Goal: Transaction & Acquisition: Purchase product/service

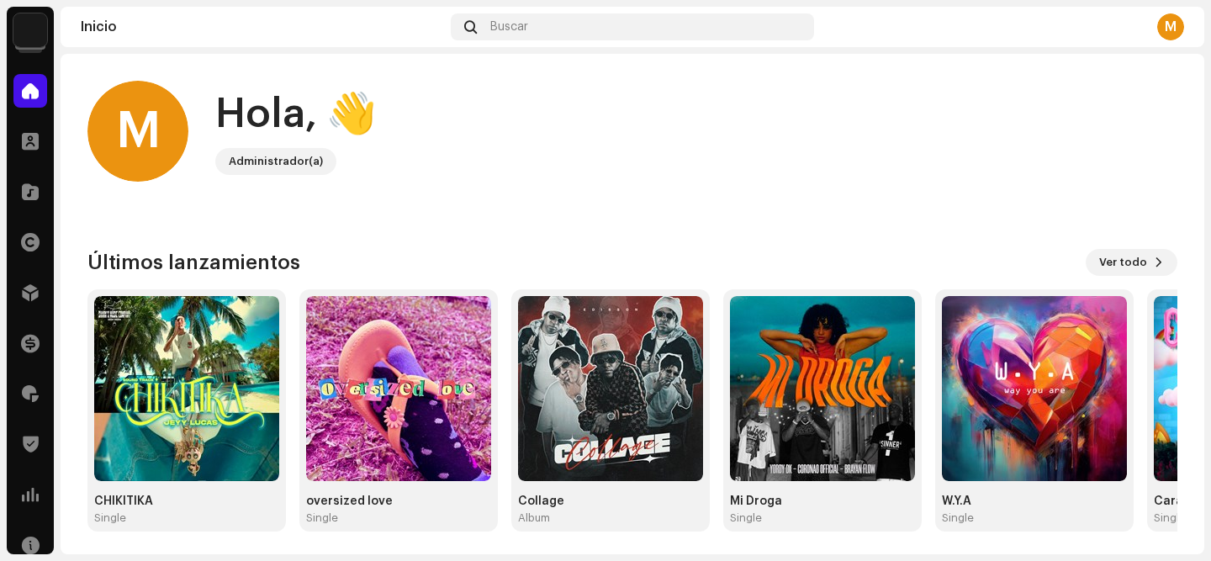
click at [33, 36] on img at bounding box center [30, 30] width 34 height 34
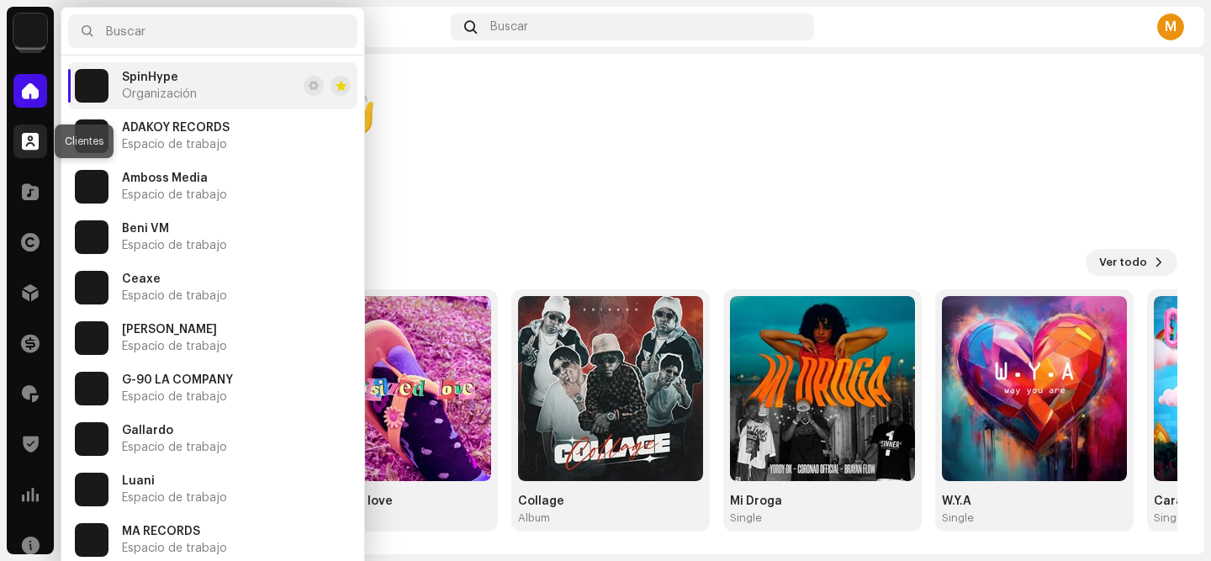
click at [19, 133] on div at bounding box center [30, 141] width 34 height 34
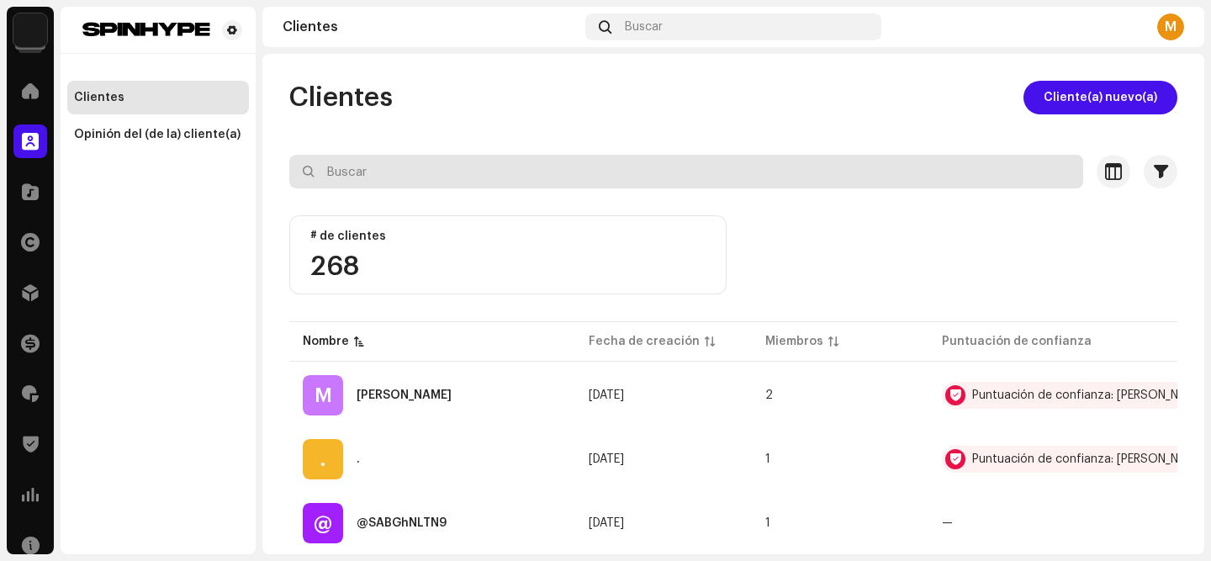
click at [354, 166] on input "text" at bounding box center [686, 172] width 794 height 34
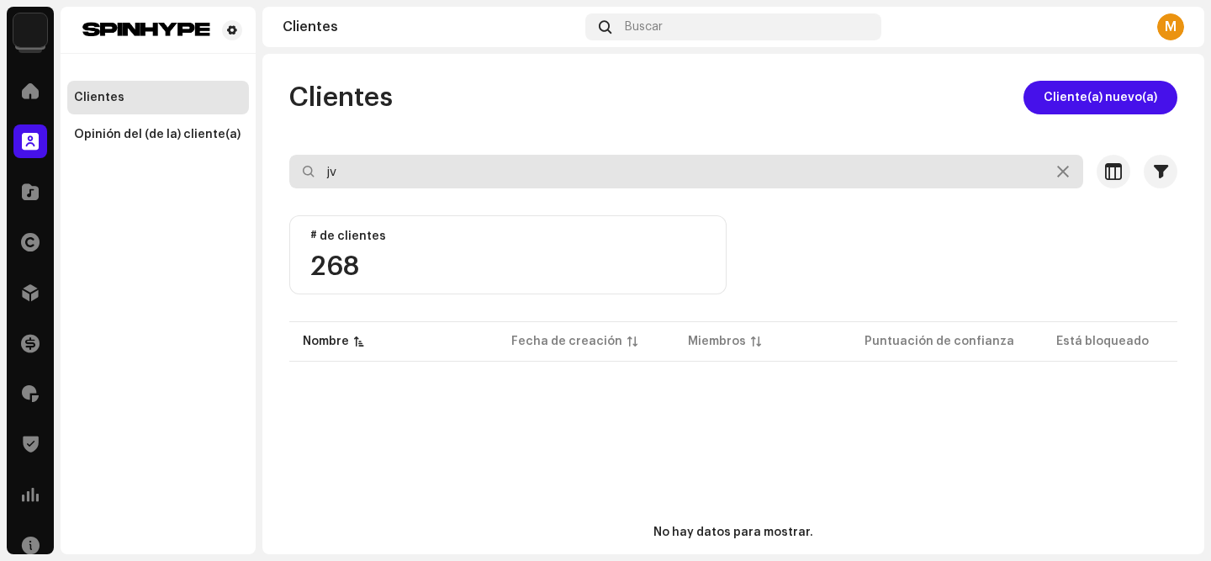
type input "j"
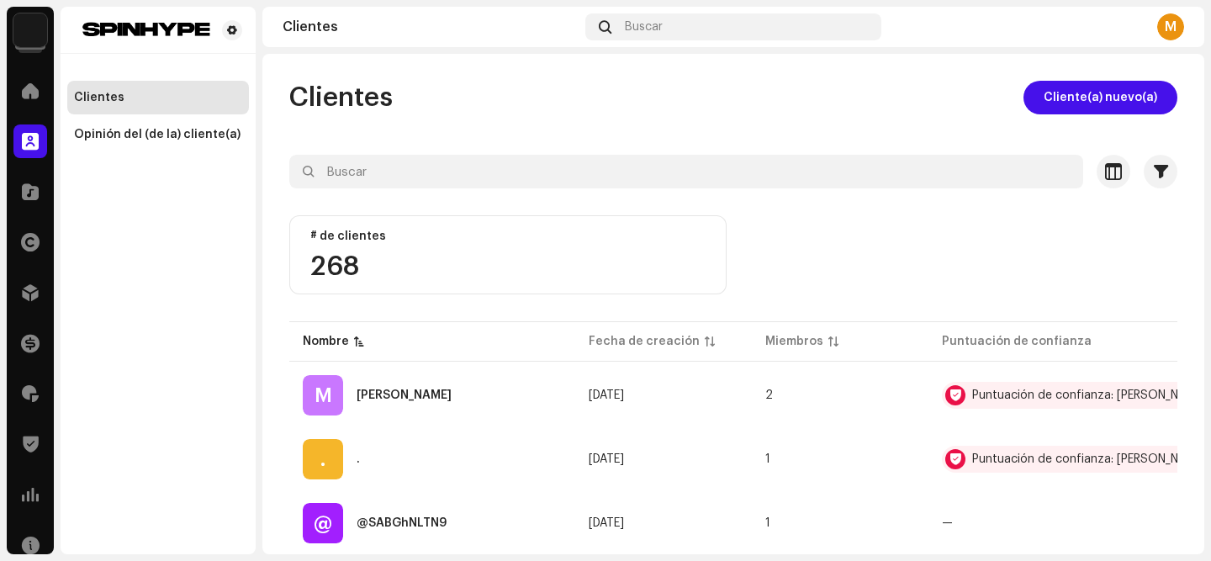
click at [32, 40] on img at bounding box center [30, 30] width 34 height 34
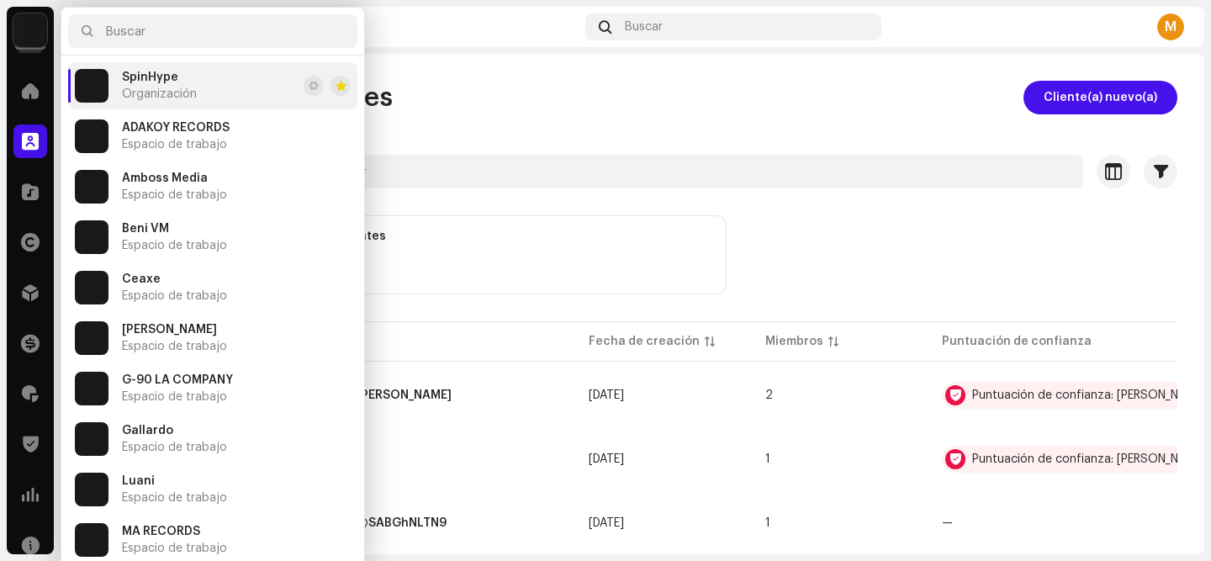
click at [148, 80] on span "SpinHype" at bounding box center [150, 77] width 56 height 13
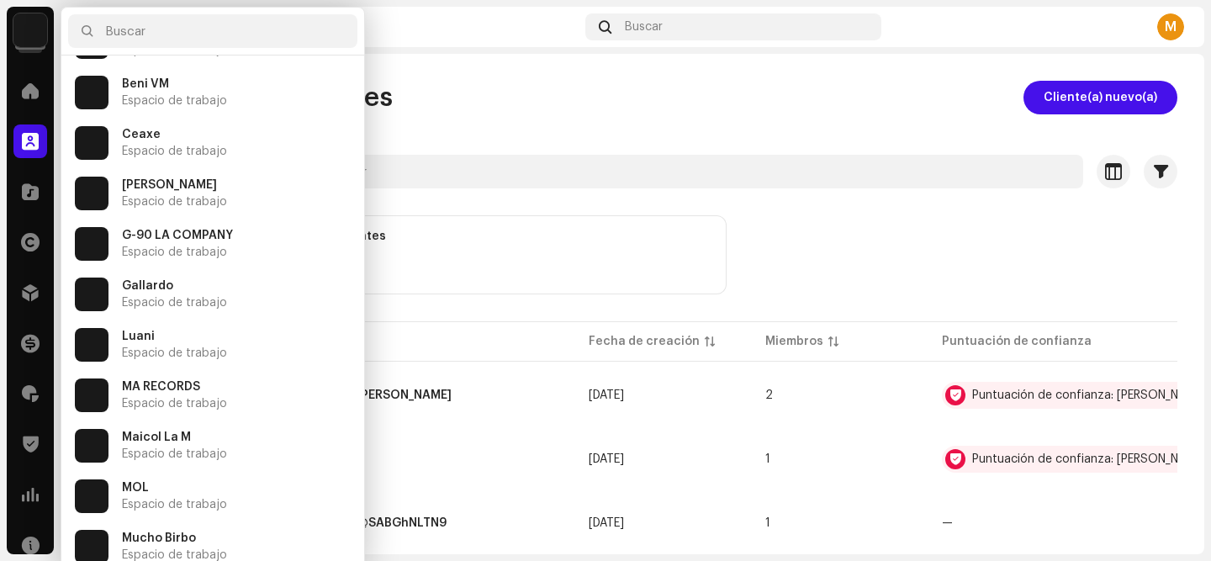
scroll to position [454, 0]
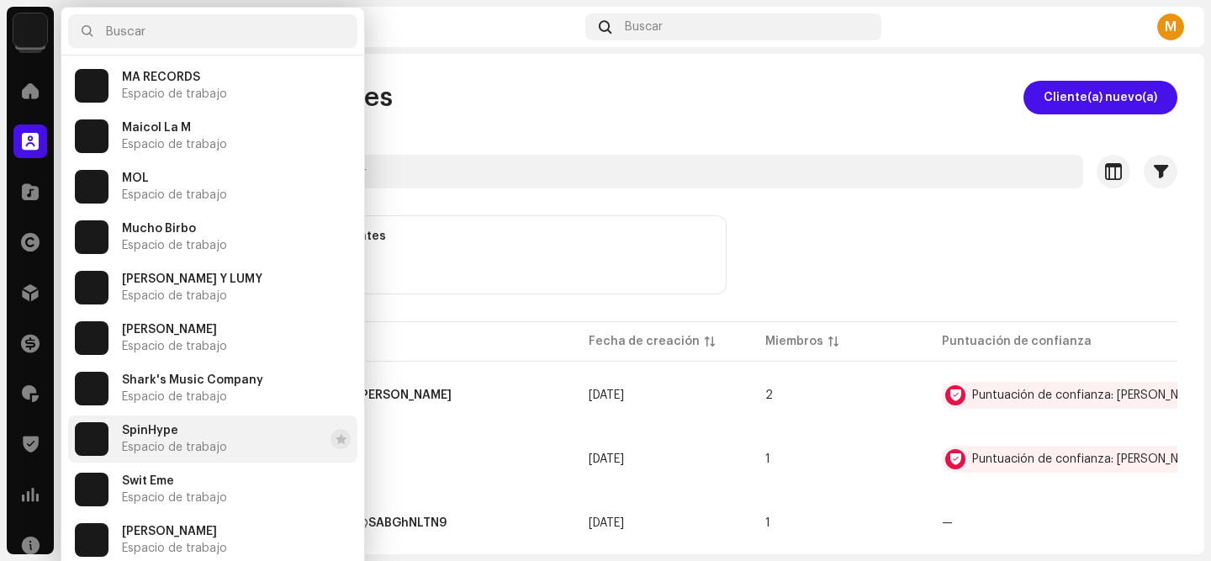
click at [148, 438] on div "SpinHype Espacio de trabajo" at bounding box center [174, 439] width 105 height 30
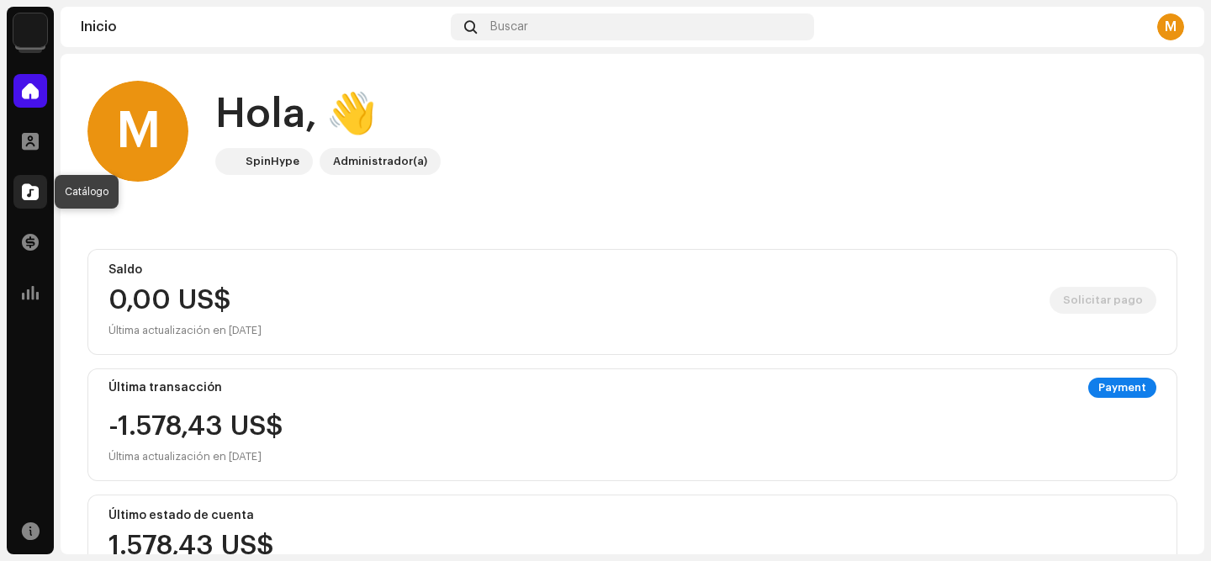
click at [28, 195] on span at bounding box center [30, 191] width 17 height 13
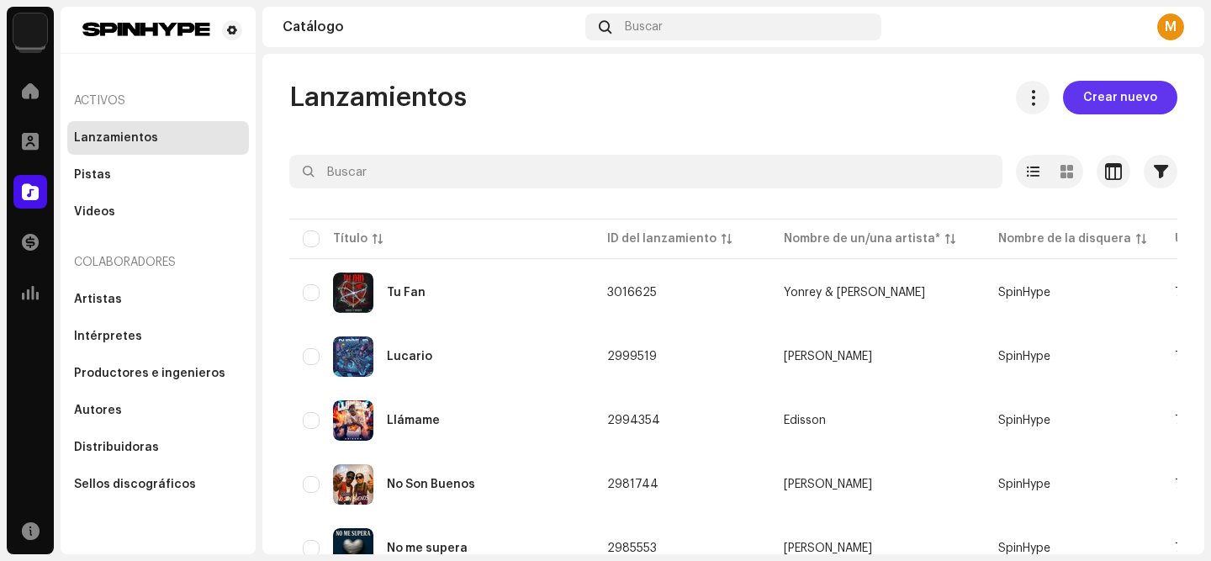
click at [1095, 92] on span "Crear nuevo" at bounding box center [1120, 98] width 74 height 34
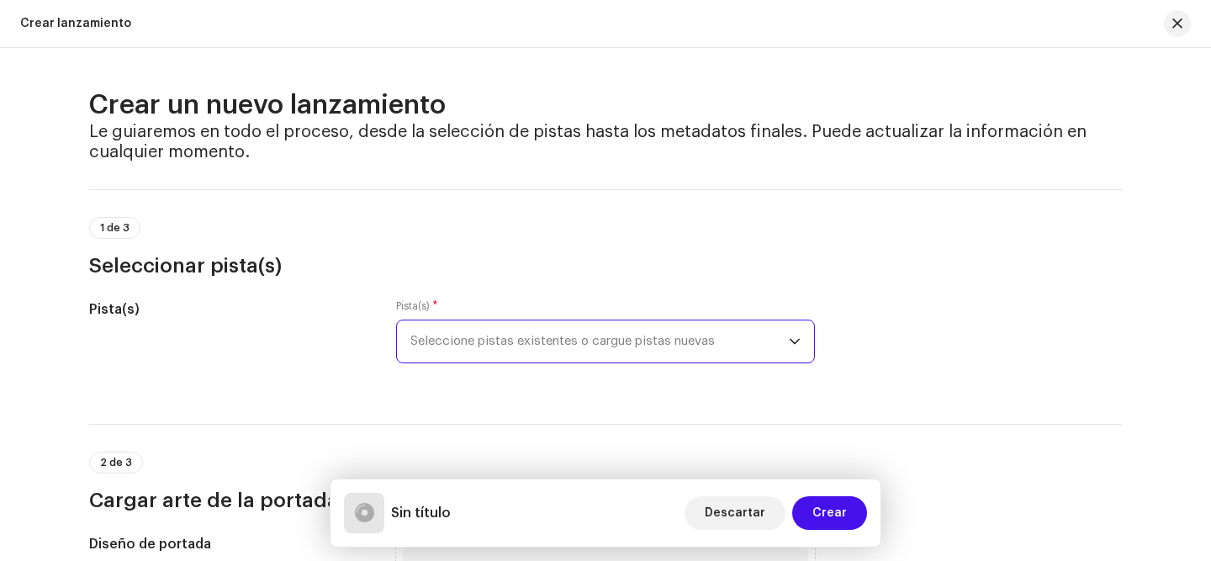
click at [662, 345] on span "Seleccione pistas existentes o cargue pistas nuevas" at bounding box center [599, 341] width 378 height 42
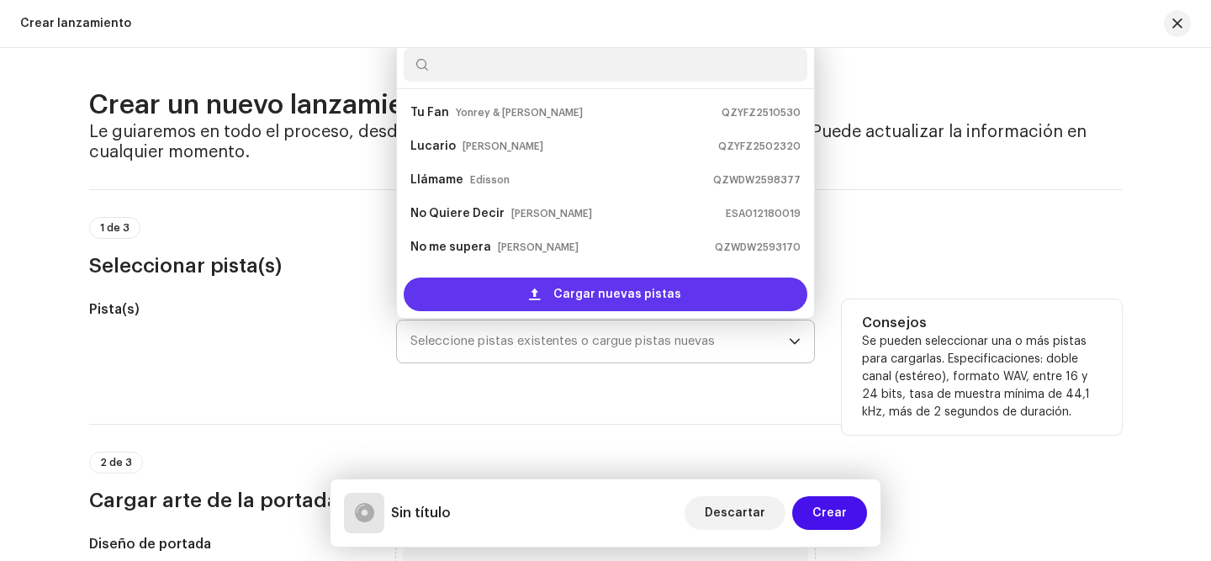
click at [637, 299] on span "Cargar nuevas pistas" at bounding box center [617, 295] width 128 height 34
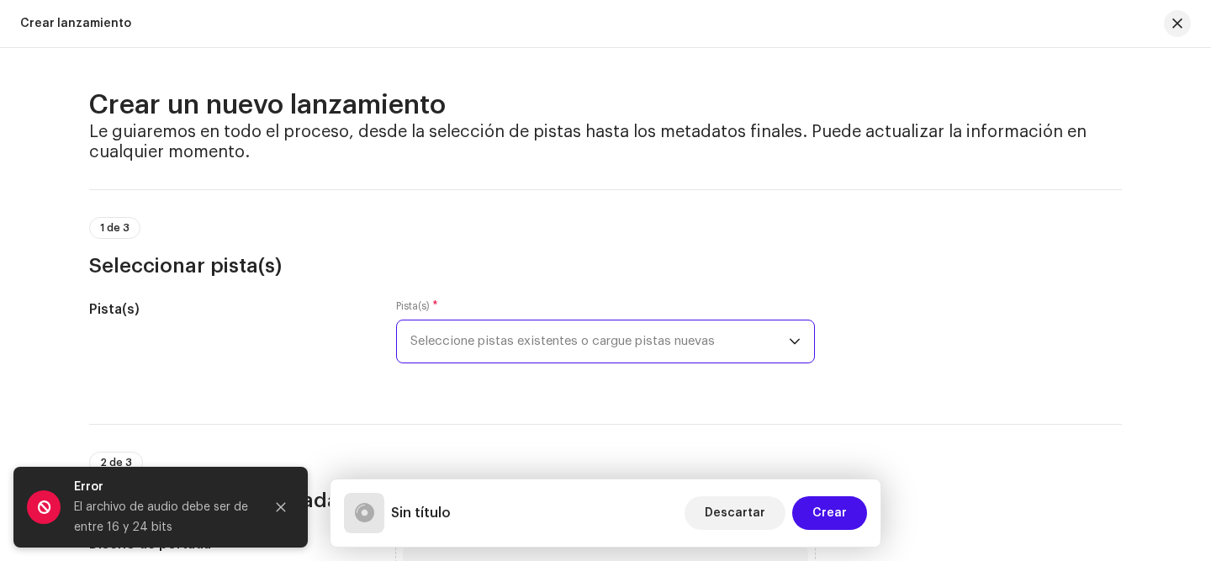
scroll to position [1, 0]
click at [276, 508] on icon "Close" at bounding box center [281, 507] width 12 height 12
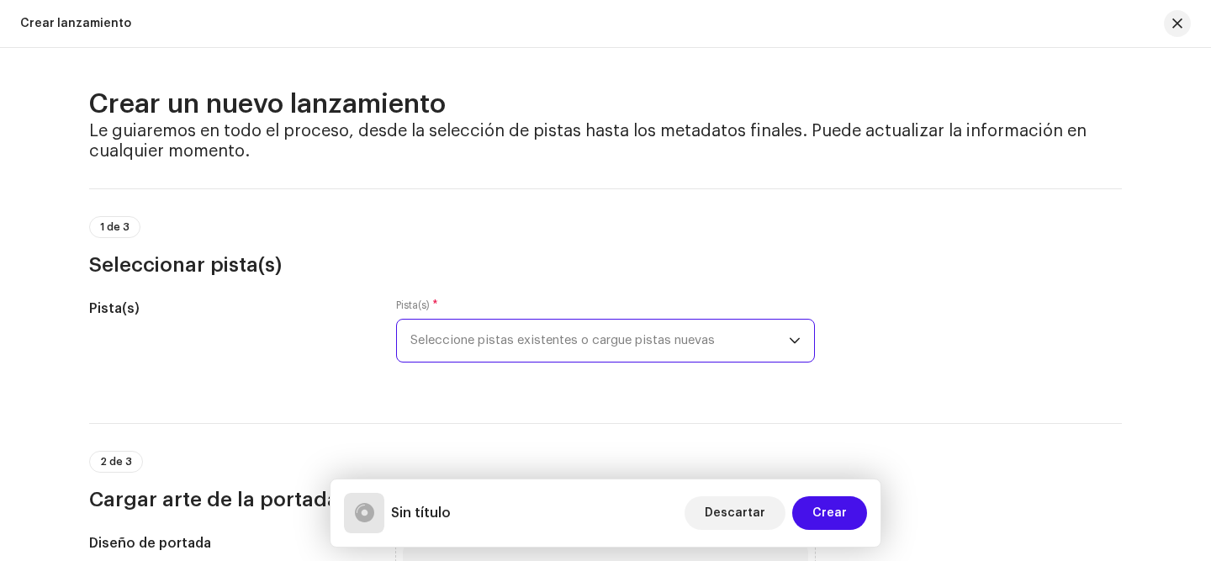
click at [276, 508] on pro-root "SpinHype Inicio Perfil Catálogo Transacciones Estadísticas Recursos Activos Lan…" at bounding box center [605, 280] width 1211 height 561
click at [615, 339] on span "Seleccione pistas existentes o cargue pistas nuevas" at bounding box center [599, 341] width 378 height 42
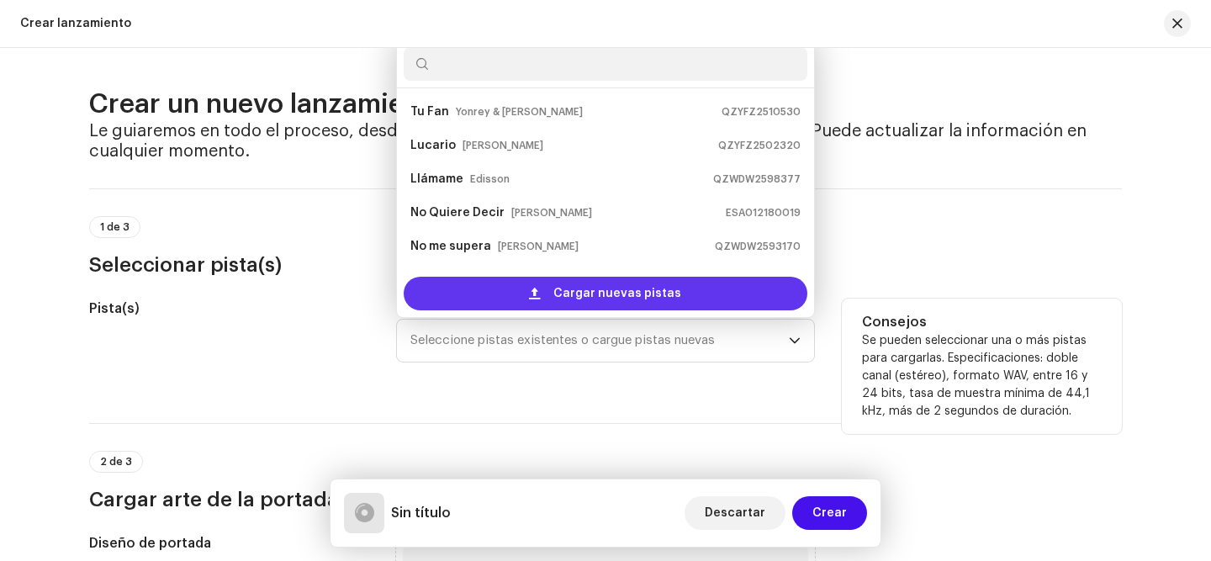
click at [611, 287] on span "Cargar nuevas pistas" at bounding box center [617, 294] width 128 height 34
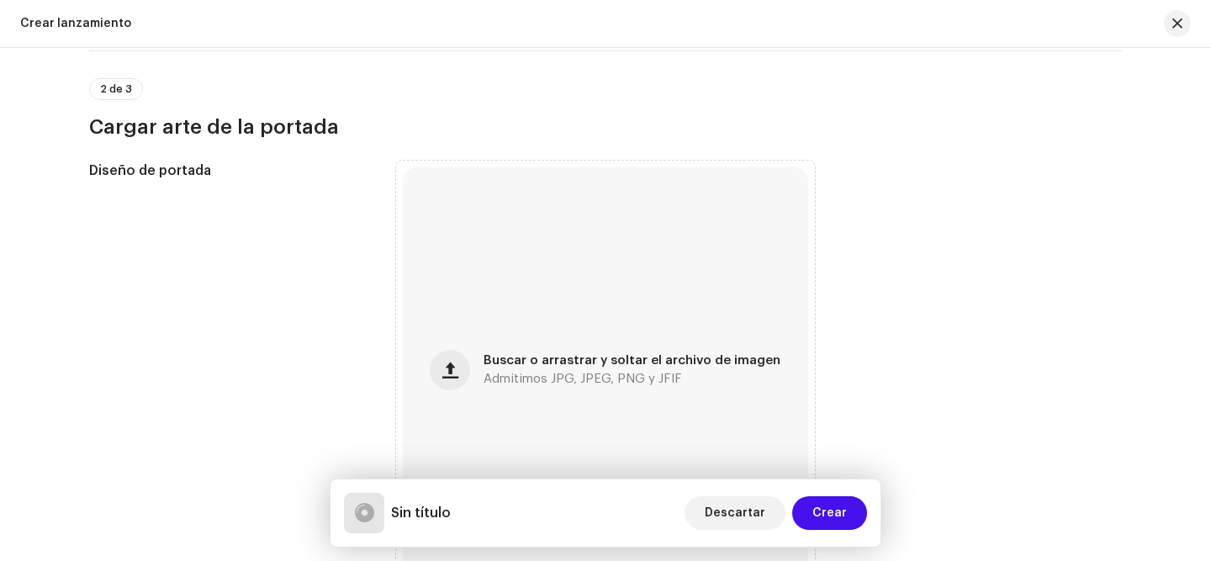
scroll to position [515, 0]
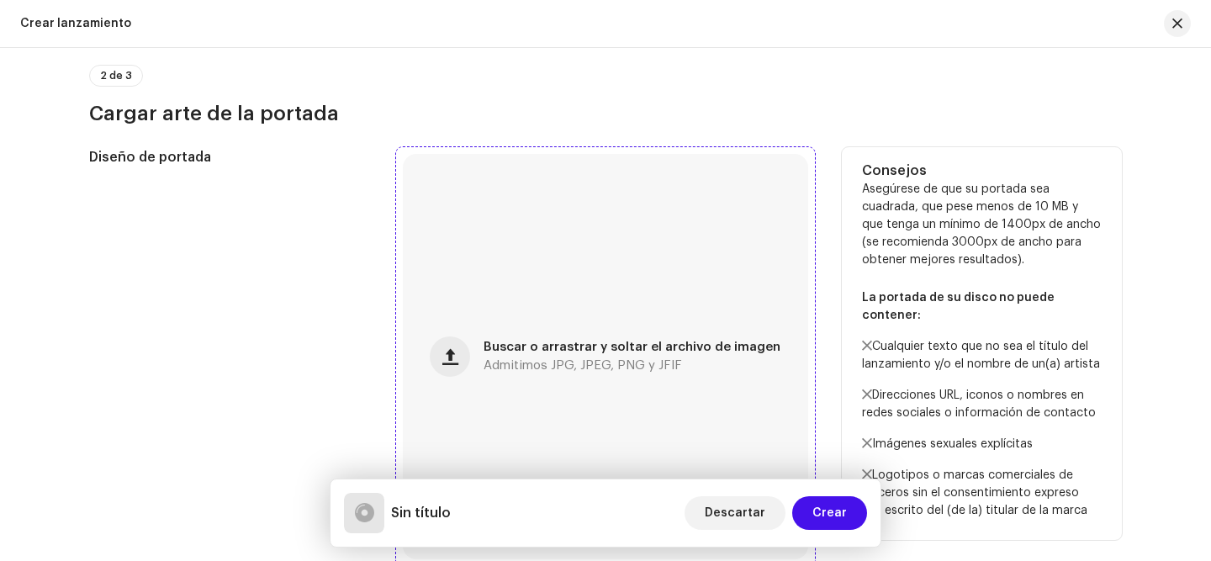
click at [558, 309] on div "Buscar o arrastrar y soltar el archivo de imagen Admitimos JPG, JPEG, PNG y JFIF" at bounding box center [605, 356] width 405 height 405
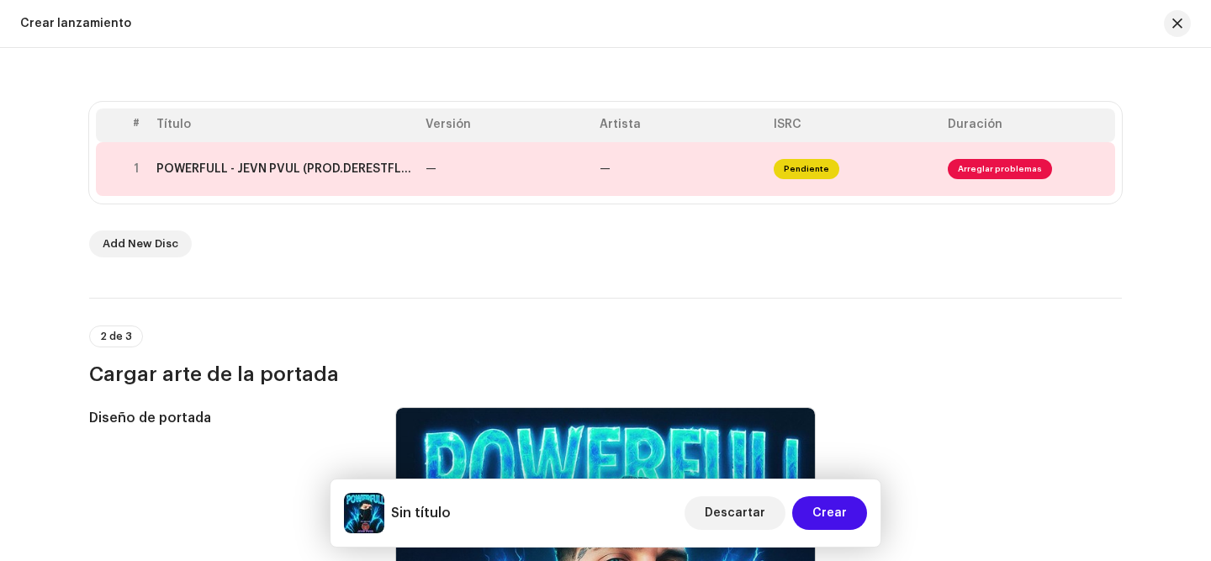
scroll to position [321, 0]
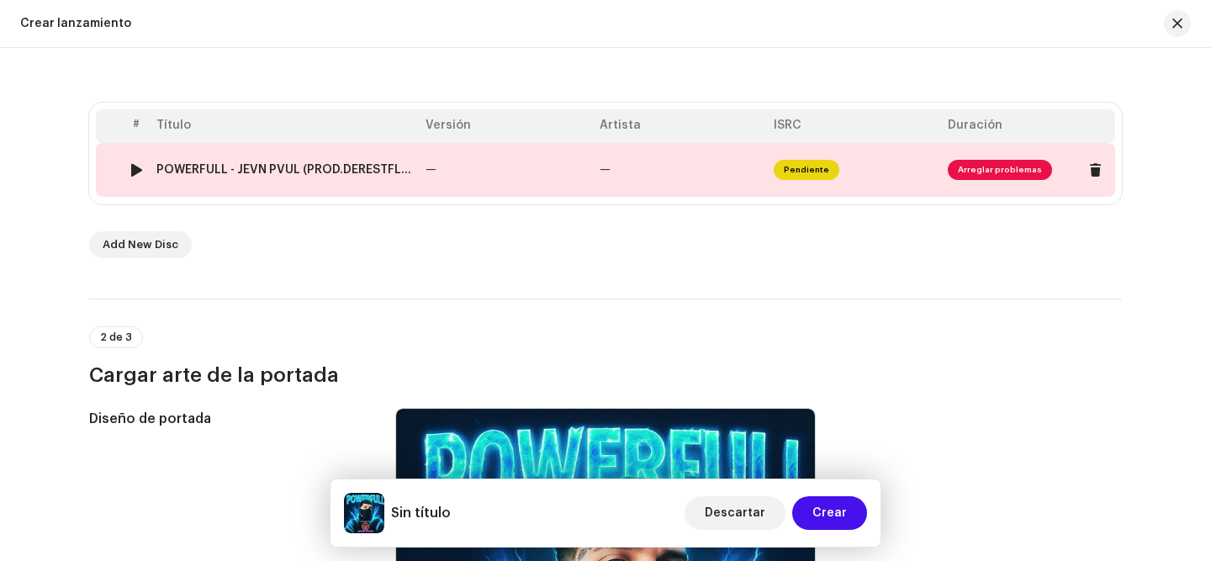
click at [558, 193] on td "—" at bounding box center [506, 170] width 174 height 54
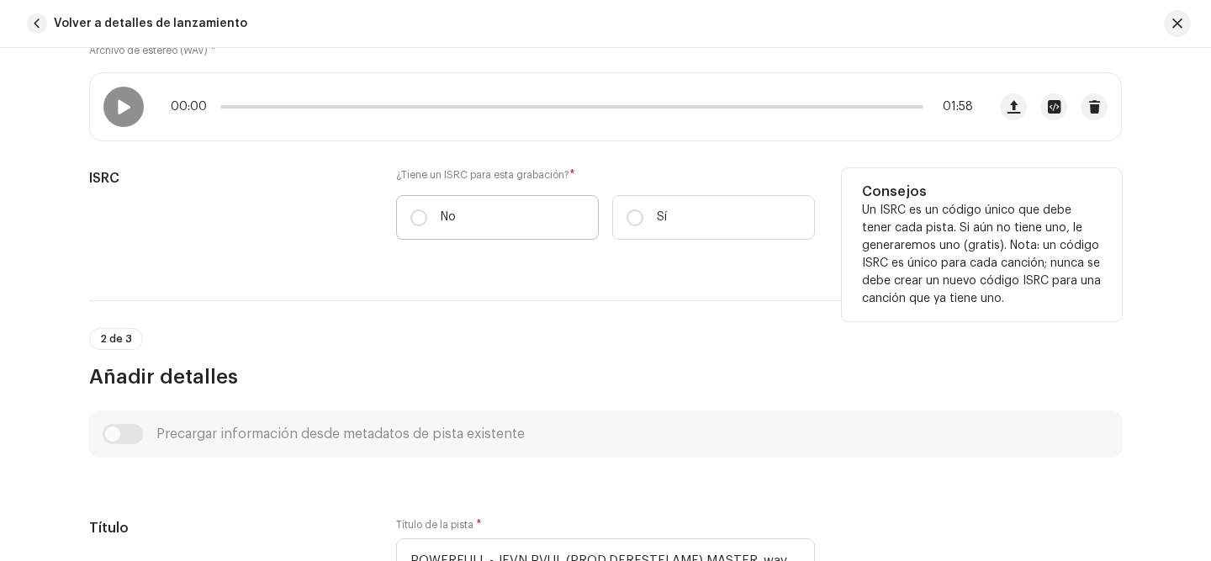
click at [499, 226] on label "No" at bounding box center [497, 217] width 203 height 45
click at [427, 226] on input "No" at bounding box center [418, 217] width 17 height 17
radio input "true"
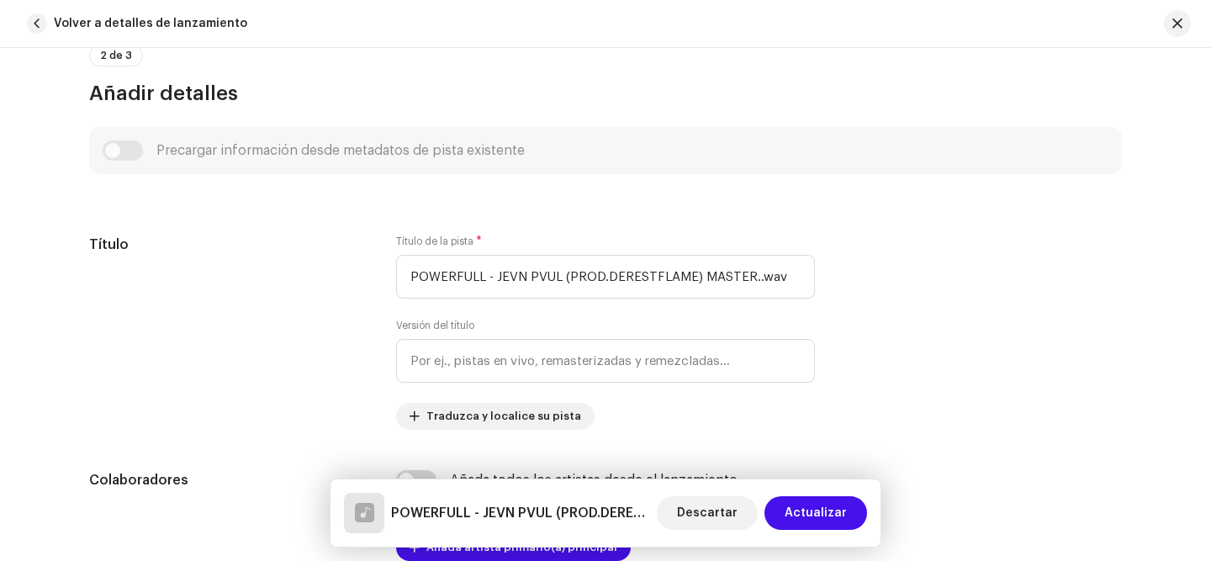
scroll to position [652, 0]
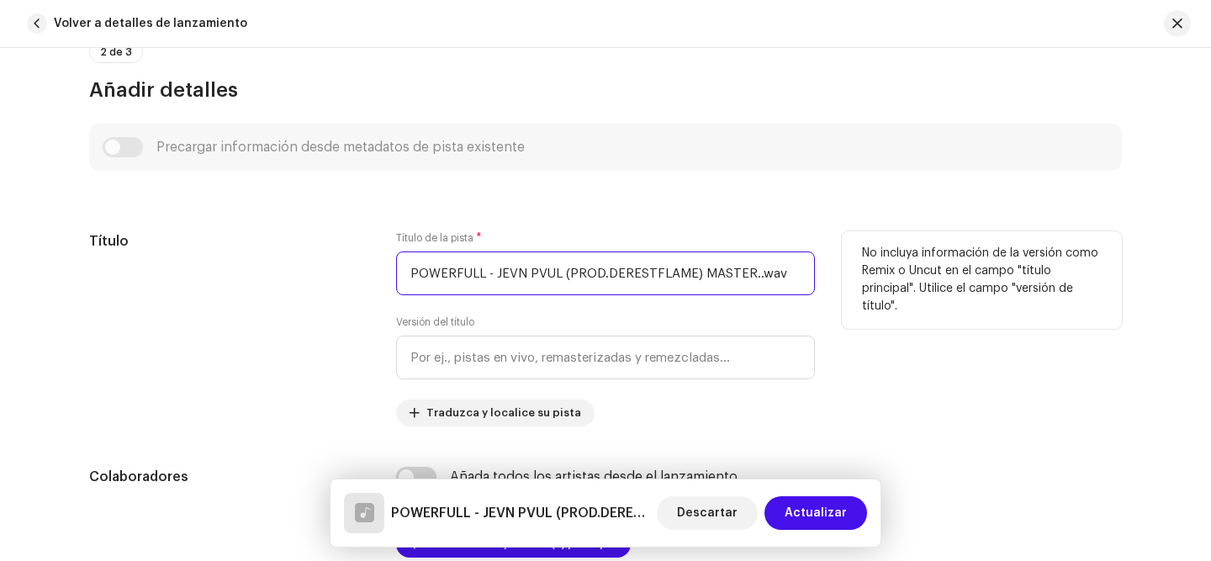
drag, startPoint x: 477, startPoint y: 270, endPoint x: 887, endPoint y: 313, distance: 412.6
click at [888, 314] on div "Título Título de la pista * POWERFULL - JEVN PVUL (PROD.DERESTFLAME) MASTER..wa…" at bounding box center [605, 328] width 1033 height 195
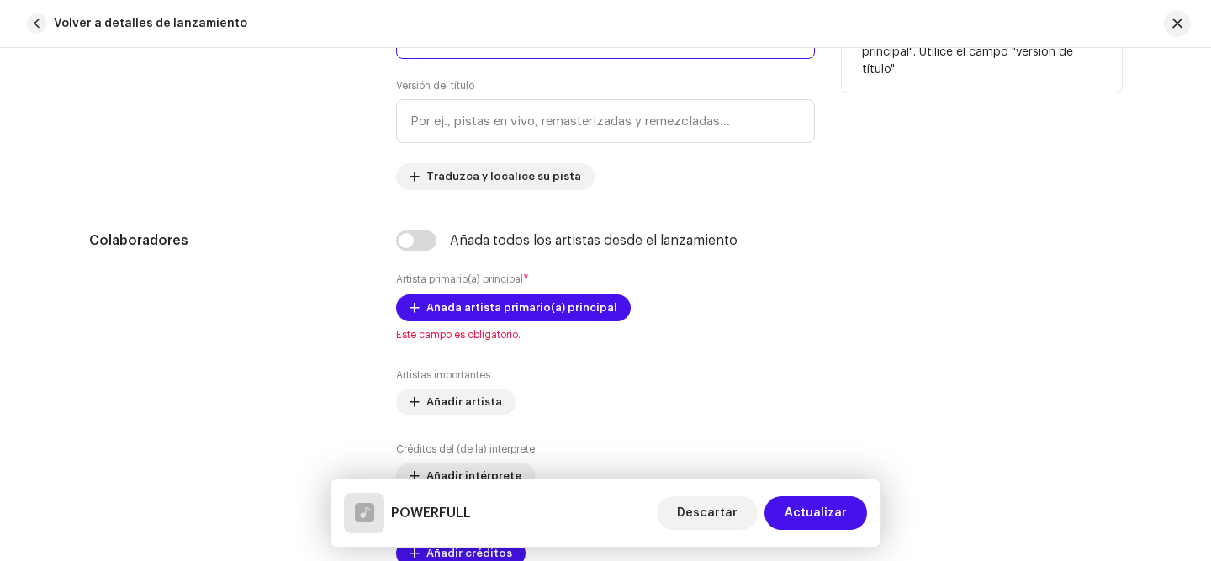
scroll to position [891, 0]
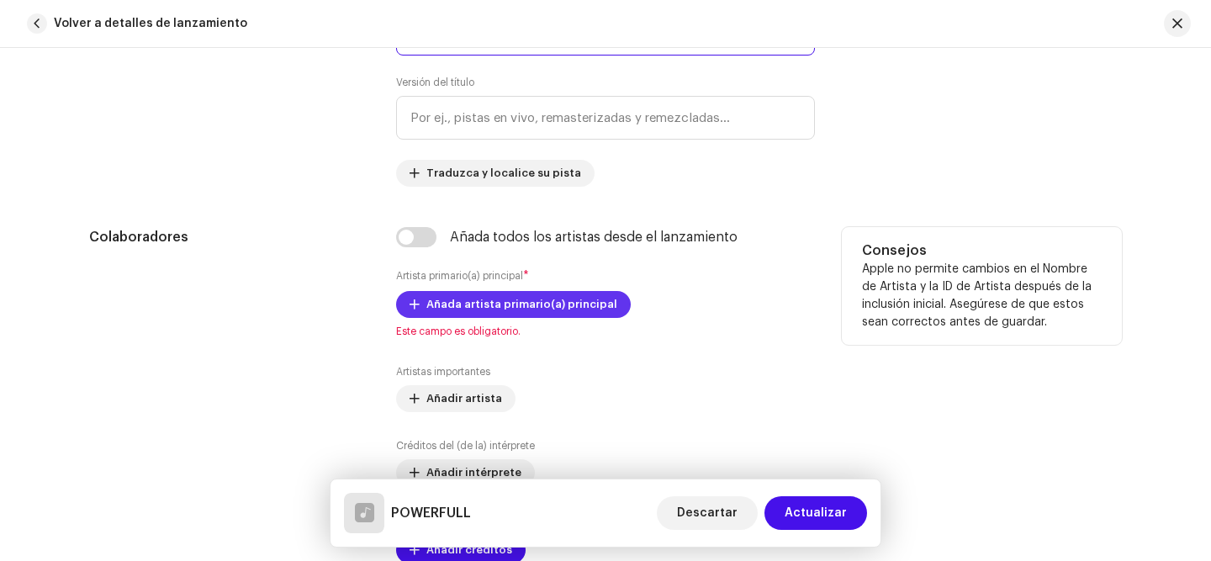
type input "POWERFULL"
click at [448, 303] on span "Añada artista primario(a) principal" at bounding box center [521, 305] width 191 height 34
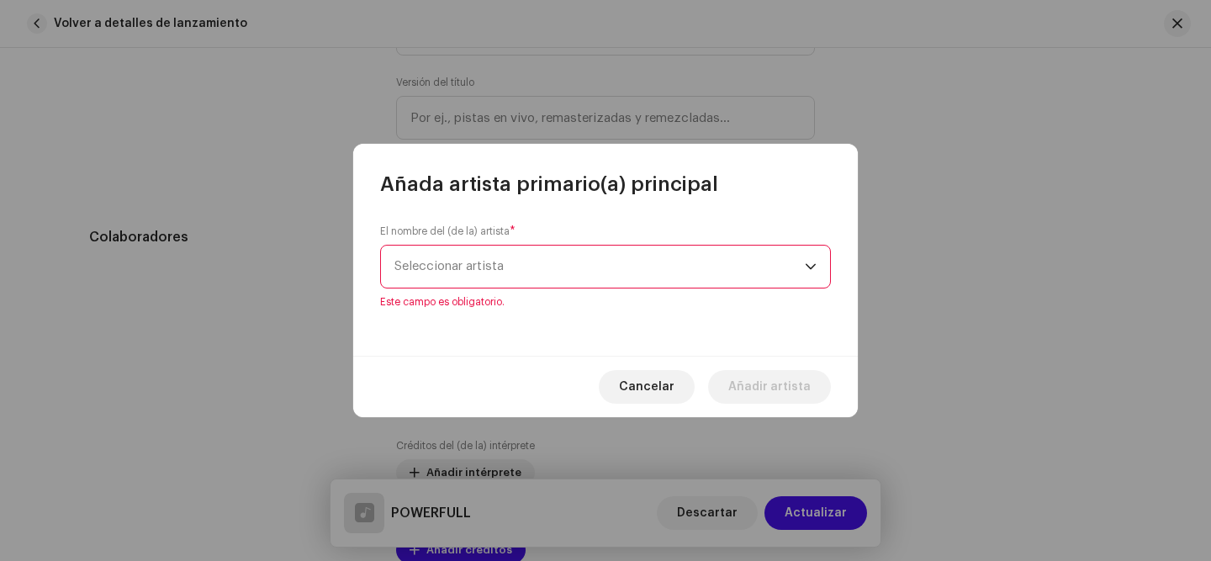
click at [563, 261] on span "Seleccionar artista" at bounding box center [599, 267] width 410 height 42
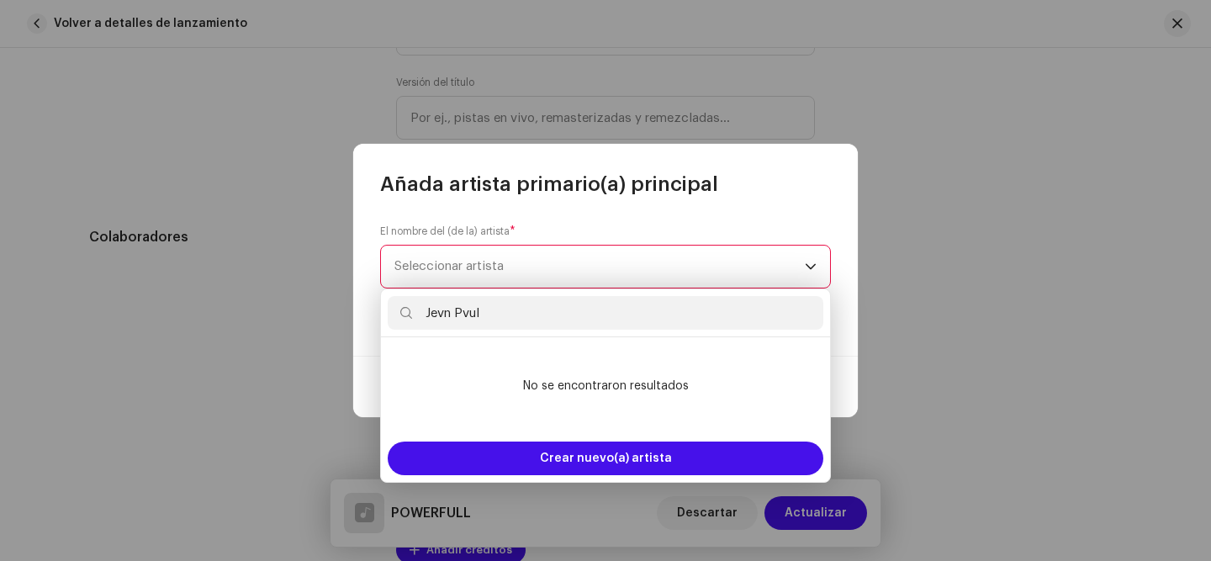
click at [564, 320] on input "Jevn Pvul" at bounding box center [606, 313] width 436 height 34
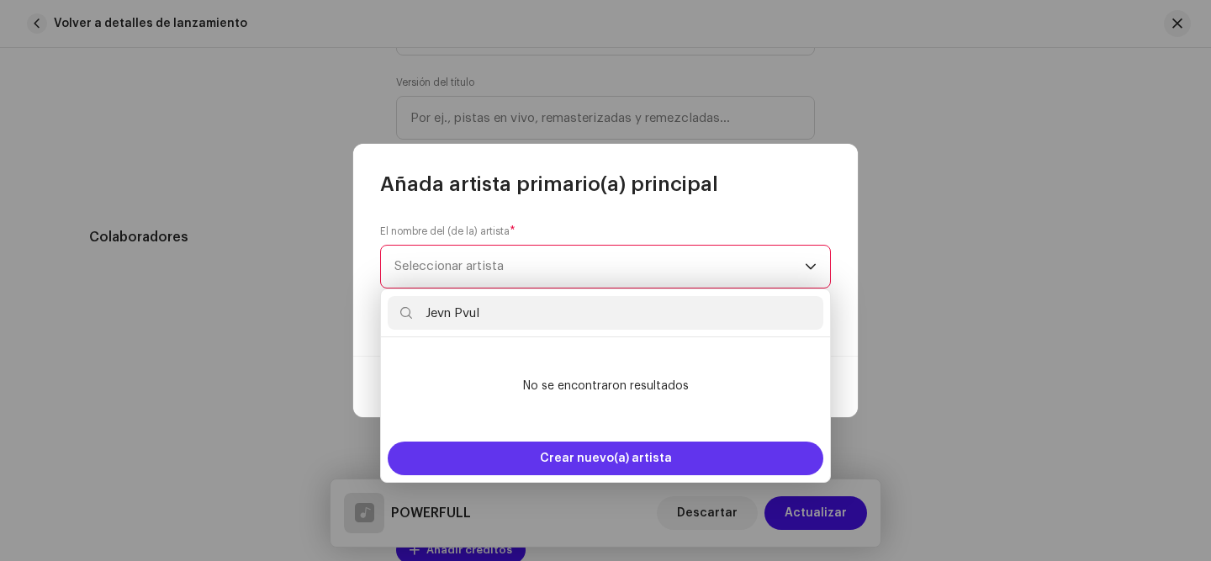
type input "Jevn Pvul"
click at [575, 451] on span "Crear nuevo(a) artista" at bounding box center [606, 459] width 132 height 34
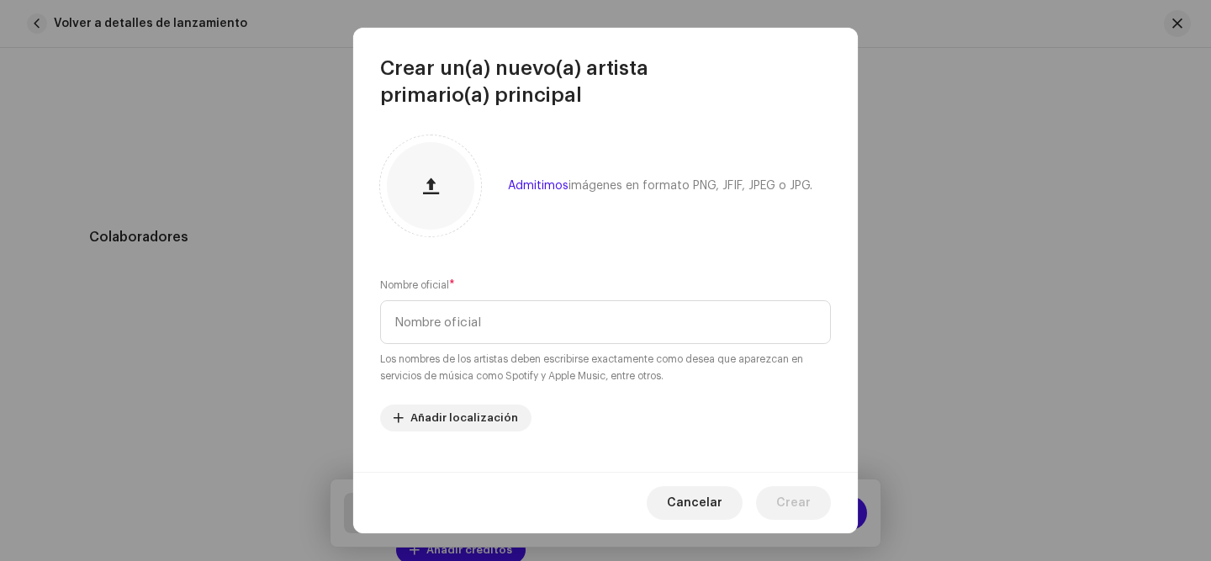
click at [586, 294] on div "Nombre oficial * Los nombres de los artistas deben escribirse exactamente como …" at bounding box center [605, 331] width 451 height 108
click at [582, 323] on input "text" at bounding box center [605, 322] width 451 height 44
paste input "Jevn Pvul"
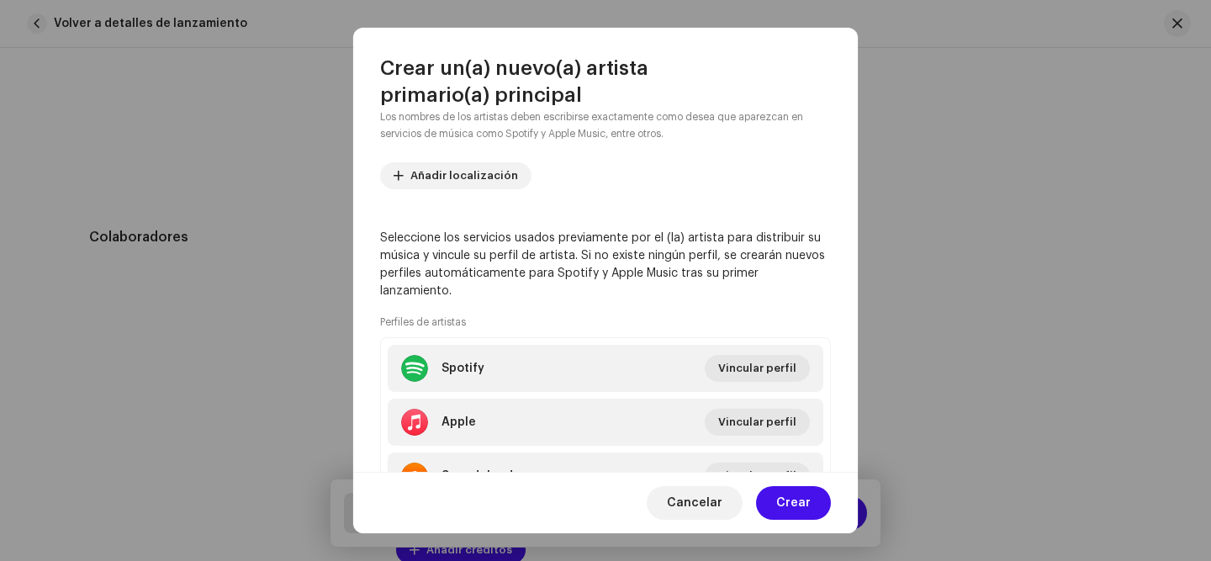
scroll to position [300, 0]
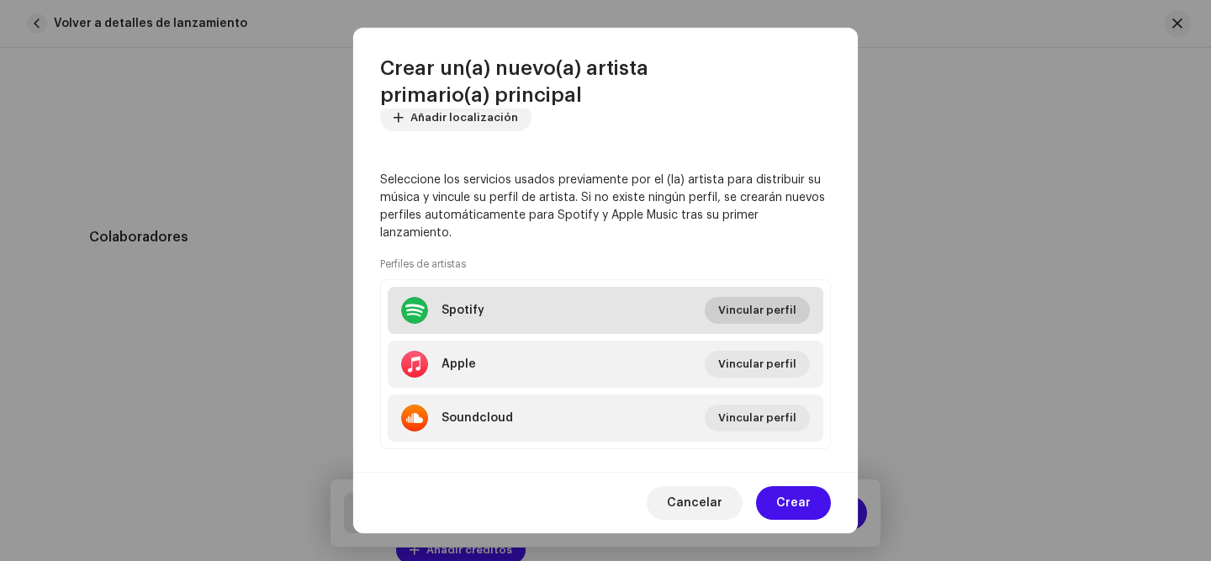
type input "Jevn Pvul"
click at [741, 315] on span "Vincular perfil" at bounding box center [757, 311] width 78 height 34
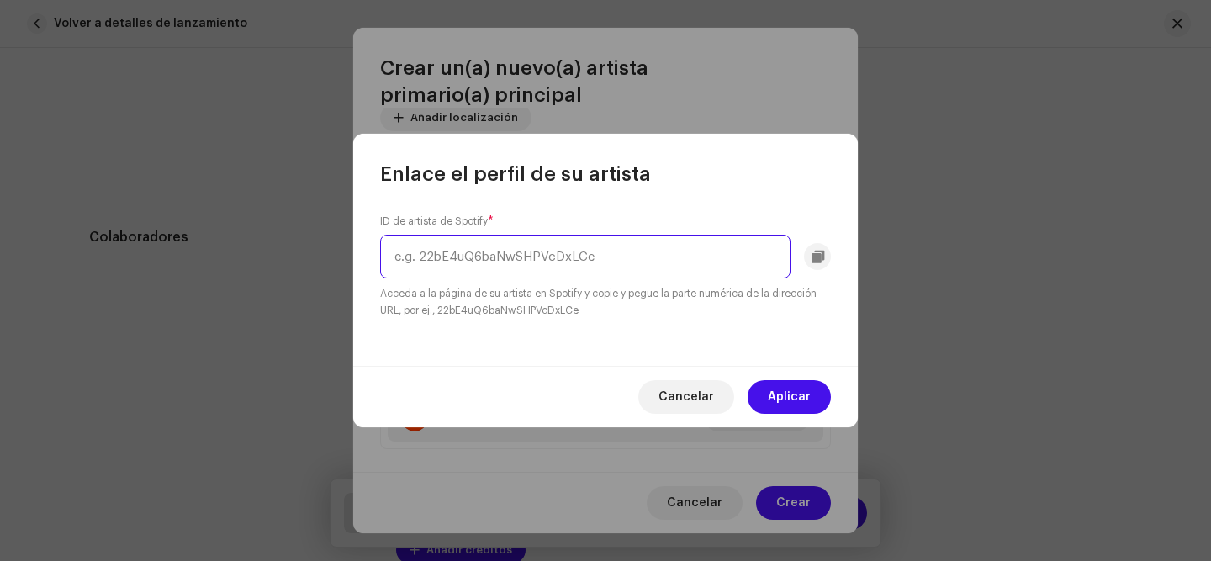
click at [528, 262] on input "text" at bounding box center [585, 257] width 410 height 44
paste input "https://open.spotify.com/intl-es/artist/3VUchpMYLvFOvrzjrYsNFu?si=z7kEZ_PNQSOuT…"
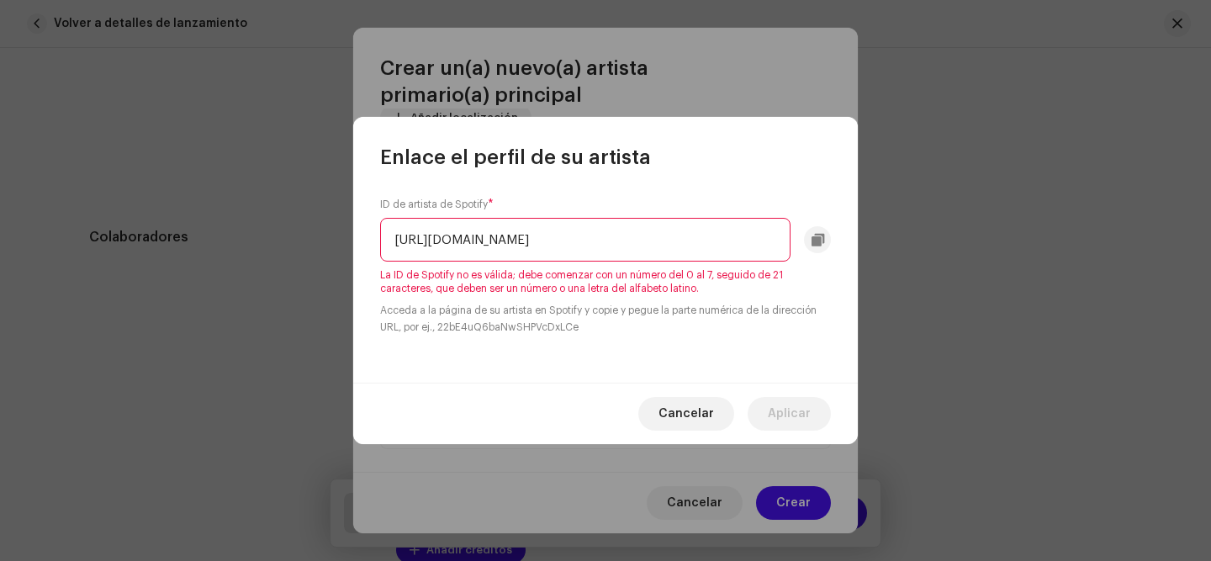
scroll to position [0, 188]
drag, startPoint x: 590, startPoint y: 239, endPoint x: 854, endPoint y: 275, distance: 267.4
click at [854, 275] on div "ID de artista de Spotify * https://open.spotify.com/intl-es/artist/3VUchpMYLvFO…" at bounding box center [605, 277] width 505 height 212
drag, startPoint x: 619, startPoint y: 239, endPoint x: 271, endPoint y: 198, distance: 350.5
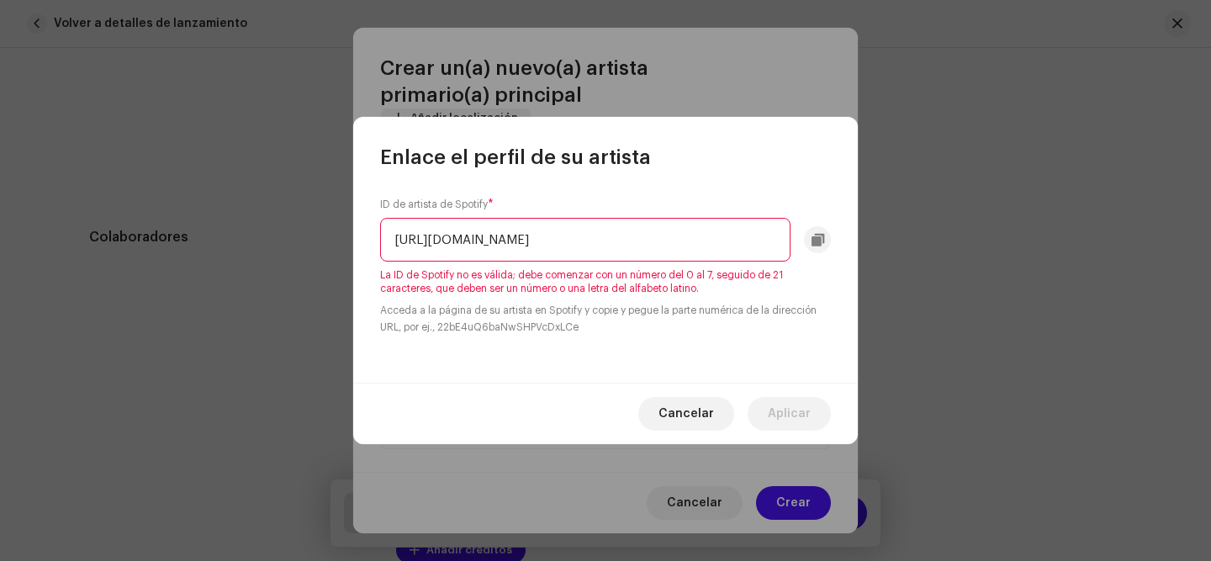
click at [271, 198] on div "Enlace el perfil de su artista ID de artista de Spotify * https://open.spotify.…" at bounding box center [605, 280] width 1211 height 561
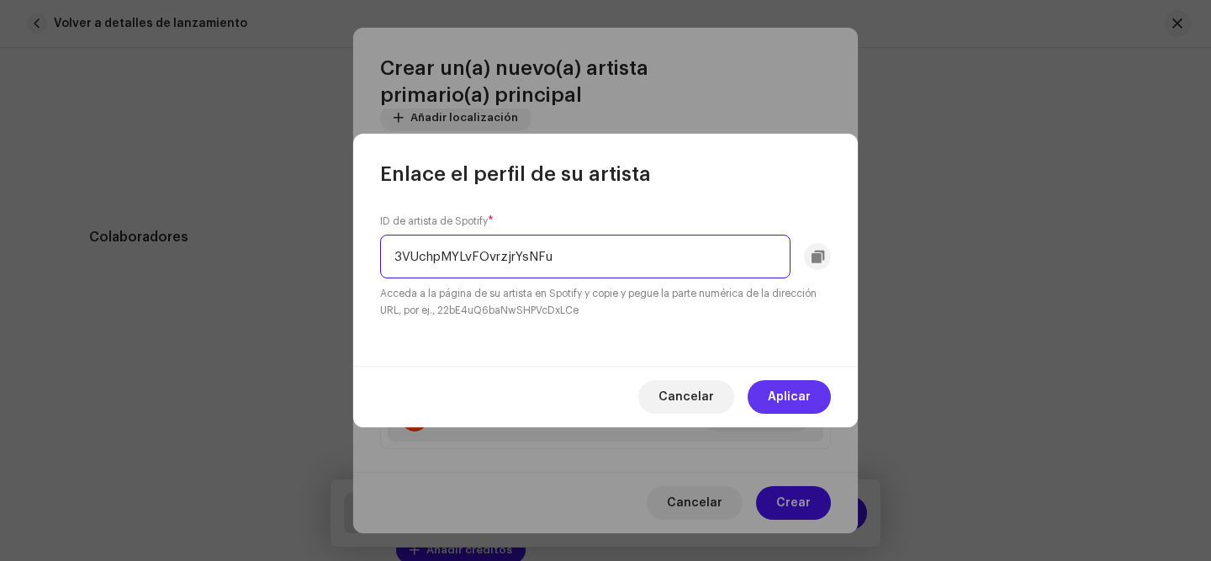
type input "3VUchpMYLvFOvrzjrYsNFu"
click at [784, 403] on span "Aplicar" at bounding box center [789, 397] width 43 height 34
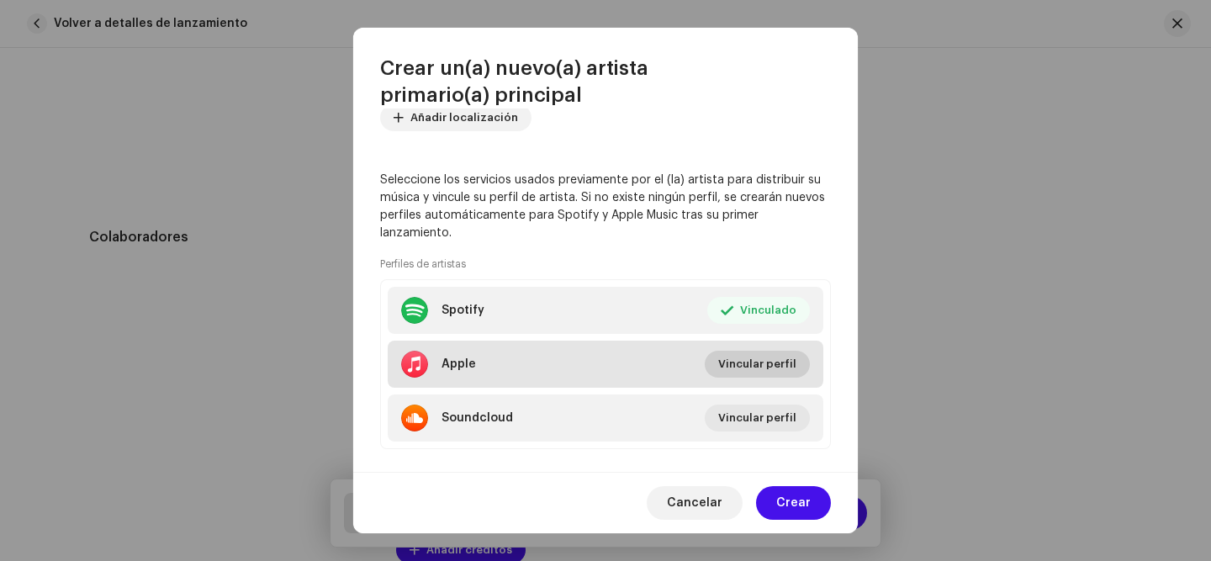
click at [764, 361] on span "Vincular perfil" at bounding box center [757, 364] width 78 height 34
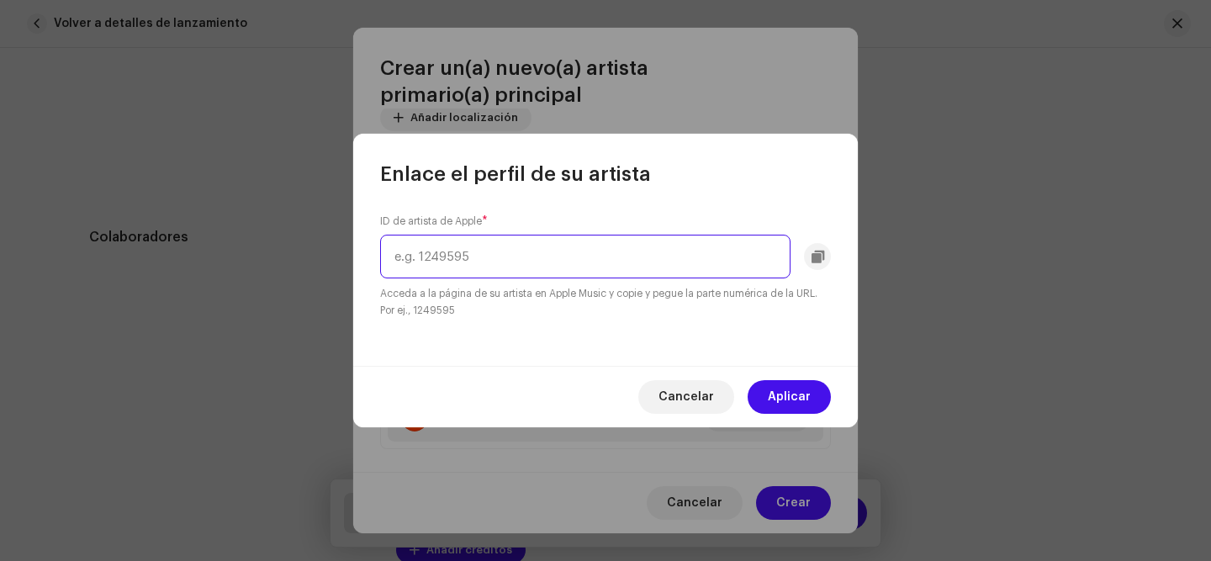
click at [461, 269] on input "text" at bounding box center [585, 257] width 410 height 44
paste input "https://music.apple.com/us/artist/jevn-pvul/1522521138"
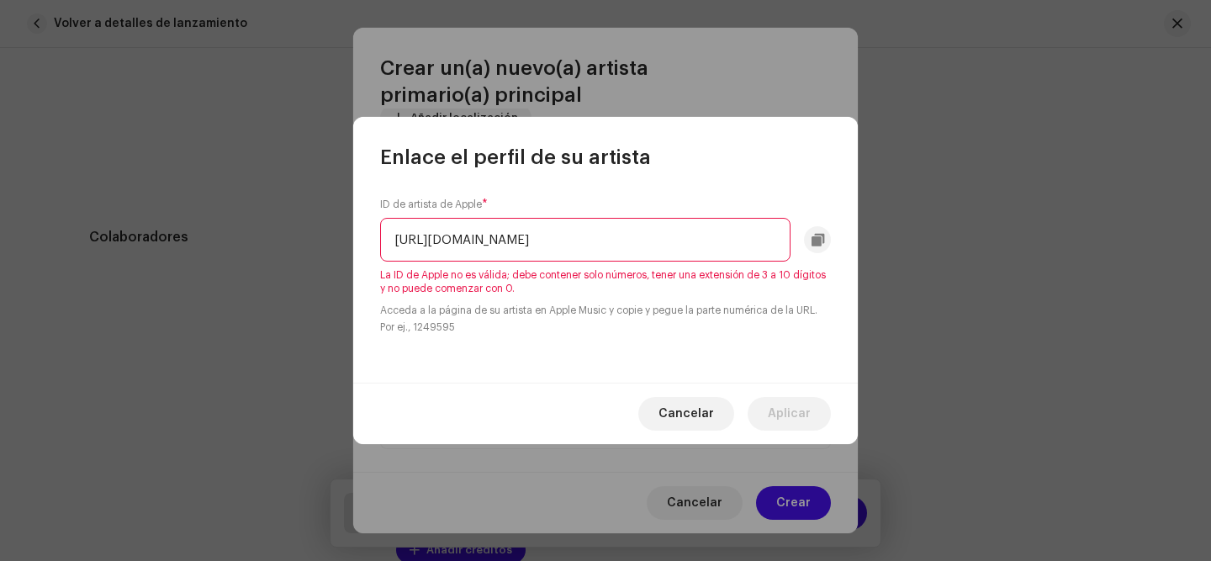
drag, startPoint x: 656, startPoint y: 238, endPoint x: 185, endPoint y: 132, distance: 482.7
click at [185, 132] on div "Enlace el perfil de su artista ID de artista de Apple * https://music.apple.com…" at bounding box center [605, 280] width 1211 height 561
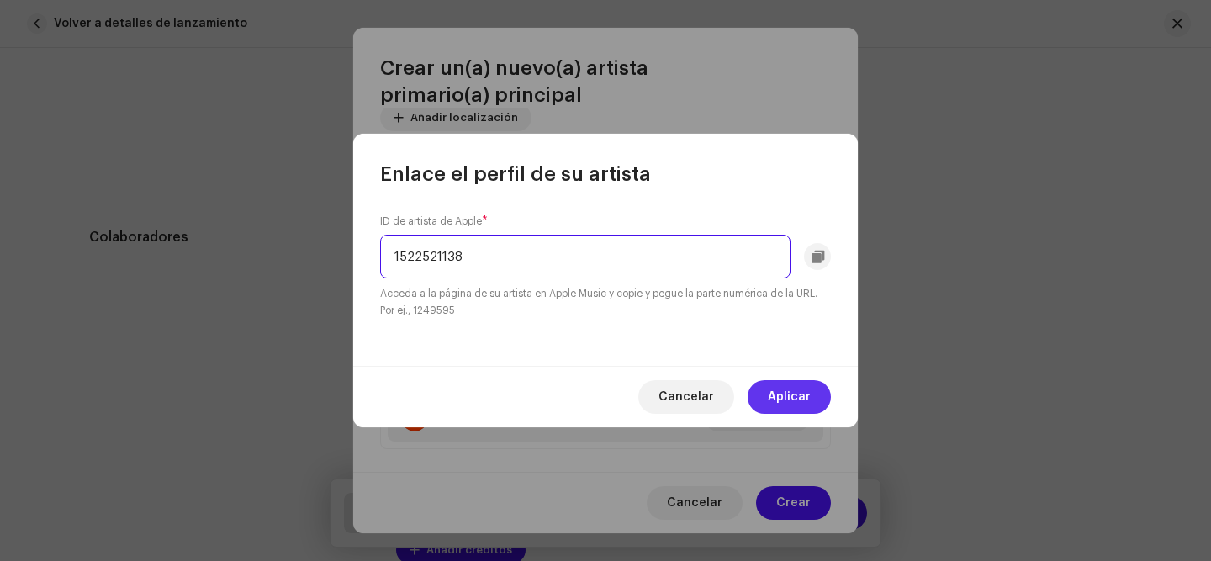
type input "1522521138"
click at [788, 401] on span "Aplicar" at bounding box center [789, 397] width 43 height 34
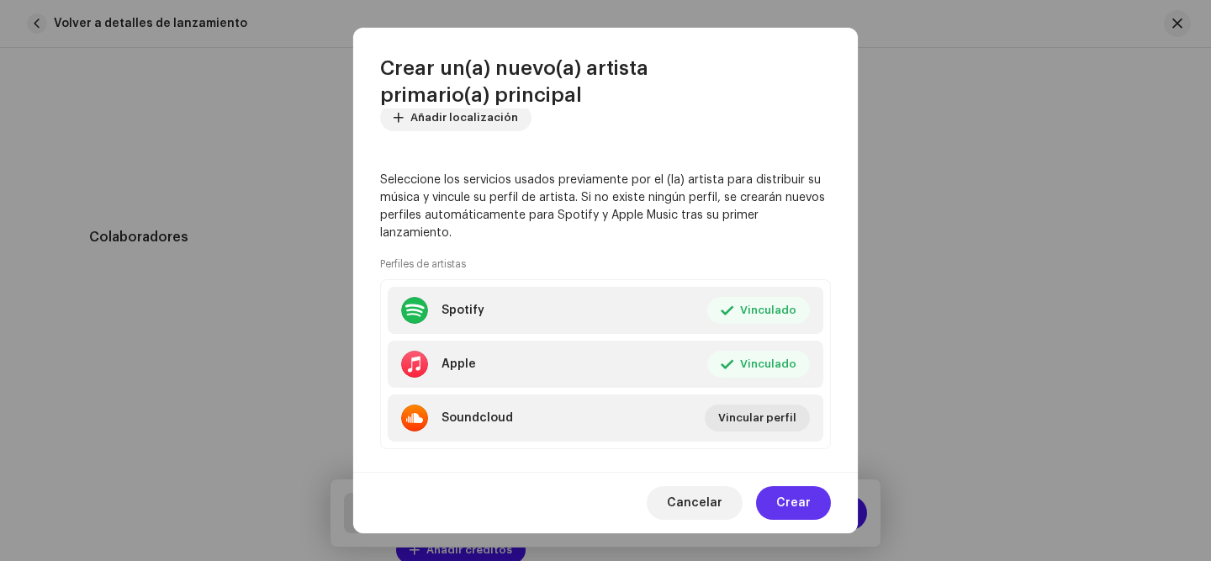
click at [788, 486] on span "Crear" at bounding box center [793, 503] width 34 height 34
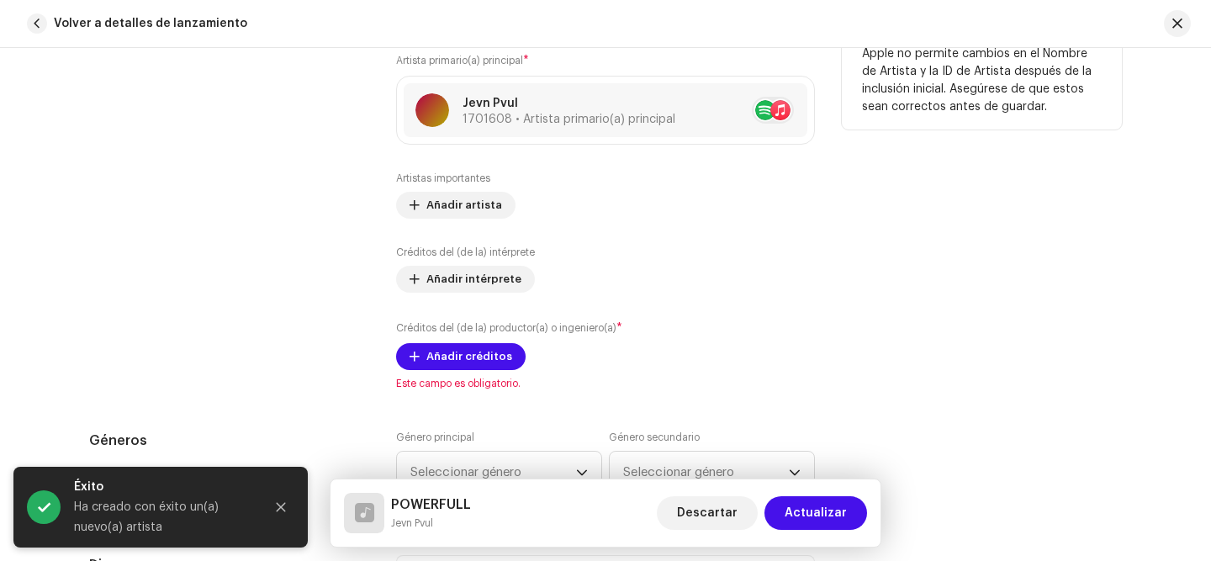
scroll to position [1106, 0]
click at [418, 352] on button "Añadir créditos" at bounding box center [461, 357] width 130 height 27
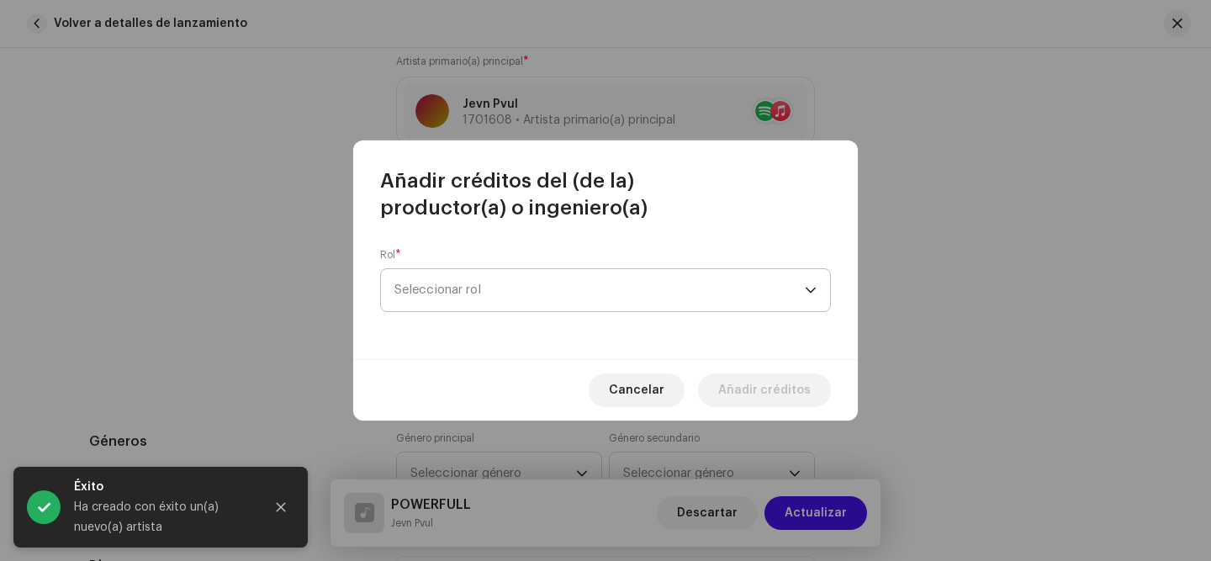
click at [484, 299] on span "Seleccionar rol" at bounding box center [599, 290] width 410 height 42
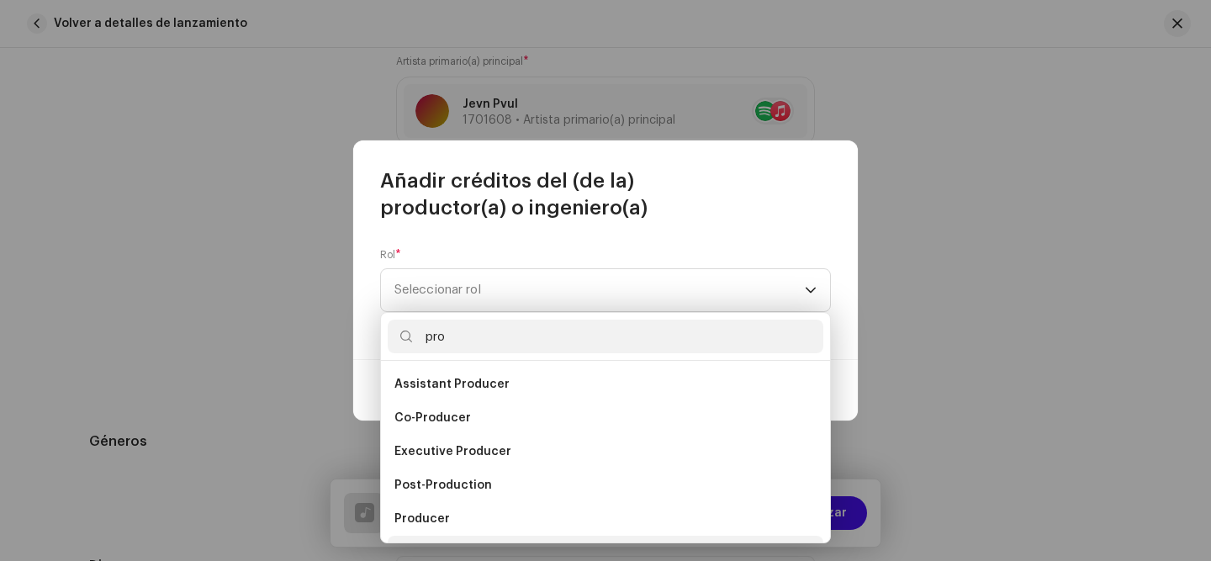
scroll to position [27, 0]
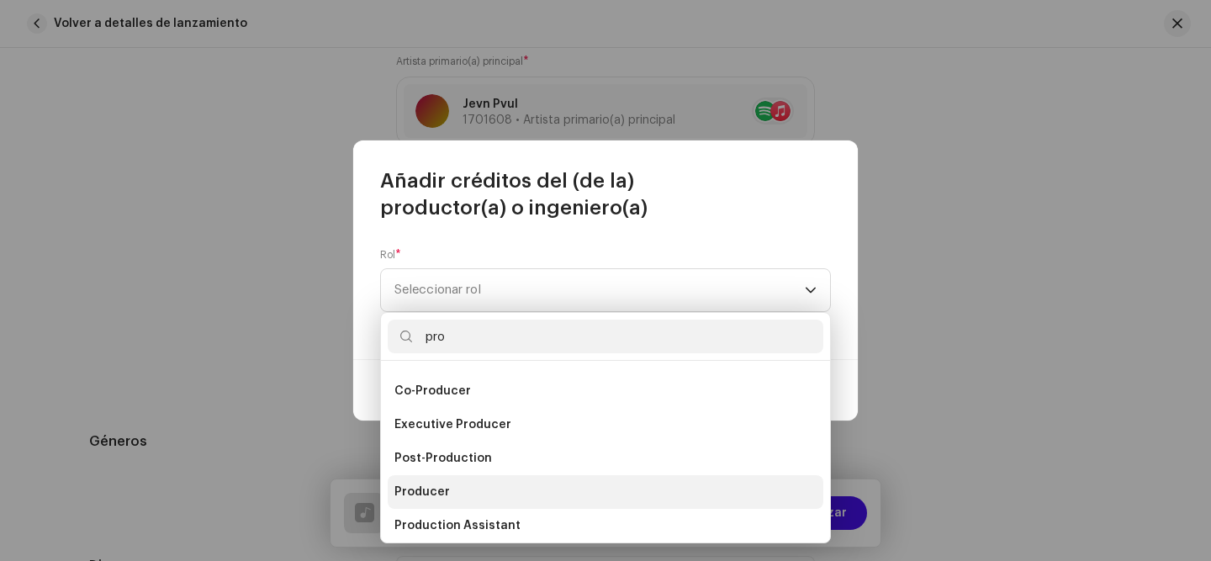
type input "pro"
click at [426, 490] on span "Producer" at bounding box center [422, 492] width 56 height 17
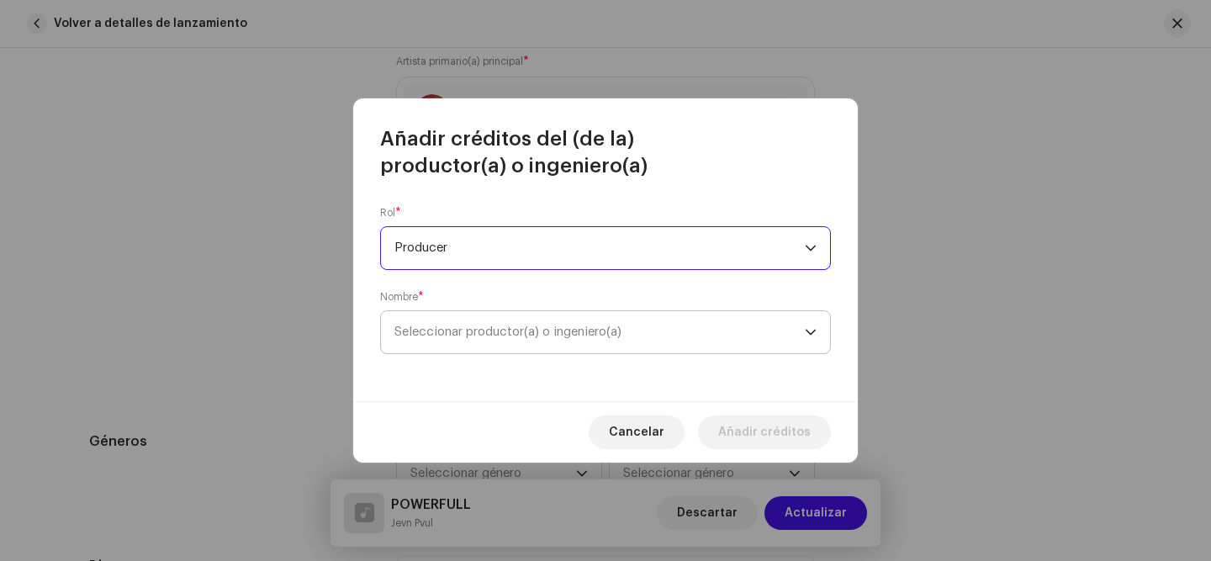
click at [500, 335] on span "Seleccionar productor(a) o ingeniero(a)" at bounding box center [507, 331] width 227 height 13
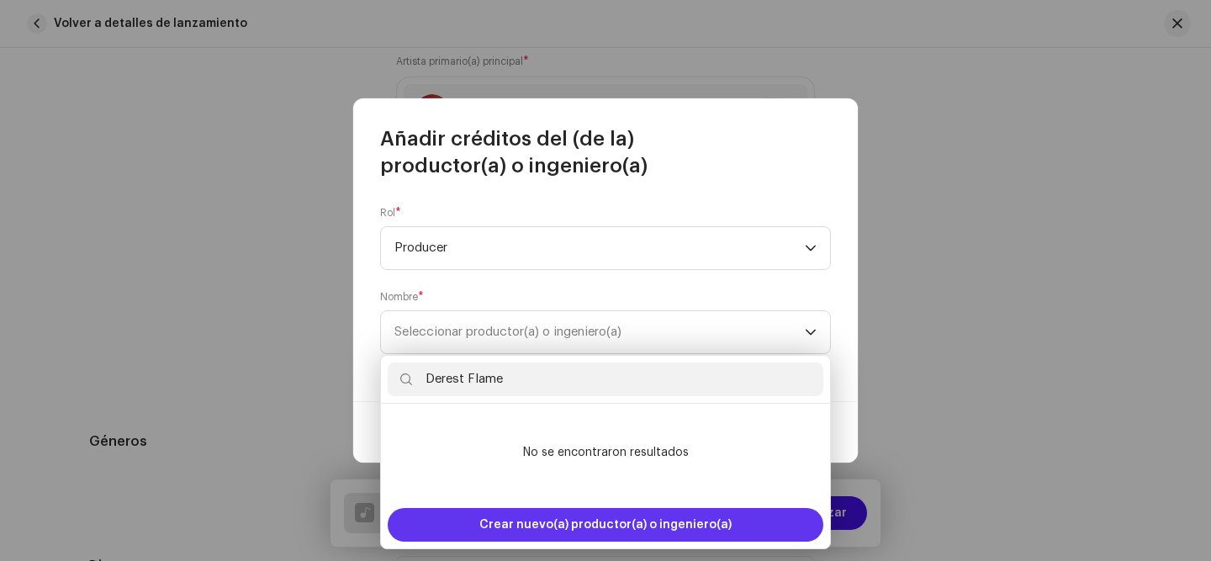
type input "Derest Flame"
click at [546, 522] on span "Crear nuevo(a) productor(a) o ingeniero(a)" at bounding box center [605, 525] width 252 height 34
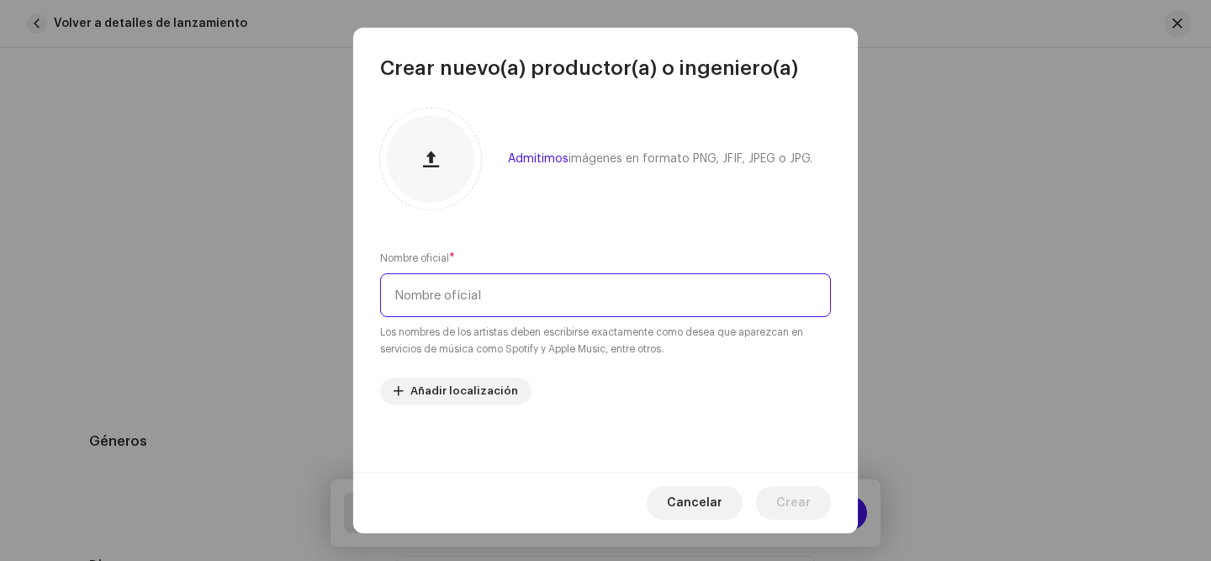
click at [505, 293] on input "text" at bounding box center [605, 295] width 451 height 44
paste input "Derest Flame"
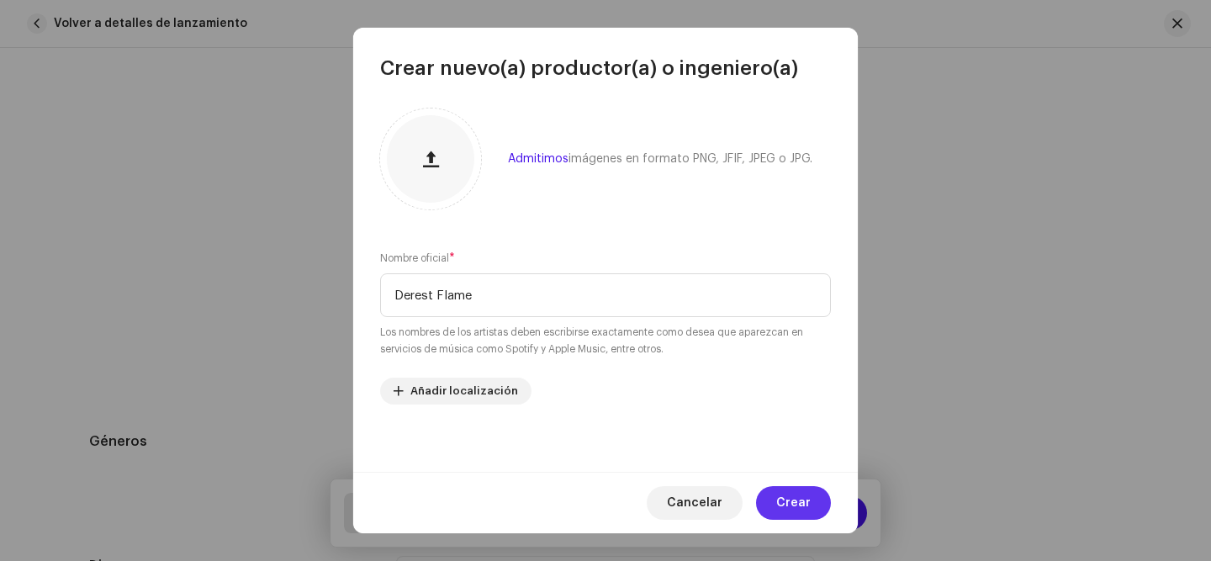
type input "Derest Flame"
click at [775, 496] on button "Crear" at bounding box center [793, 503] width 75 height 34
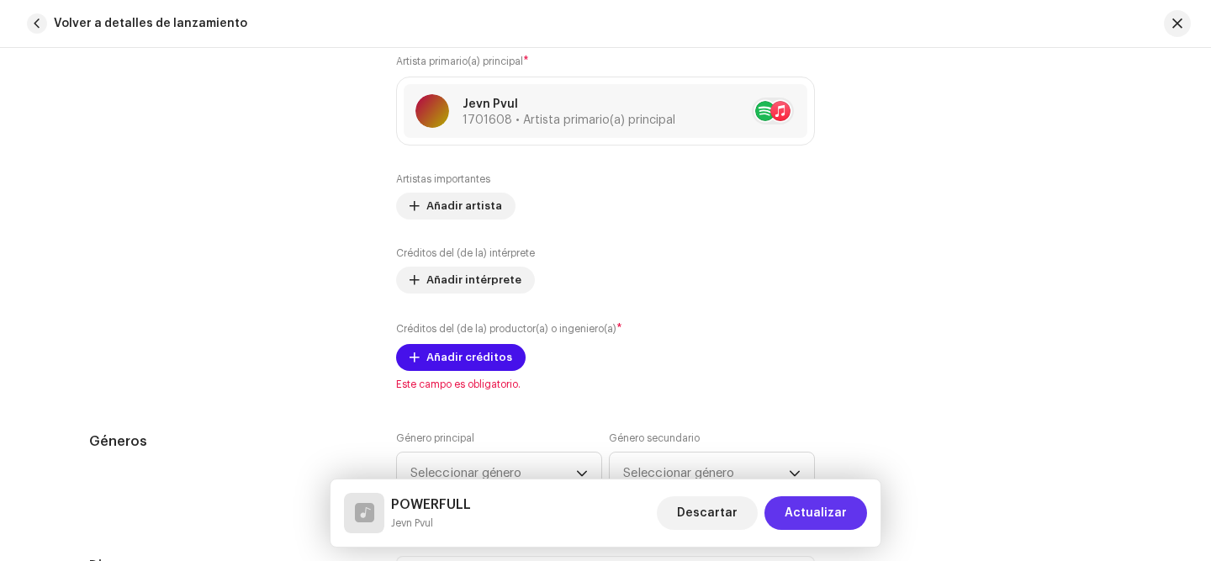
click at [797, 507] on span "Actualizar" at bounding box center [816, 513] width 62 height 34
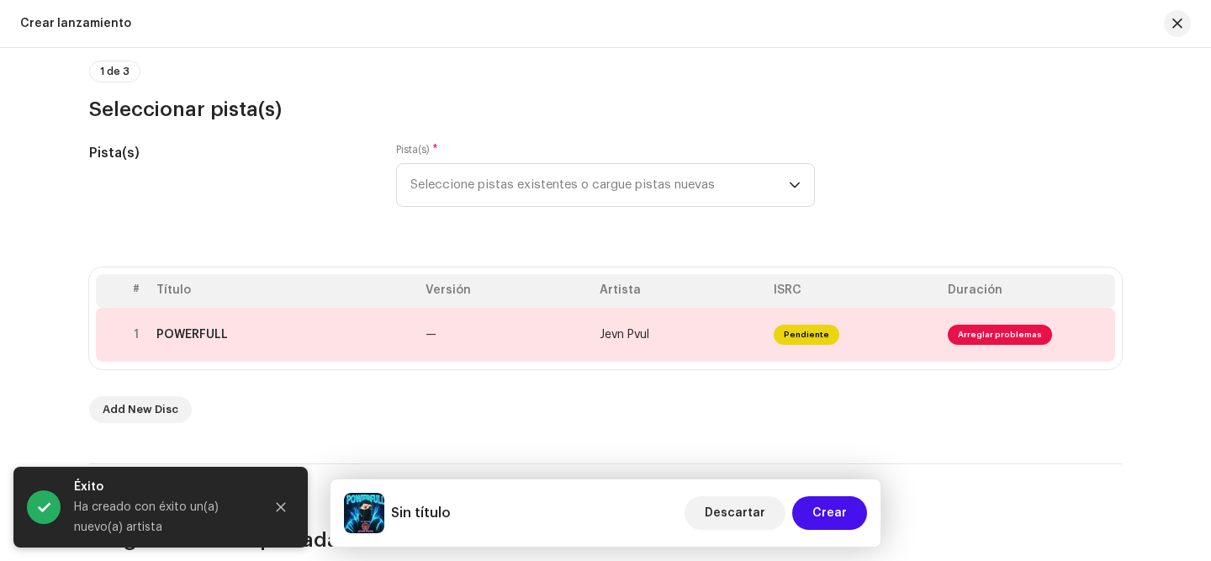
scroll to position [144, 0]
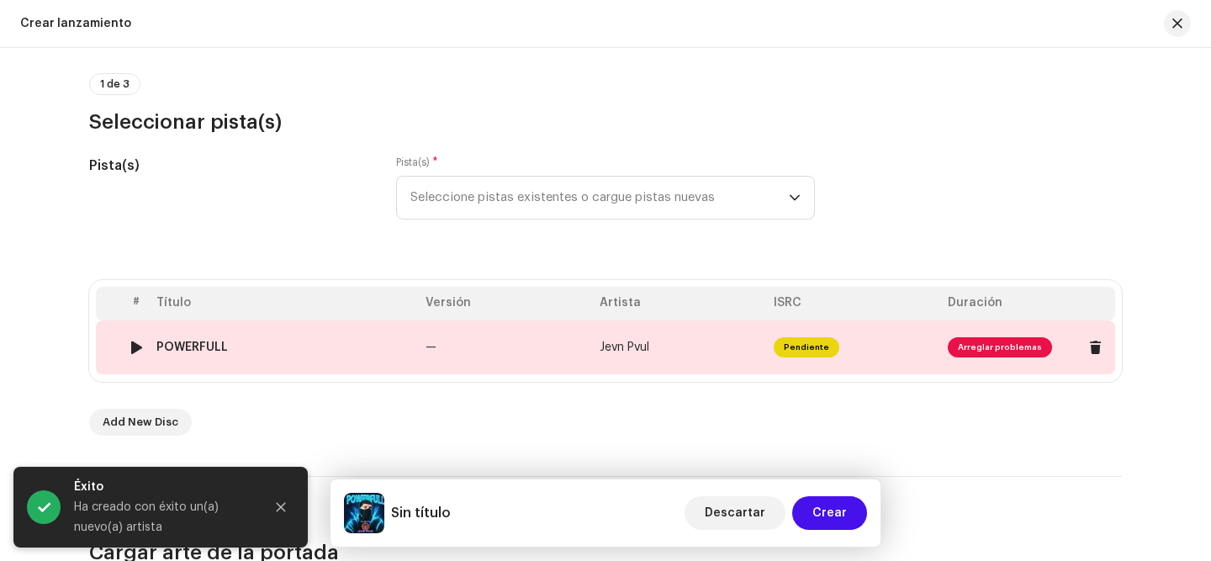
click at [565, 352] on td "—" at bounding box center [506, 347] width 174 height 54
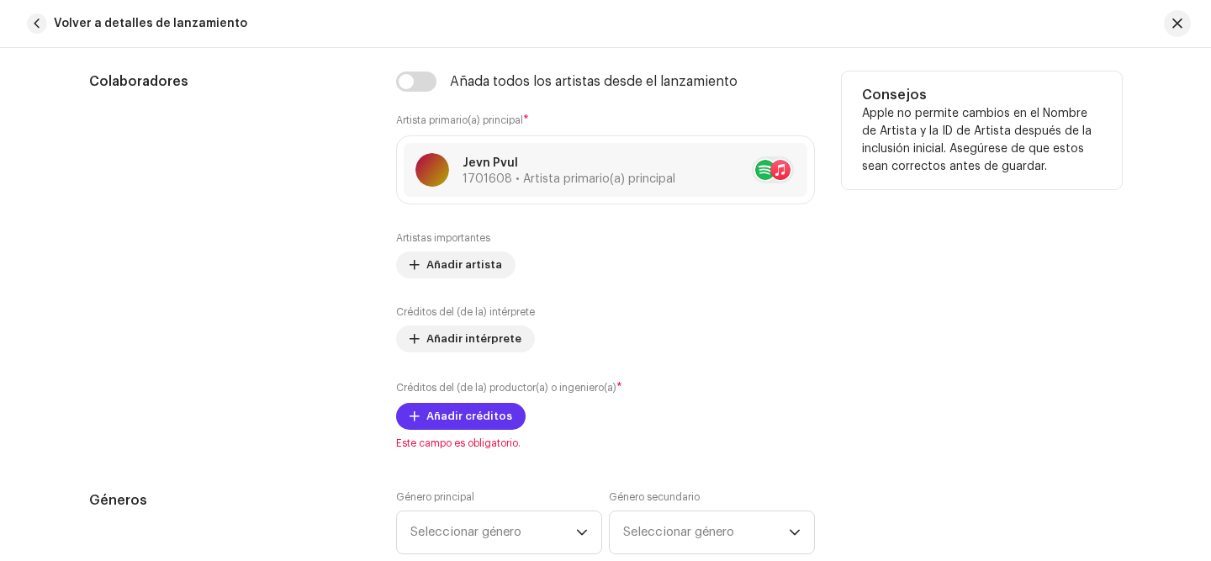
scroll to position [1045, 0]
click at [457, 417] on span "Añadir créditos" at bounding box center [469, 418] width 86 height 34
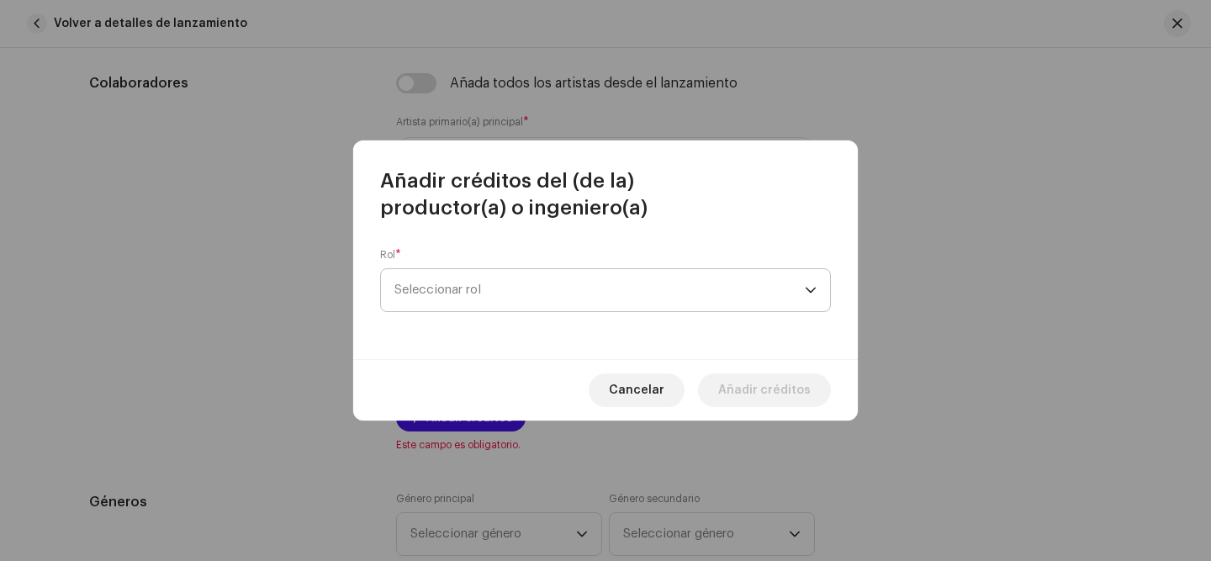
click at [520, 269] on span "Seleccionar rol" at bounding box center [599, 290] width 410 height 42
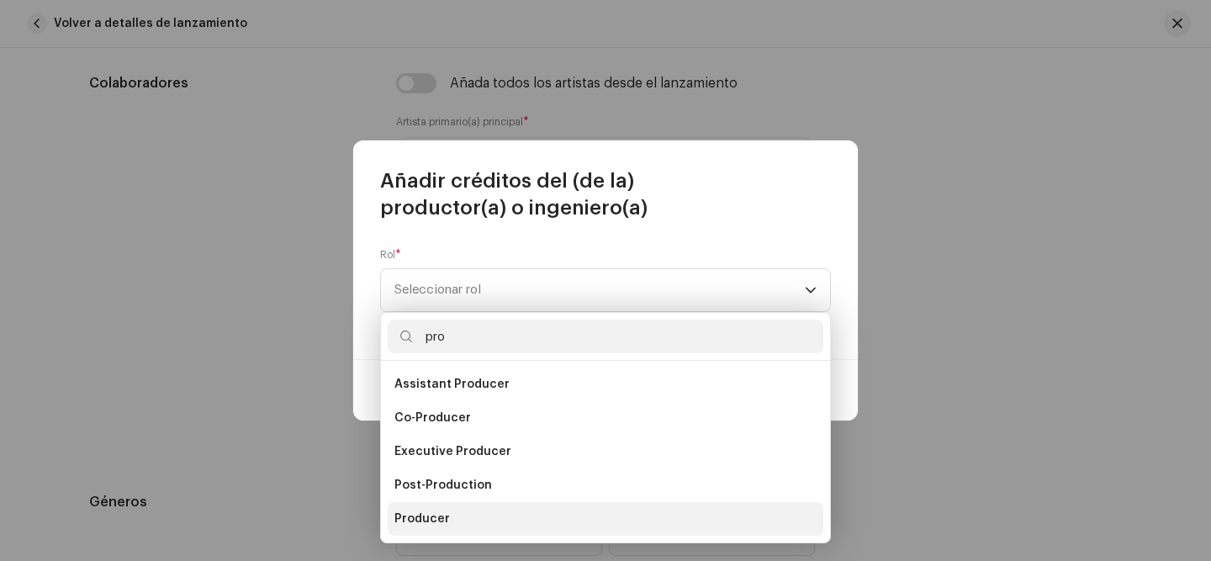
type input "pro"
click at [459, 508] on li "Producer" at bounding box center [606, 519] width 436 height 34
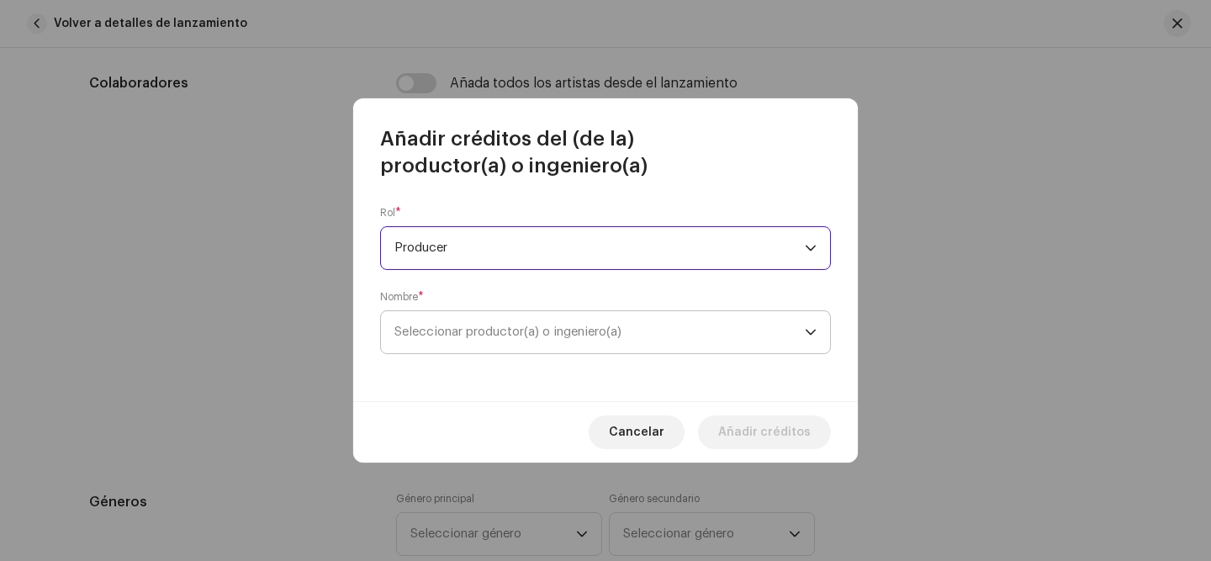
click at [485, 347] on span "Seleccionar productor(a) o ingeniero(a)" at bounding box center [599, 332] width 410 height 42
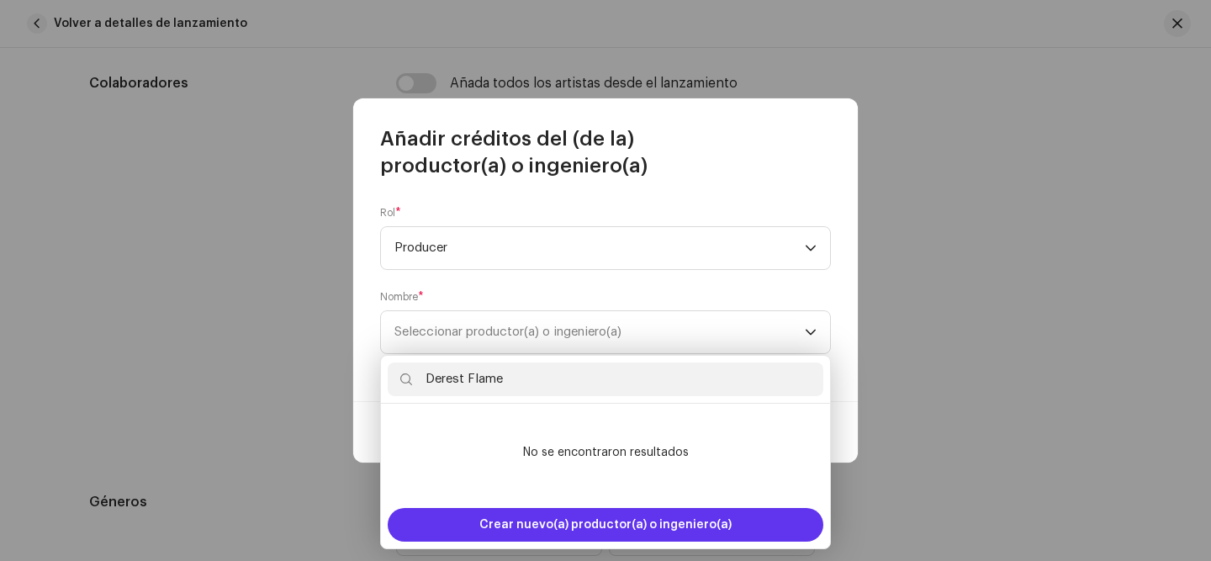
type input "Derest Flame"
click at [586, 514] on span "Crear nuevo(a) productor(a) o ingeniero(a)" at bounding box center [605, 525] width 252 height 34
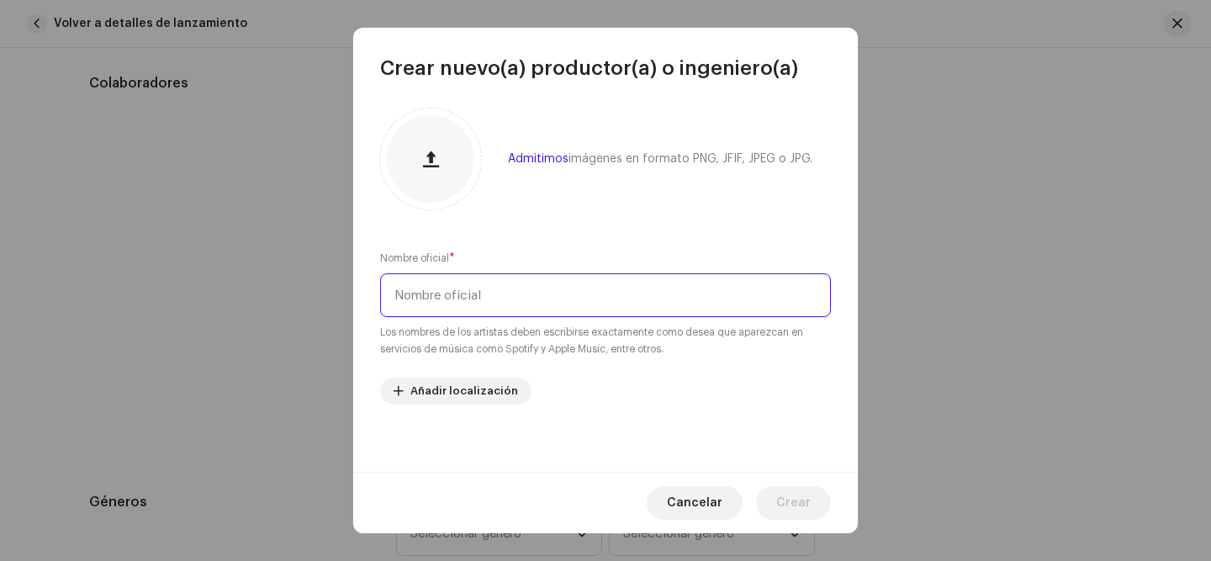
click at [548, 290] on input "text" at bounding box center [605, 295] width 451 height 44
paste input "Derest Flame"
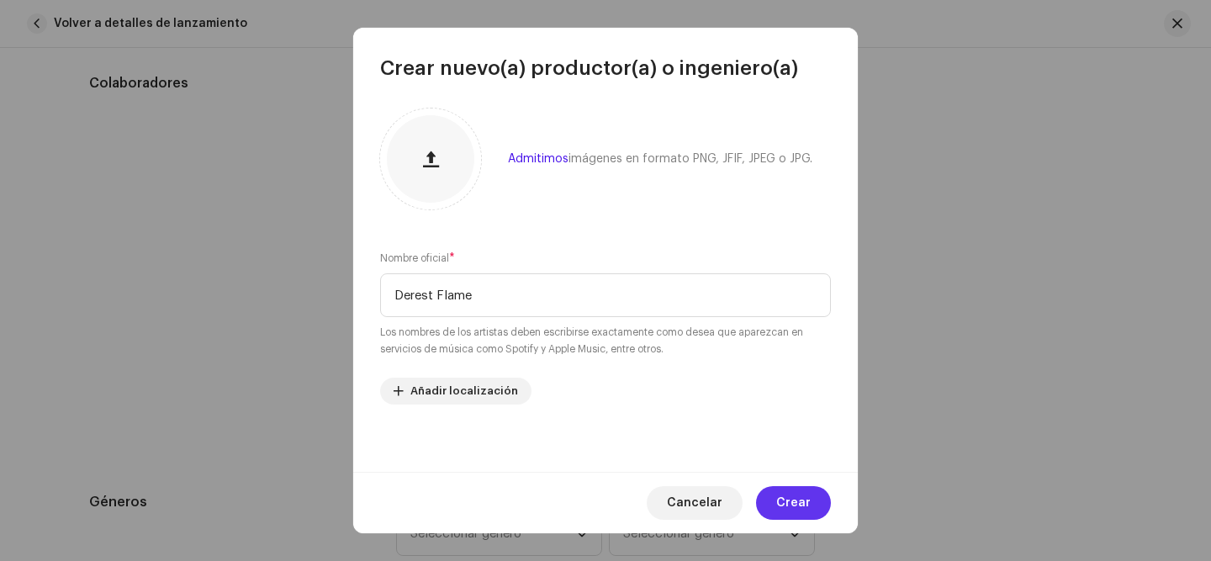
type input "Derest Flame"
click at [781, 502] on span "Crear" at bounding box center [793, 503] width 34 height 34
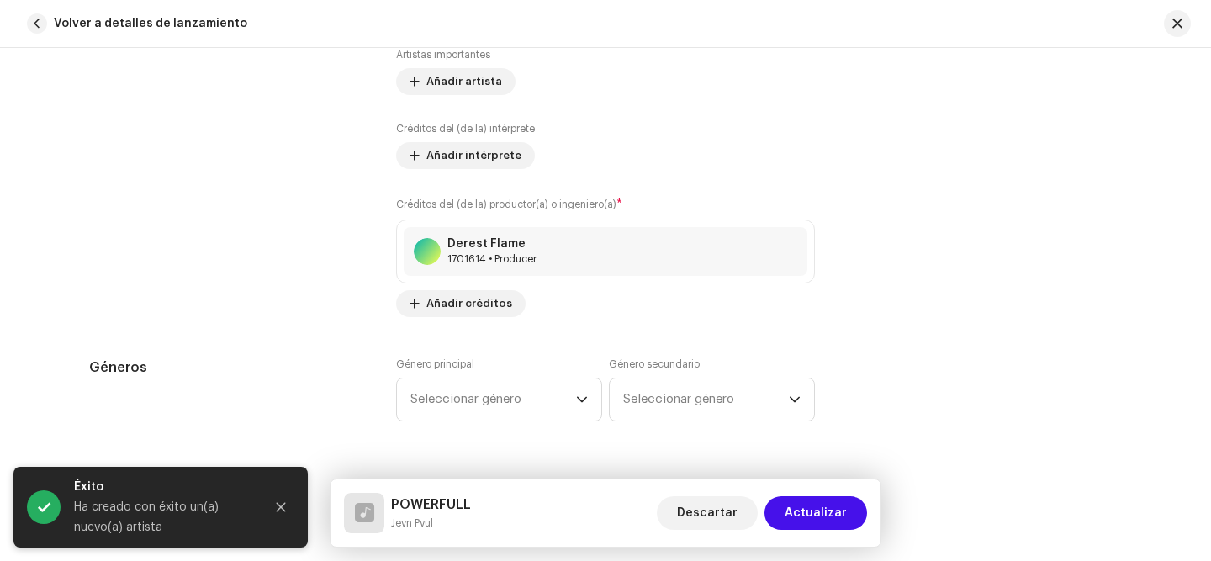
scroll to position [1256, 0]
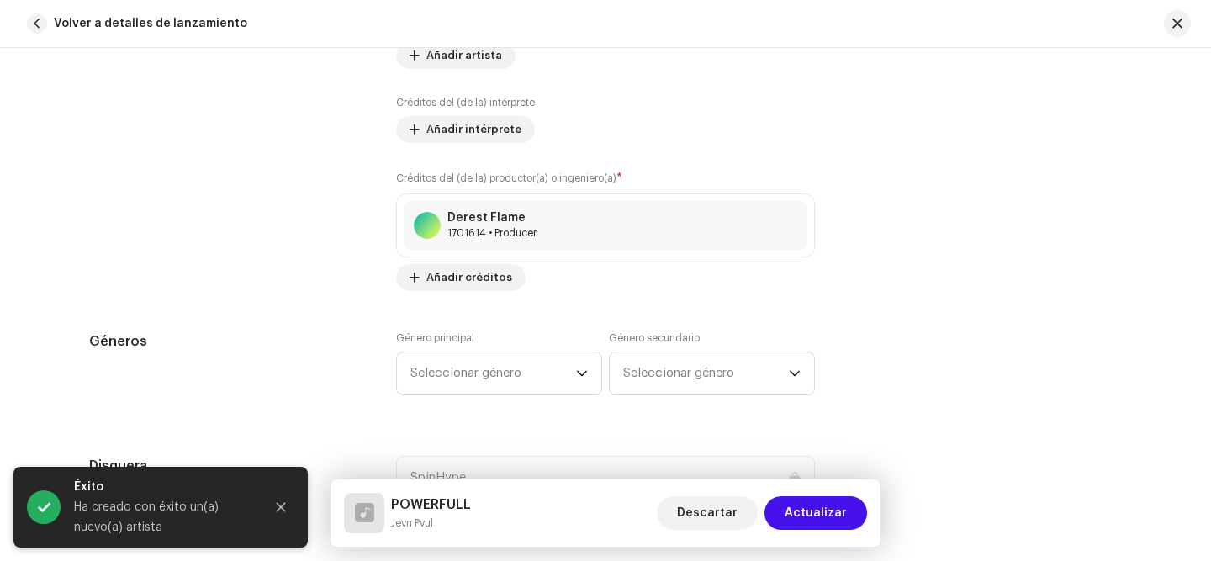
click at [455, 398] on div "Género principal Seleccionar género Género secundario Seleccionar género" at bounding box center [605, 373] width 419 height 84
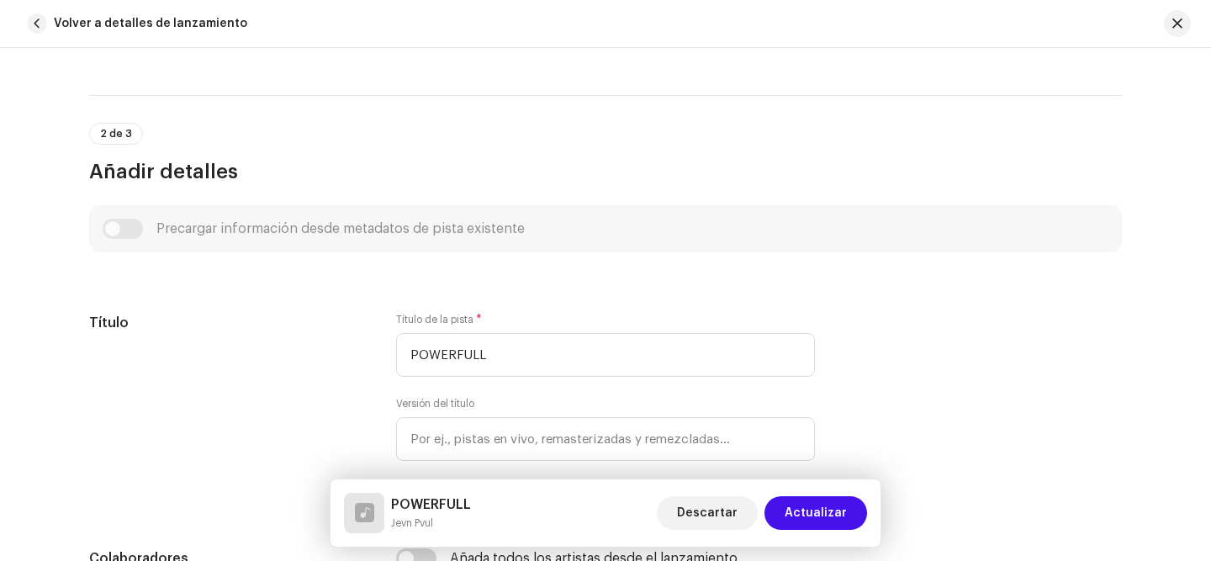
scroll to position [0, 0]
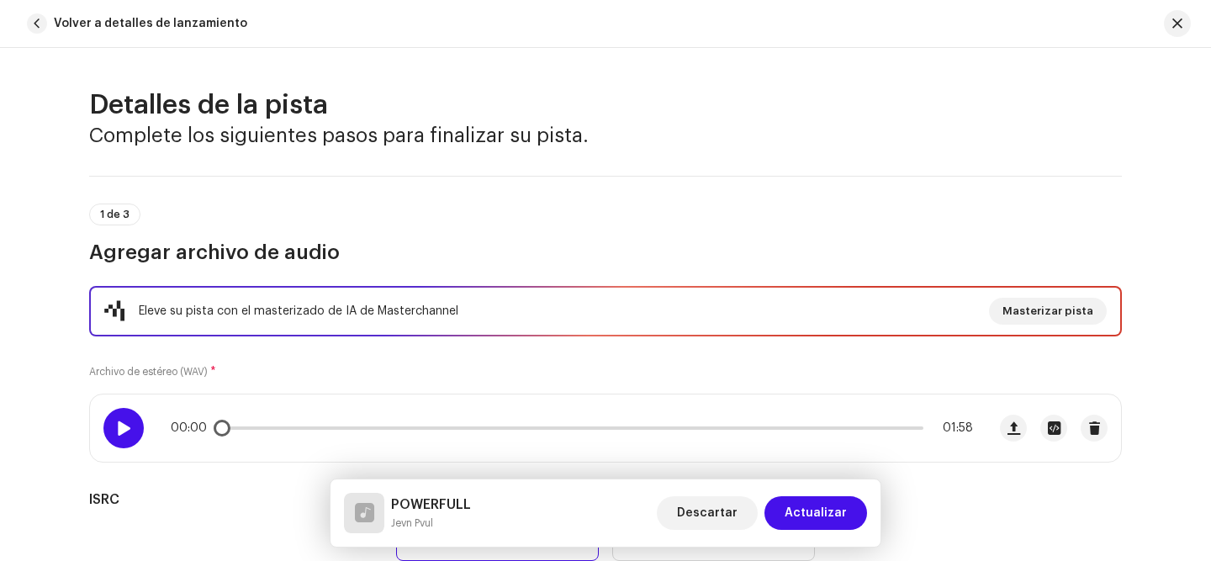
click at [105, 437] on div at bounding box center [123, 428] width 40 height 40
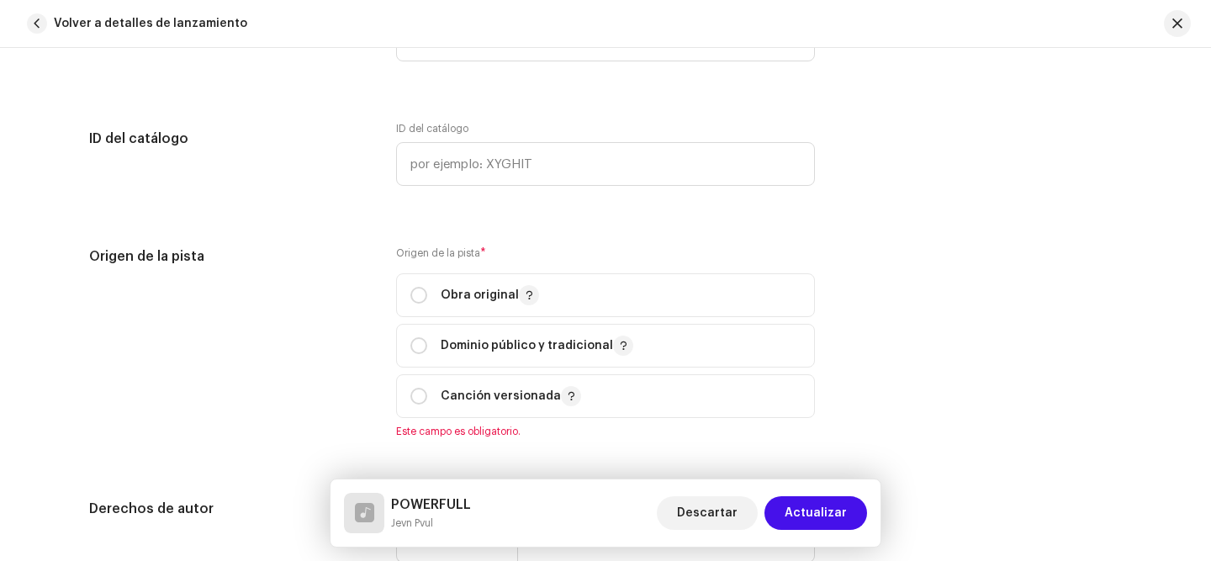
scroll to position [1847, 0]
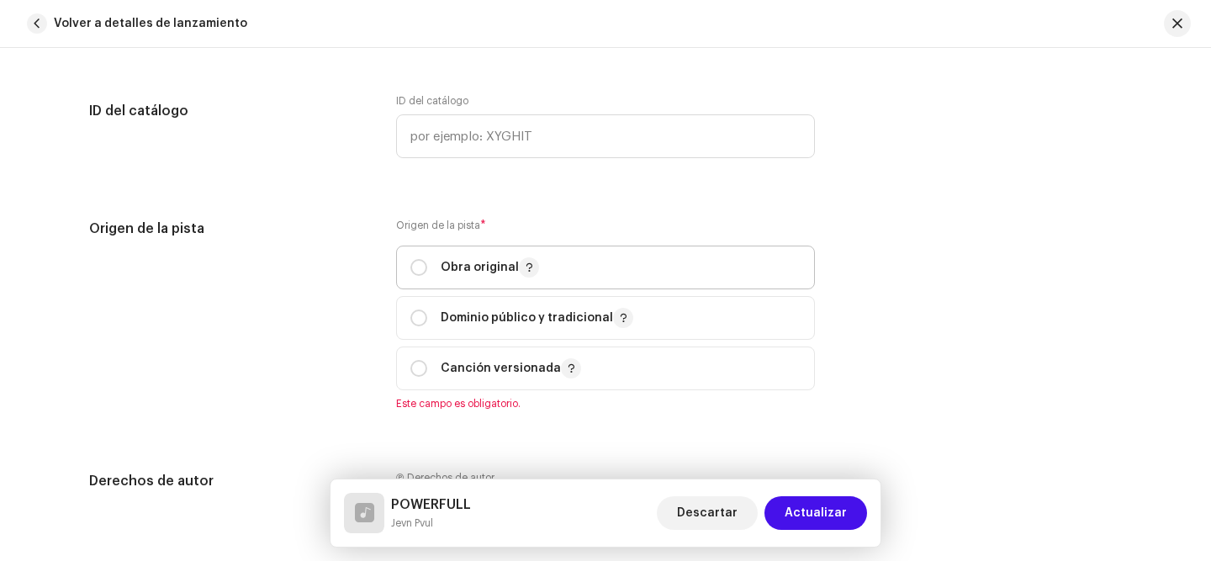
click at [459, 284] on span "Obra original" at bounding box center [605, 267] width 390 height 42
radio input "true"
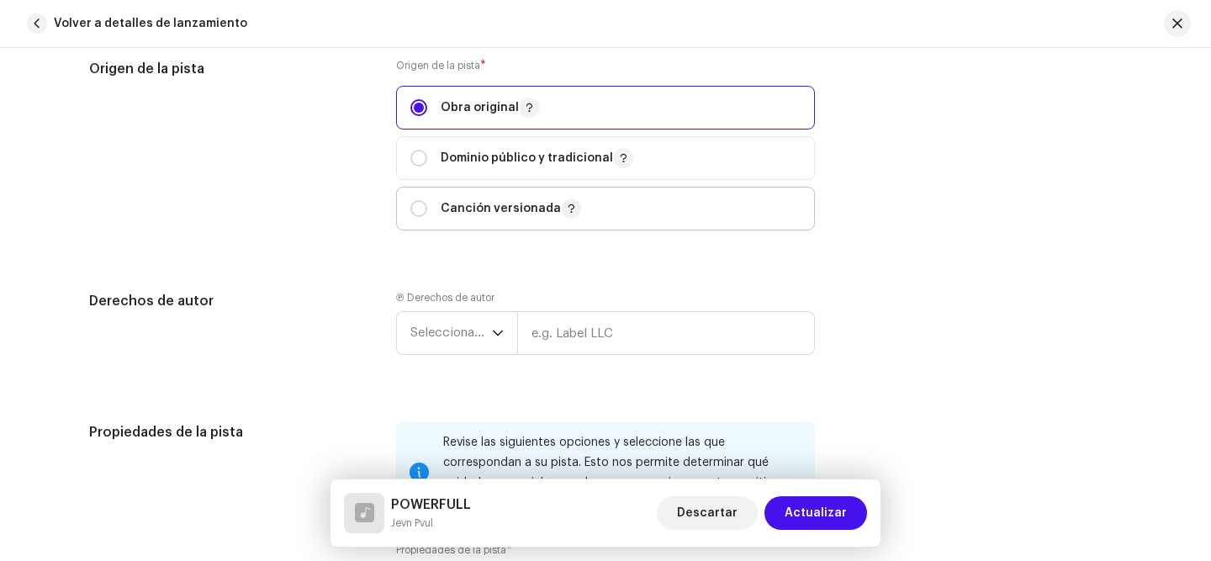
scroll to position [2008, 0]
click at [458, 348] on span "Seleccionar año" at bounding box center [451, 331] width 82 height 42
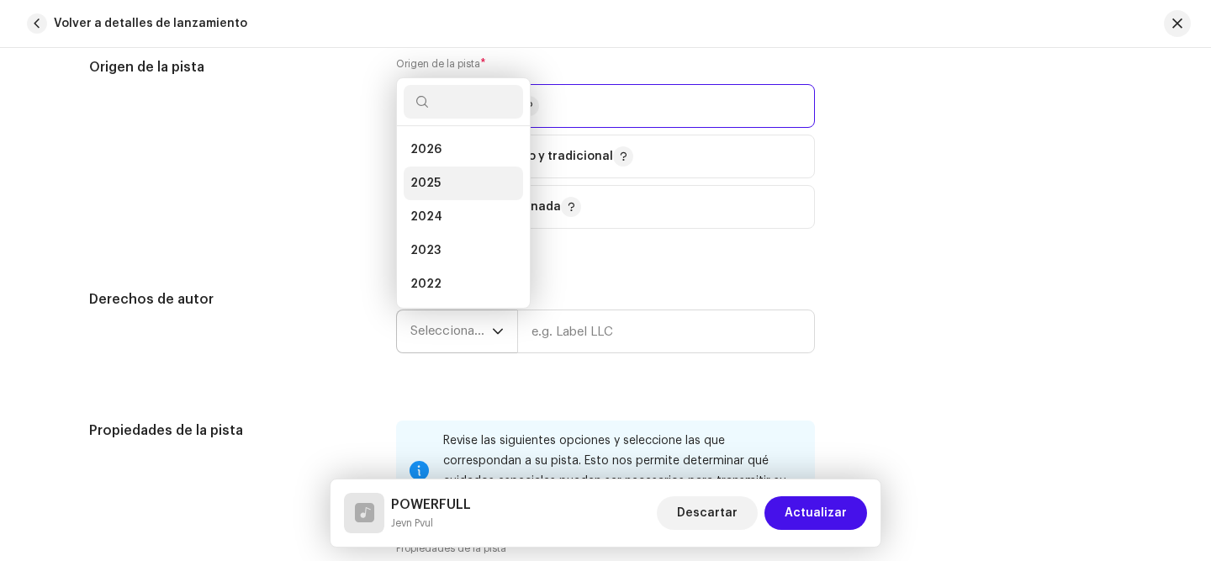
click at [453, 197] on li "2025" at bounding box center [463, 184] width 119 height 34
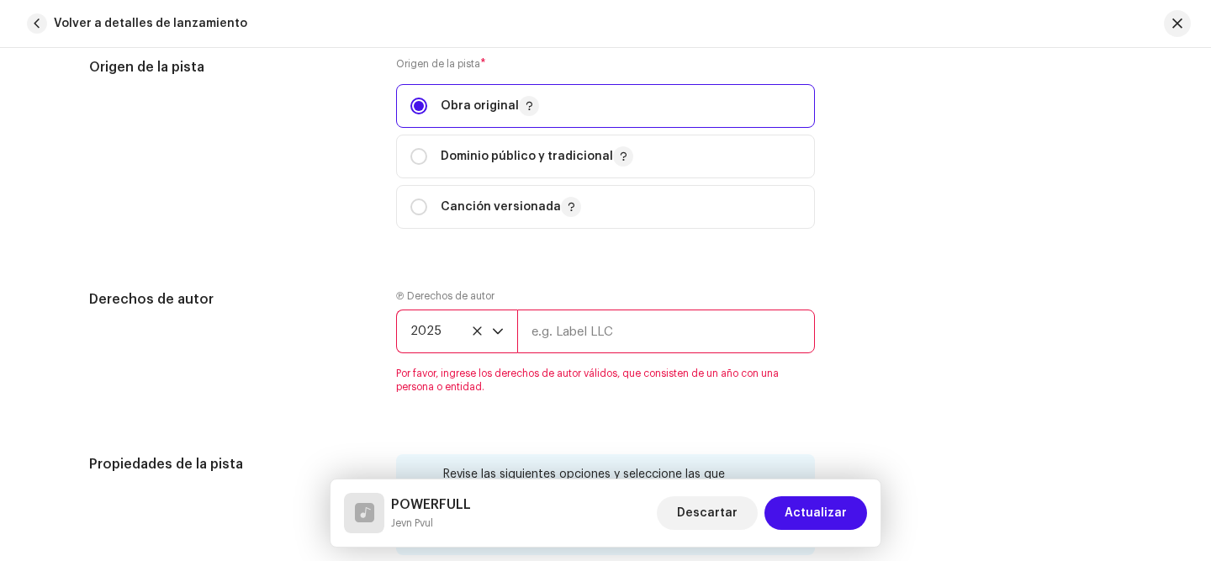
click at [543, 319] on input "text" at bounding box center [666, 331] width 298 height 44
type input "SpinHype"
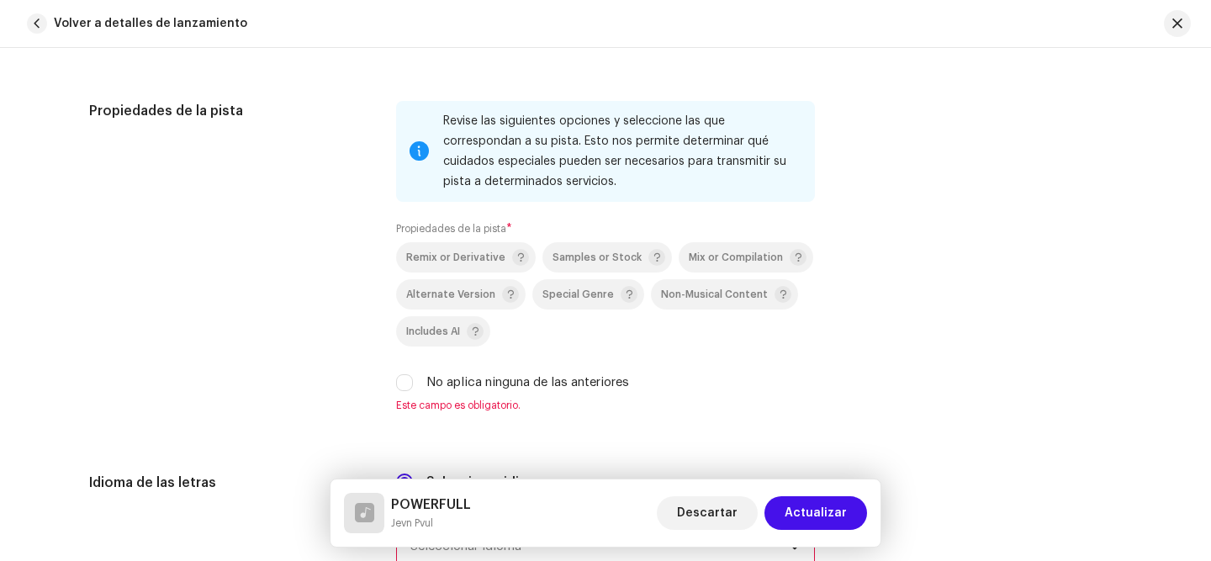
scroll to position [2334, 0]
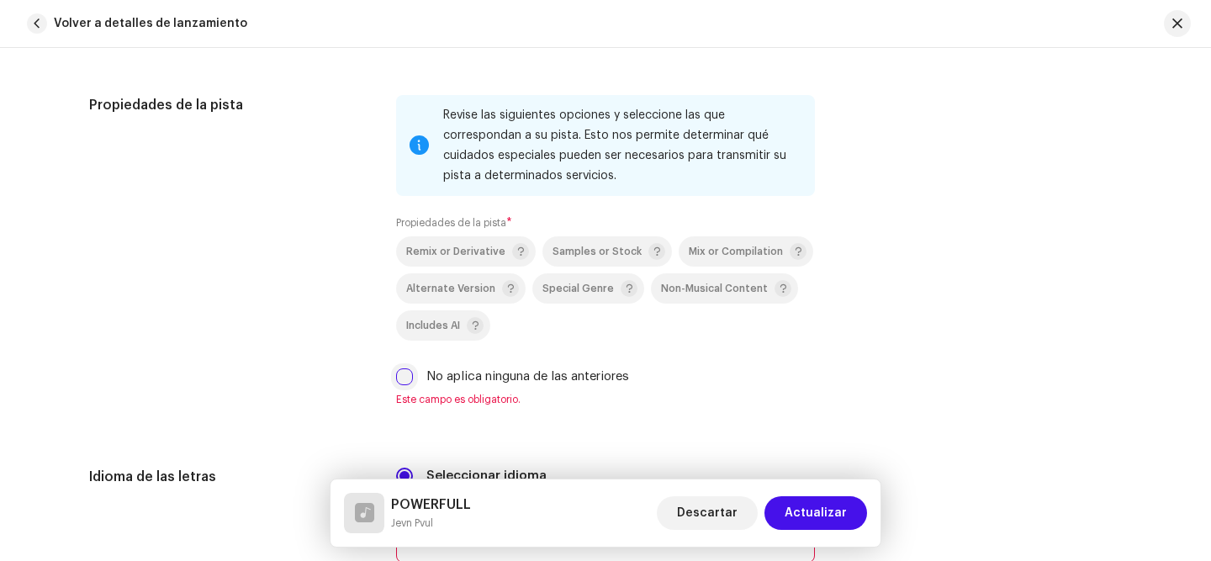
click at [396, 385] on input "No aplica ninguna de las anteriores" at bounding box center [404, 376] width 17 height 17
checkbox input "true"
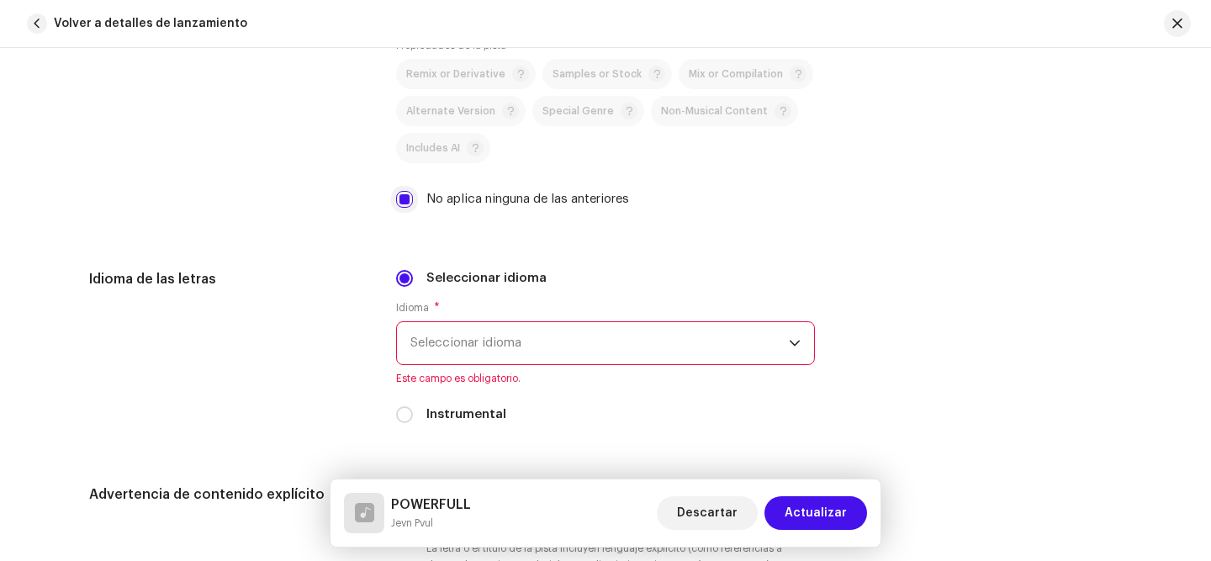
scroll to position [2531, 0]
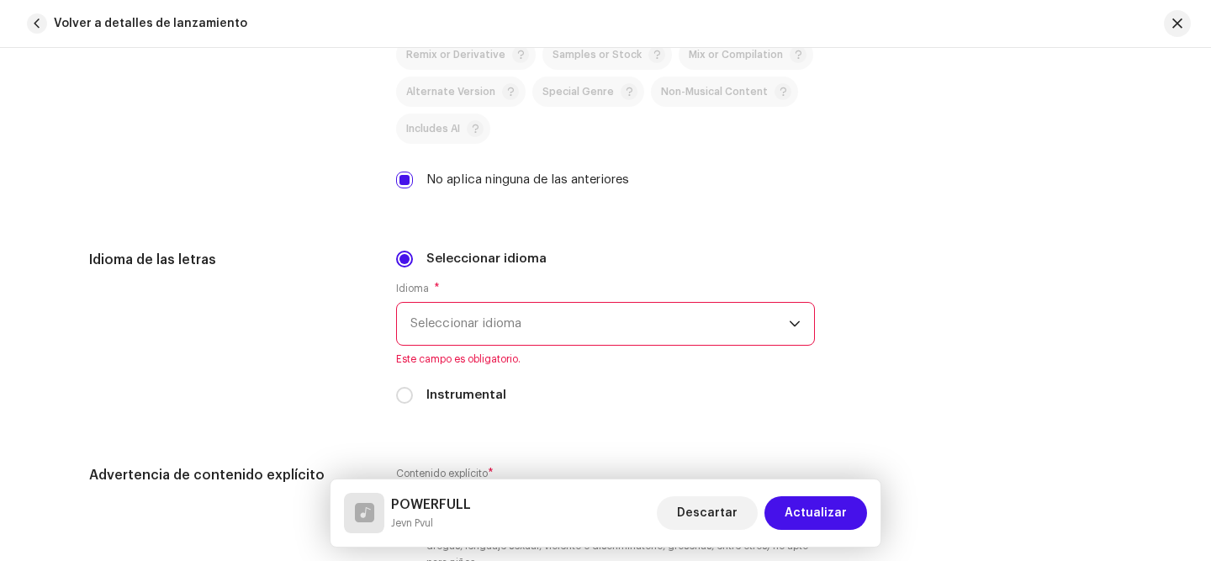
click at [466, 325] on span "Seleccionar idioma" at bounding box center [599, 324] width 378 height 42
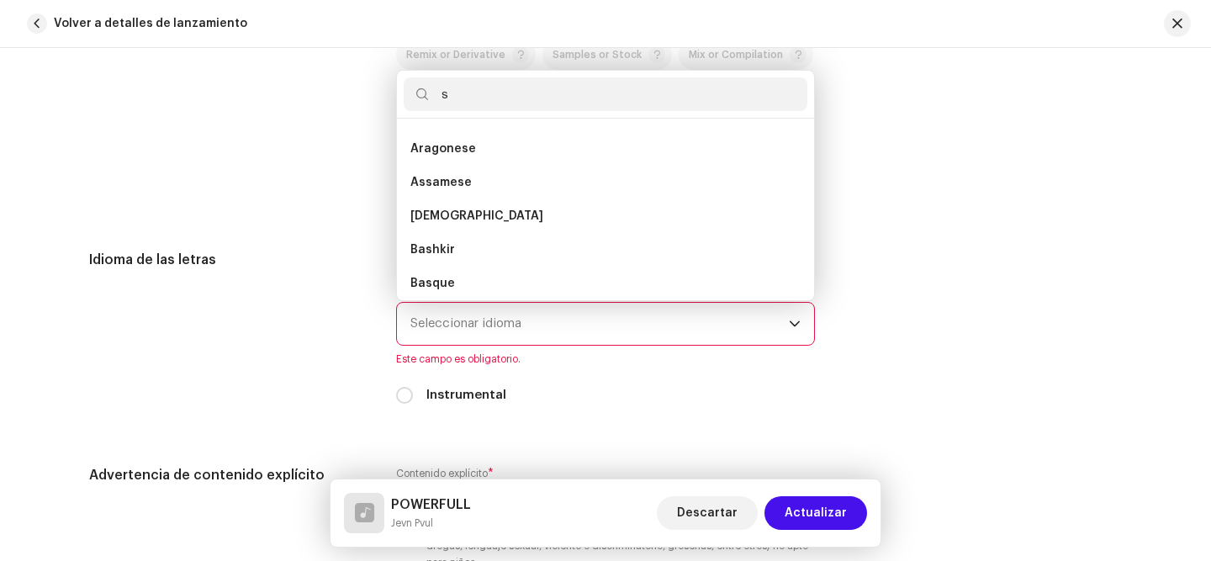
scroll to position [0, 0]
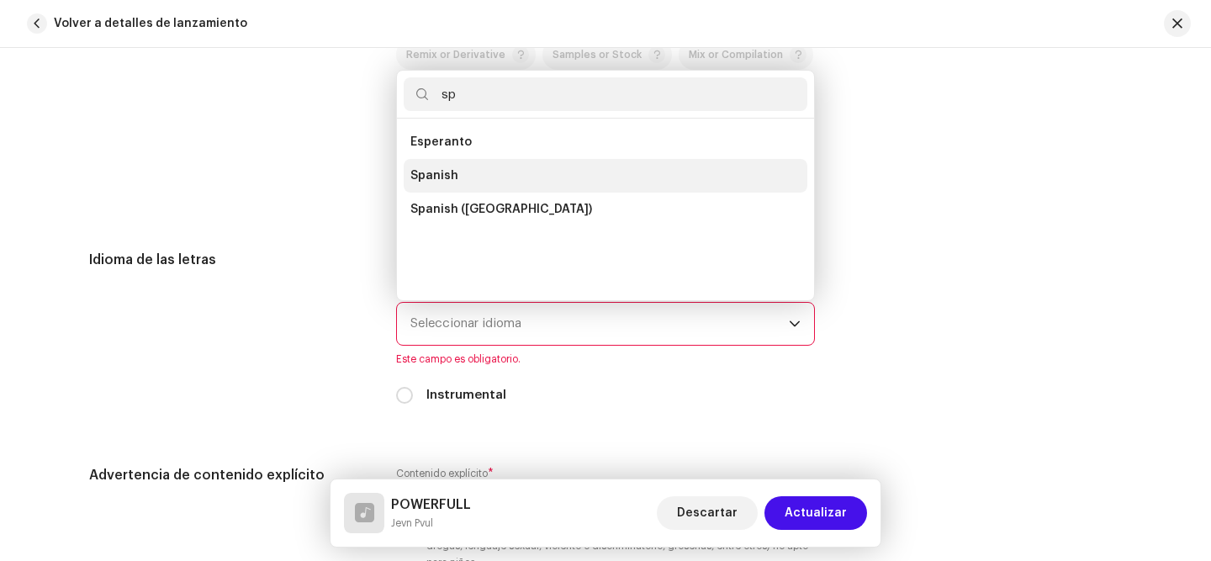
type input "sp"
click at [482, 173] on li "Spanish" at bounding box center [606, 176] width 404 height 34
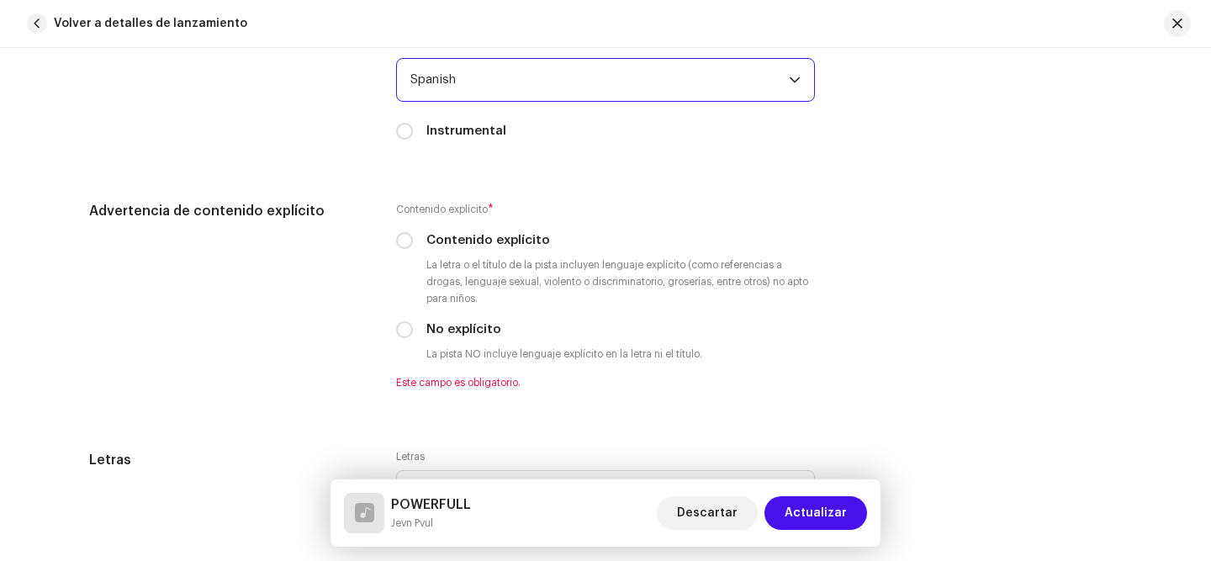
scroll to position [2779, 0]
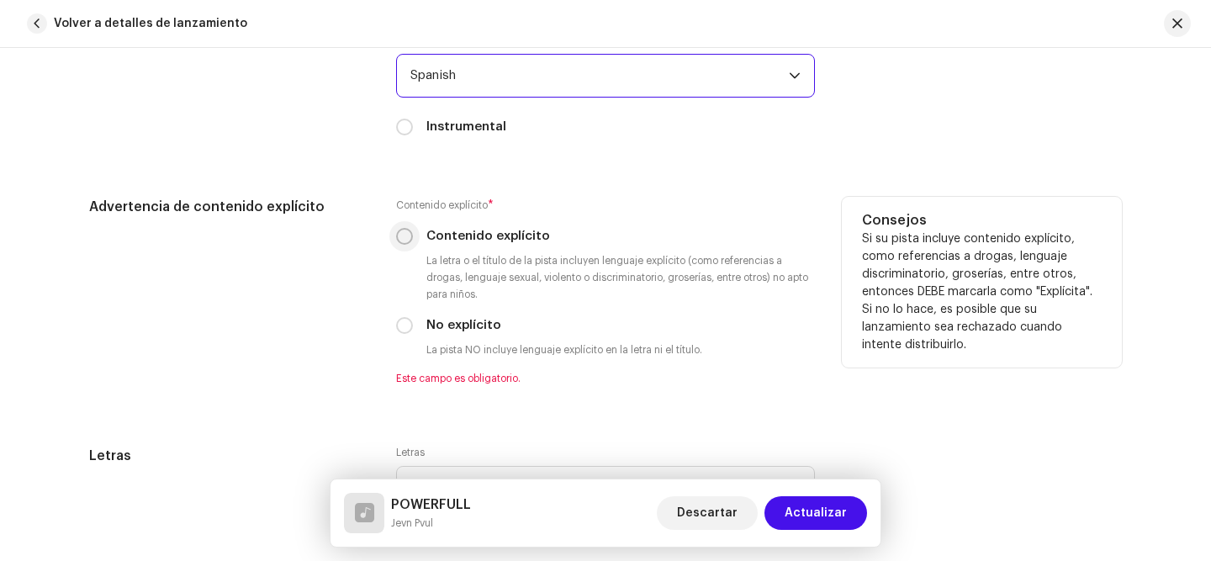
click at [398, 236] on input "Contenido explícito" at bounding box center [404, 236] width 17 height 17
radio input "true"
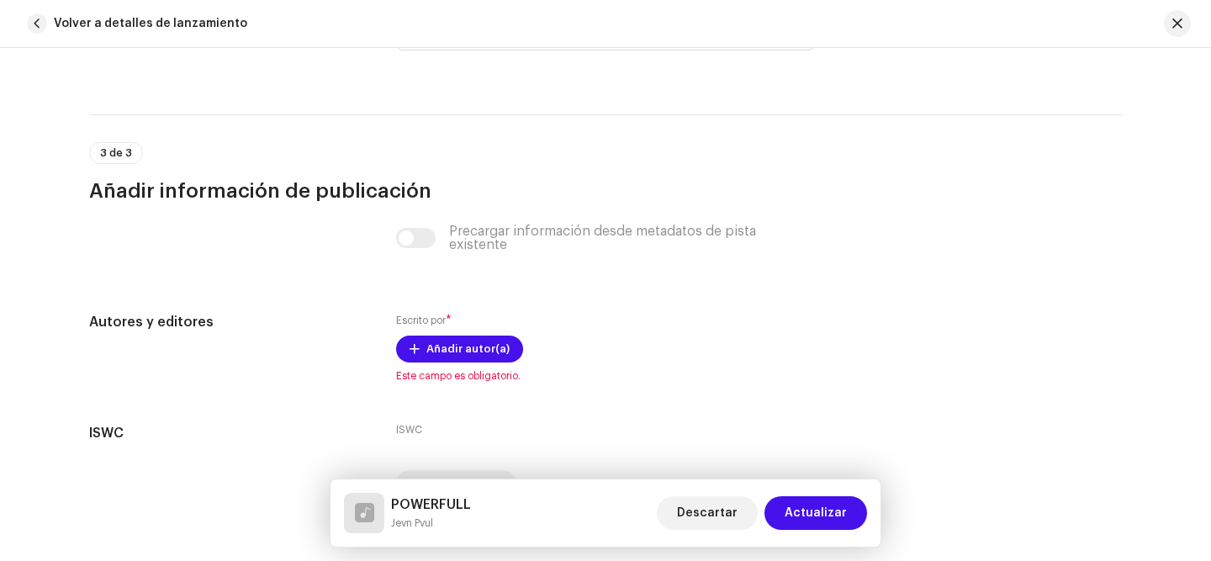
scroll to position [3256, 0]
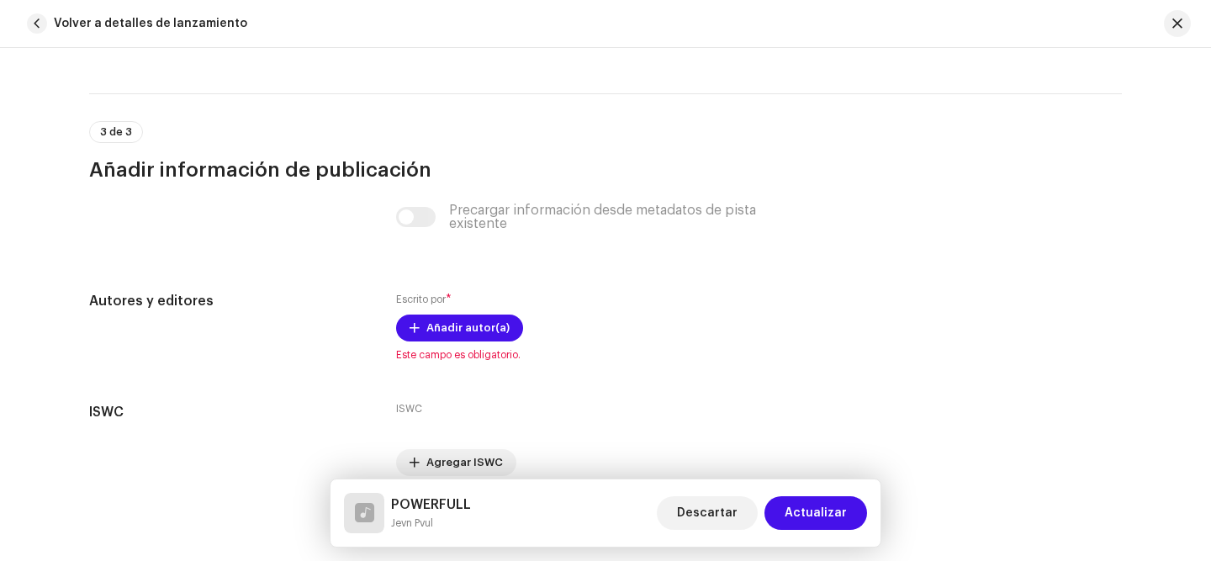
click at [449, 329] on span "Añadir autor(a)" at bounding box center [467, 328] width 83 height 34
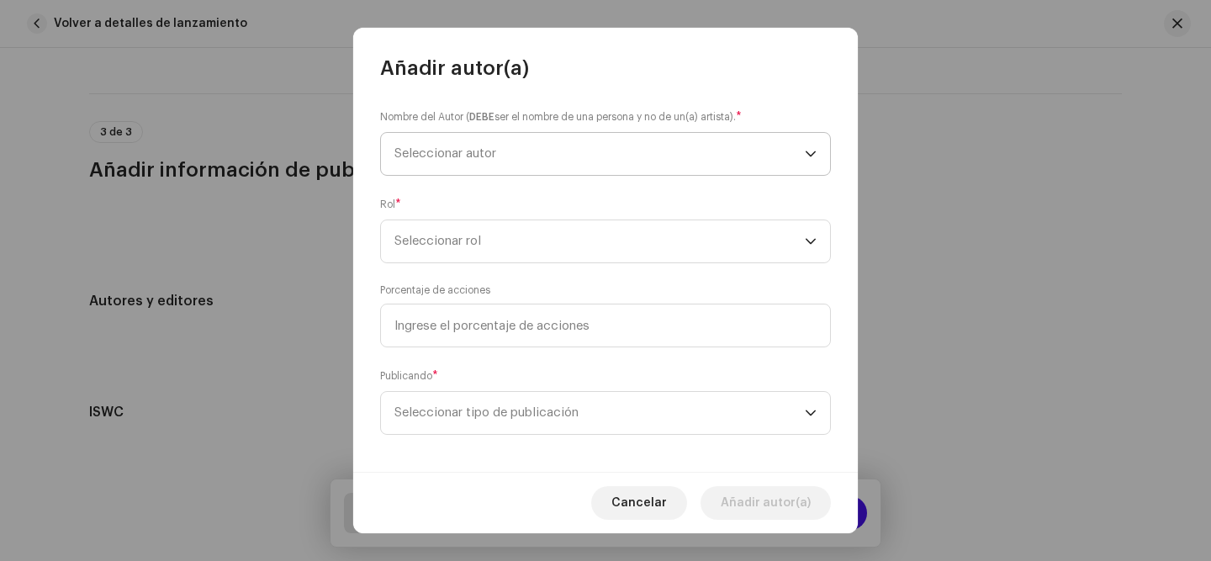
click at [465, 141] on span "Seleccionar autor" at bounding box center [599, 154] width 410 height 42
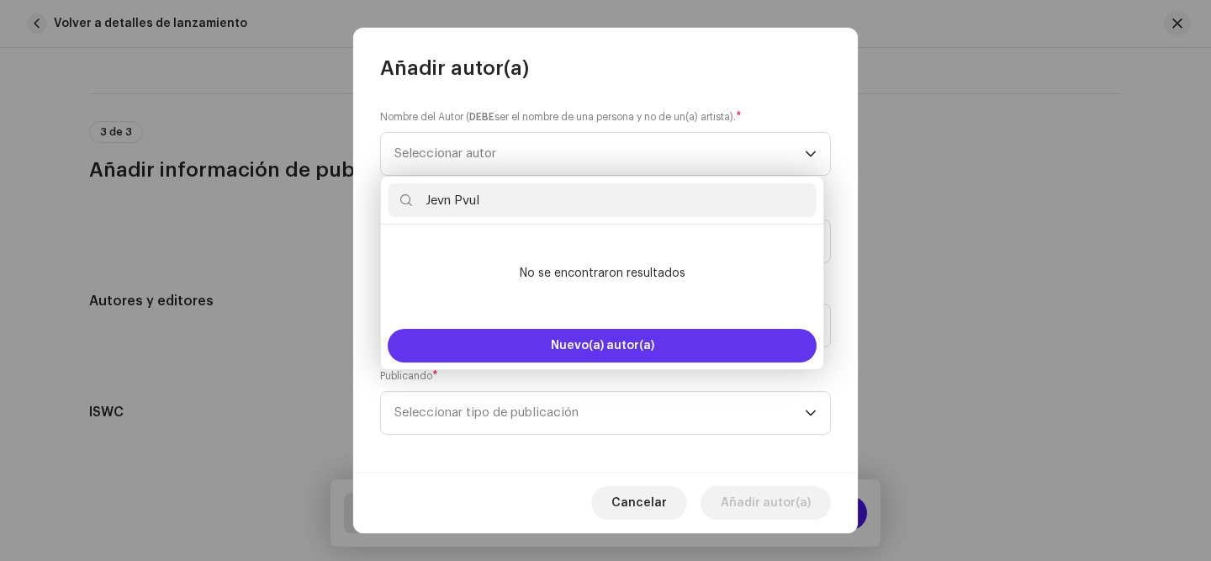
type input "Jevn Pvul"
click at [537, 349] on button "Nuevo(a) autor(a)" at bounding box center [602, 346] width 429 height 34
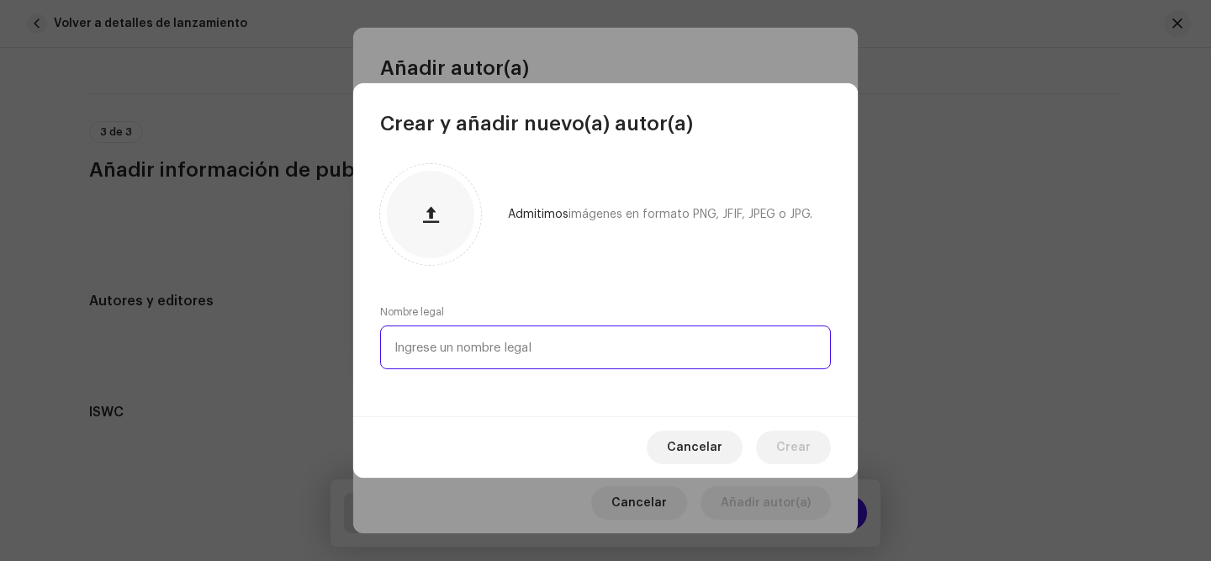
click at [526, 346] on input "text" at bounding box center [605, 347] width 451 height 44
paste input "Jevn Pvul"
type input "Jevn Pvul"
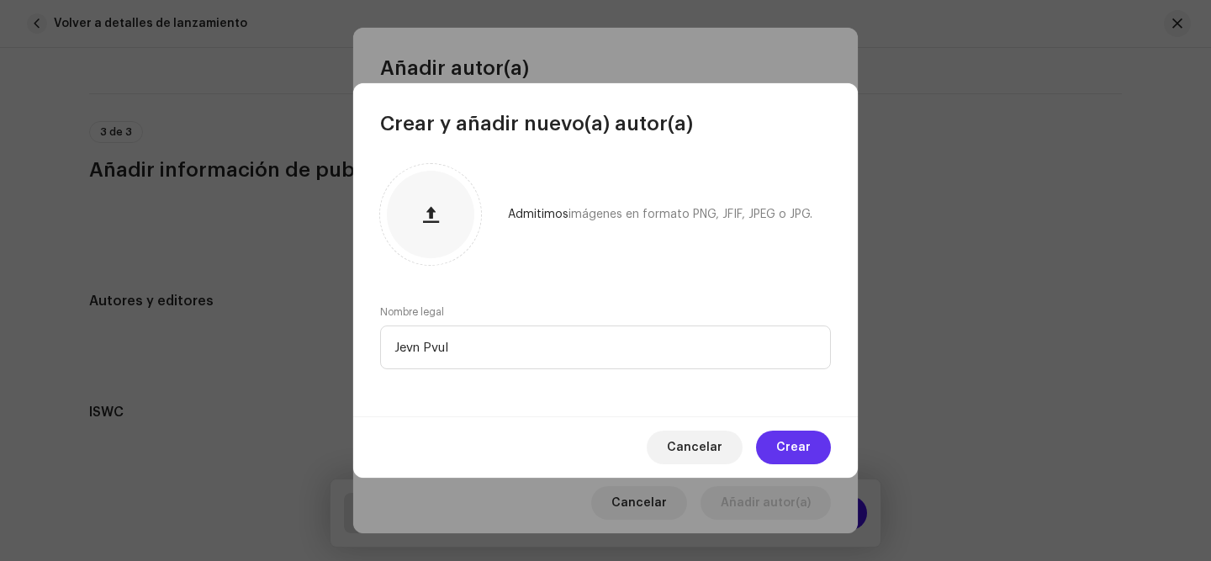
click at [799, 443] on span "Crear" at bounding box center [793, 448] width 34 height 34
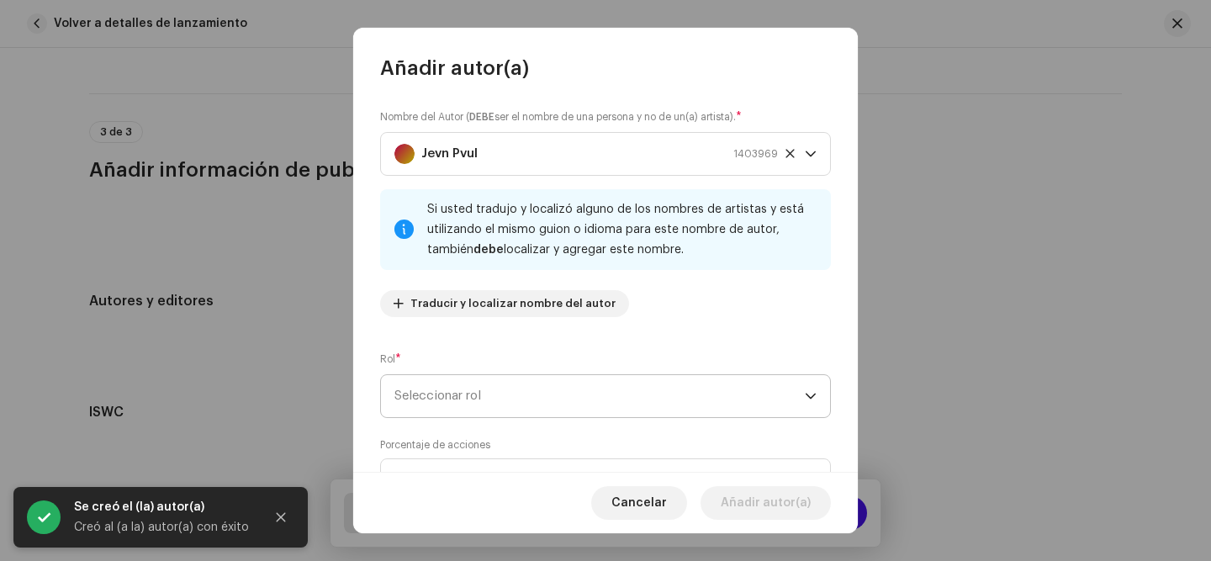
click at [631, 377] on span "Seleccionar rol" at bounding box center [599, 396] width 410 height 42
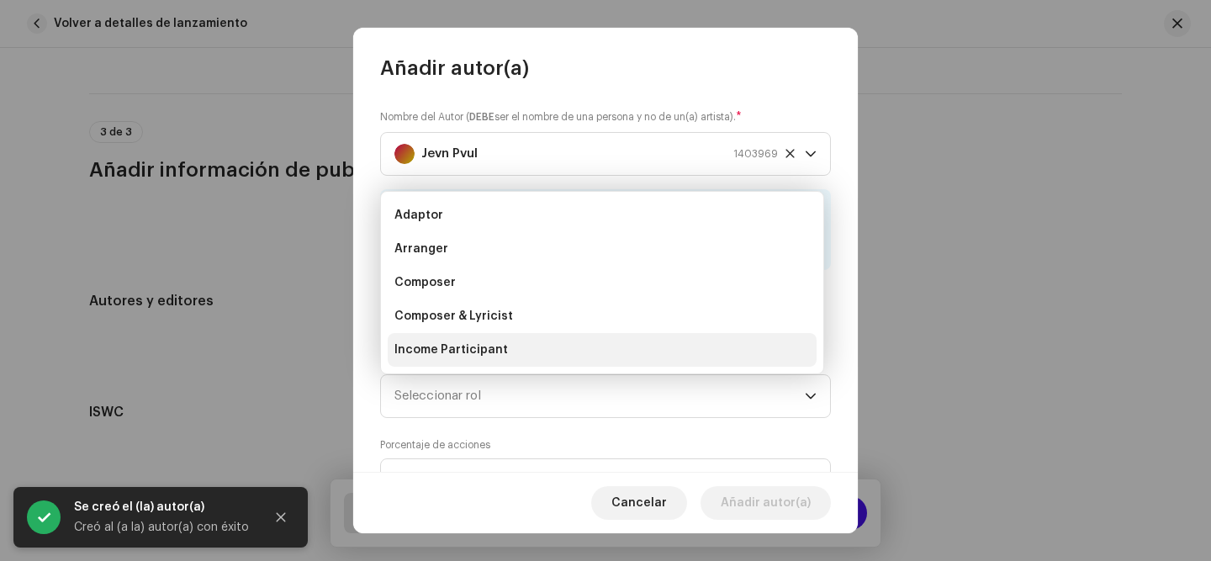
scroll to position [27, 0]
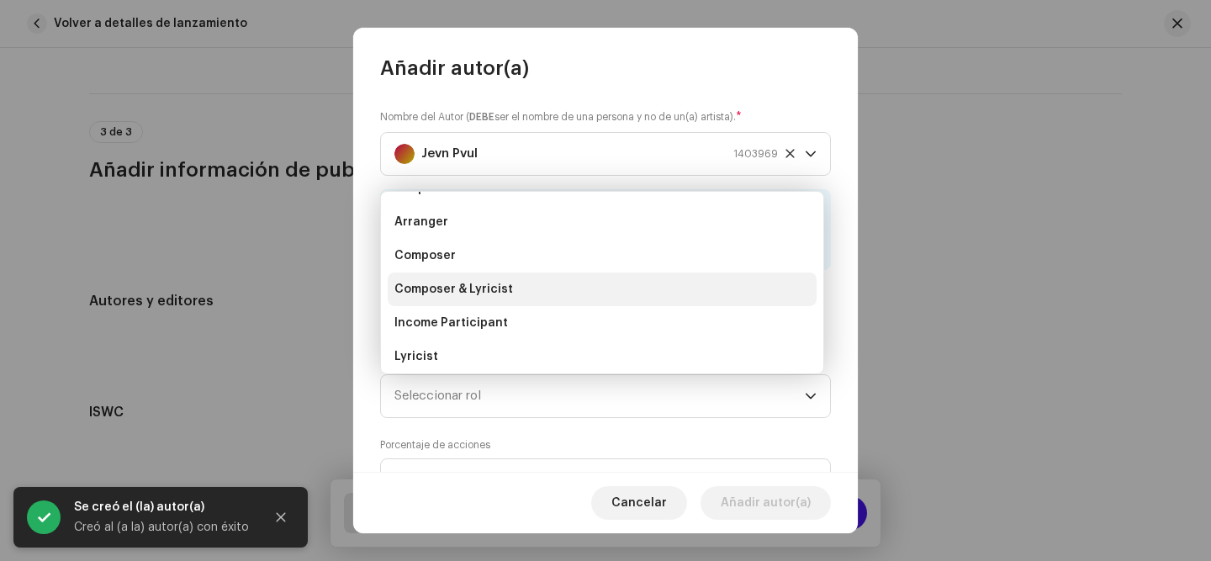
click at [621, 303] on li "Composer & Lyricist" at bounding box center [602, 289] width 429 height 34
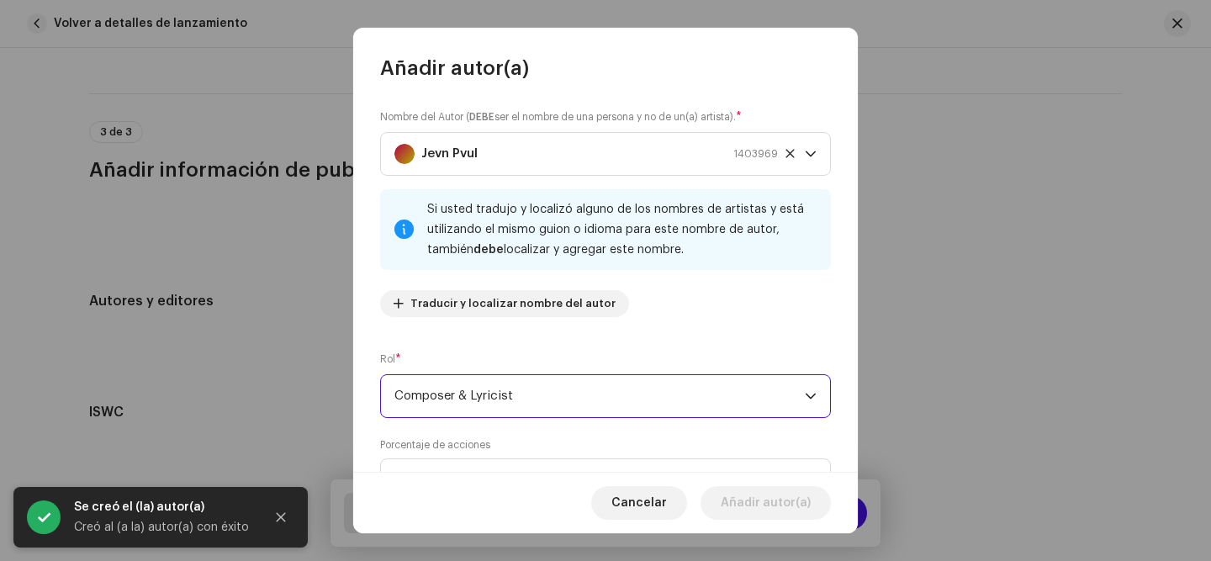
scroll to position [166, 0]
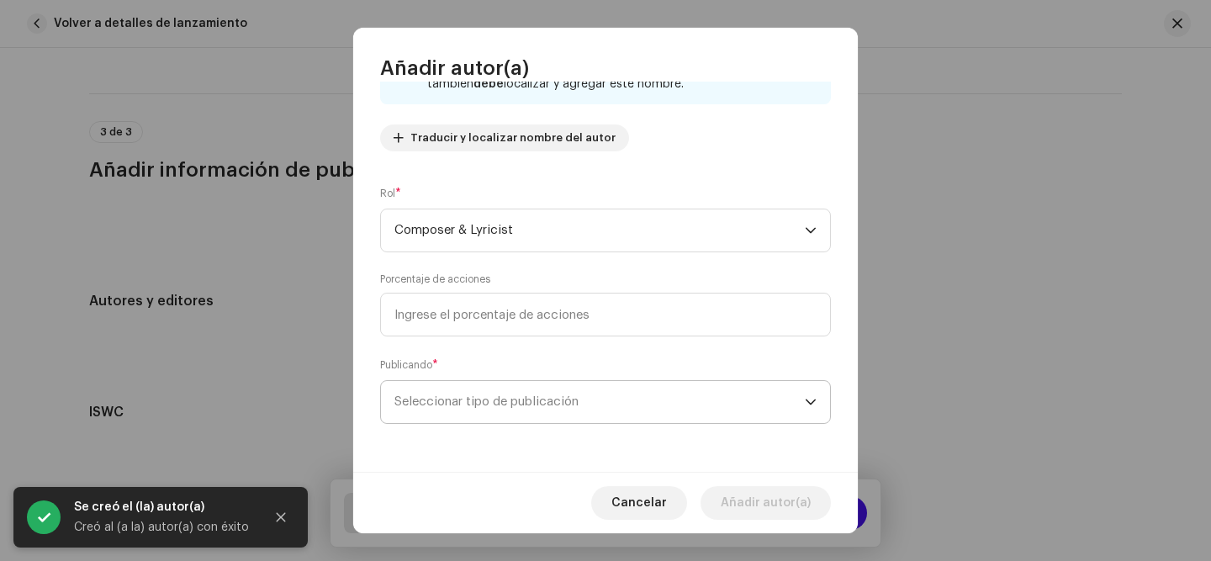
click at [547, 409] on span "Seleccionar tipo de publicación" at bounding box center [599, 402] width 410 height 42
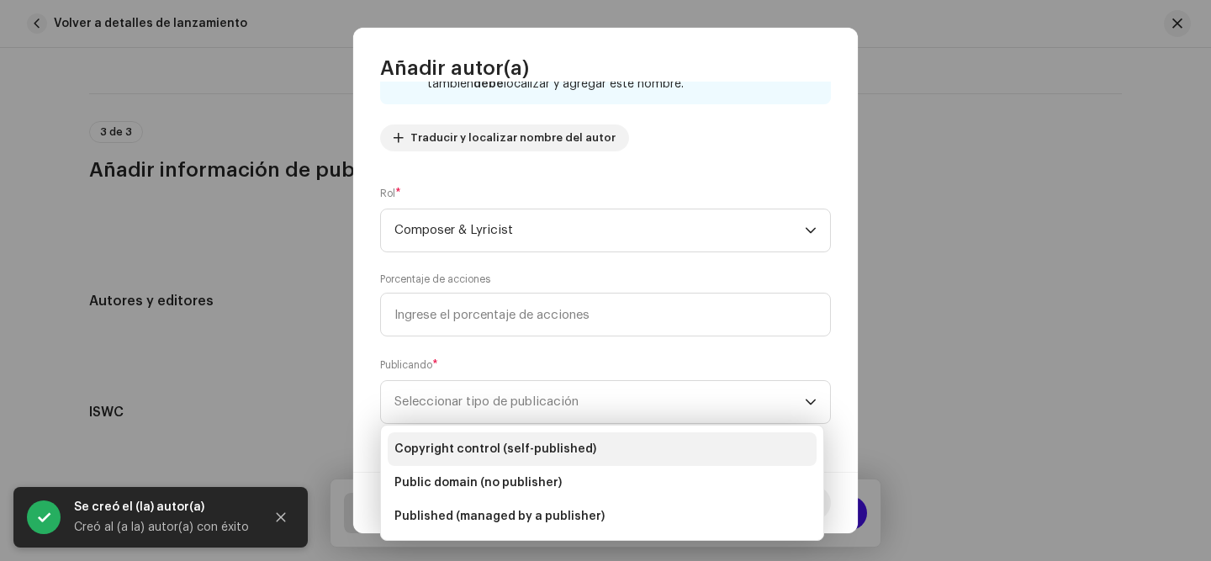
click at [540, 443] on span "Copyright control (self-published)" at bounding box center [495, 449] width 202 height 17
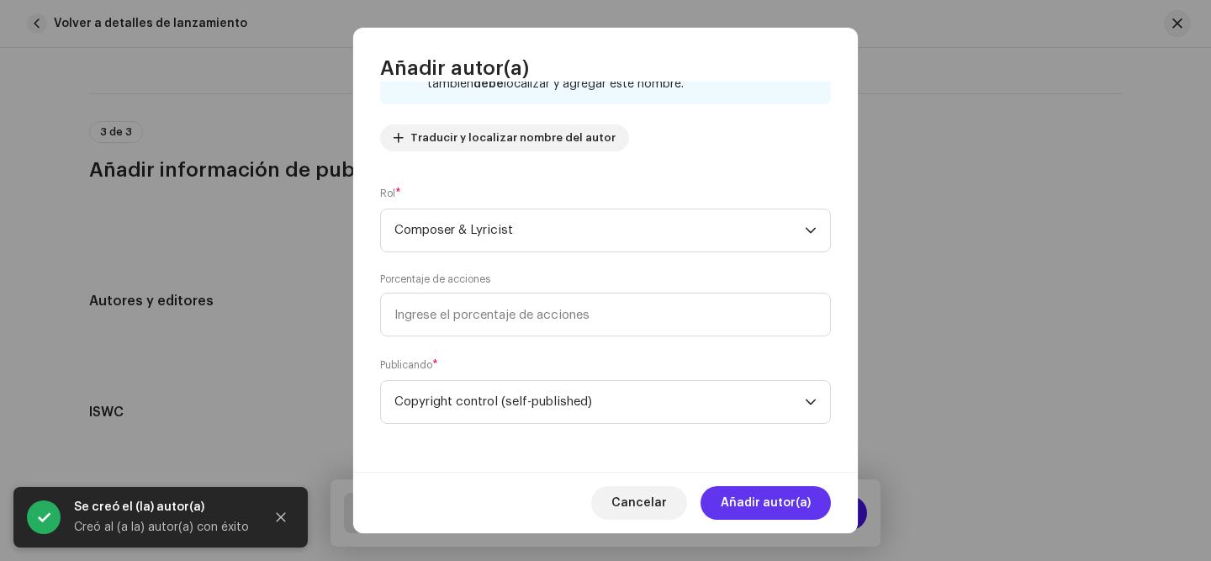
click at [727, 513] on span "Añadir autor(a)" at bounding box center [766, 503] width 90 height 34
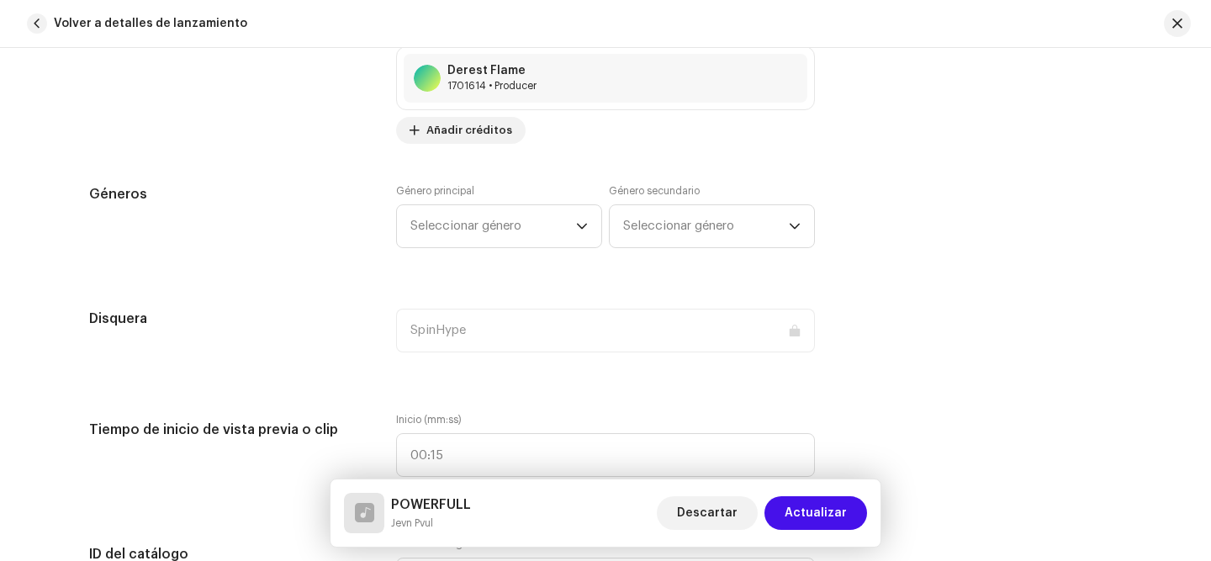
scroll to position [1403, 0]
click at [527, 235] on span "Seleccionar género" at bounding box center [493, 227] width 166 height 42
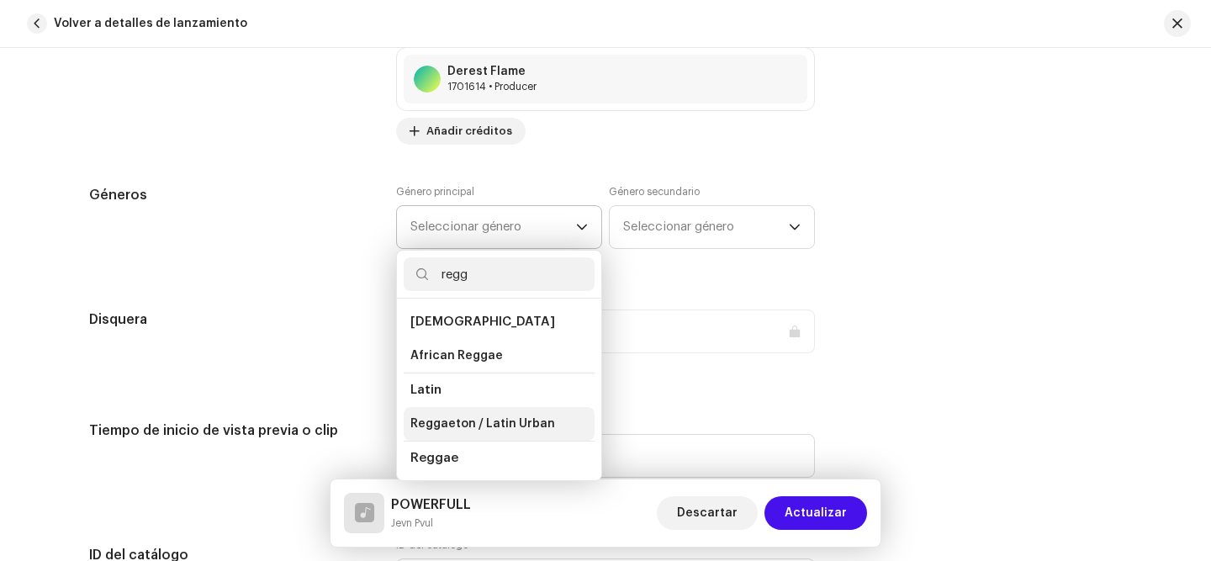
type input "regg"
click at [516, 434] on li "Reggaeton / Latin Urban" at bounding box center [499, 424] width 191 height 34
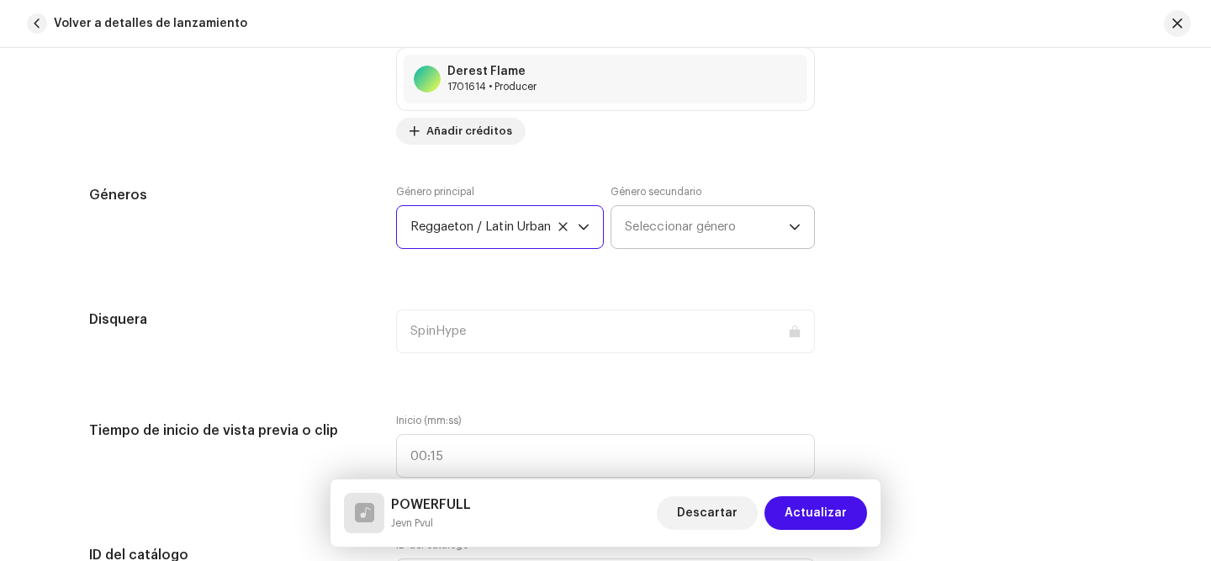
click at [662, 241] on span "Seleccionar género" at bounding box center [707, 227] width 164 height 42
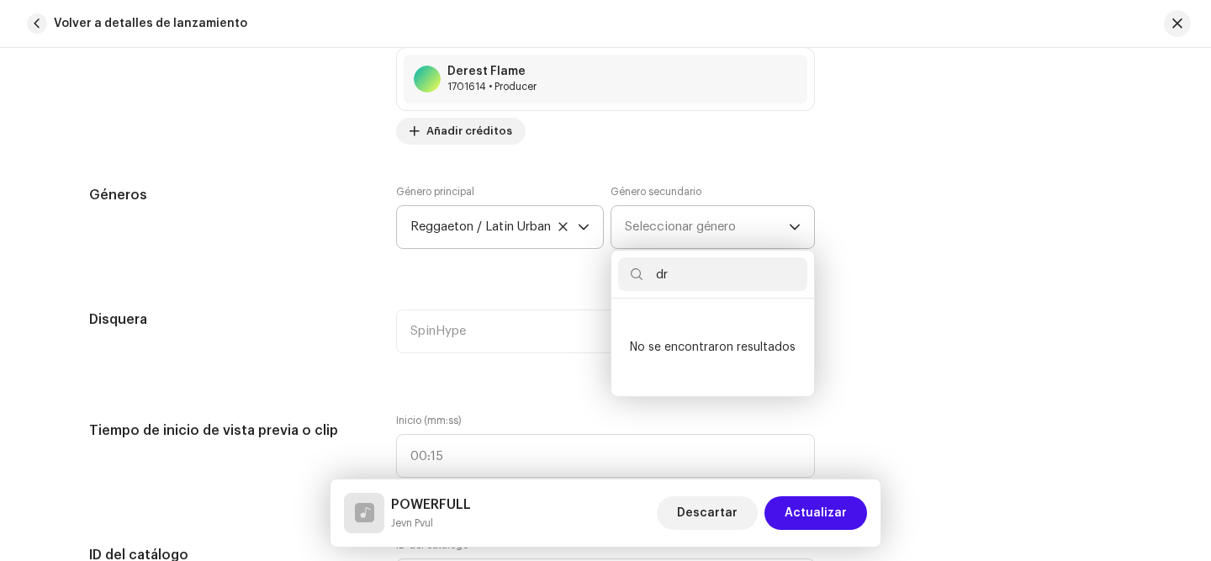
type input "d"
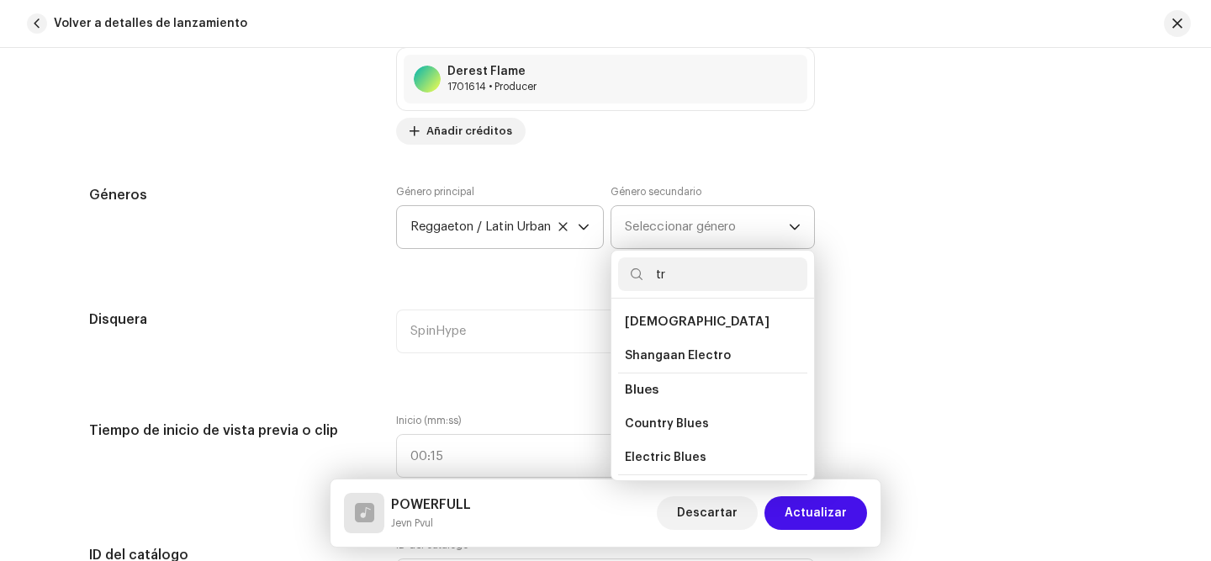
type input "t"
type input "rap"
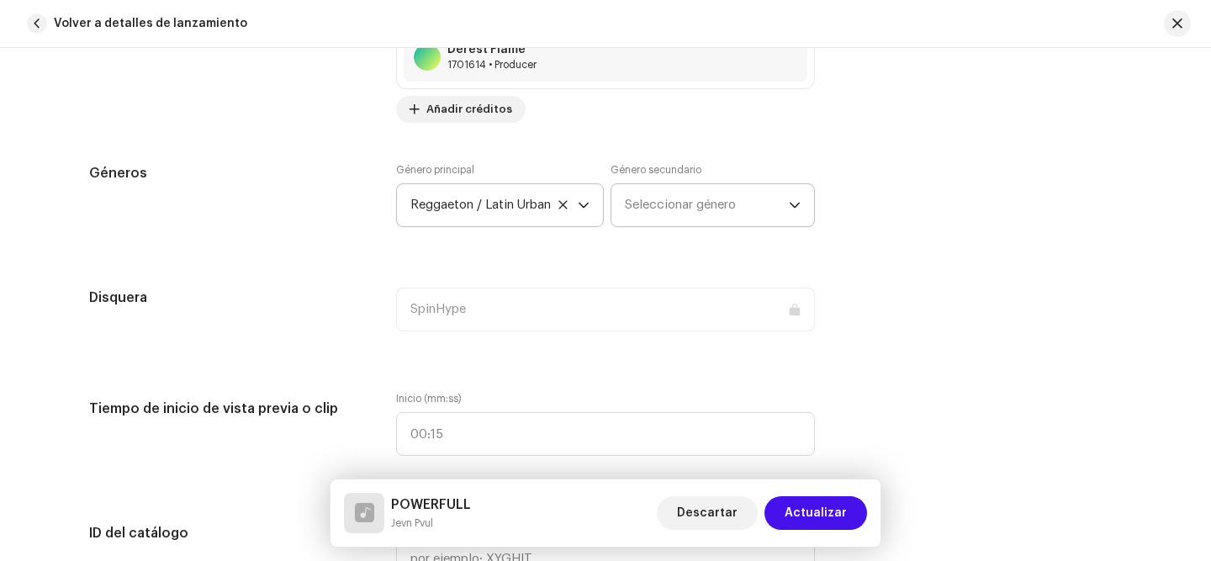
scroll to position [1399, 0]
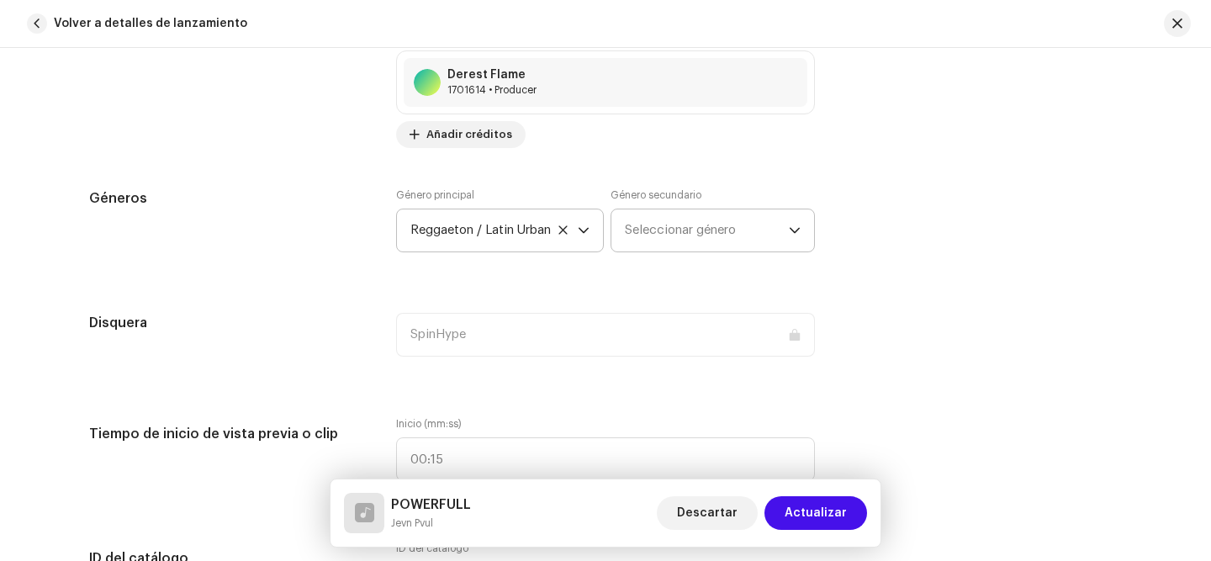
click at [680, 226] on span "Seleccionar género" at bounding box center [707, 230] width 164 height 42
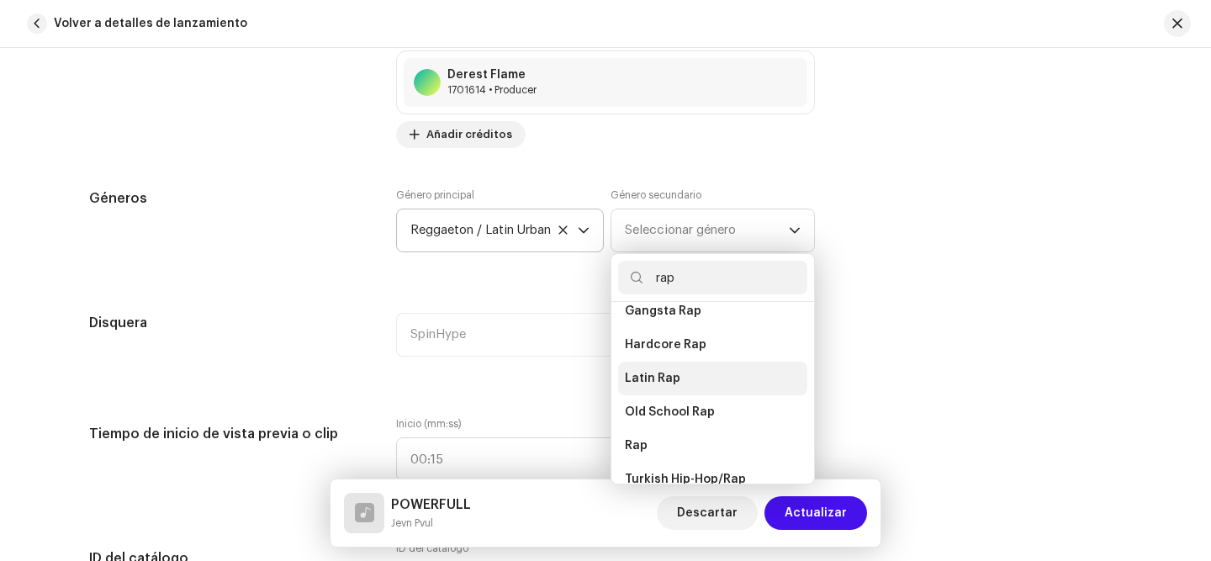
scroll to position [235, 0]
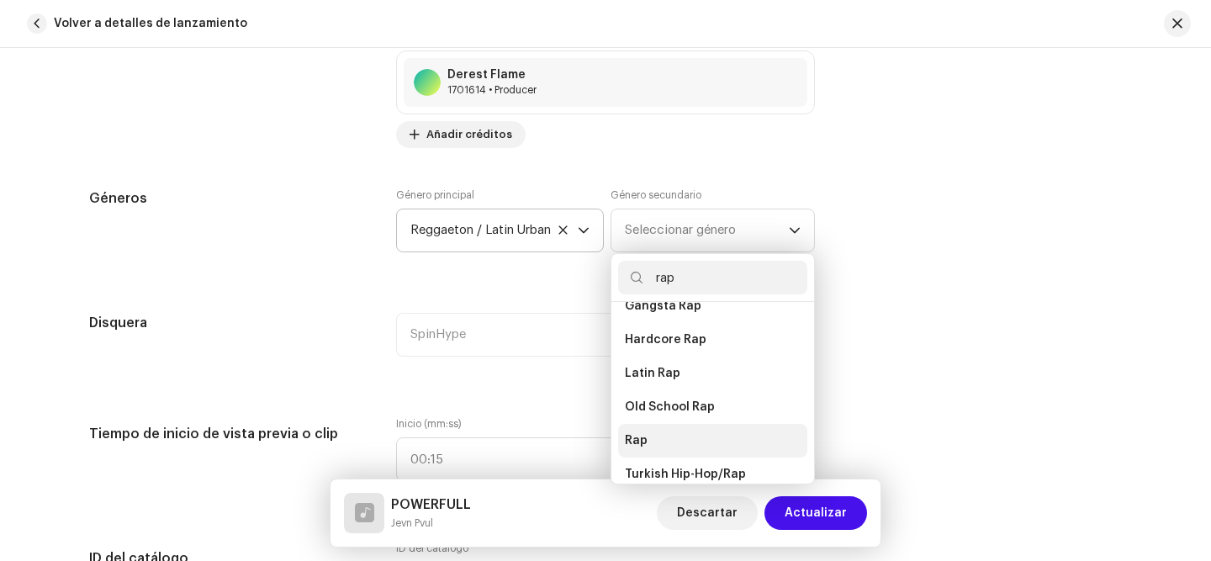
type input "rap"
click at [662, 431] on li "Rap" at bounding box center [712, 441] width 189 height 34
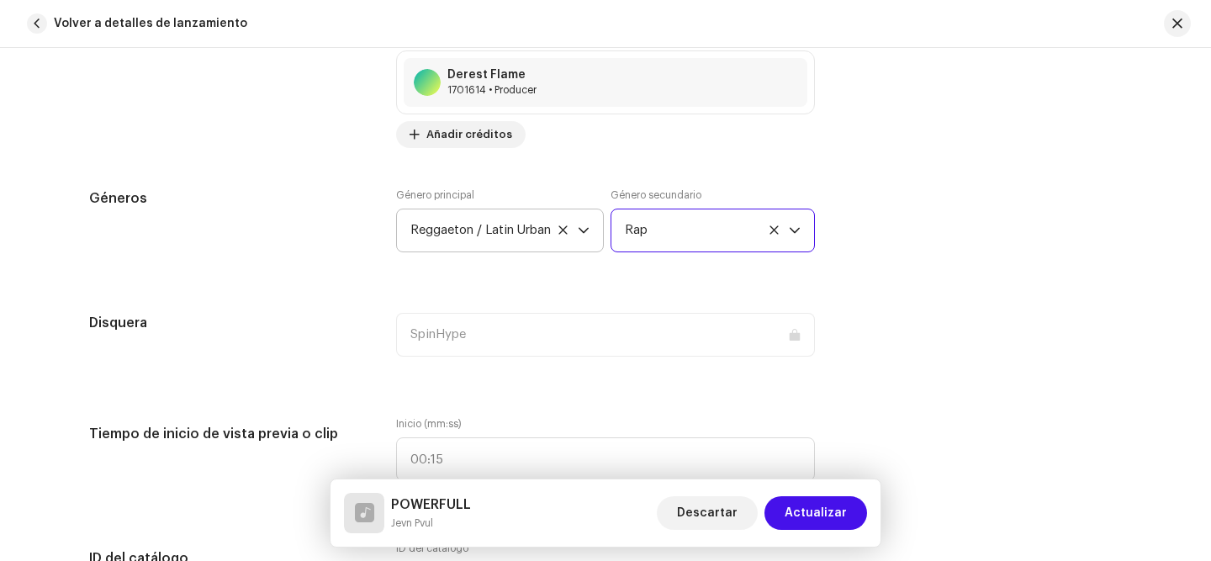
click at [289, 292] on div "Detalles de la pista Complete los siguientes pasos para finalizar su pista. 1 d…" at bounding box center [605, 536] width 1087 height 3694
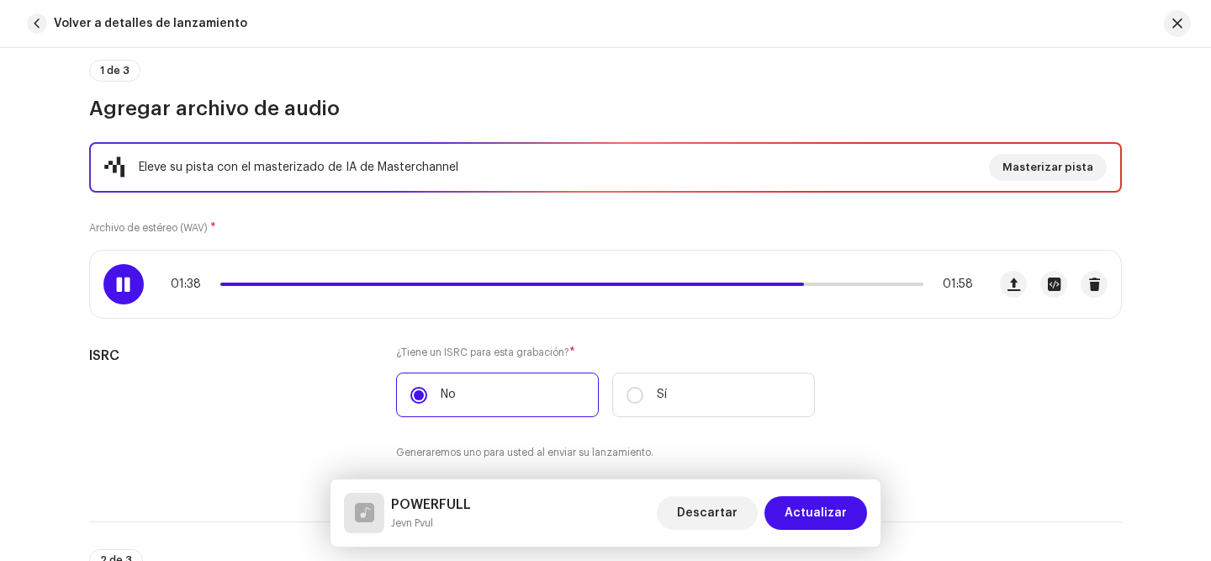
scroll to position [0, 0]
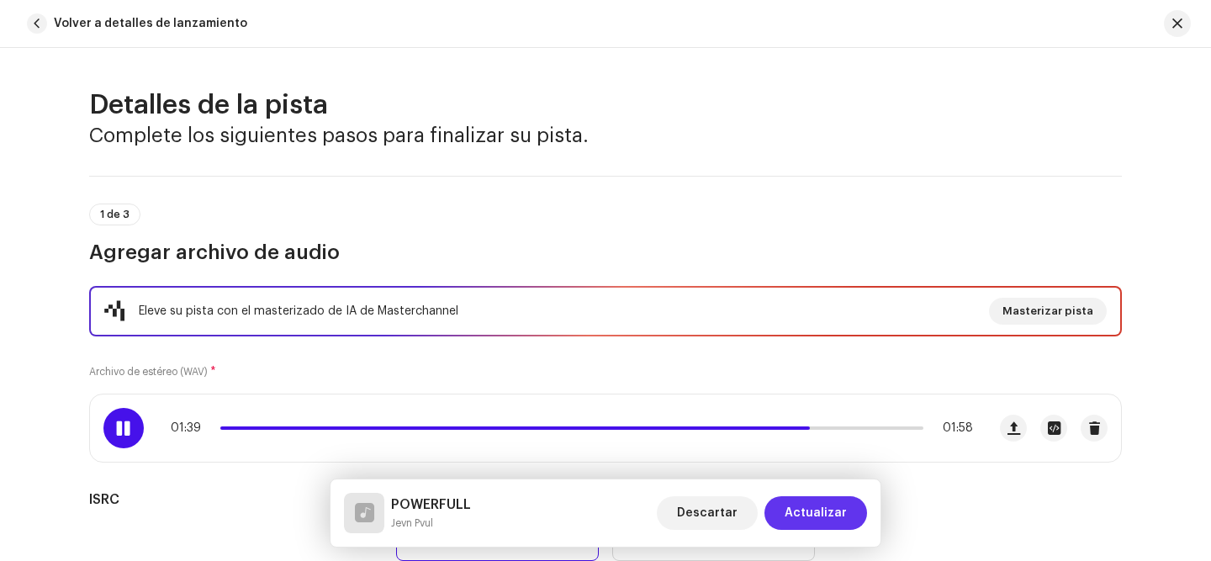
click at [811, 508] on span "Actualizar" at bounding box center [816, 513] width 62 height 34
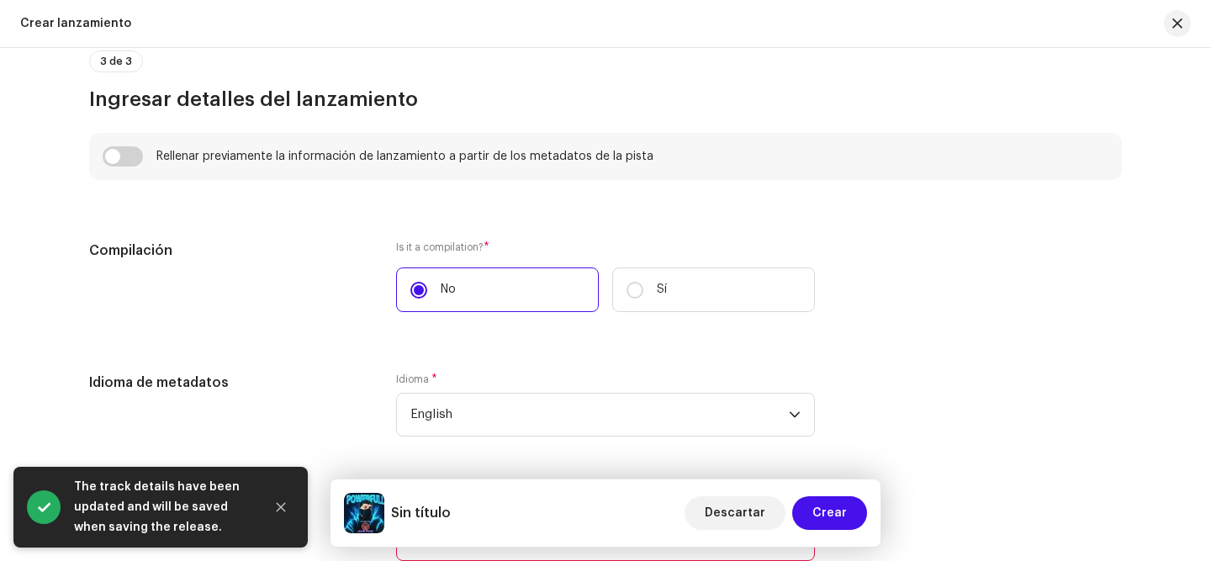
scroll to position [1169, 0]
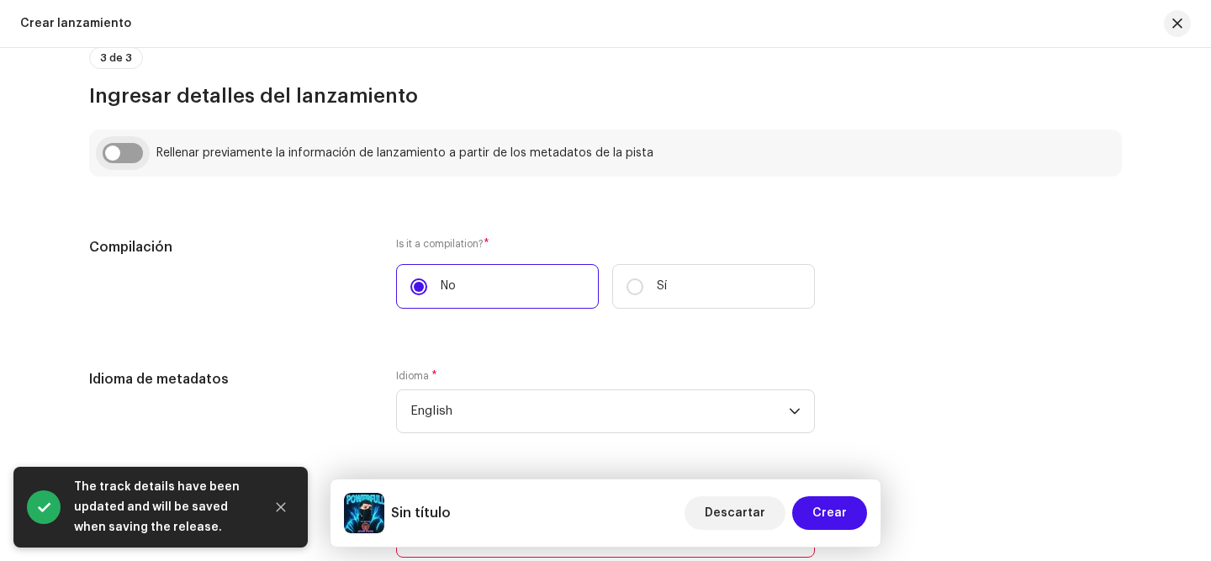
click at [121, 158] on input "checkbox" at bounding box center [123, 153] width 40 height 20
checkbox input "true"
type input "POWERFULL"
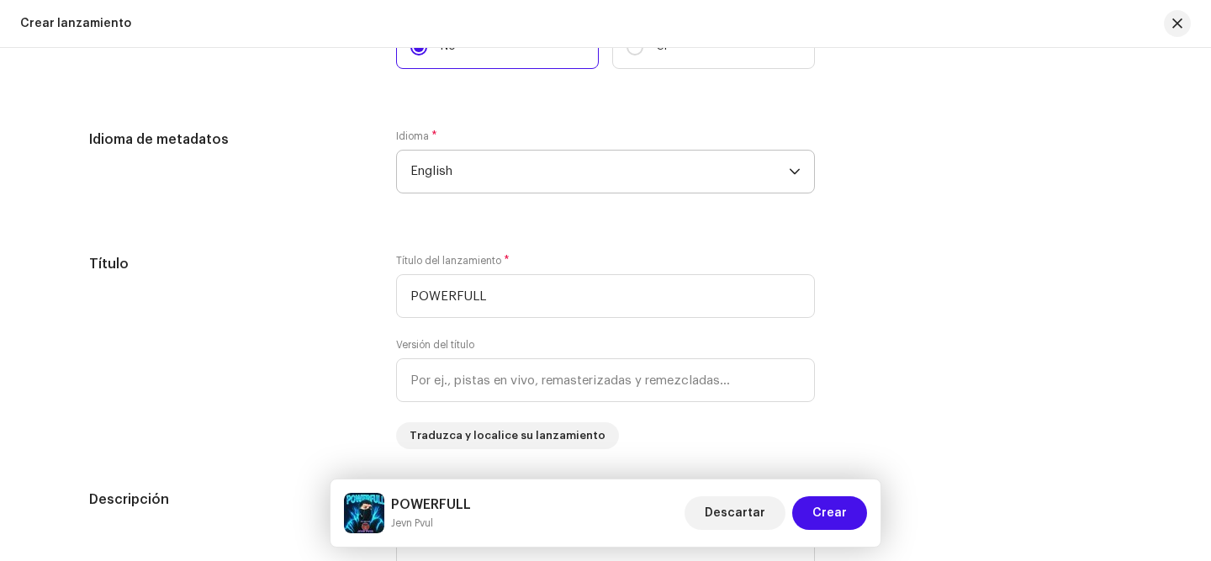
scroll to position [1526, 0]
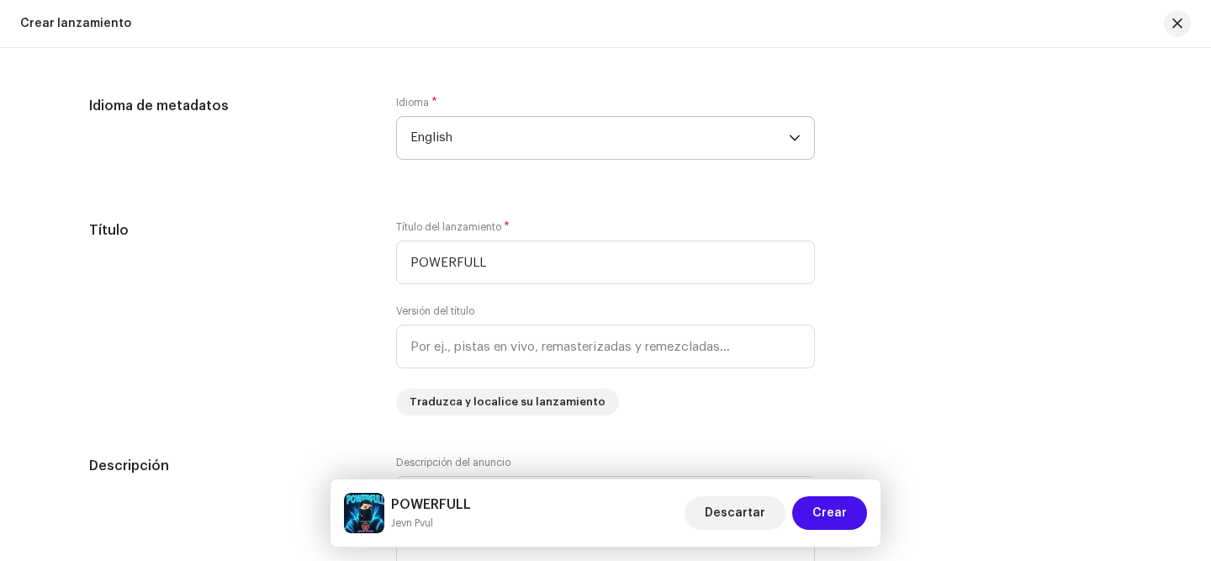
click at [551, 140] on span "English" at bounding box center [599, 138] width 378 height 42
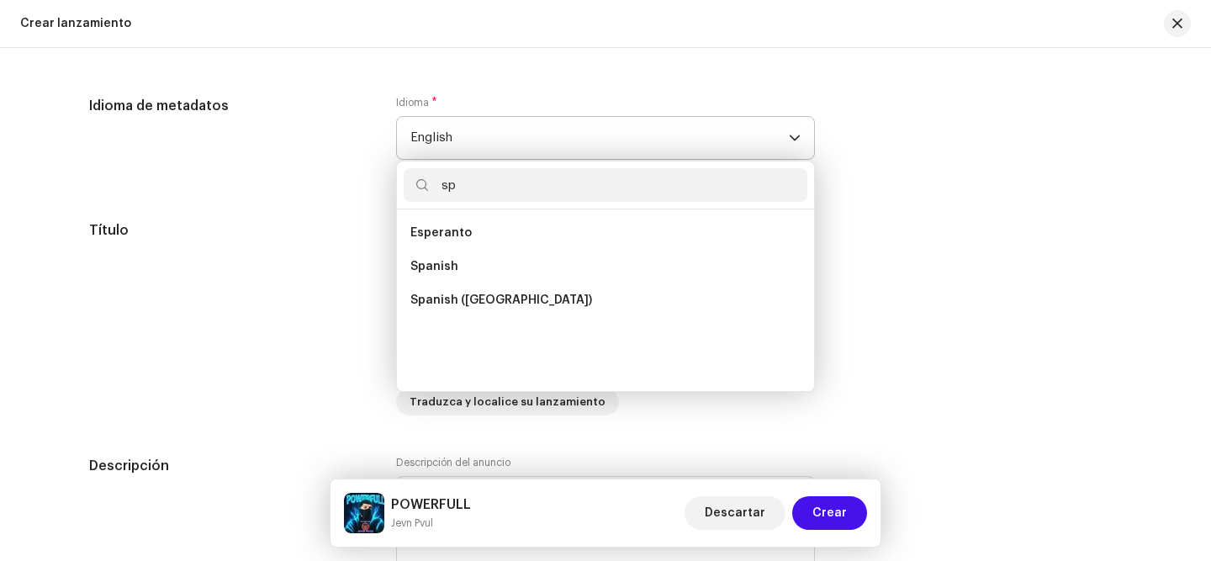
scroll to position [0, 0]
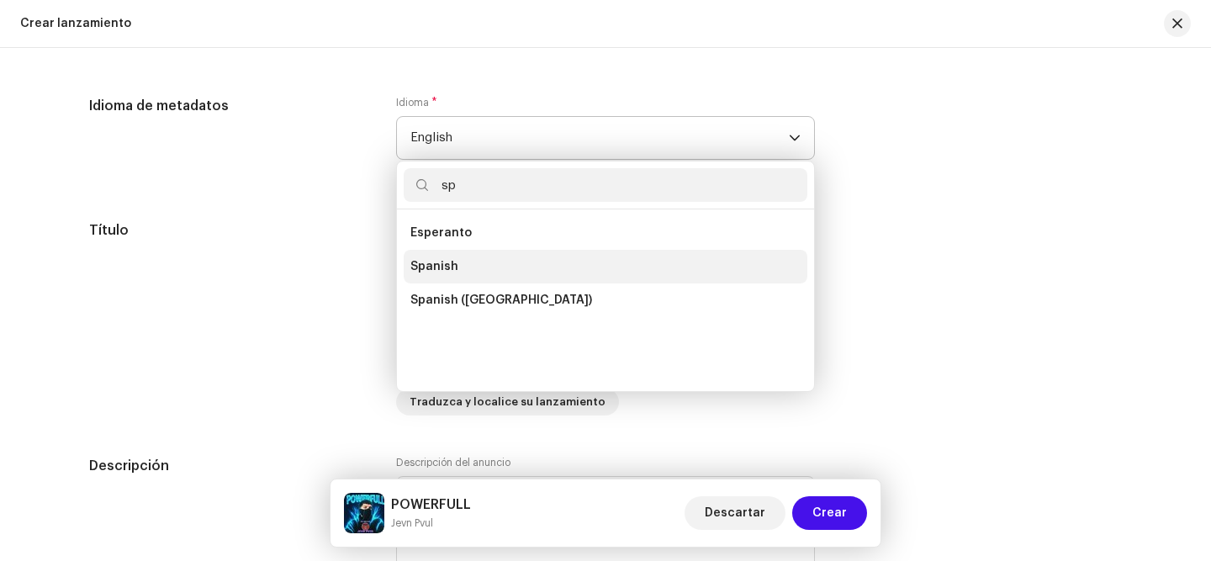
type input "sp"
click at [510, 281] on li "Spanish" at bounding box center [606, 267] width 404 height 34
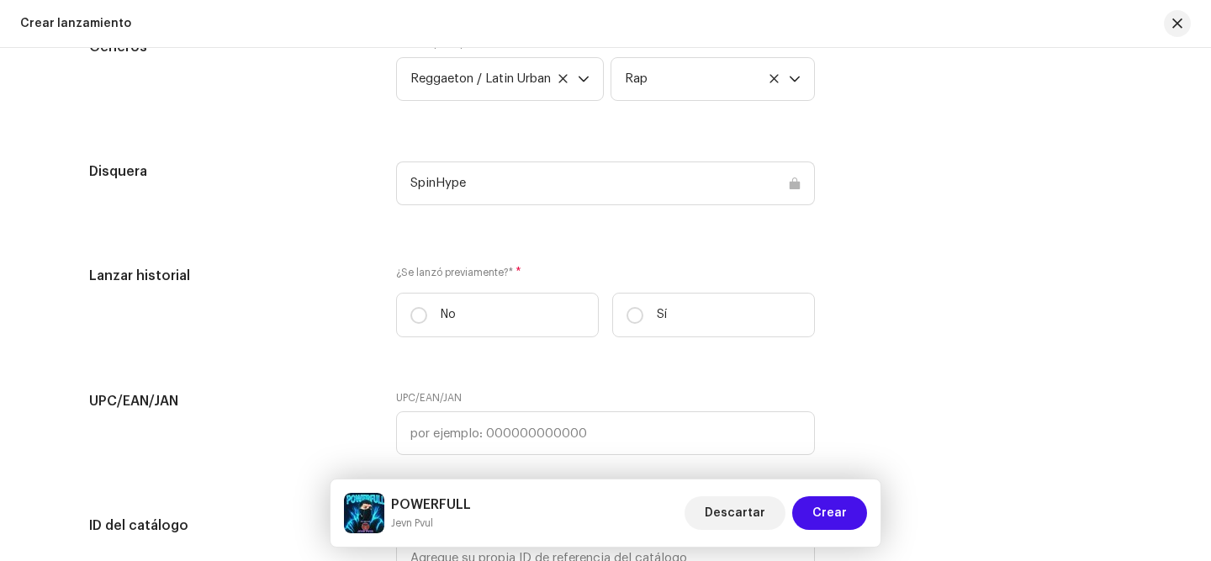
scroll to position [2651, 0]
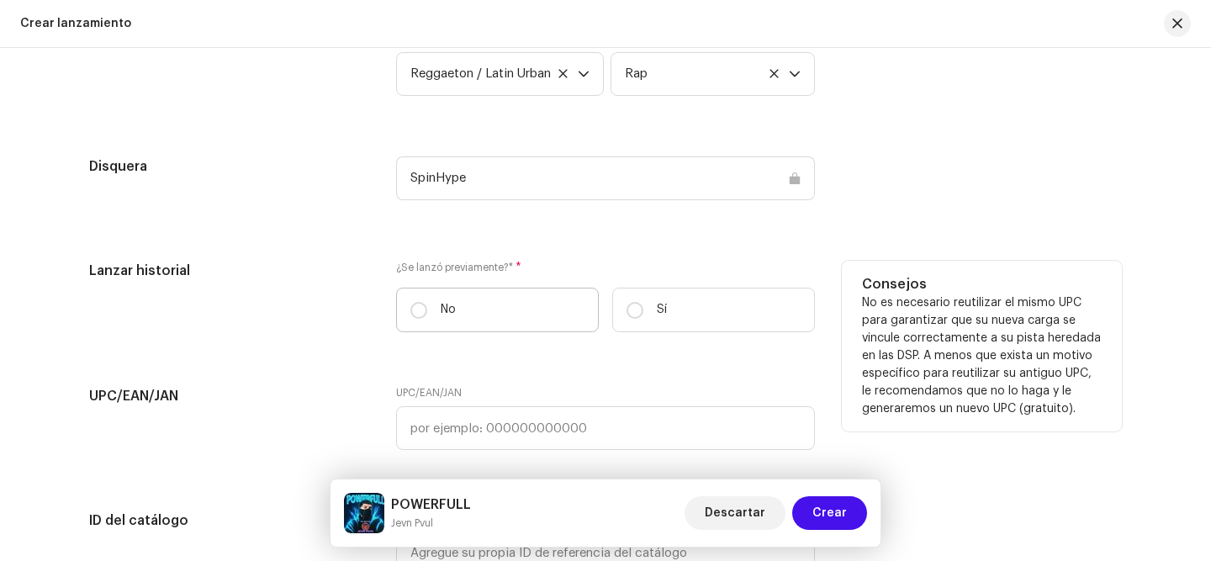
click at [510, 328] on label "No" at bounding box center [497, 310] width 203 height 45
click at [427, 319] on input "No" at bounding box center [418, 310] width 17 height 17
radio input "true"
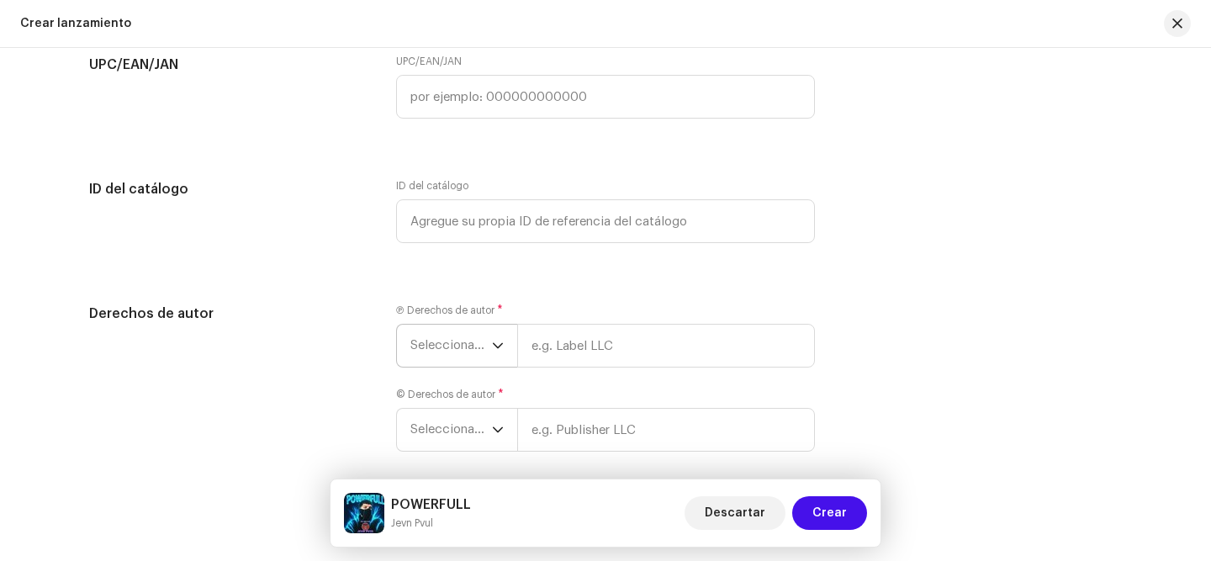
scroll to position [2985, 0]
click at [478, 346] on span "Seleccionar año" at bounding box center [451, 343] width 82 height 42
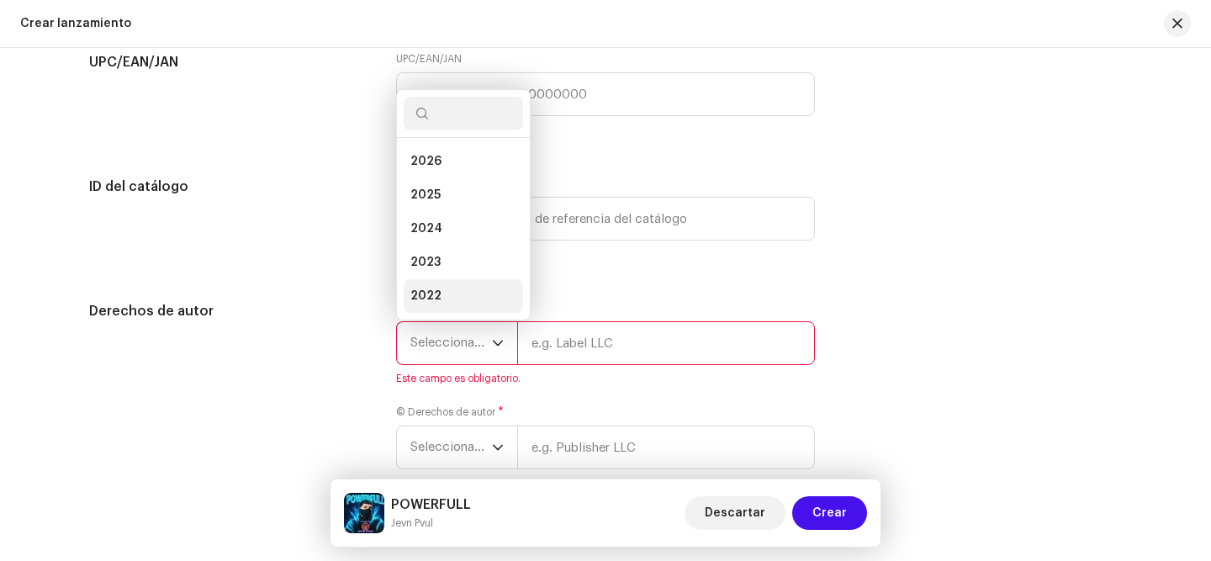
scroll to position [27, 0]
click at [470, 170] on li "2025" at bounding box center [463, 168] width 119 height 34
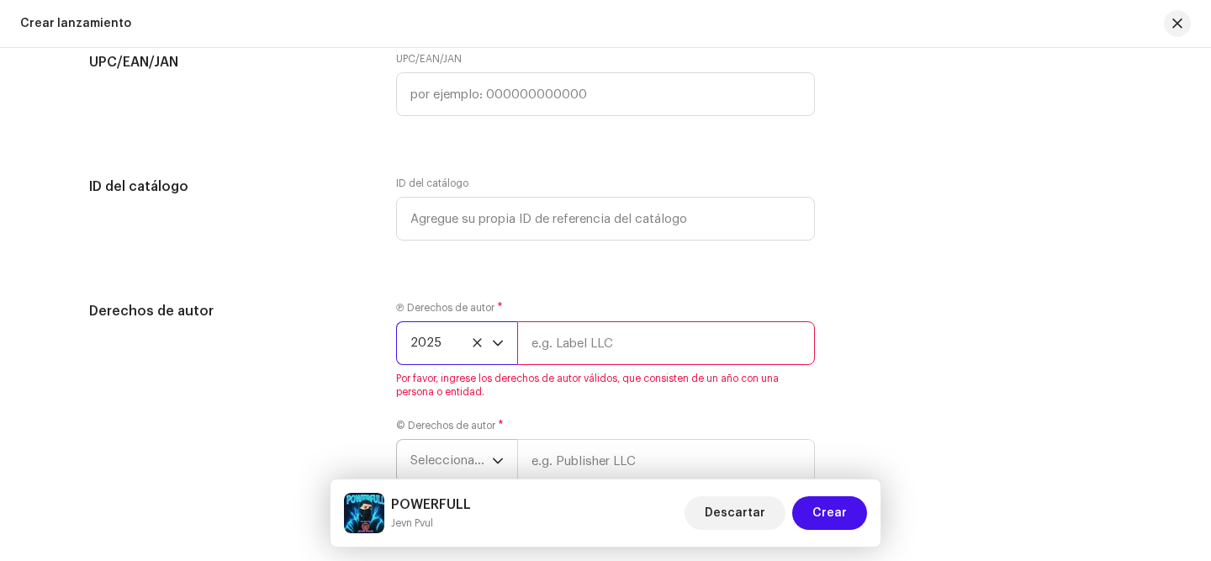
click at [464, 457] on span "Seleccionar año" at bounding box center [451, 461] width 82 height 42
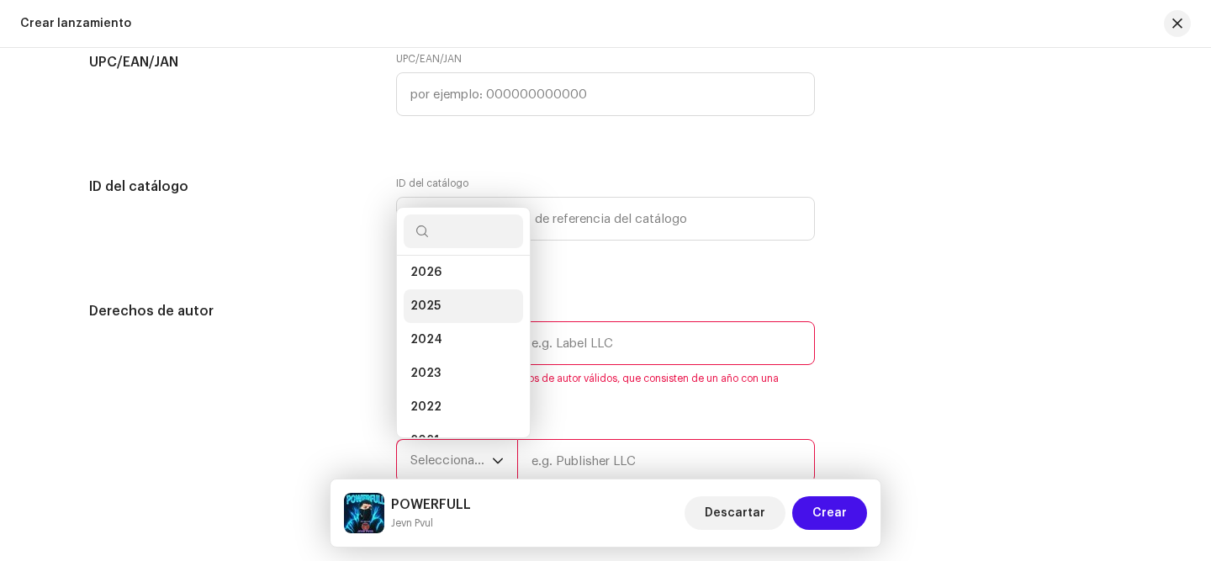
scroll to position [0, 0]
click at [463, 315] on li "2025" at bounding box center [463, 313] width 119 height 34
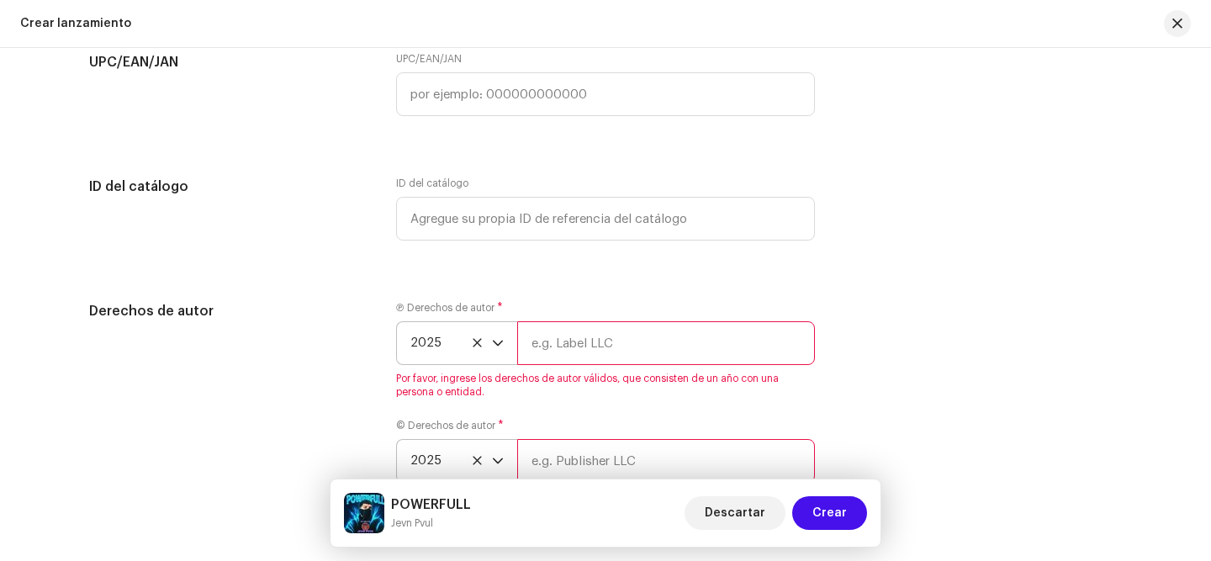
click at [589, 361] on input "text" at bounding box center [666, 343] width 298 height 44
type input "SpinHype"
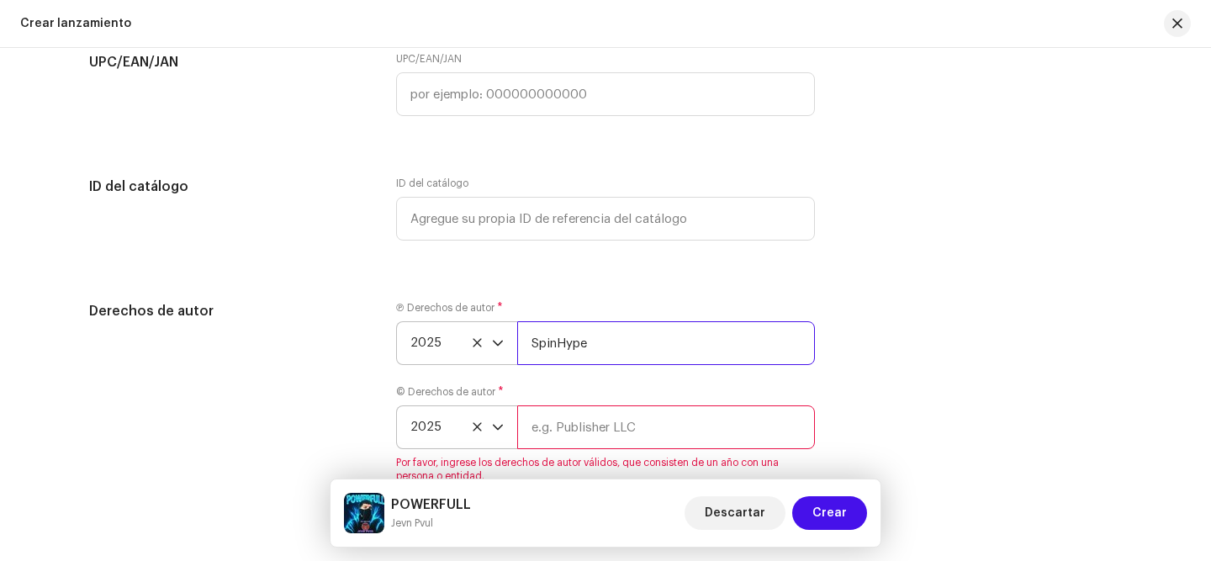
scroll to position [3093, 0]
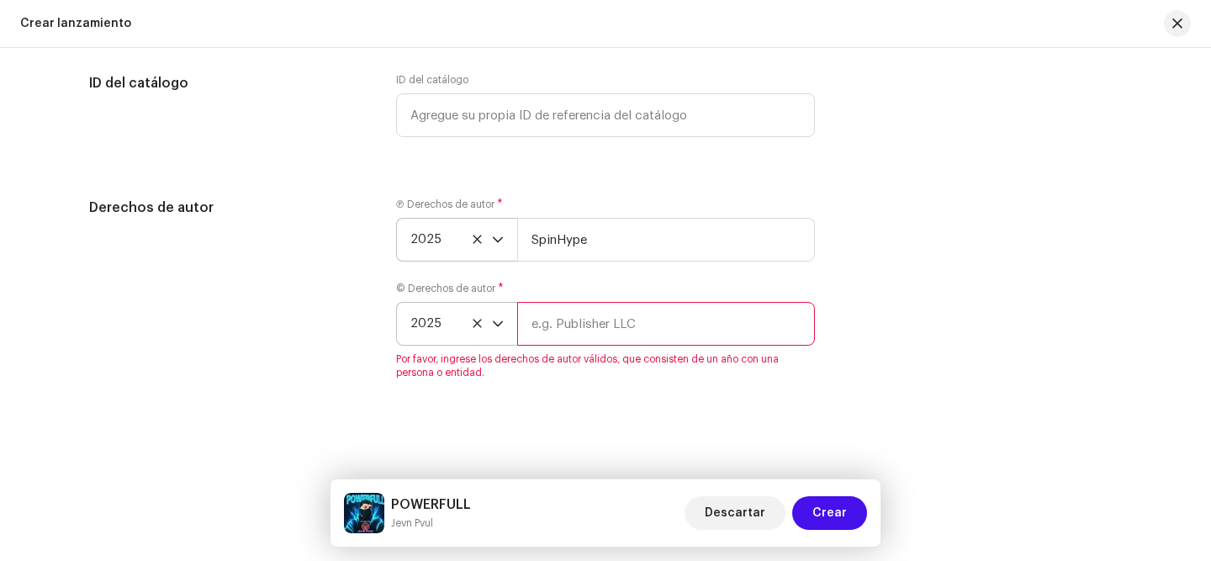
click at [536, 328] on input "text" at bounding box center [666, 324] width 298 height 44
type input "SpinHype"
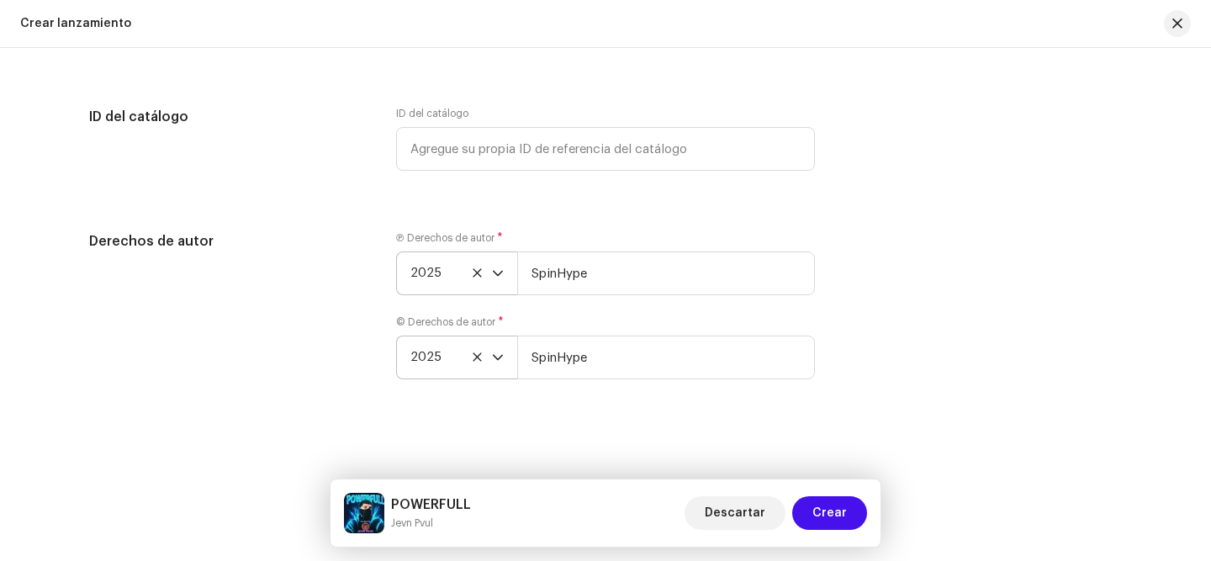
click at [684, 436] on div "Crear un nuevo lanzamiento Le guiaremos en todo el proceso, desde la selección …" at bounding box center [605, 304] width 1211 height 513
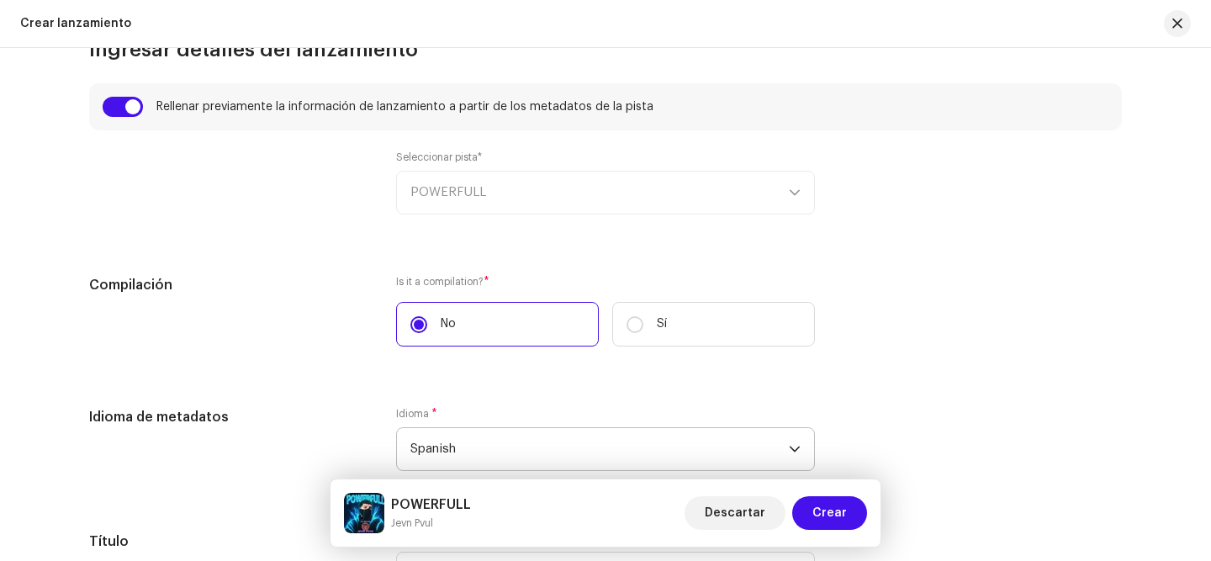
scroll to position [1172, 0]
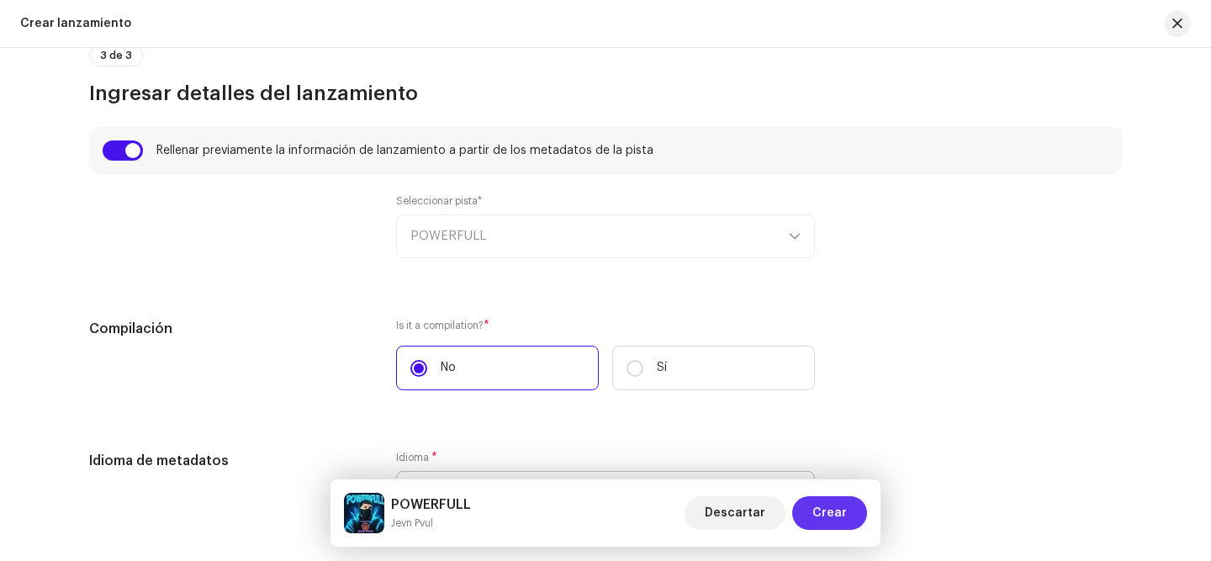
click at [828, 510] on span "Crear" at bounding box center [829, 513] width 34 height 34
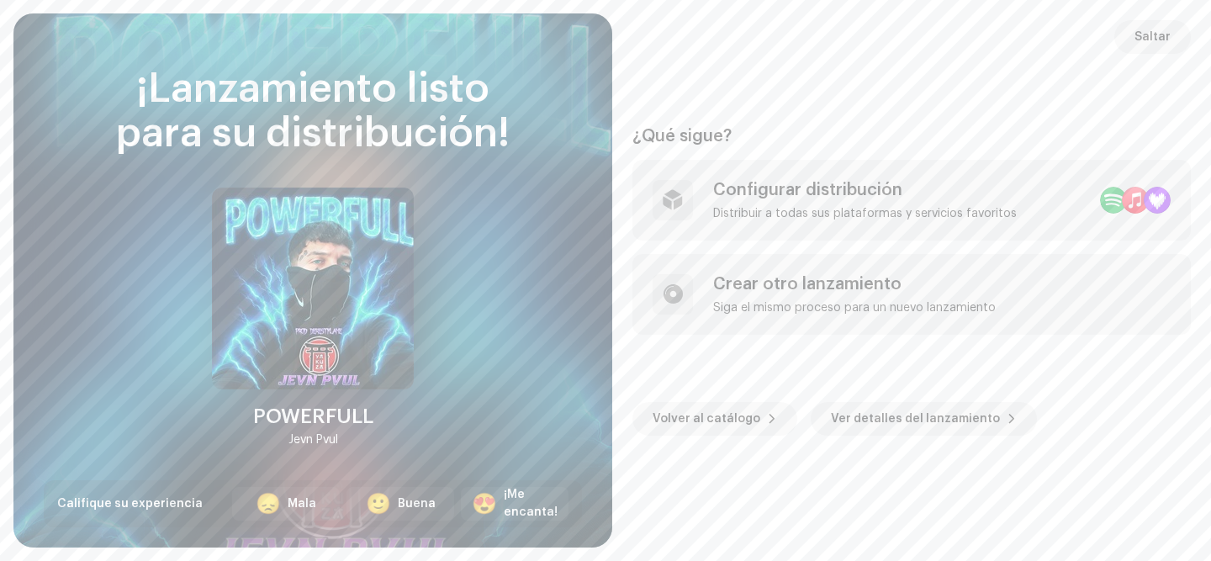
click at [693, 436] on div "¿Qué sigue? Configurar distribución Distribuir a todas sus plataformas y servic…" at bounding box center [911, 281] width 558 height 494
click at [698, 415] on span "Volver al catálogo" at bounding box center [707, 419] width 108 height 34
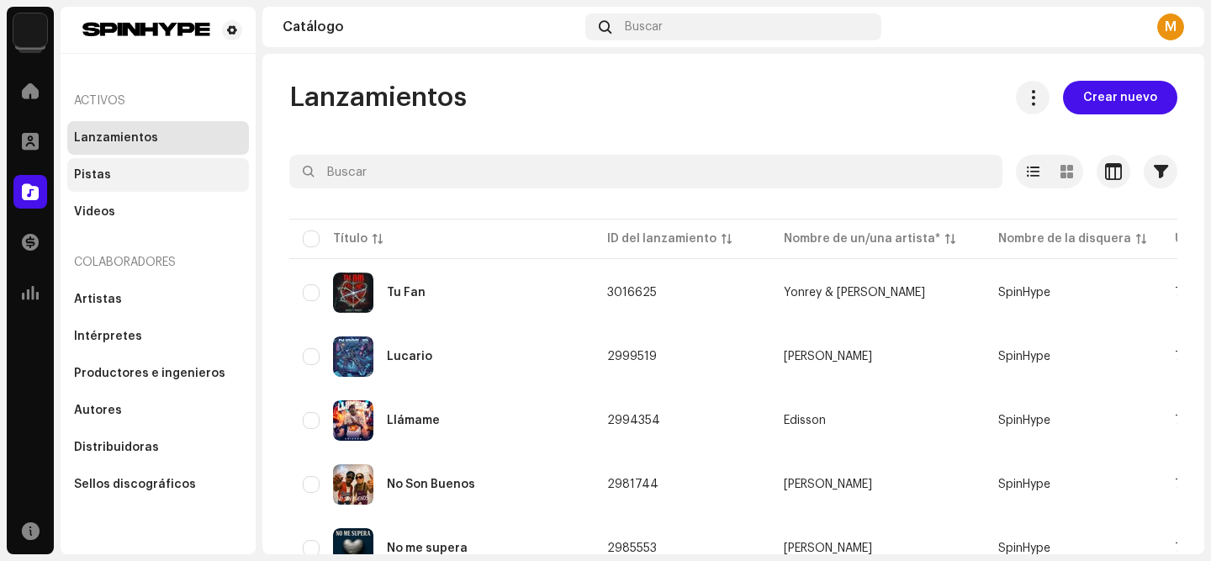
click at [104, 180] on div "Pistas" at bounding box center [92, 174] width 37 height 13
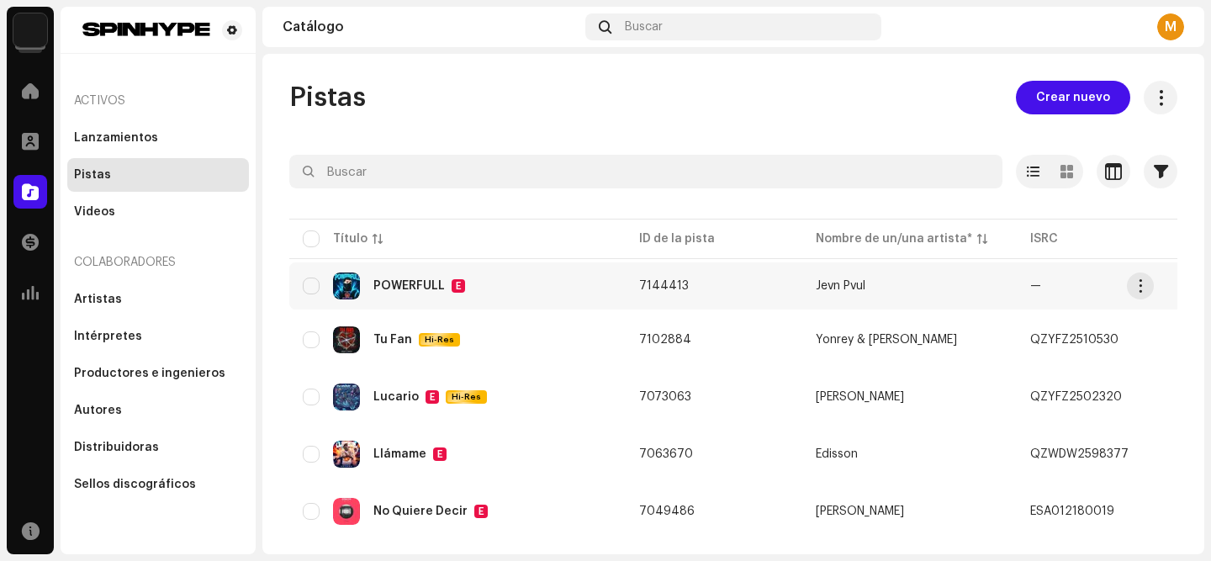
click at [402, 285] on div "POWERFULL" at bounding box center [408, 286] width 71 height 12
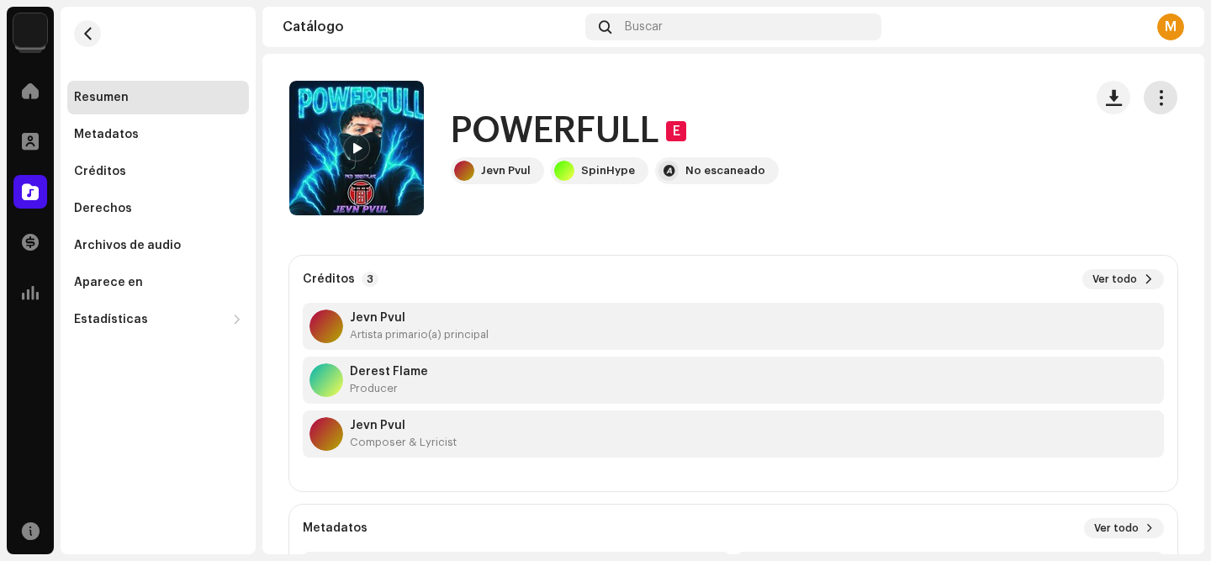
click at [1154, 93] on span "button" at bounding box center [1161, 97] width 16 height 13
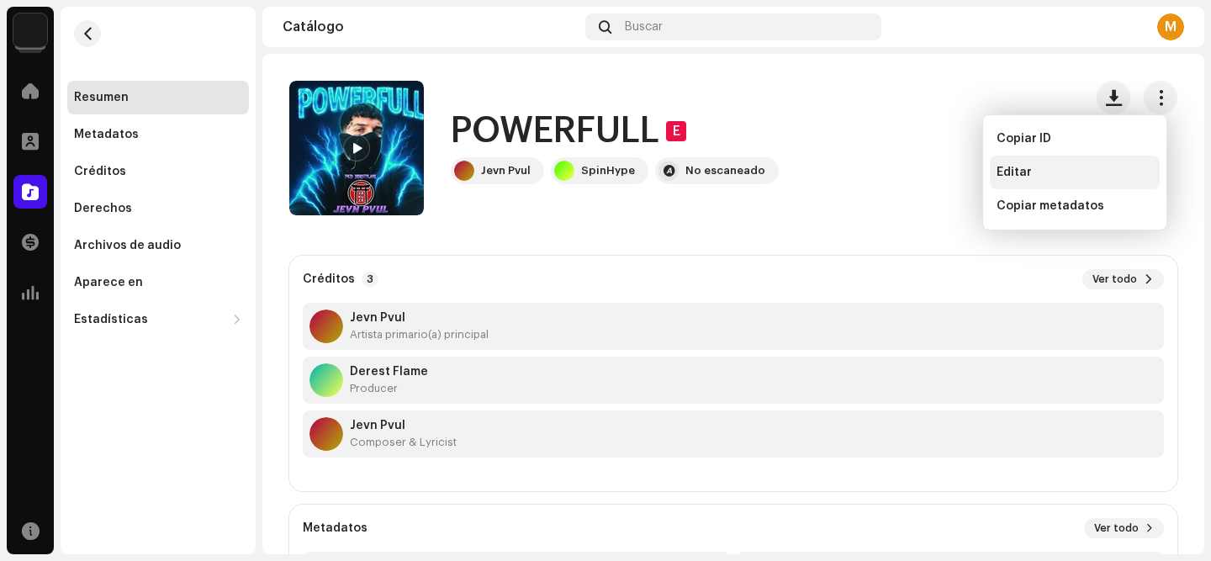
click at [1098, 172] on div "Editar" at bounding box center [1075, 172] width 156 height 13
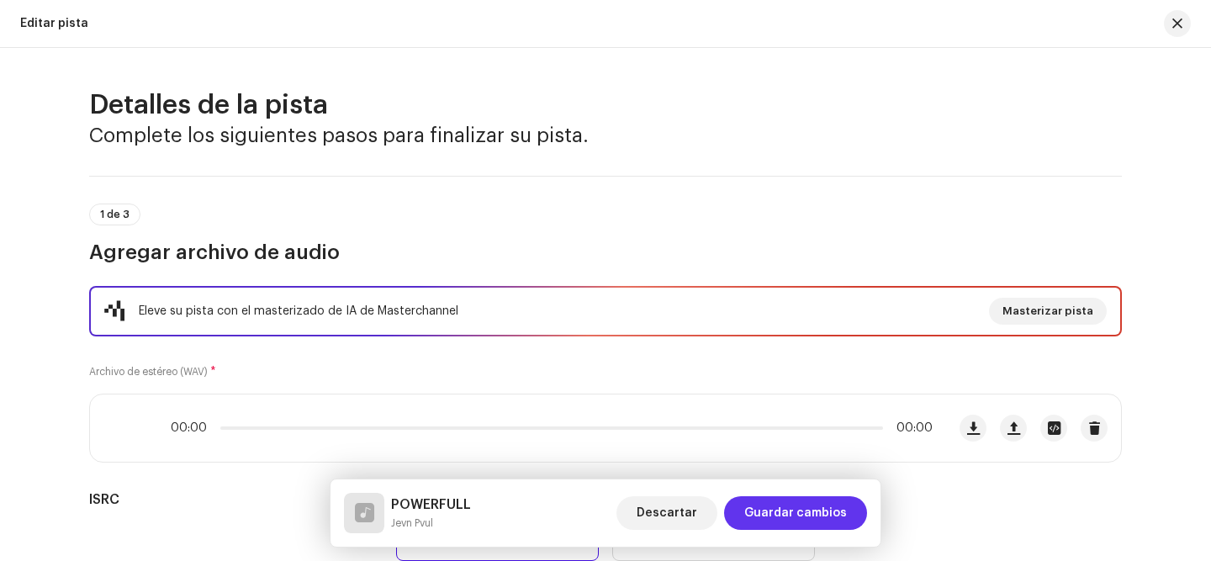
click at [807, 514] on span "Guardar cambios" at bounding box center [795, 513] width 103 height 34
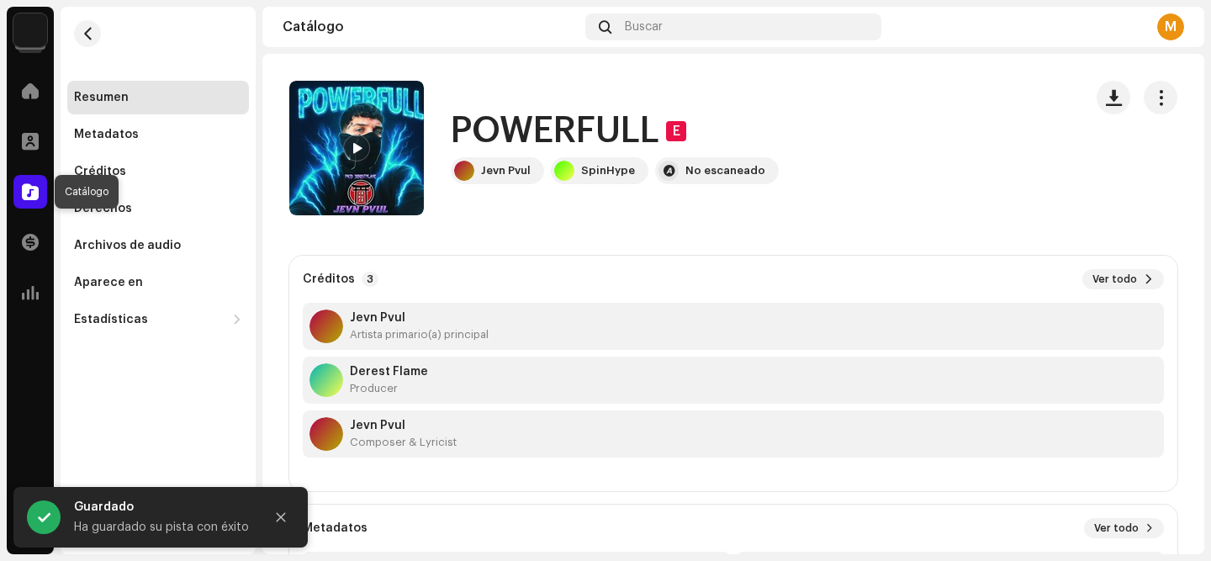
click at [37, 201] on div at bounding box center [30, 192] width 34 height 34
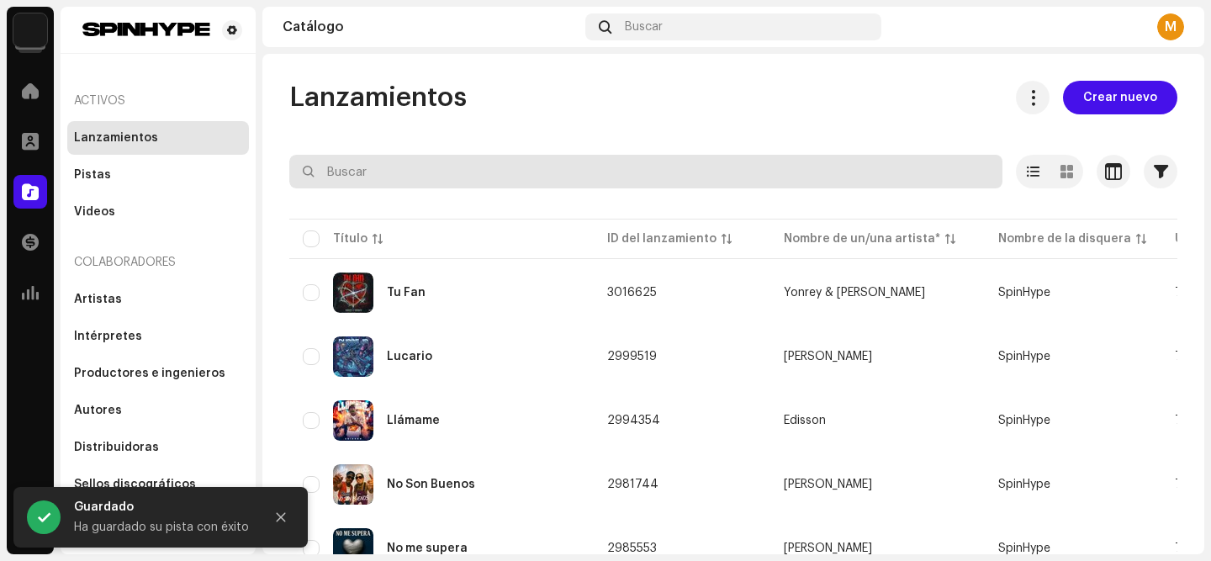
click at [447, 172] on input "text" at bounding box center [645, 172] width 713 height 34
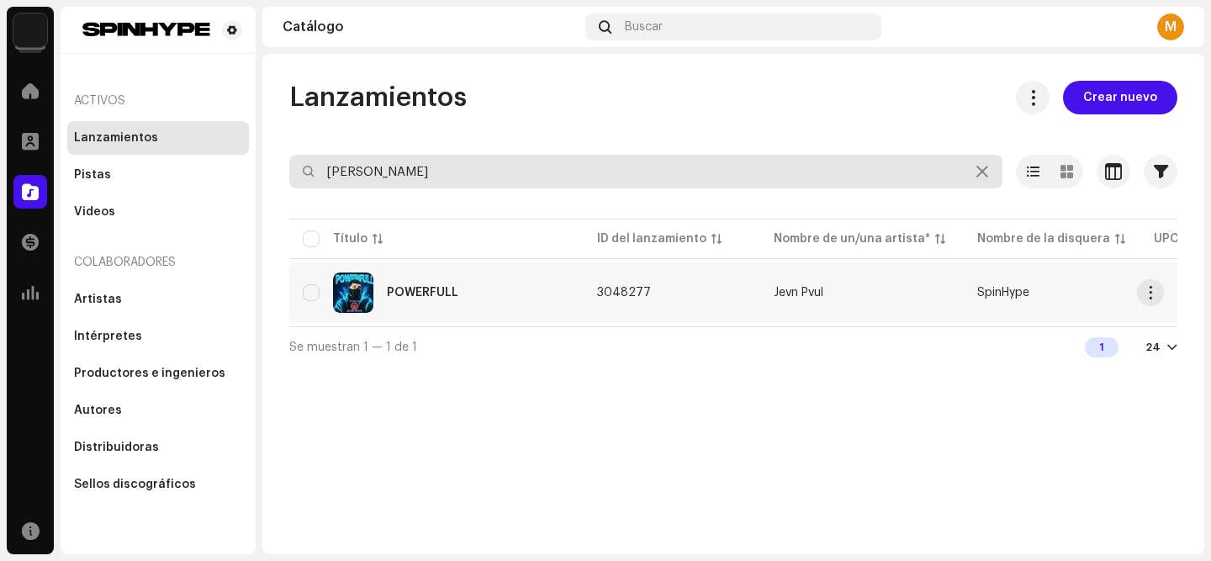
type input "powe"
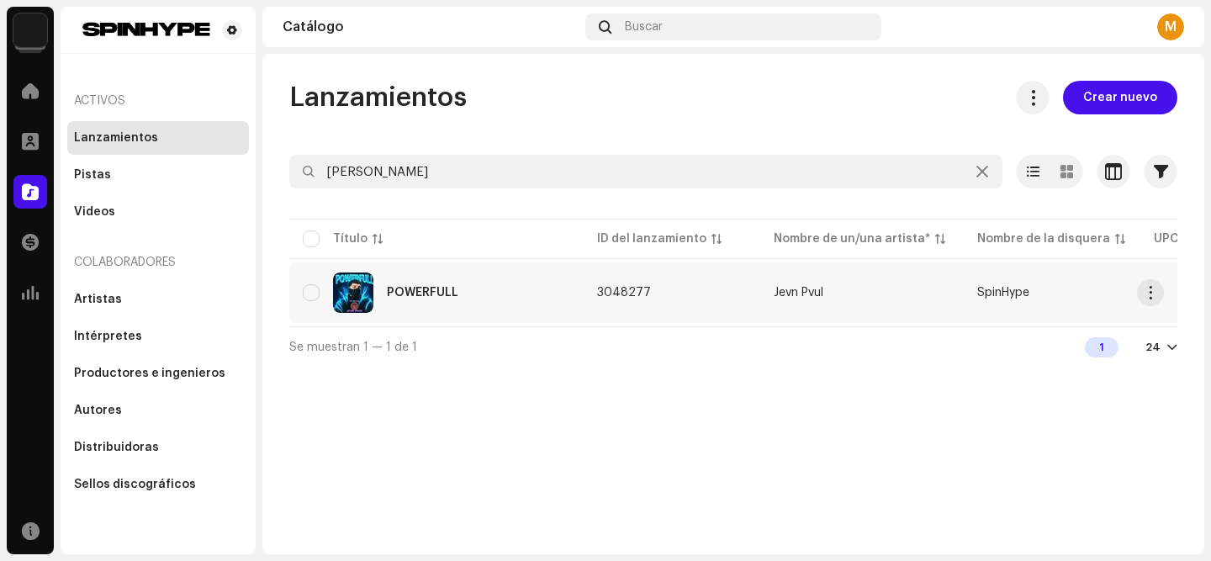
click at [436, 308] on div "POWERFULL" at bounding box center [436, 292] width 267 height 40
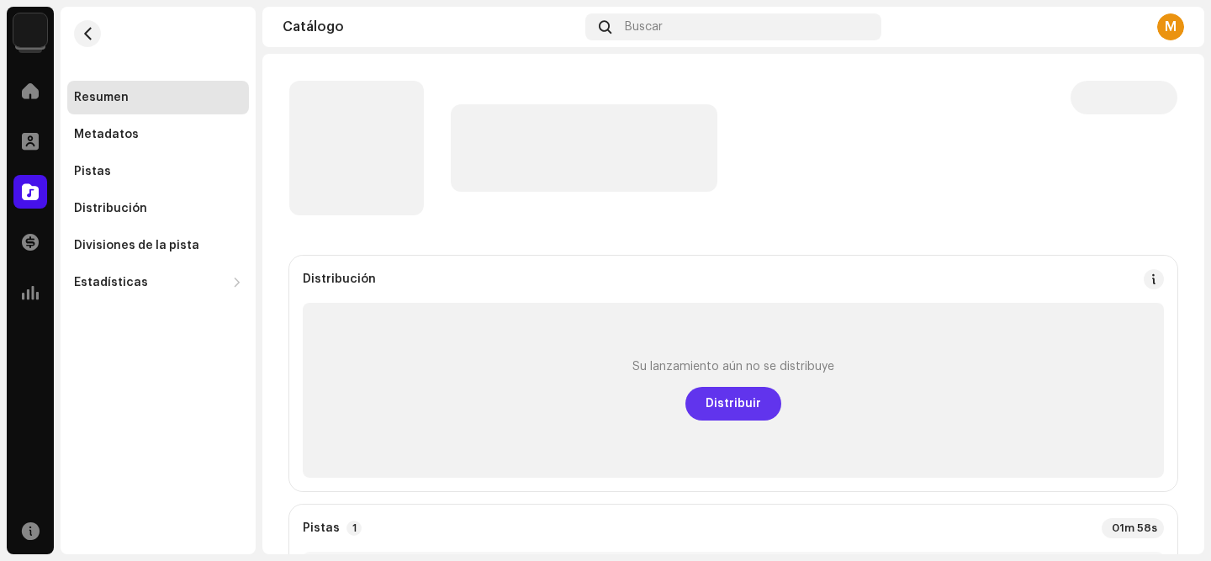
click at [731, 396] on span "Distribuir" at bounding box center [734, 404] width 56 height 34
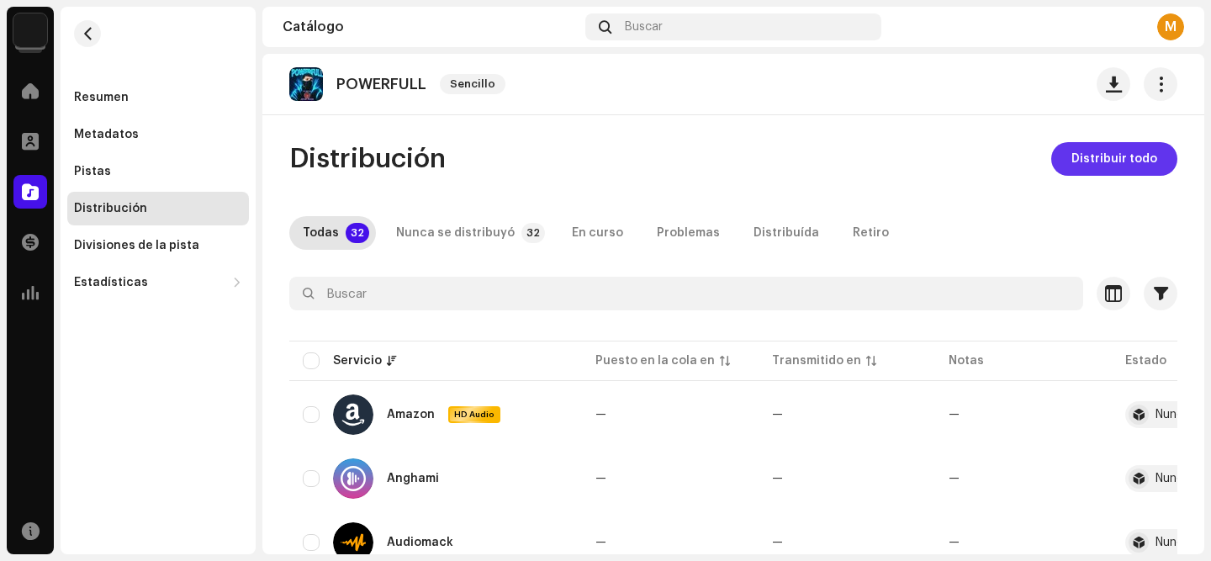
click at [1087, 151] on span "Distribuir todo" at bounding box center [1114, 159] width 86 height 34
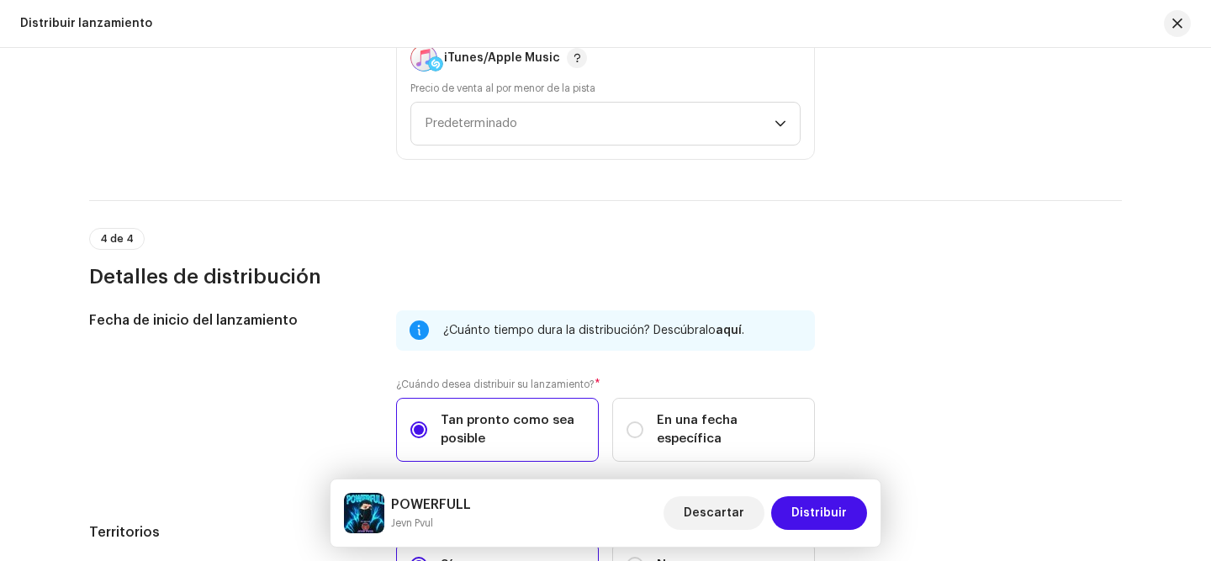
scroll to position [2890, 0]
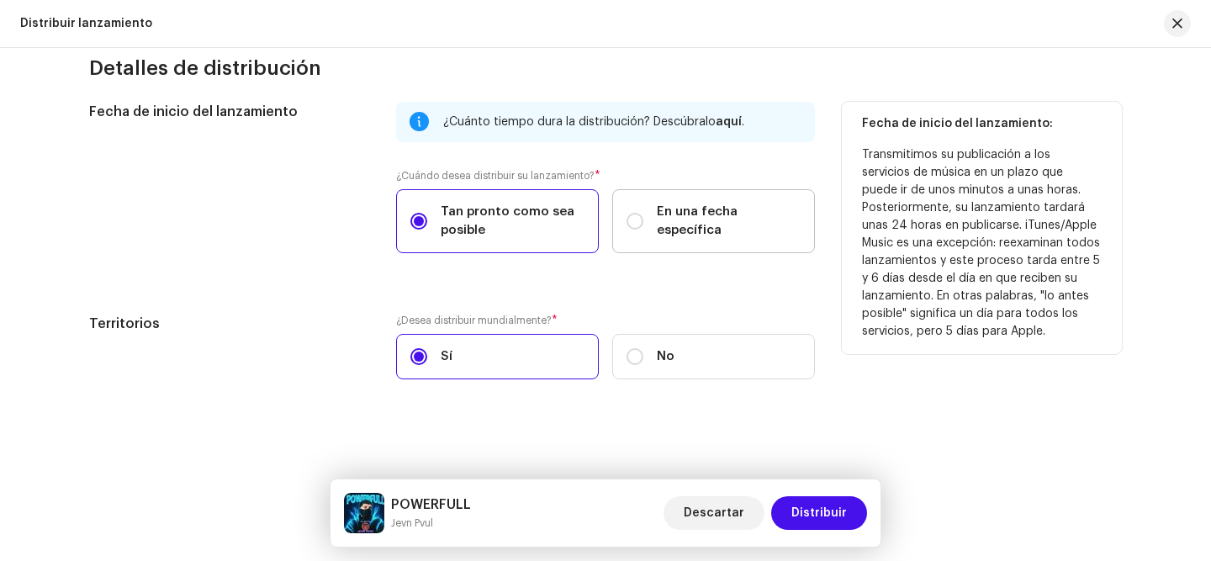
click at [743, 218] on span "En una fecha específica" at bounding box center [729, 221] width 144 height 37
click at [643, 218] on input "En una fecha específica" at bounding box center [635, 221] width 17 height 17
radio input "true"
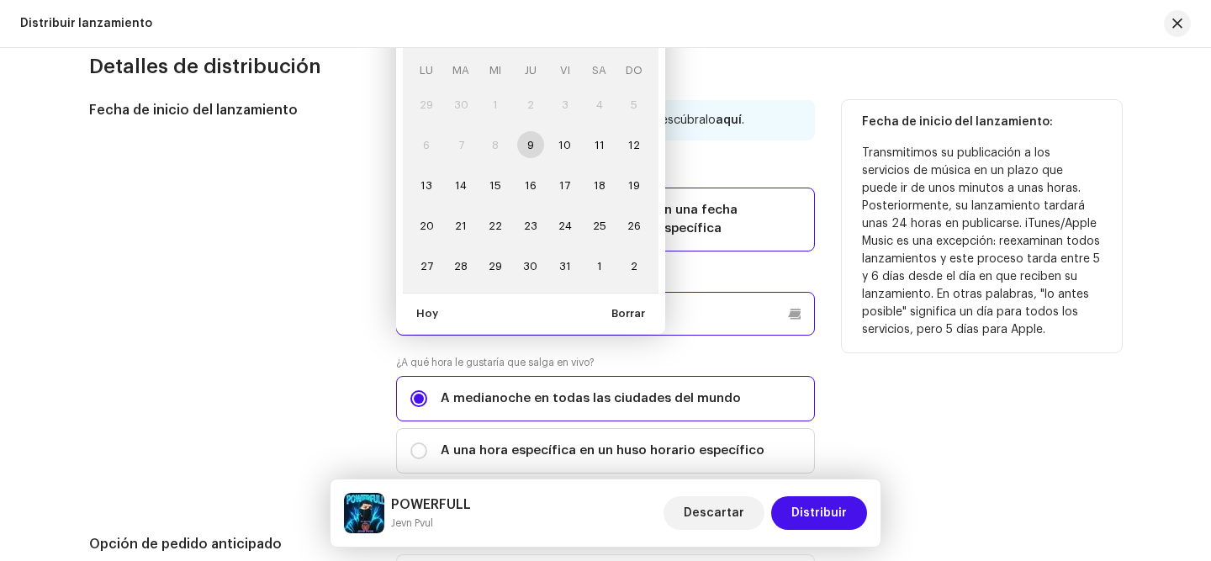
click at [700, 320] on input "text" at bounding box center [605, 314] width 419 height 44
click at [592, 140] on span "11" at bounding box center [599, 144] width 27 height 27
type input "[DATE]"
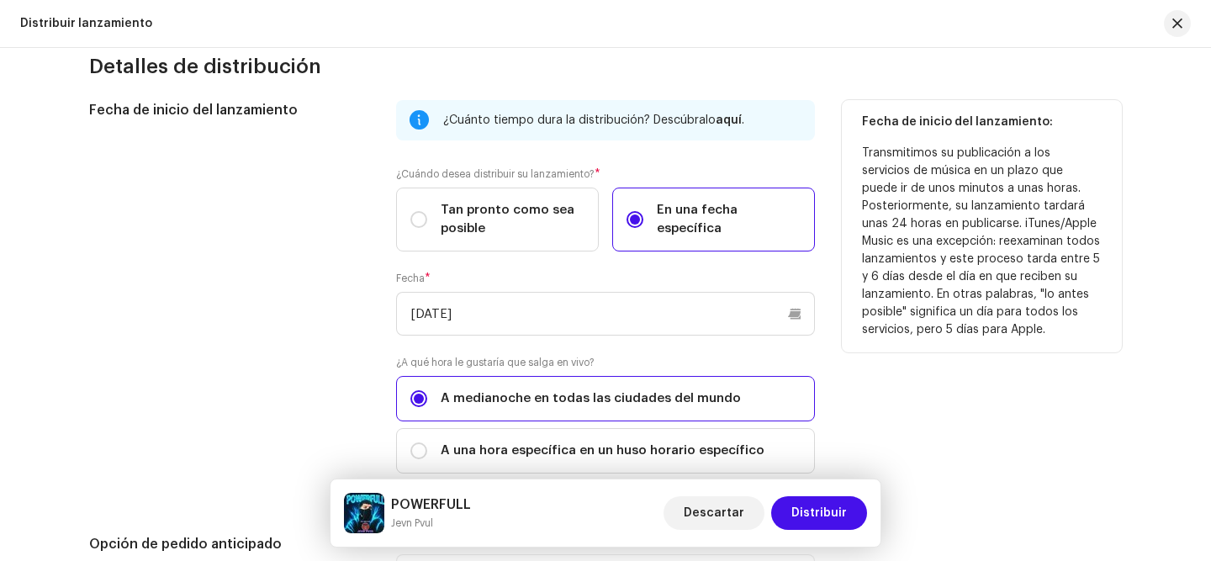
click at [848, 397] on div "Fecha de inicio del lanzamiento: Transmitimos su publicación a los servicios de…" at bounding box center [982, 297] width 280 height 394
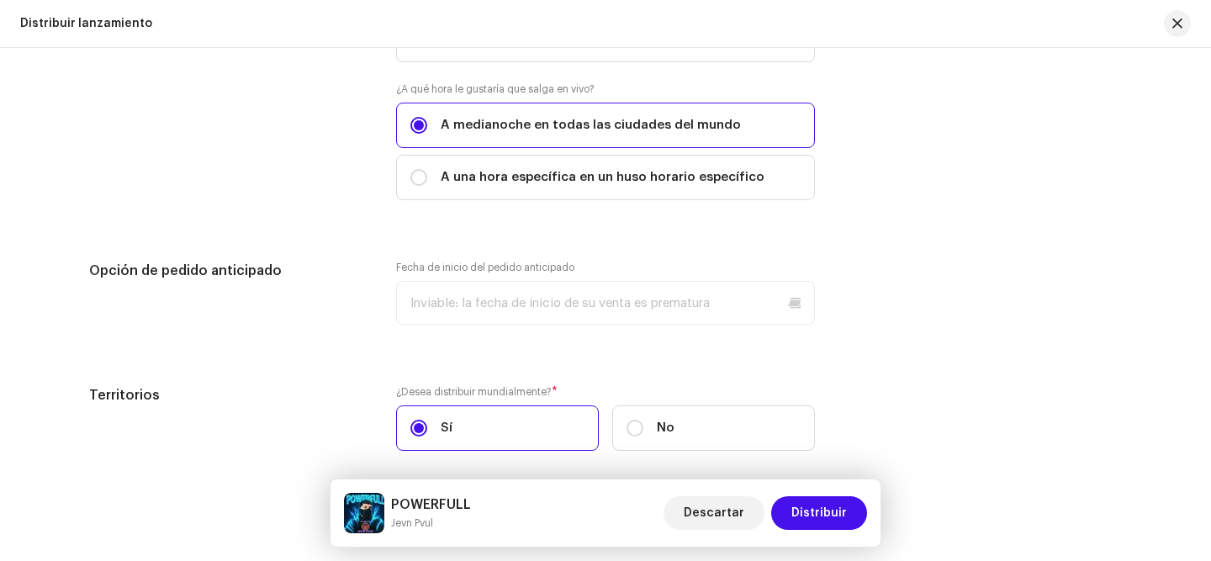
scroll to position [3237, 0]
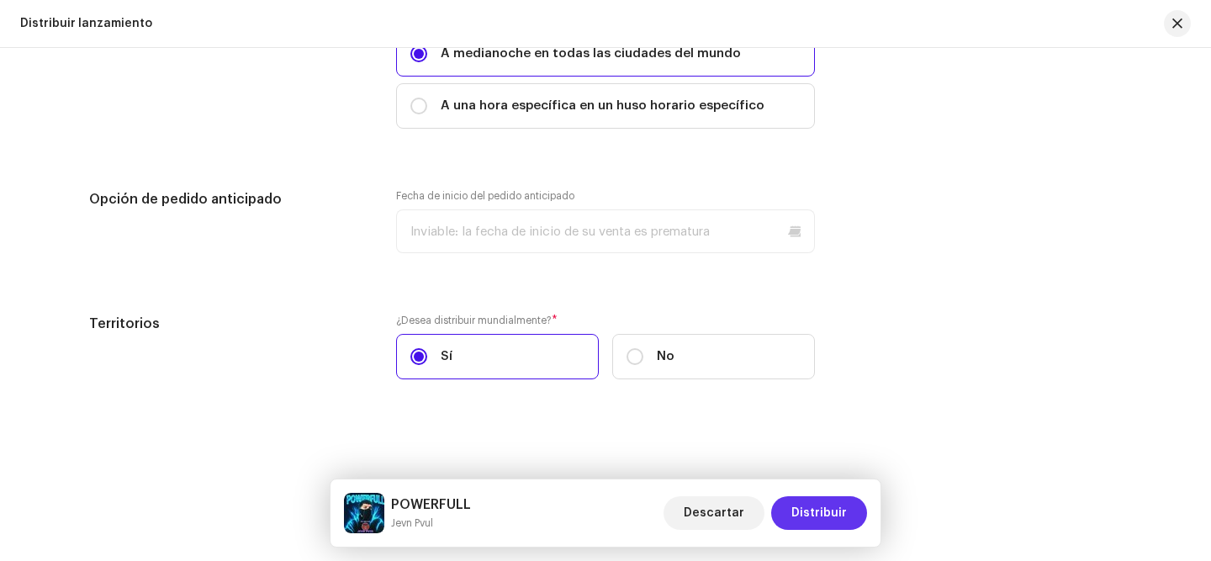
click at [840, 513] on span "Distribuir" at bounding box center [819, 513] width 56 height 34
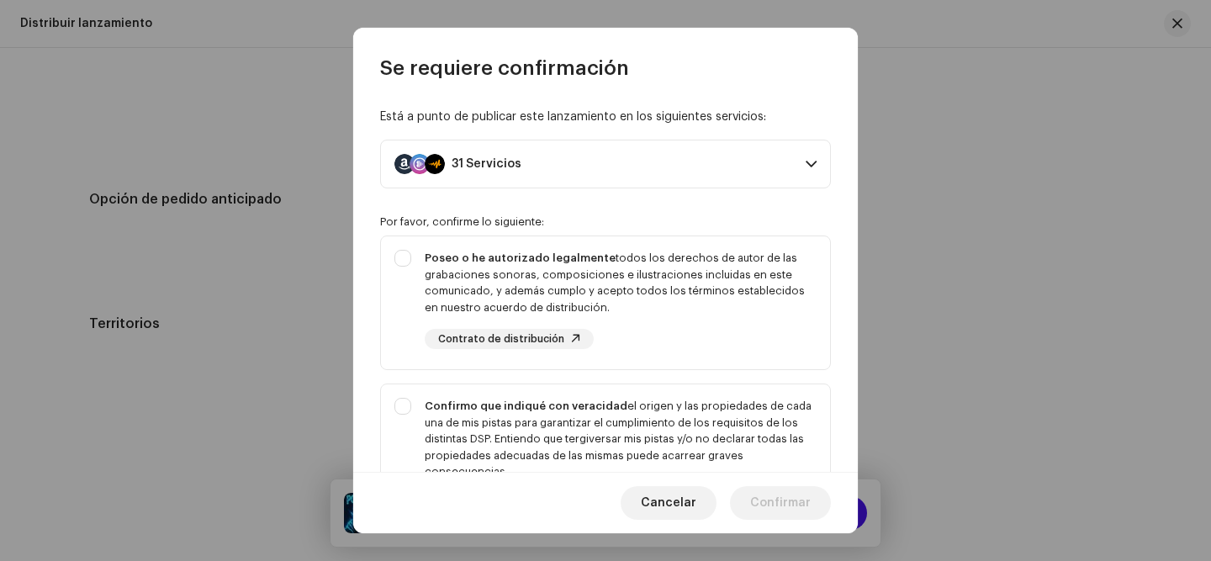
click at [582, 229] on div "Por favor, confirme lo siguiente: Poseo o he autorizado legalmente todos los de…" at bounding box center [605, 524] width 451 height 618
click at [585, 271] on div "Poseo o he autorizado legalmente todos los derechos de autor de las grabaciones…" at bounding box center [621, 283] width 392 height 66
checkbox input "true"
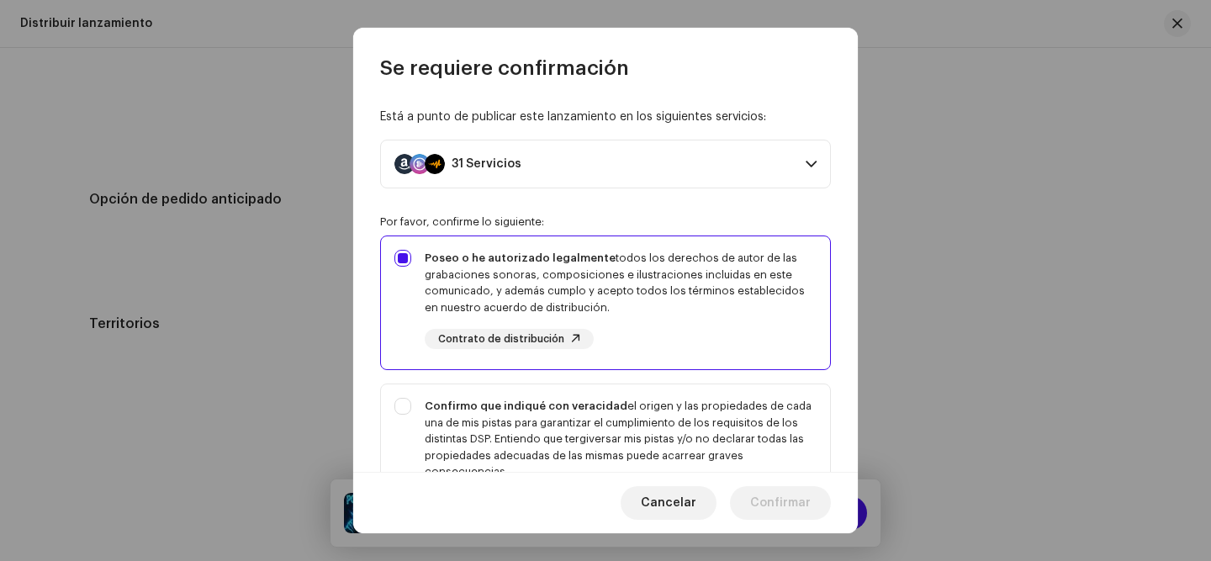
click at [606, 380] on p-selectbutton "Poseo o he autorizado legalmente todos los derechos de autor de las grabaciones…" at bounding box center [605, 480] width 451 height 490
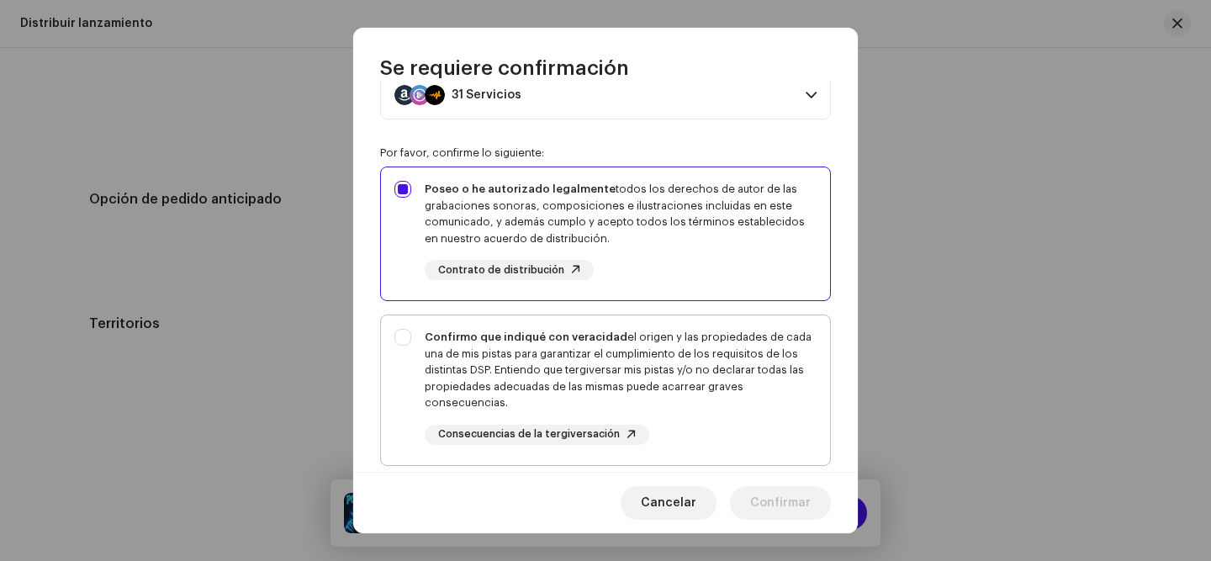
click at [605, 382] on div "Confirmo que indiqué con veracidad el origen y las propiedades de cada una de m…" at bounding box center [621, 370] width 392 height 82
checkbox input "true"
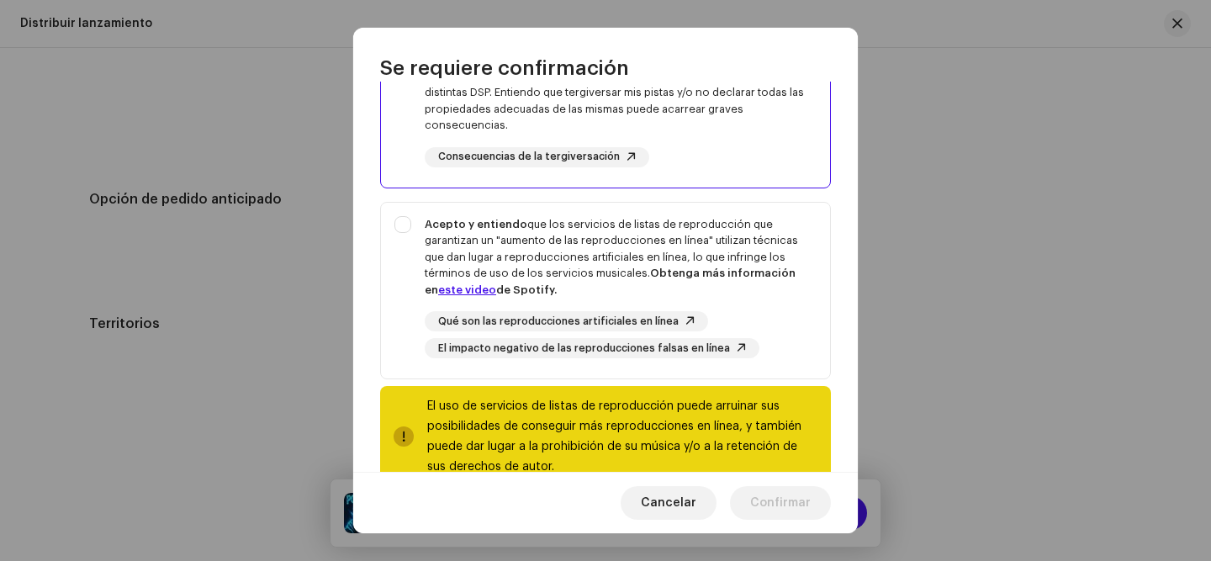
scroll to position [389, 0]
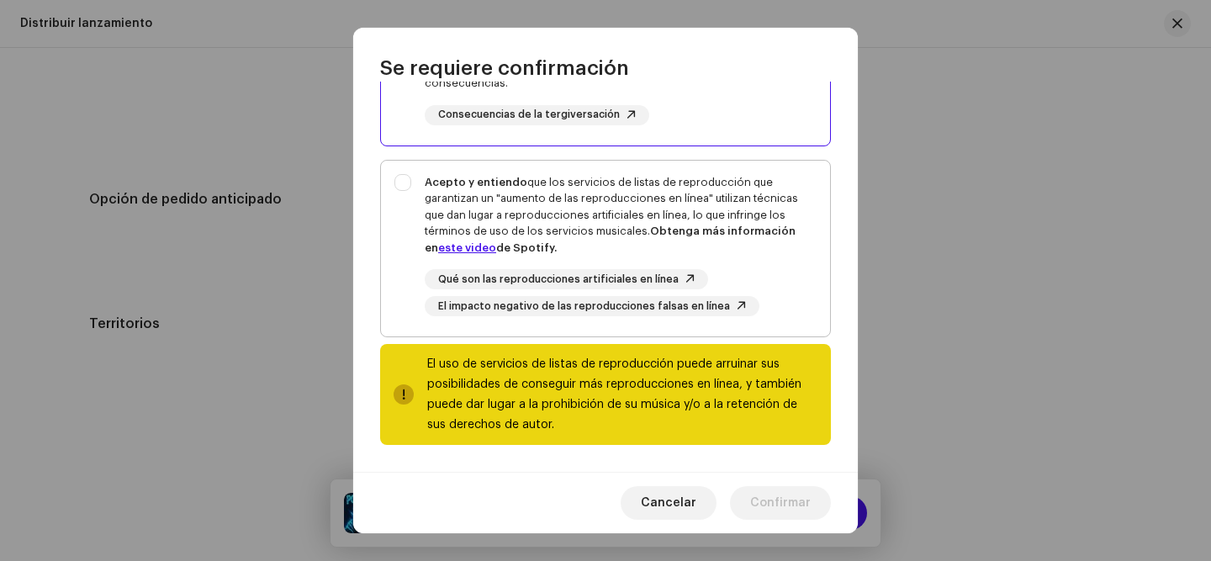
click at [603, 195] on div "Acepto y entiendo que los servicios de listas de reproducción que garantizan un…" at bounding box center [621, 215] width 392 height 82
checkbox input "true"
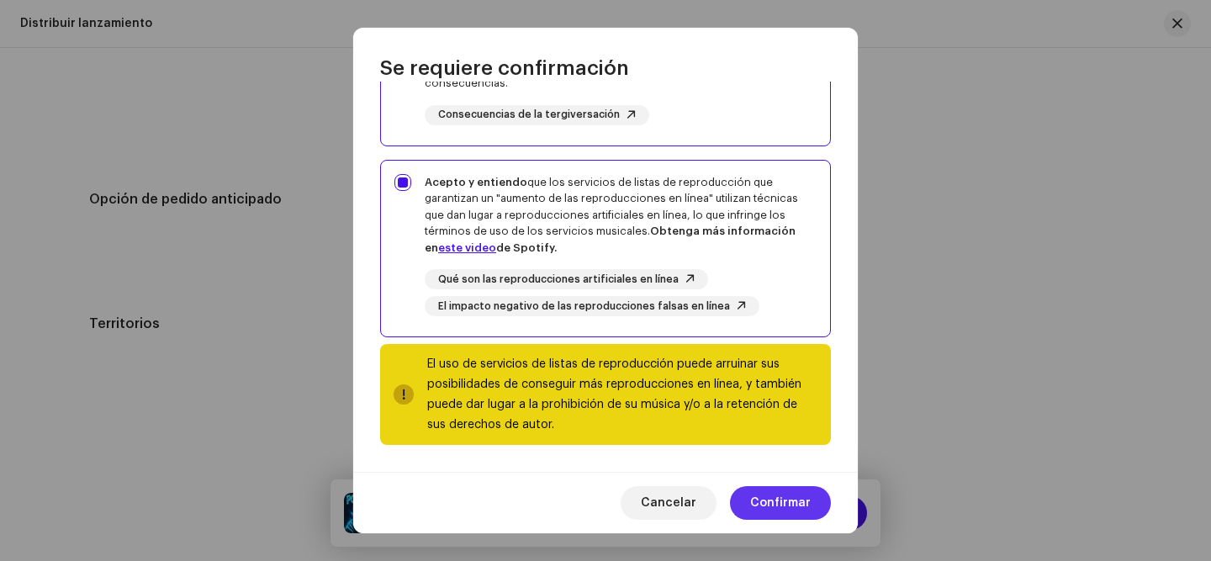
click at [786, 495] on span "Confirmar" at bounding box center [780, 503] width 61 height 34
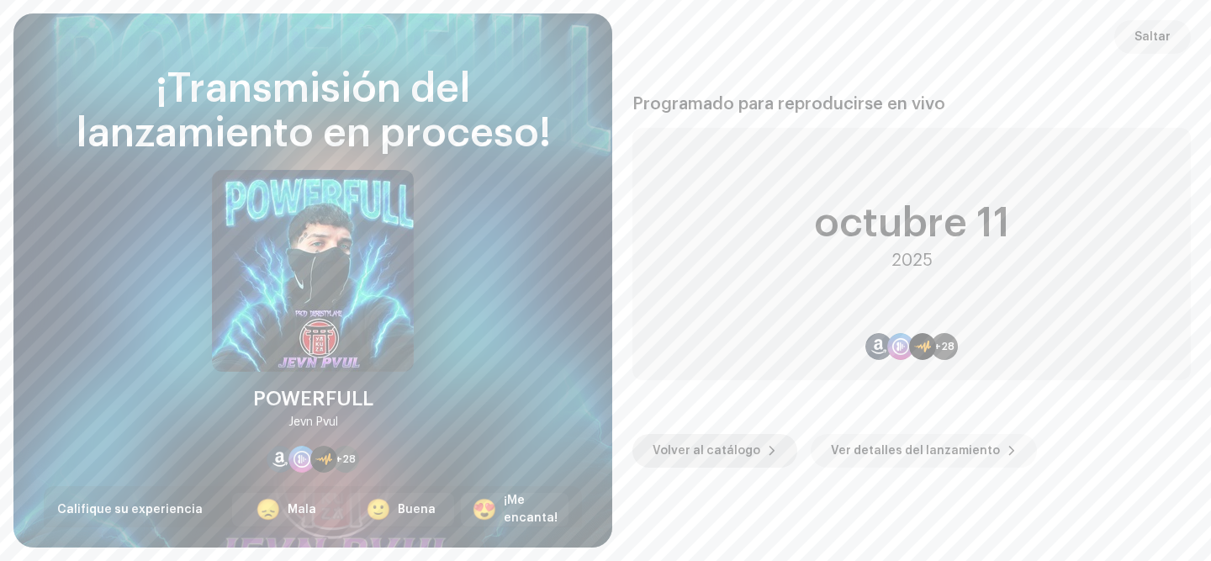
click at [716, 442] on span "Volver al catálogo" at bounding box center [707, 451] width 108 height 34
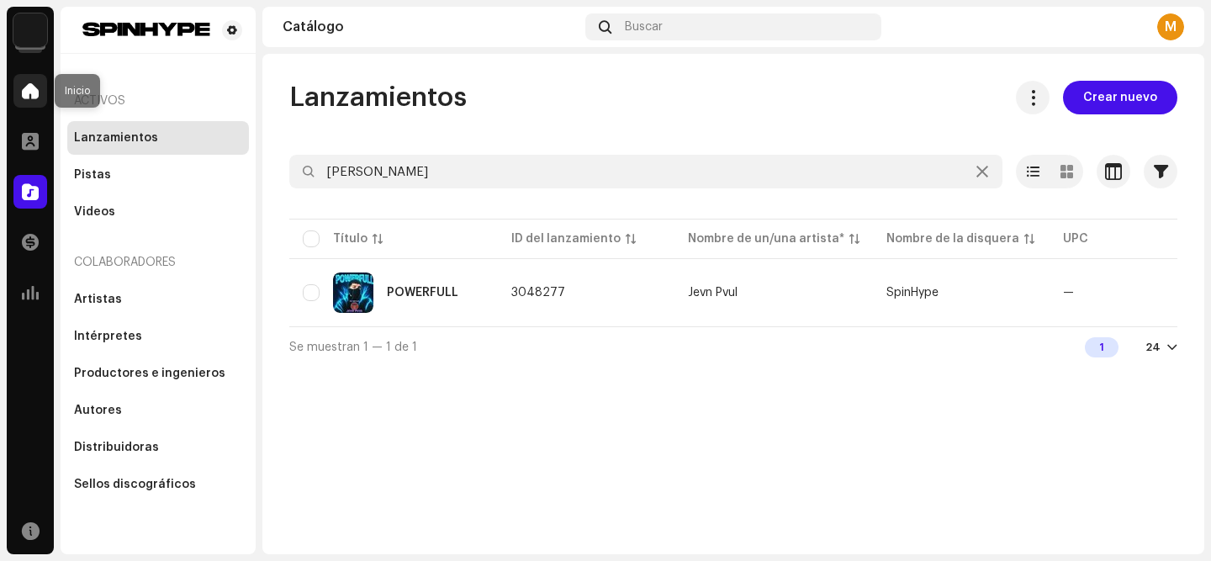
click at [20, 92] on div at bounding box center [30, 91] width 34 height 34
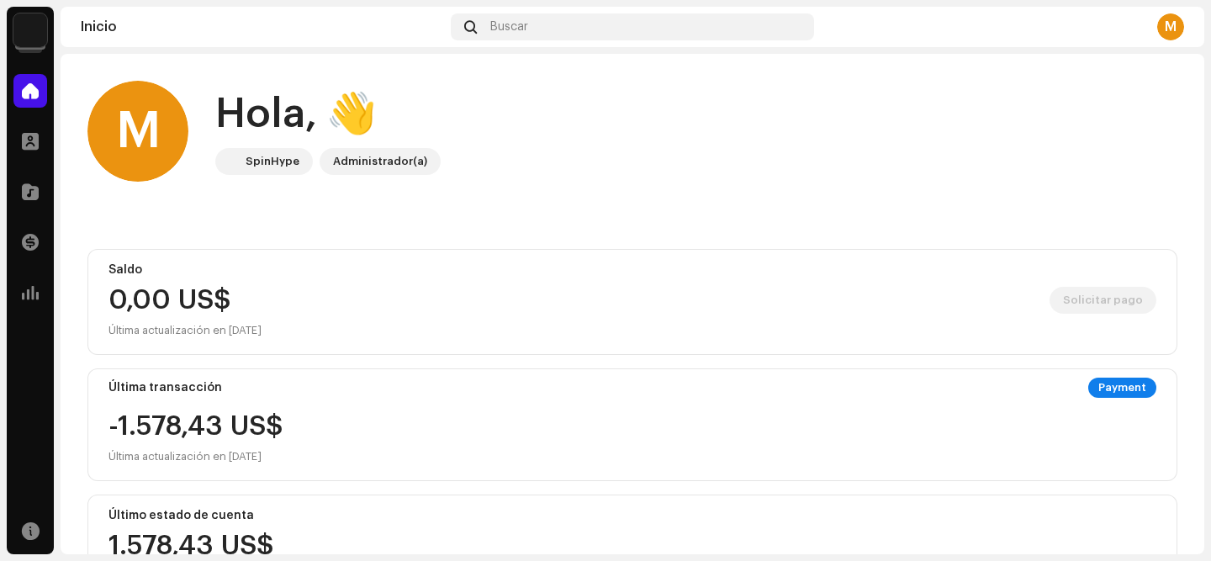
click at [34, 29] on img at bounding box center [30, 30] width 34 height 34
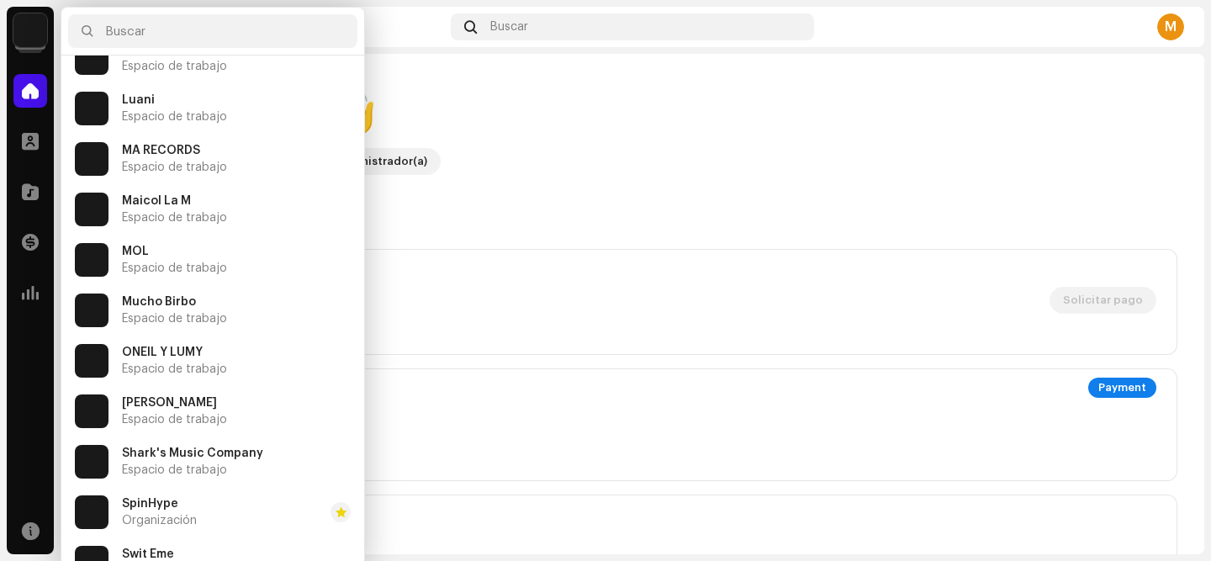
scroll to position [390, 0]
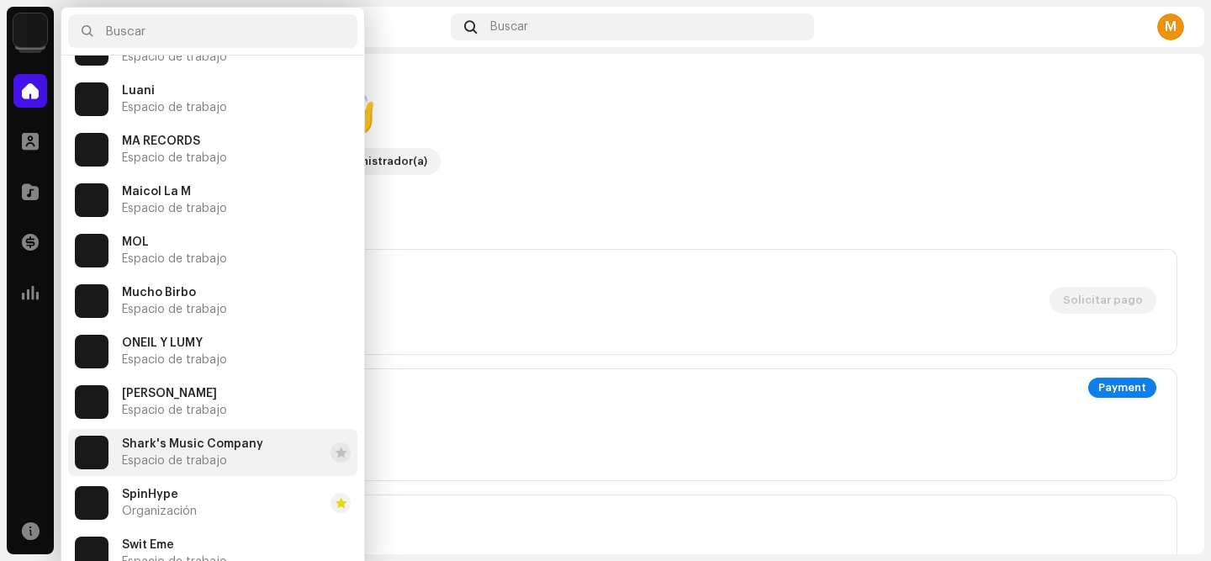
click at [184, 446] on span "Shark's Music Company" at bounding box center [192, 443] width 141 height 13
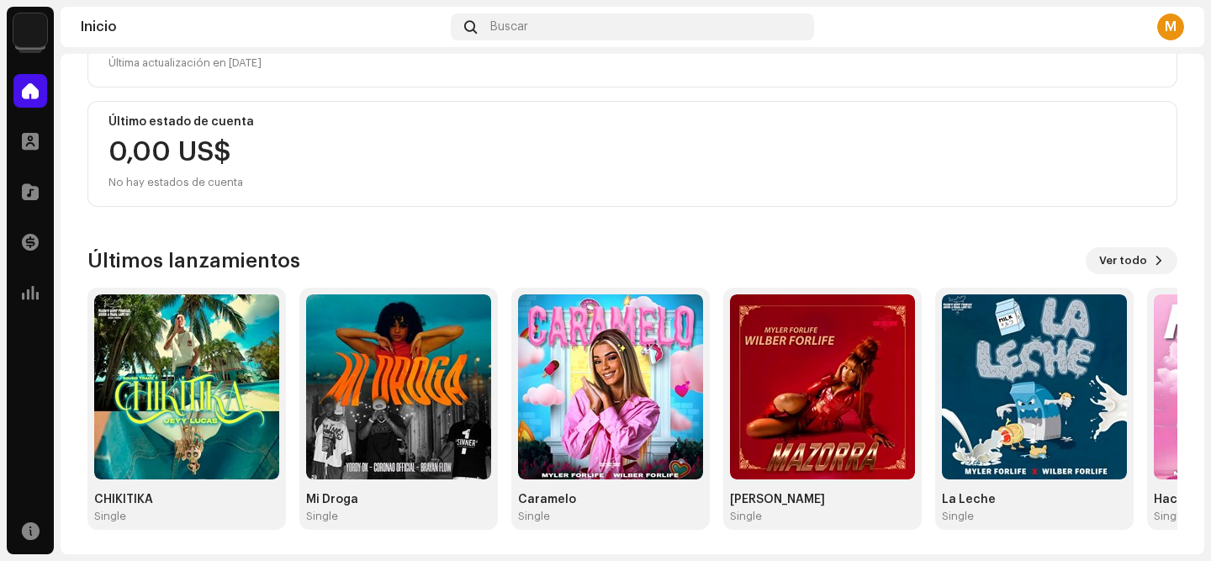
scroll to position [270, 0]
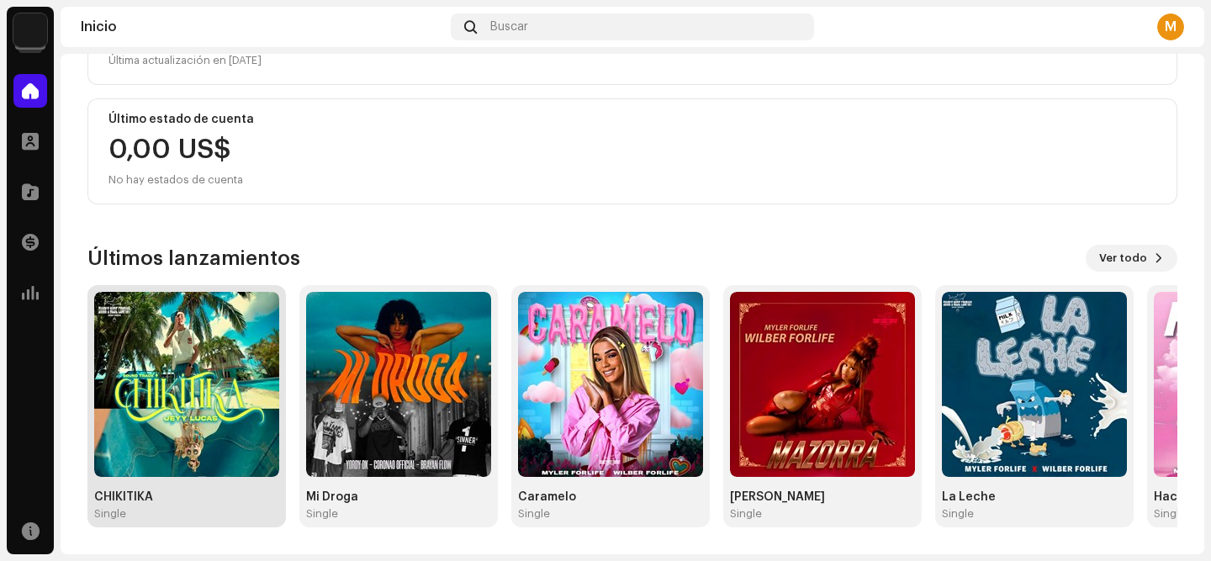
click at [225, 391] on img at bounding box center [186, 384] width 185 height 185
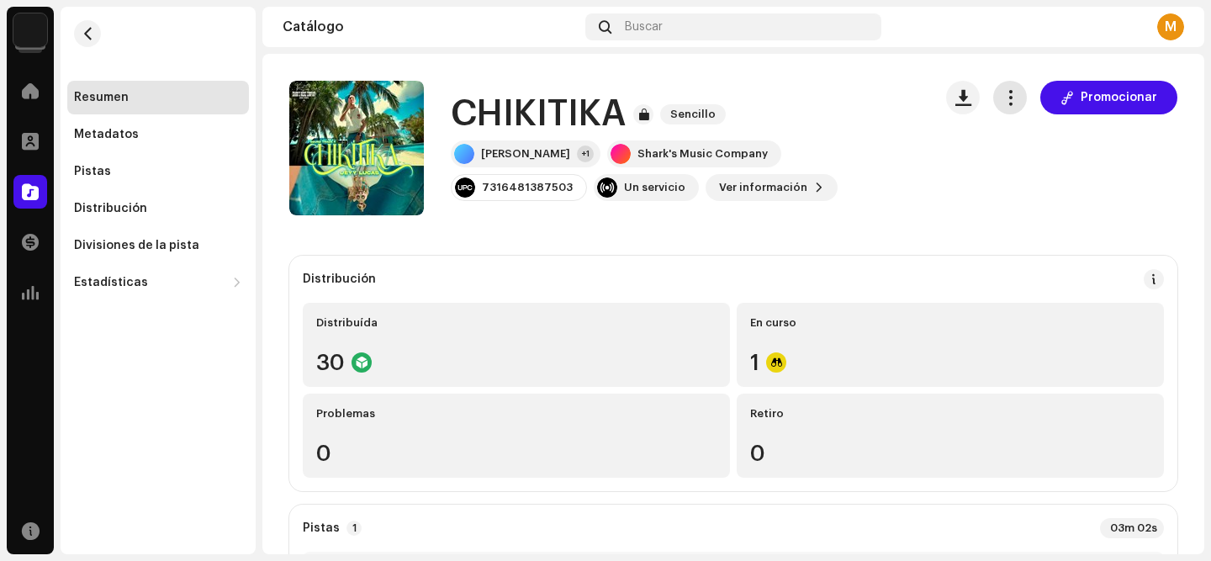
click at [1002, 91] on span "button" at bounding box center [1010, 97] width 16 height 13
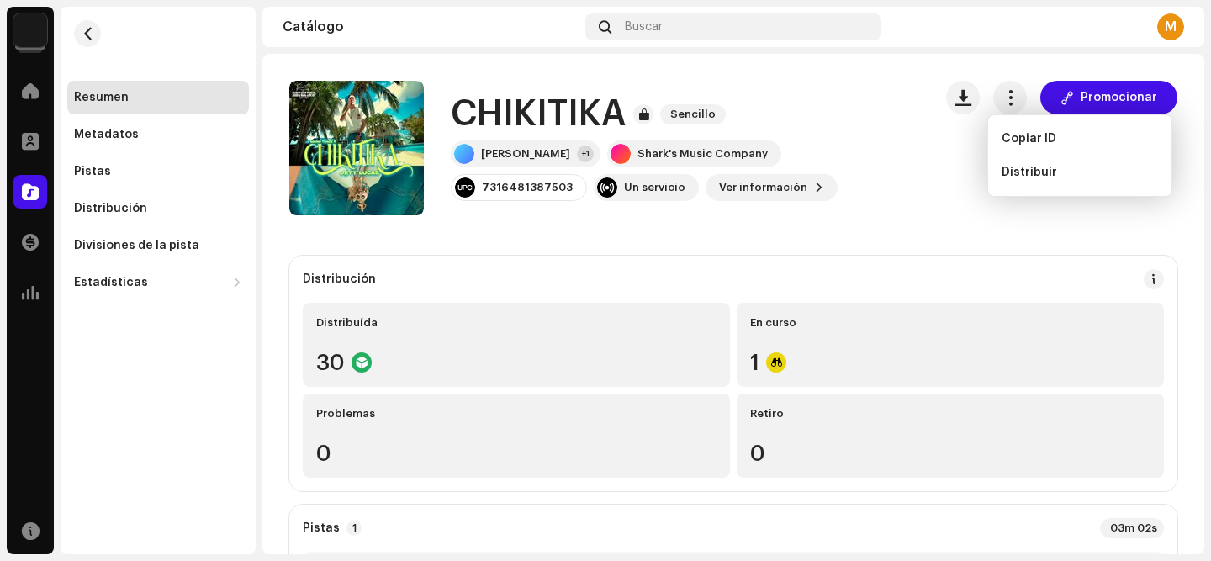
click at [972, 172] on div "Promocionar" at bounding box center [1061, 148] width 231 height 135
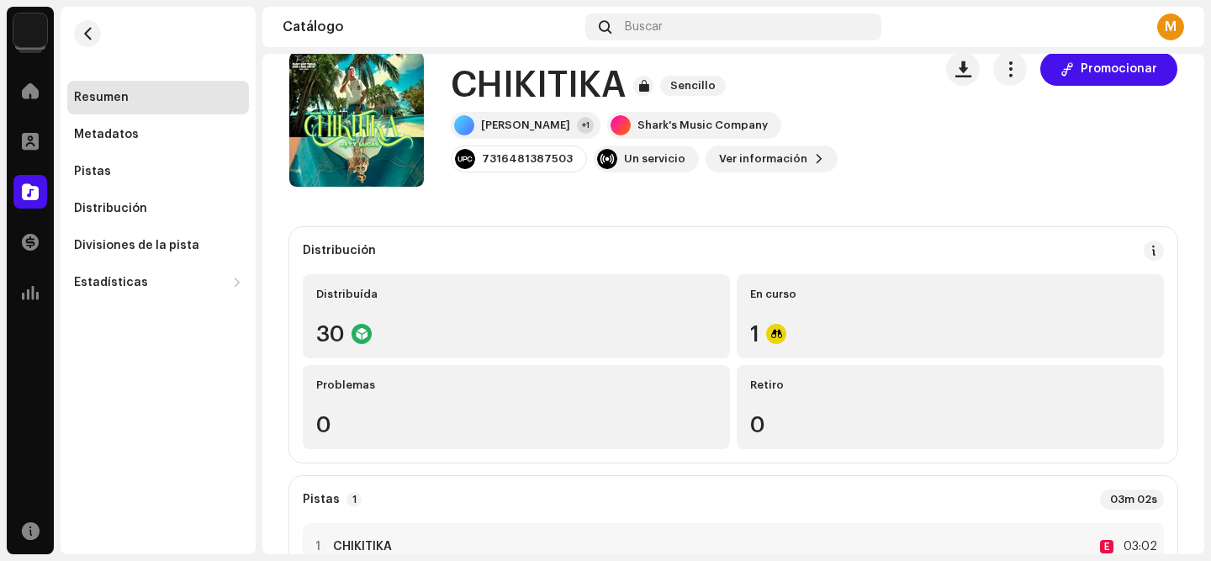
scroll to position [29, 0]
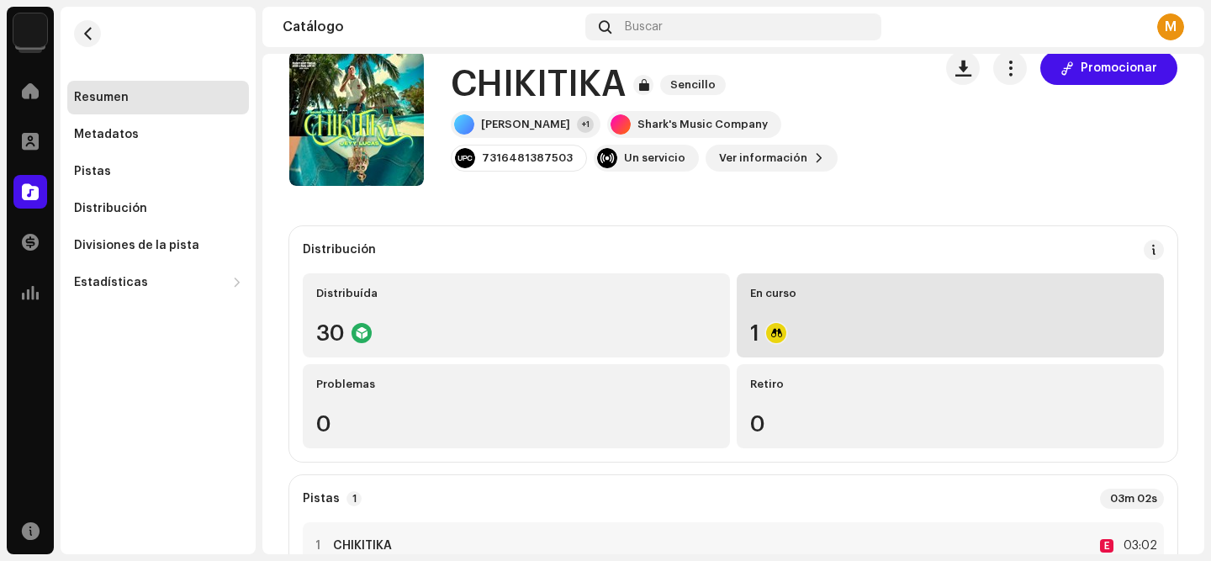
click at [780, 330] on re-a-icon-status-badge at bounding box center [776, 333] width 20 height 20
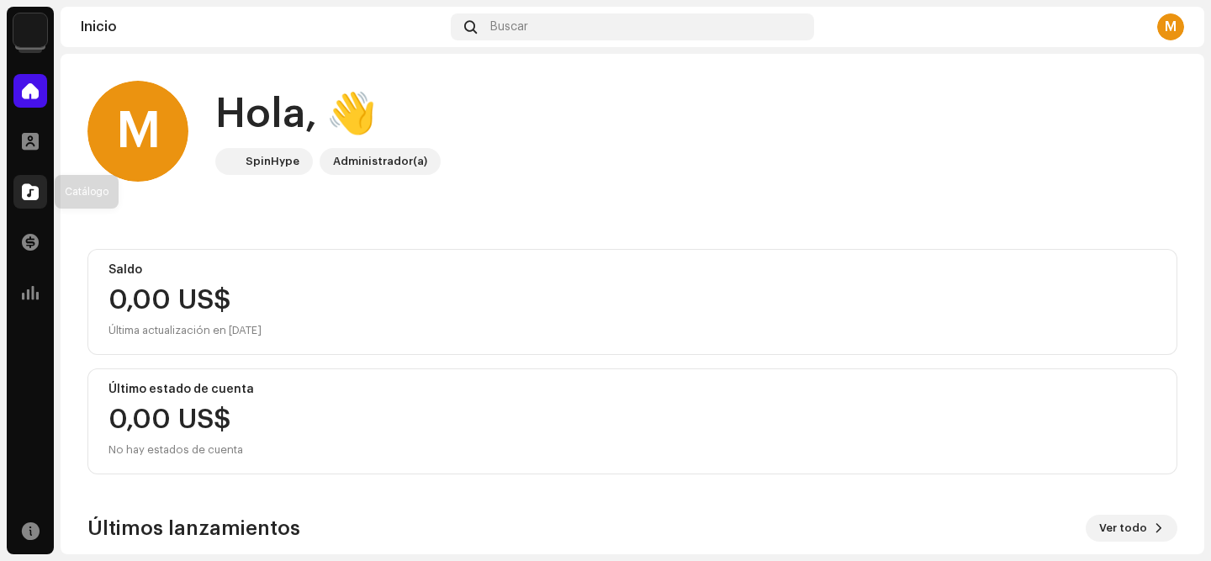
click at [41, 193] on div at bounding box center [30, 192] width 34 height 34
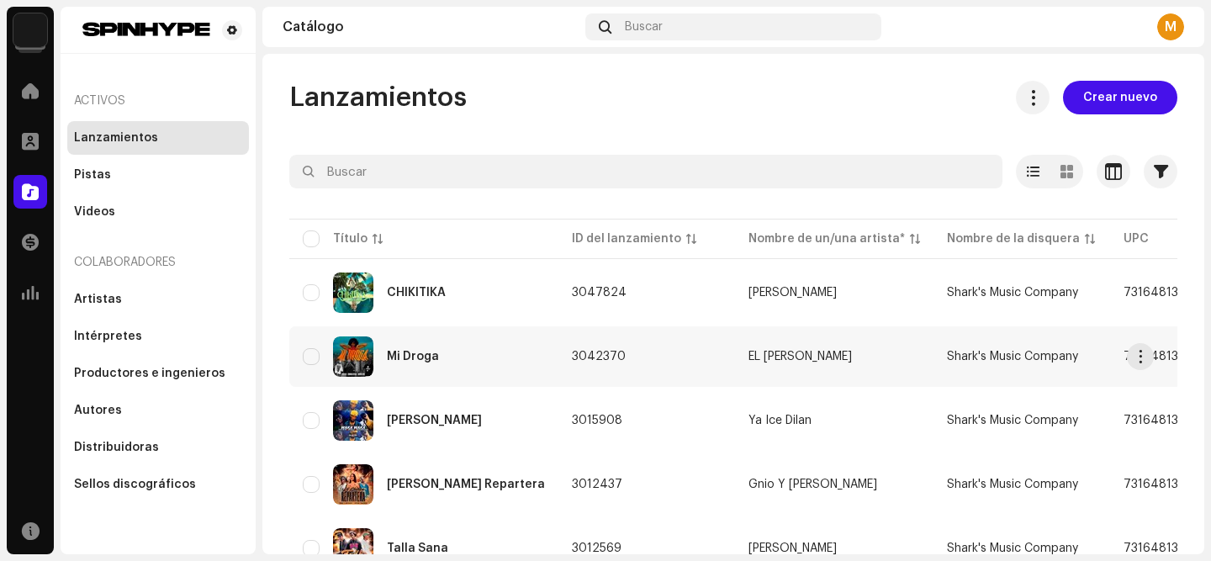
click at [409, 366] on div "Mi Droga" at bounding box center [424, 356] width 242 height 40
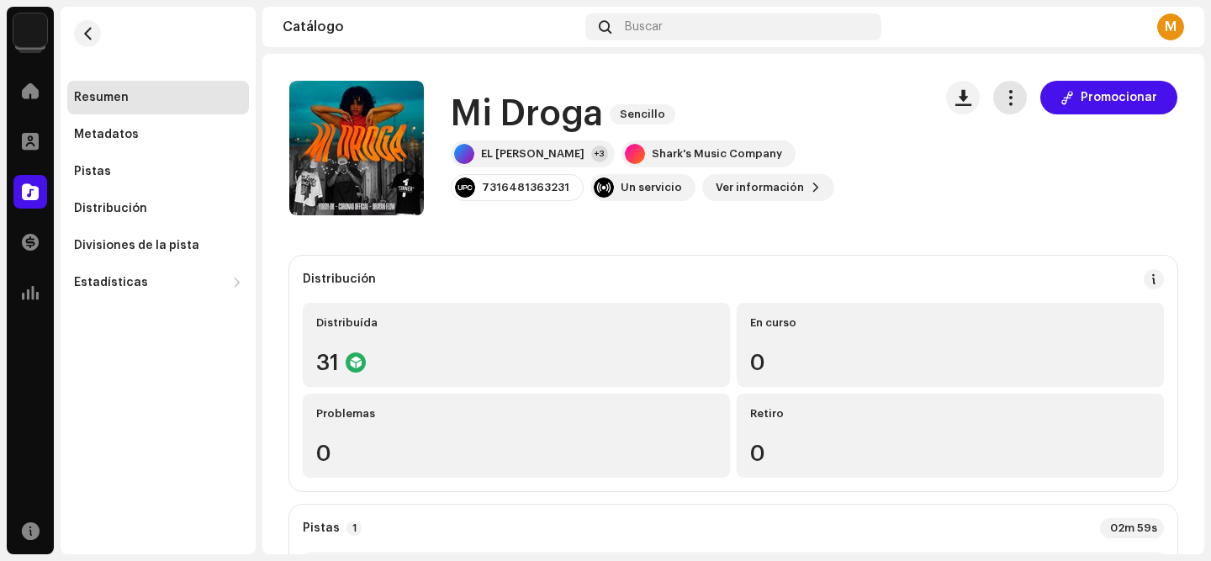
click at [1007, 104] on span "button" at bounding box center [1010, 97] width 16 height 13
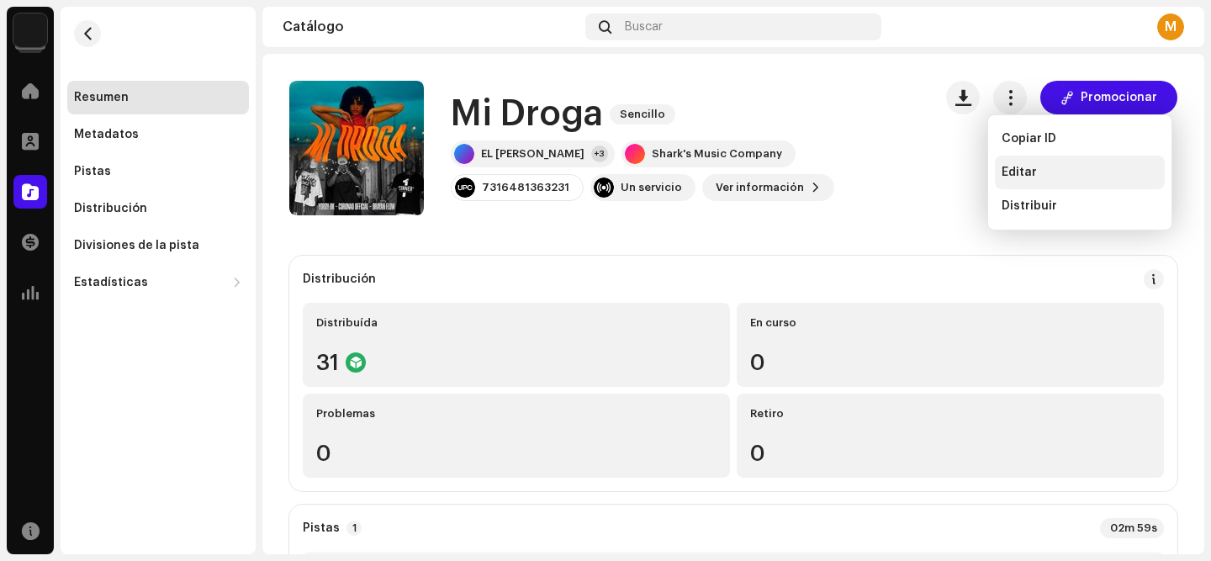
click at [1030, 172] on span "Editar" at bounding box center [1019, 172] width 35 height 13
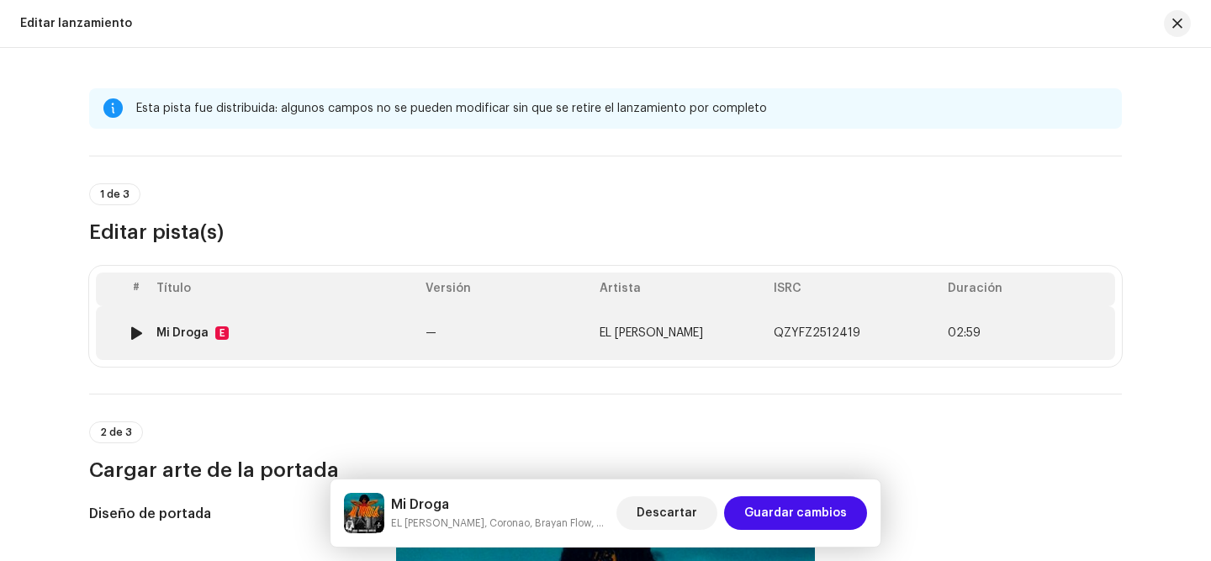
click at [659, 331] on span "EL YORDY DK" at bounding box center [651, 333] width 103 height 12
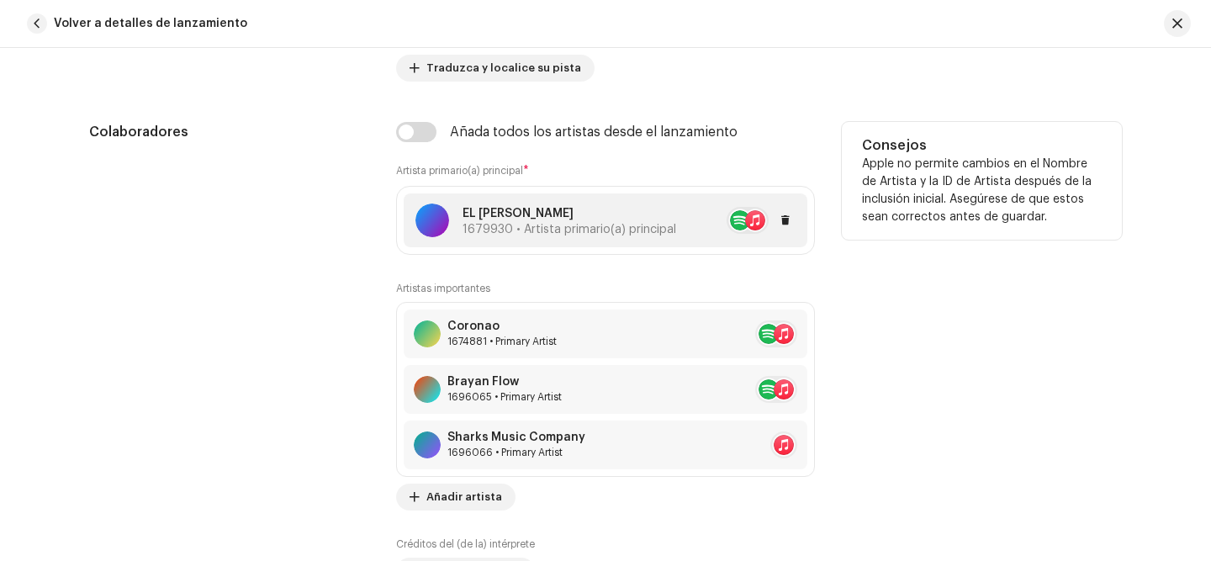
scroll to position [1021, 0]
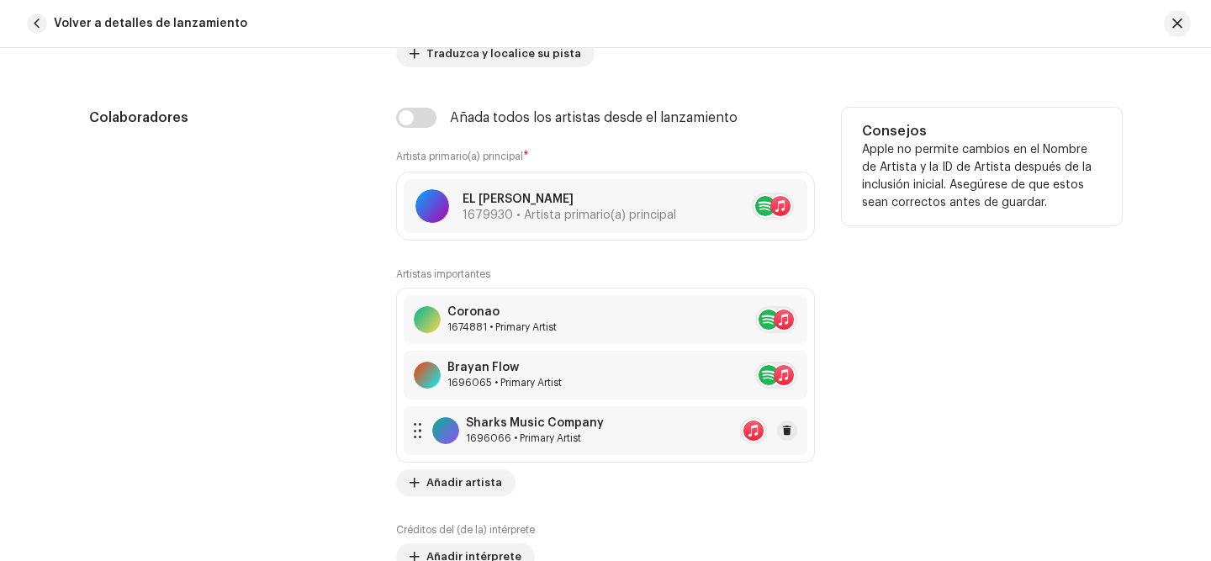
click at [530, 442] on div "1696066 • Primary Artist" at bounding box center [535, 437] width 138 height 13
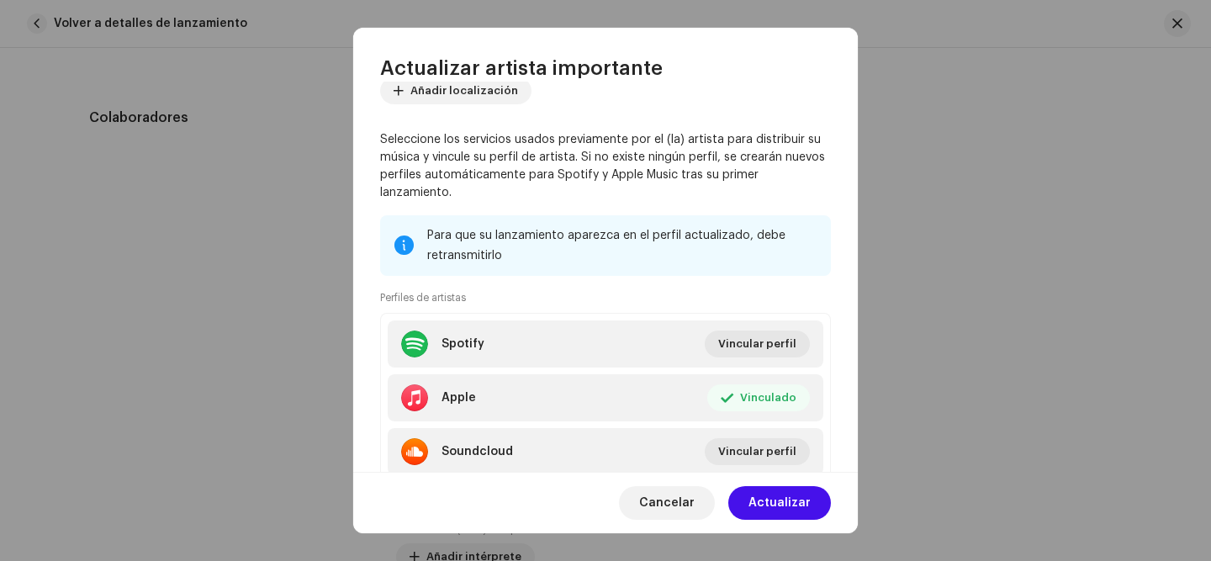
scroll to position [258, 0]
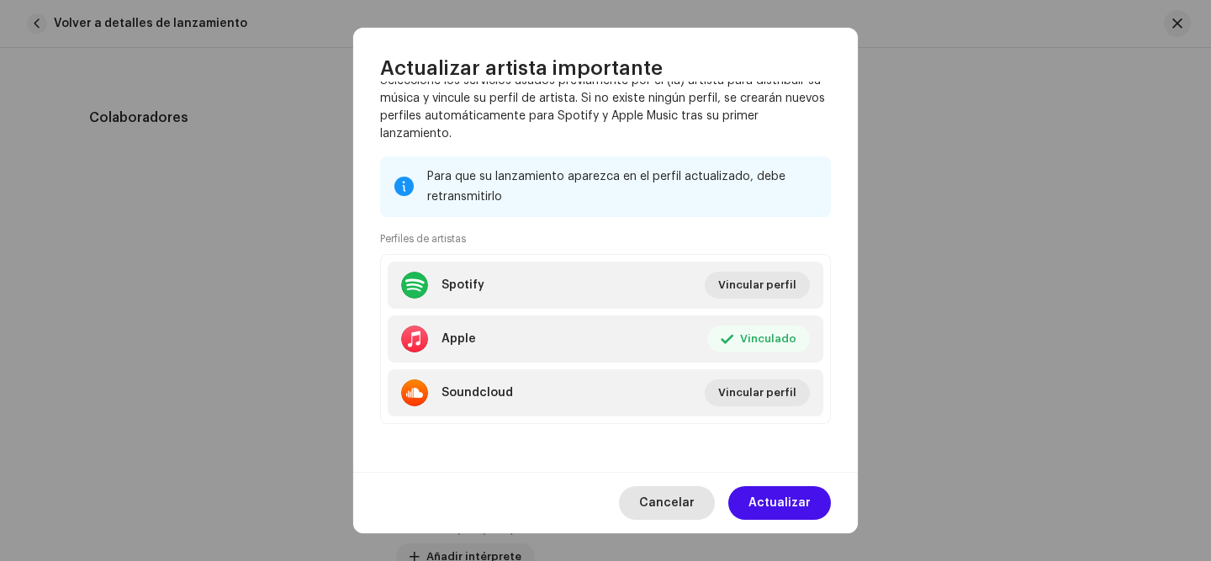
click at [685, 496] on span "Cancelar" at bounding box center [667, 503] width 56 height 34
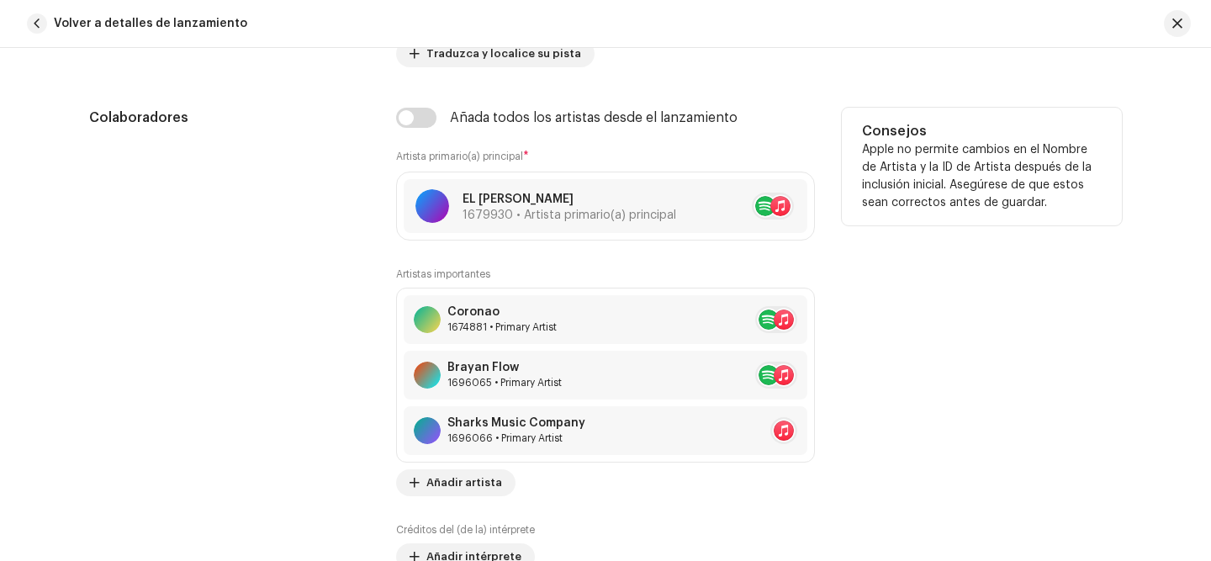
scroll to position [993, 0]
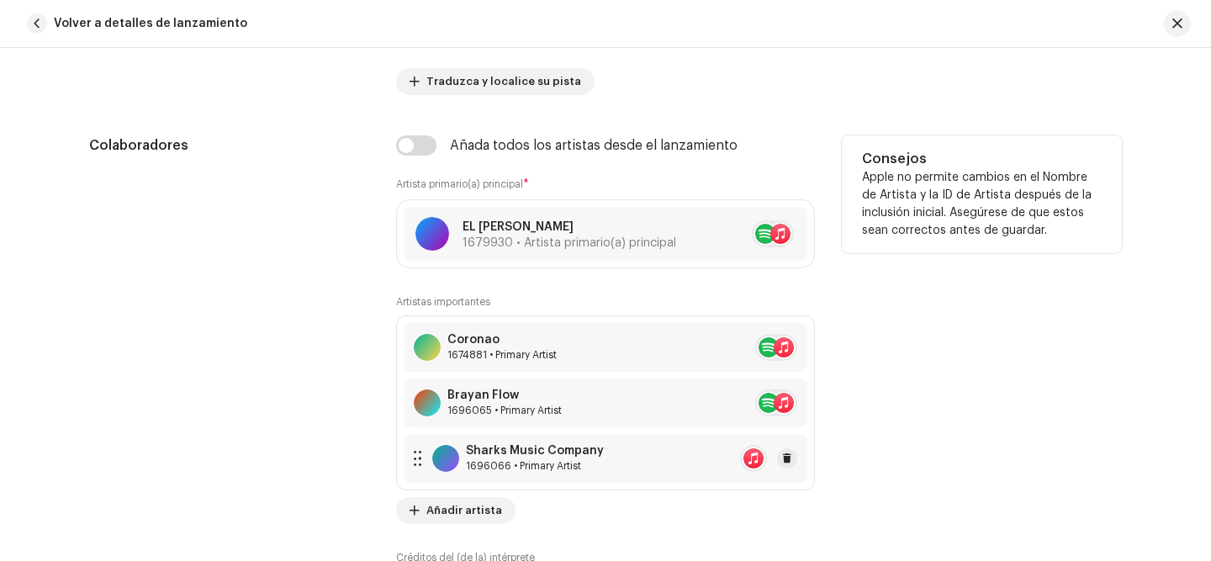
click at [542, 458] on div "Sharks Music Company" at bounding box center [535, 450] width 138 height 13
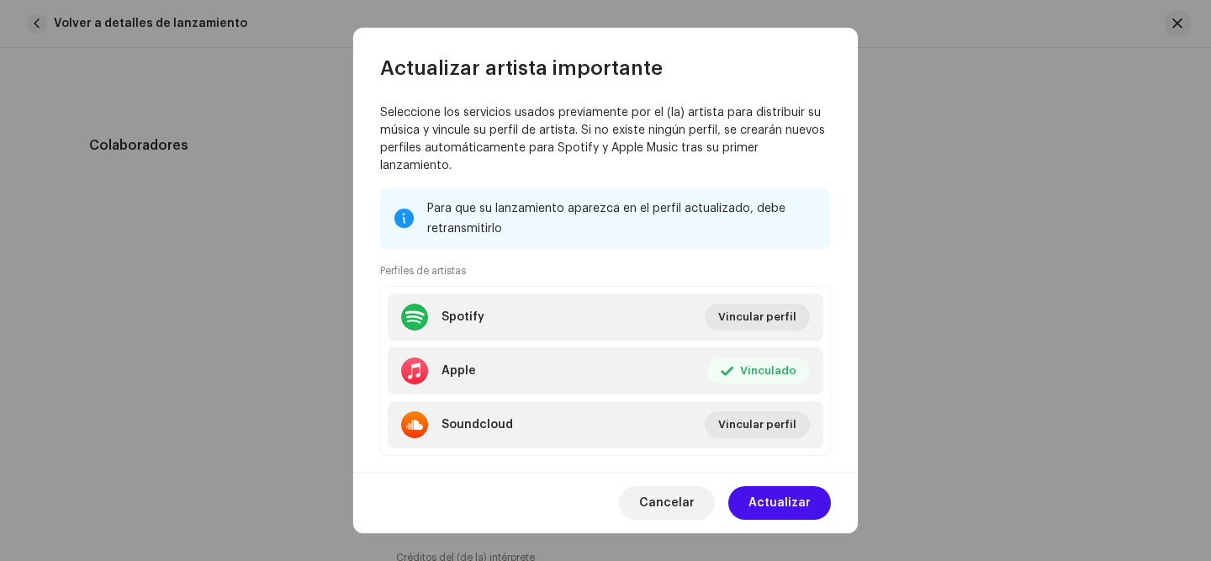
scroll to position [258, 0]
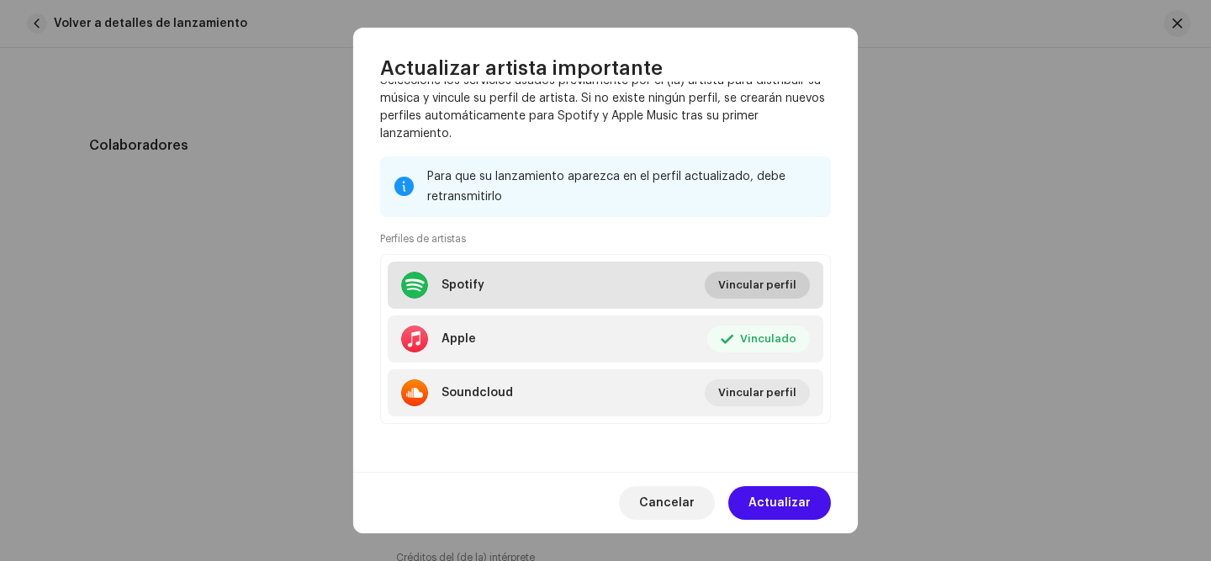
click at [749, 294] on span "Vincular perfil" at bounding box center [757, 285] width 78 height 34
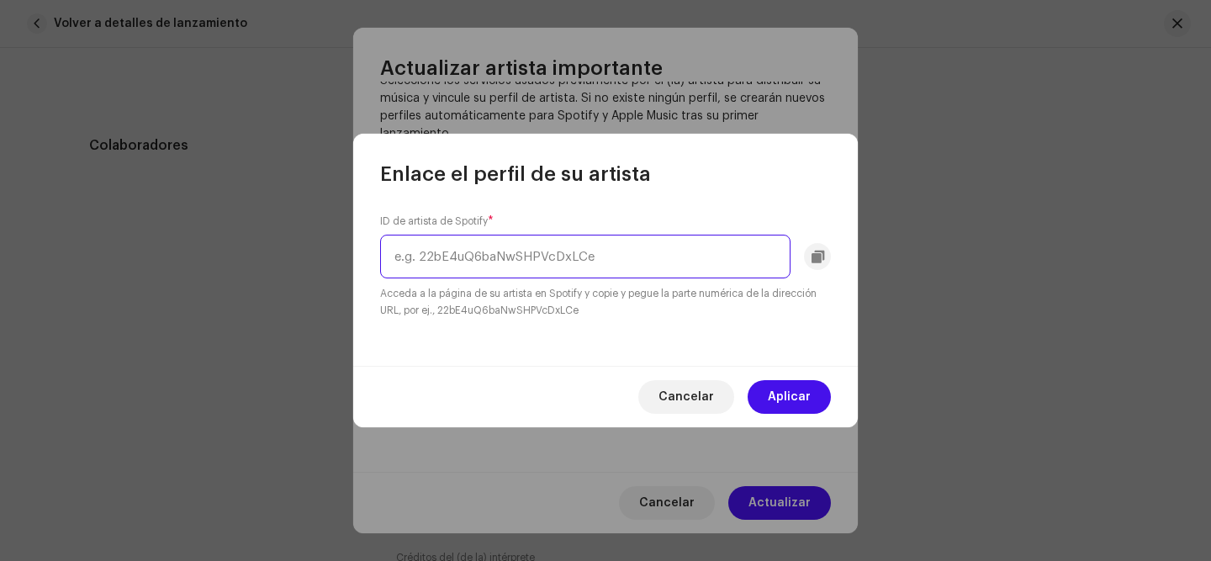
click at [690, 267] on input "text" at bounding box center [585, 257] width 410 height 44
paste input "https://open.spotify.com/intl-es/artist/52c1Mos01onIziptKICKpT?si=saLo87N3SQei_…"
drag, startPoint x: 585, startPoint y: 252, endPoint x: 881, endPoint y: 257, distance: 296.1
click at [881, 257] on div "Enlace el perfil de su artista ID de artista de Spotify * https://open.spotify.…" at bounding box center [605, 280] width 1211 height 561
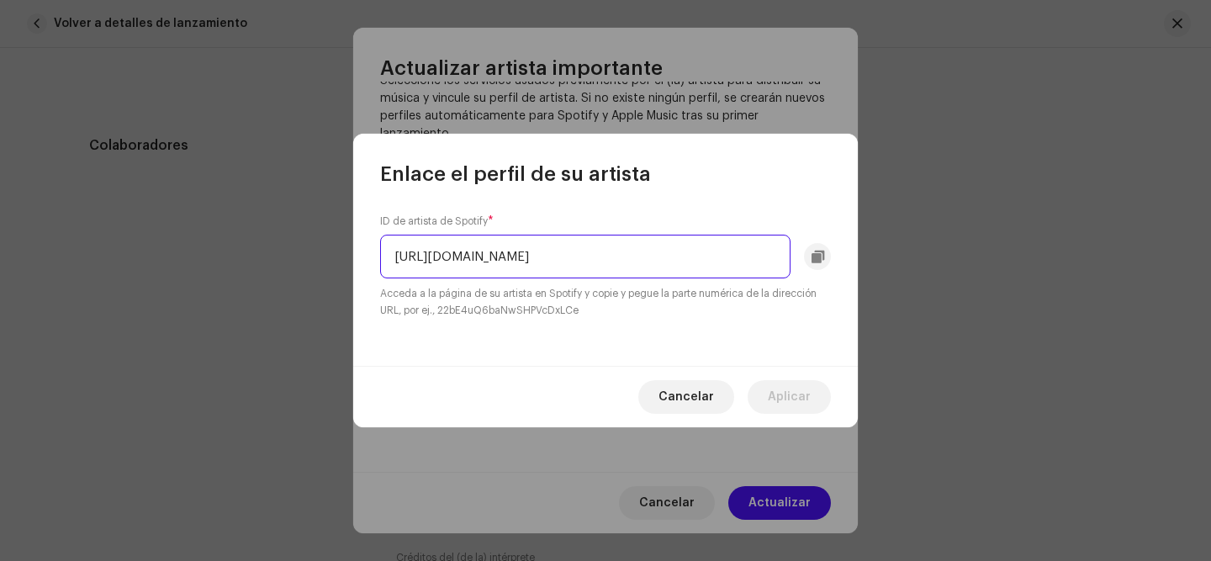
scroll to position [0, 0]
drag, startPoint x: 619, startPoint y: 258, endPoint x: 323, endPoint y: 230, distance: 297.3
click at [323, 230] on div "Enlace el perfil de su artista ID de artista de Spotify * https://open.spotify.…" at bounding box center [605, 280] width 1211 height 561
type input "52c1Mos01onIziptKICKpT"
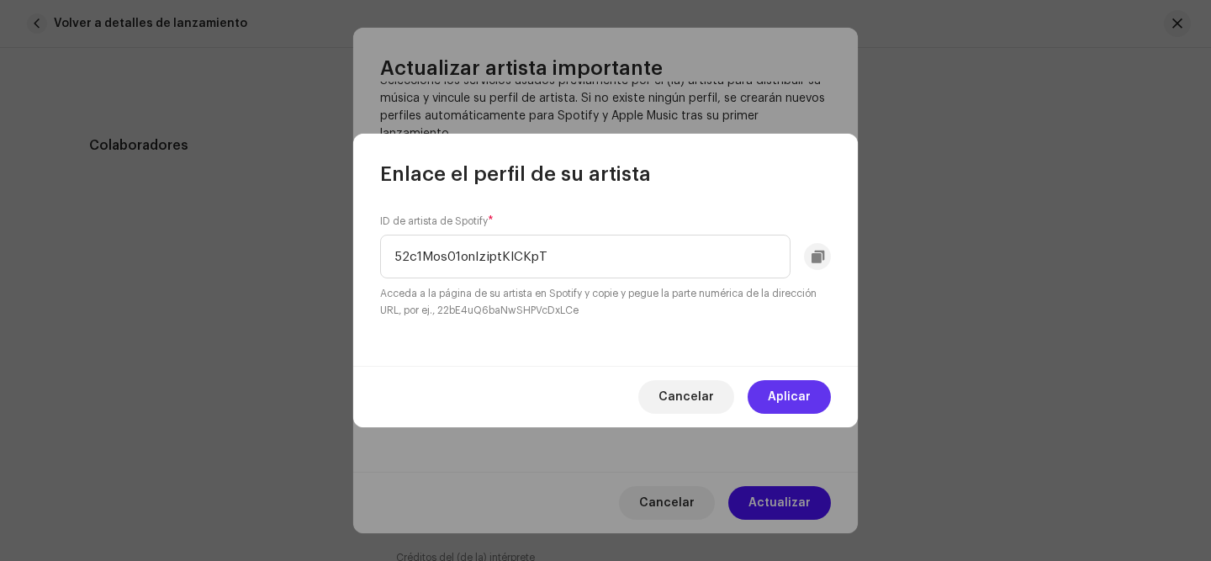
click at [795, 388] on span "Aplicar" at bounding box center [789, 397] width 43 height 34
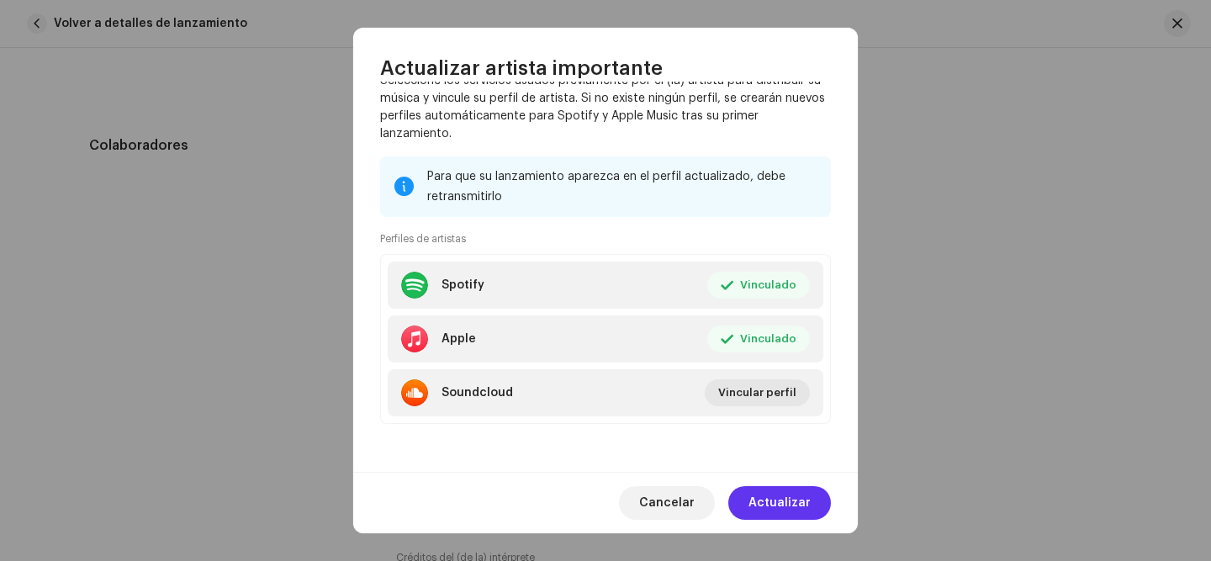
click at [803, 498] on span "Actualizar" at bounding box center [780, 503] width 62 height 34
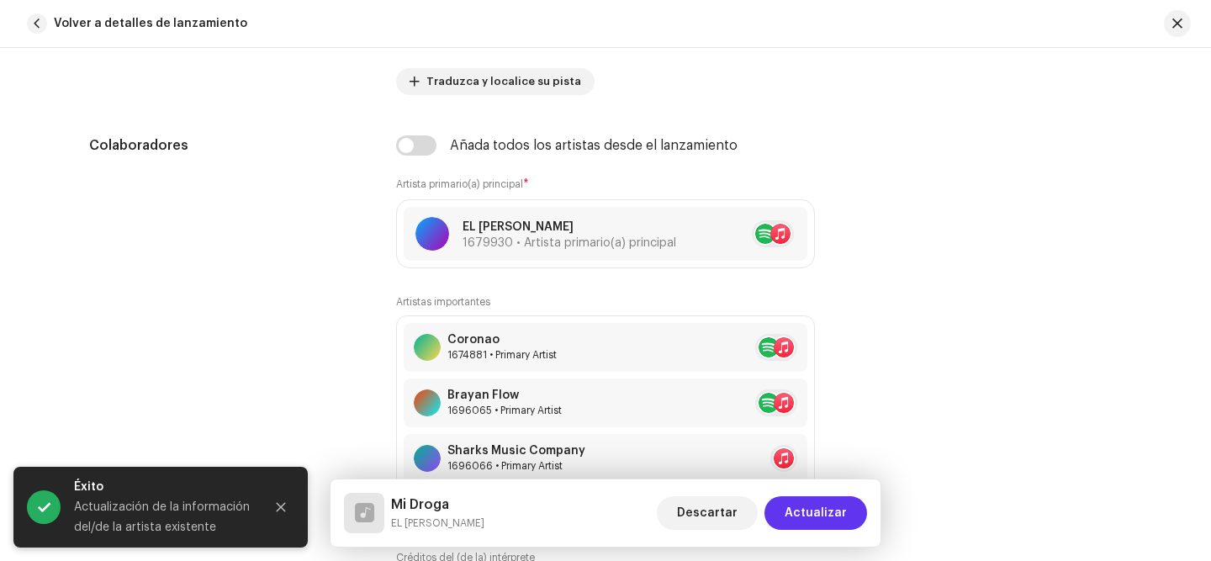
click at [853, 509] on button "Actualizar" at bounding box center [815, 513] width 103 height 34
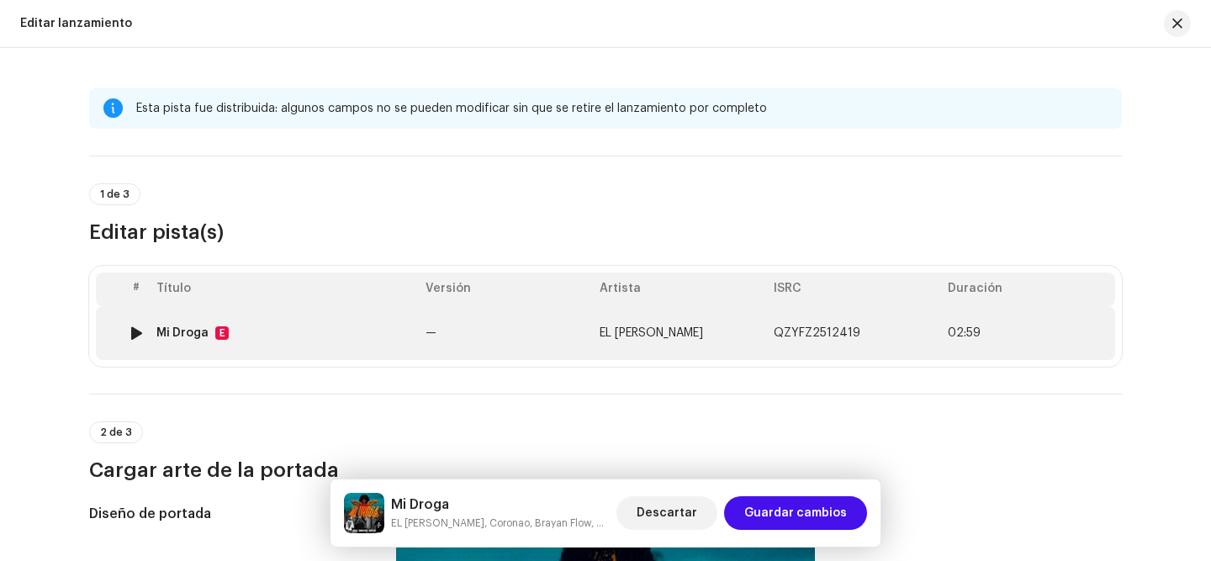
click at [505, 334] on td "—" at bounding box center [506, 333] width 174 height 54
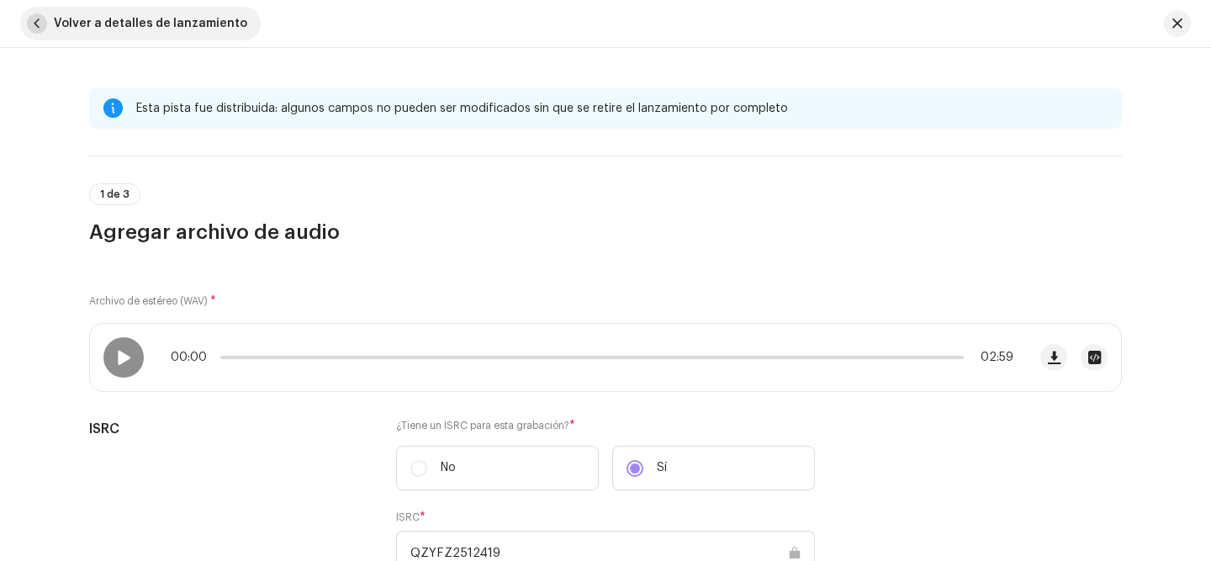
click at [92, 24] on span "Volver a detalles de lanzamiento" at bounding box center [150, 24] width 193 height 34
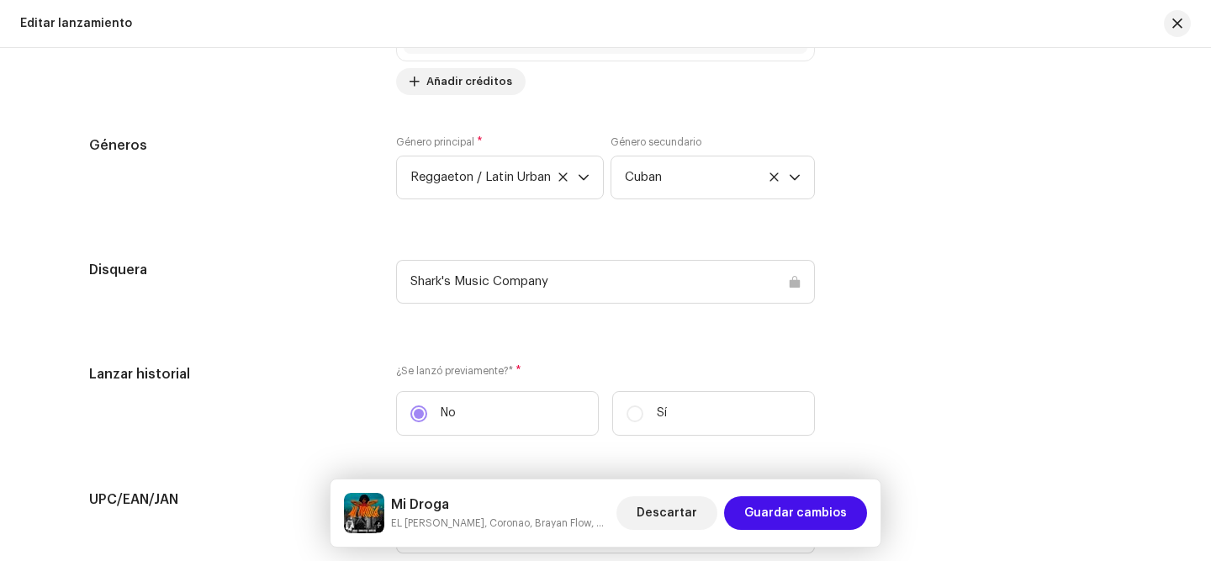
scroll to position [2072, 0]
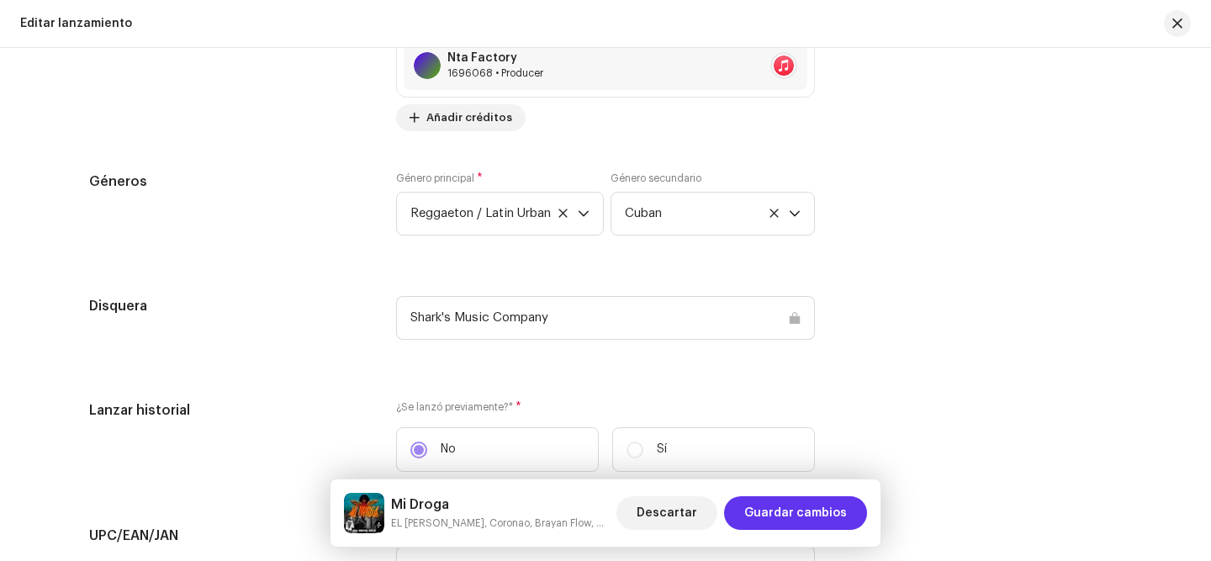
click at [801, 521] on span "Guardar cambios" at bounding box center [795, 513] width 103 height 34
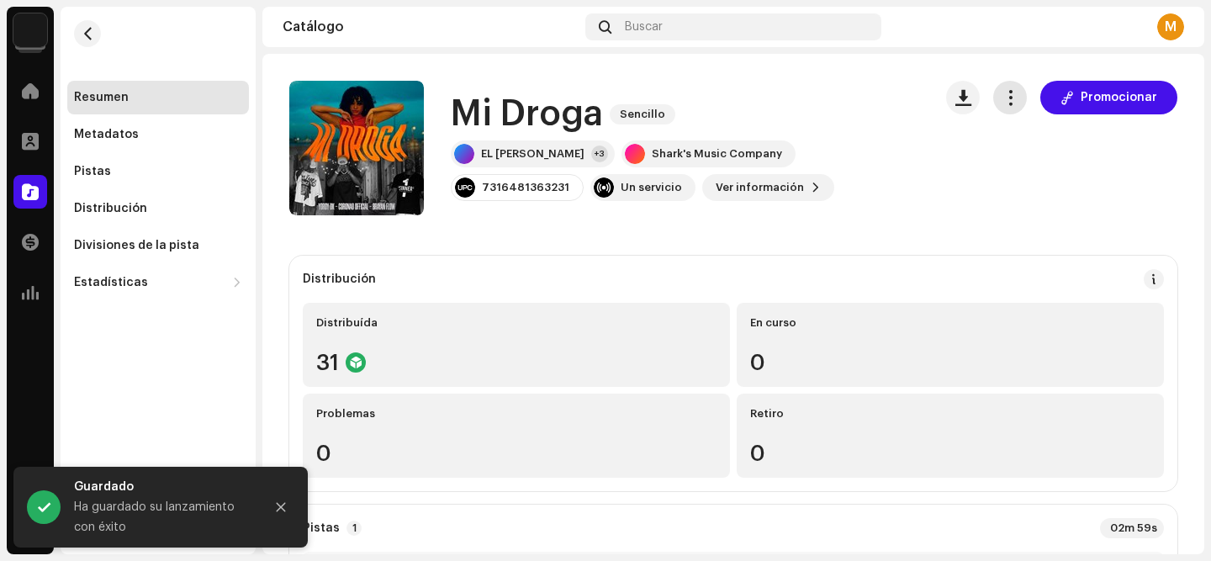
click at [1003, 100] on span "button" at bounding box center [1010, 97] width 16 height 13
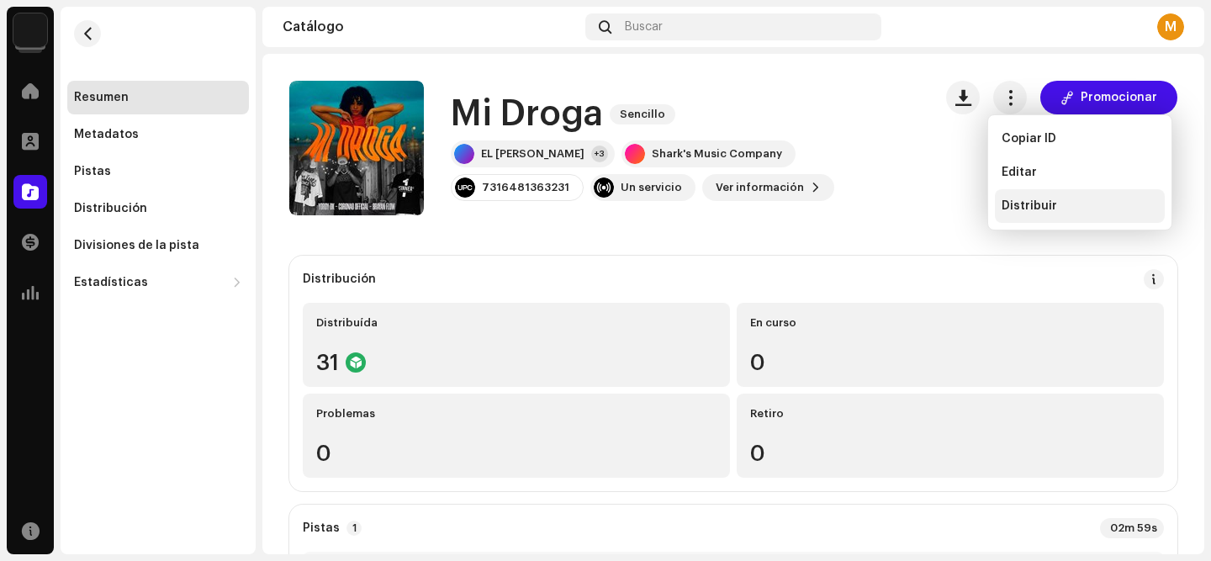
click at [1050, 202] on span "Distribuir" at bounding box center [1030, 205] width 56 height 13
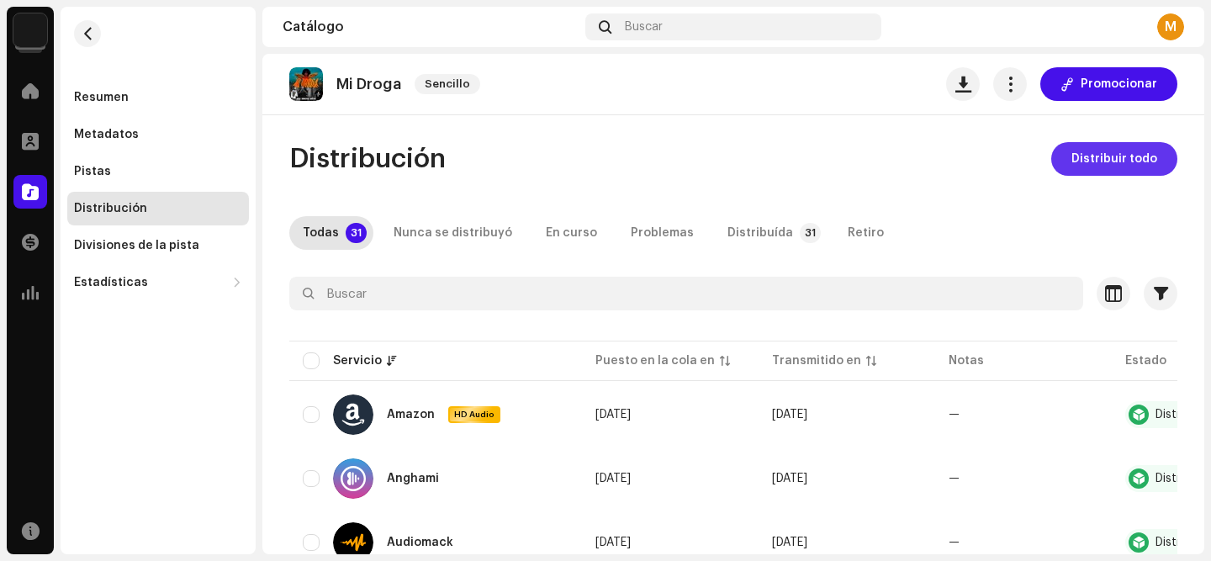
click at [1110, 165] on span "Distribuir todo" at bounding box center [1114, 159] width 86 height 34
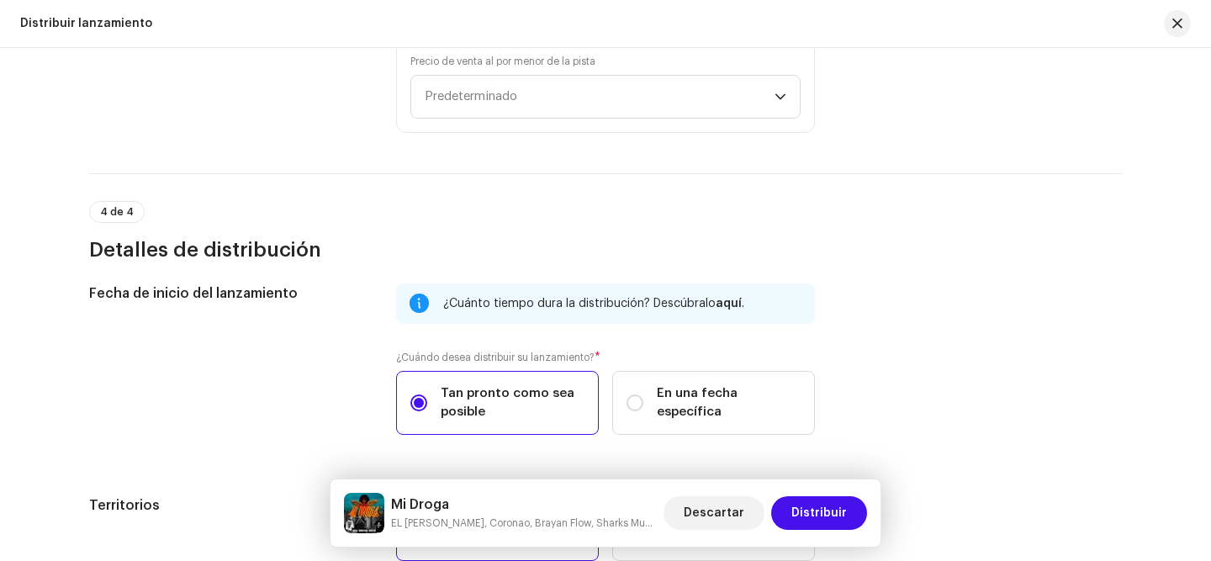
scroll to position [2890, 0]
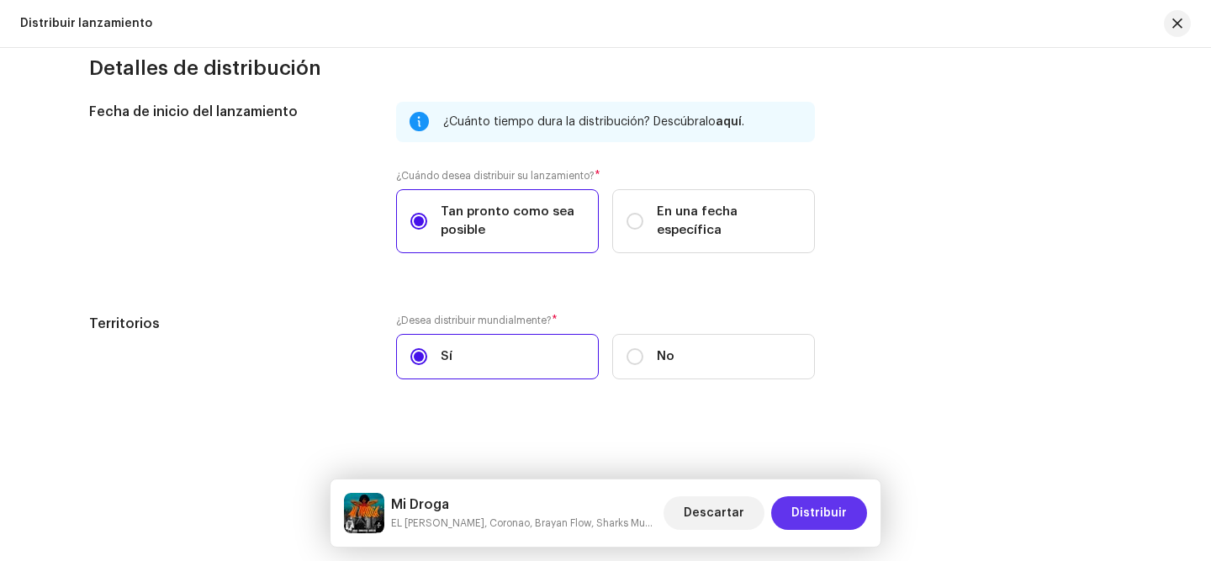
click at [817, 518] on span "Distribuir" at bounding box center [819, 513] width 56 height 34
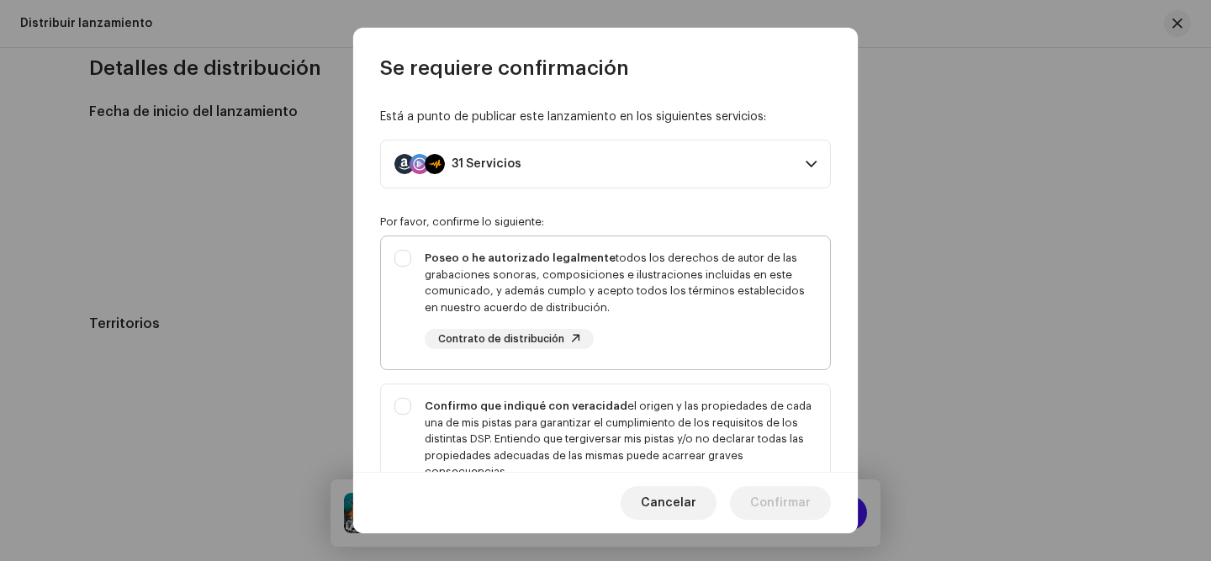
click at [690, 309] on div "Poseo o he autorizado legalmente todos los derechos de autor de las grabaciones…" at bounding box center [621, 283] width 392 height 66
checkbox input "true"
click at [645, 442] on div "Confirmo que indiqué con veracidad el origen y las propiedades de cada una de m…" at bounding box center [621, 439] width 392 height 82
checkbox input "true"
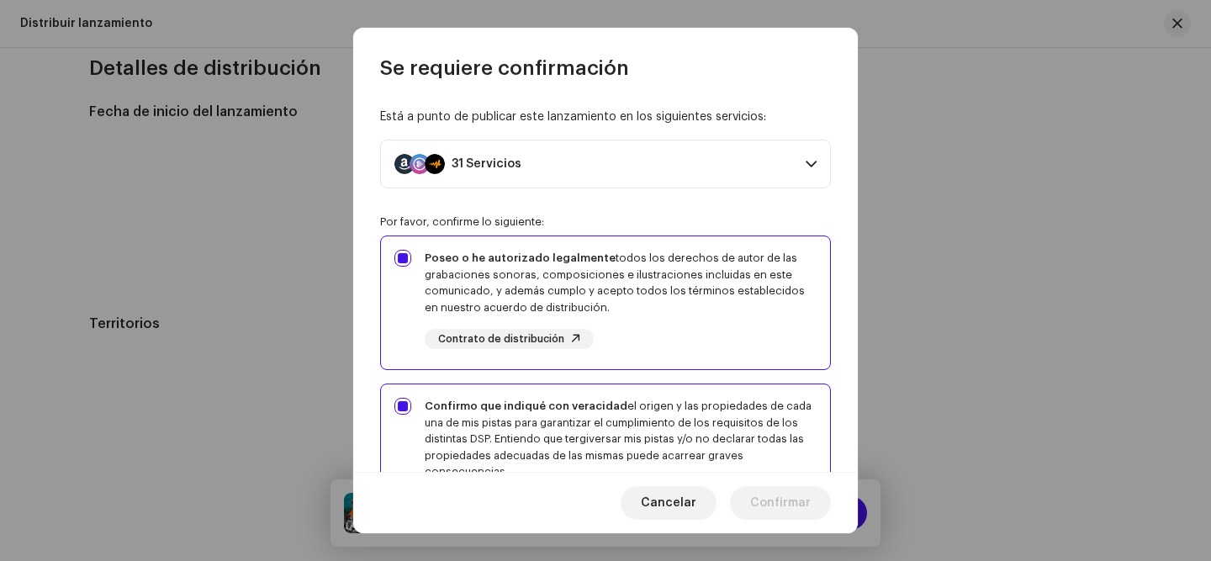
scroll to position [389, 0]
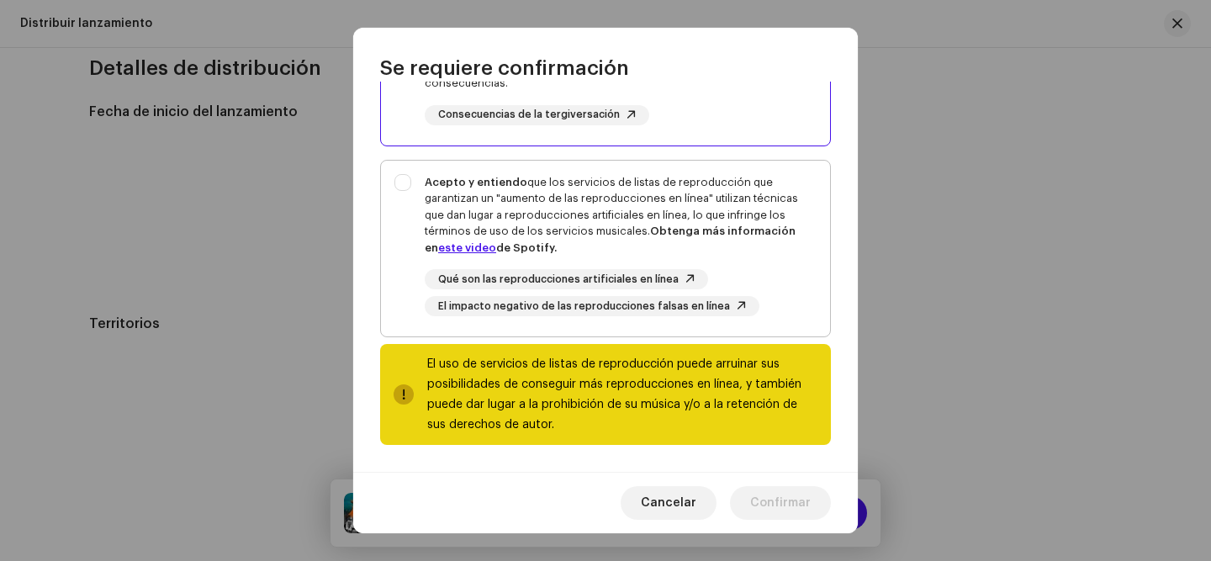
click at [609, 214] on div "Acepto y entiendo que los servicios de listas de reproducción que garantizan un…" at bounding box center [621, 215] width 392 height 82
checkbox input "true"
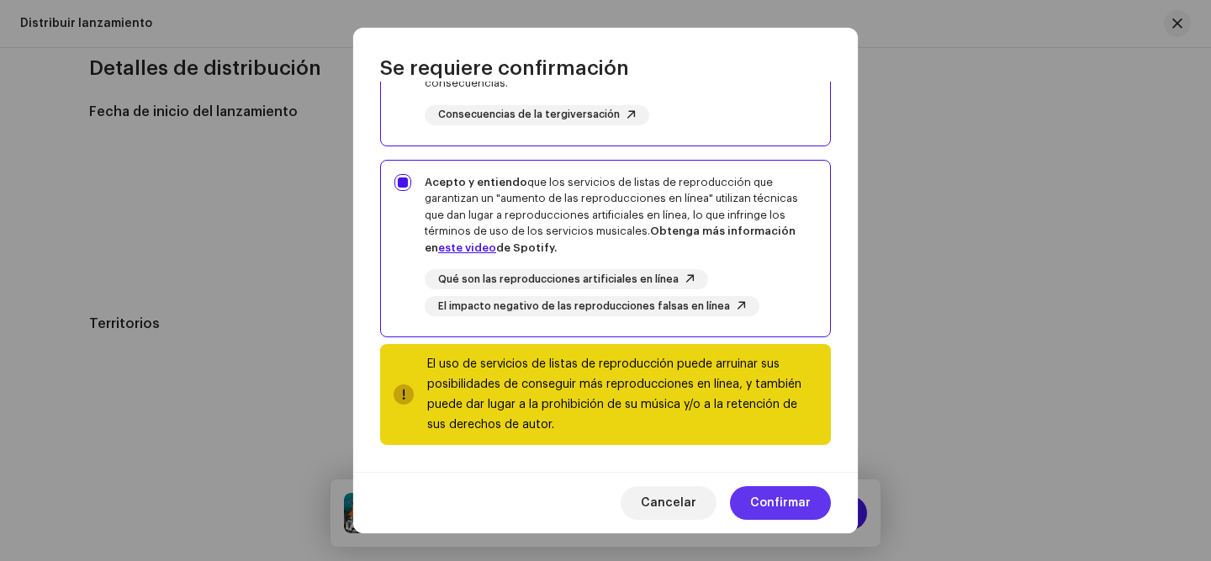
click at [770, 503] on span "Confirmar" at bounding box center [780, 503] width 61 height 34
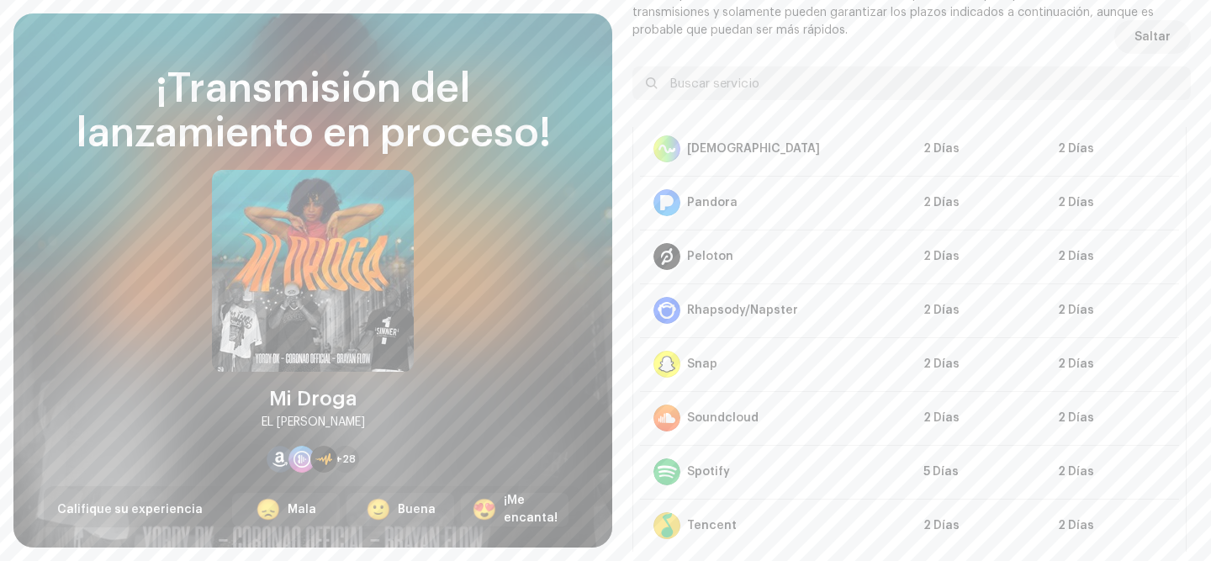
scroll to position [1305, 0]
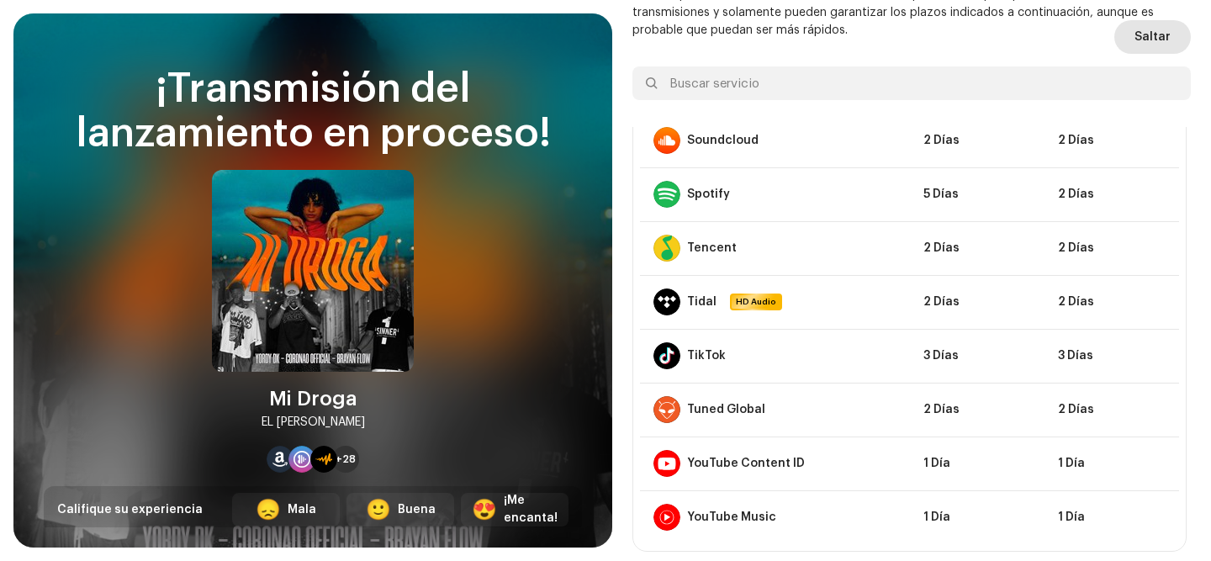
click at [1122, 43] on button "Saltar" at bounding box center [1152, 37] width 77 height 34
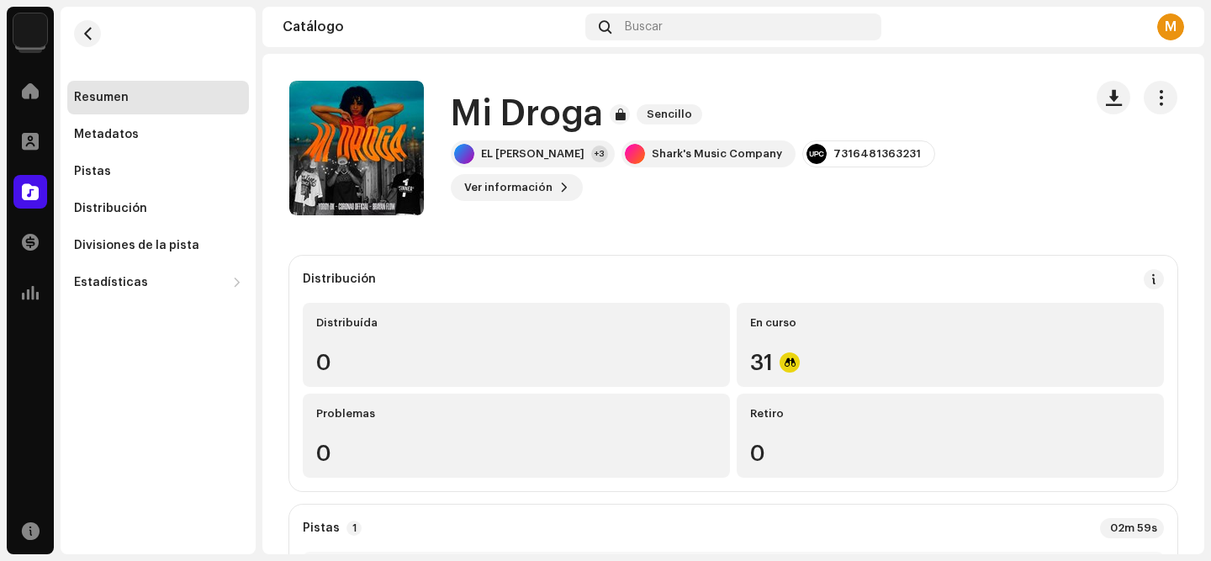
click at [20, 19] on img at bounding box center [30, 30] width 34 height 34
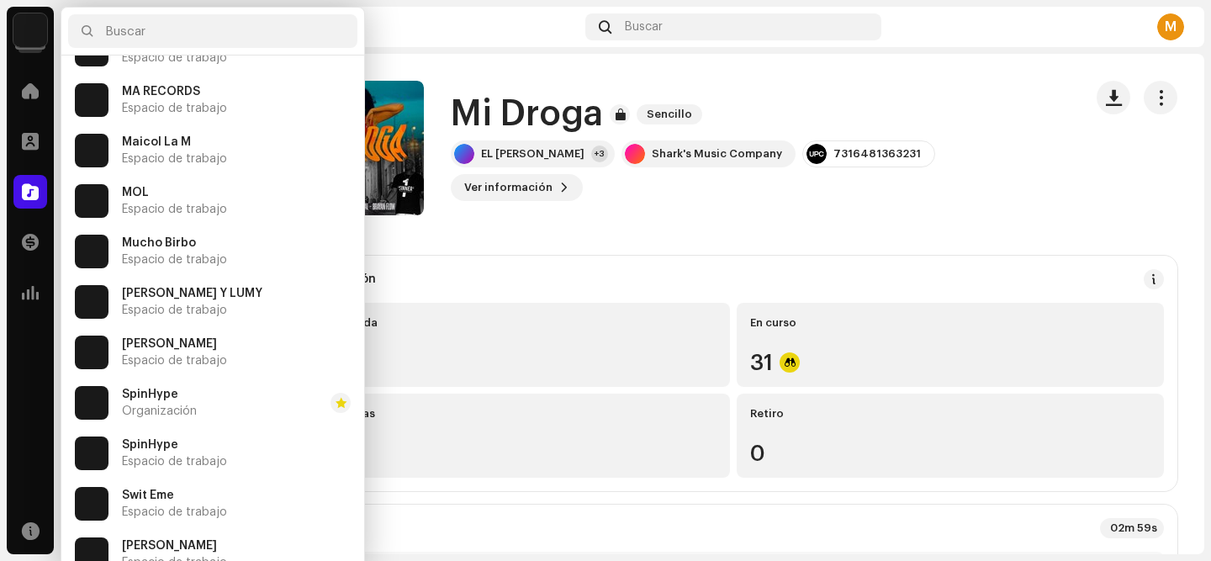
scroll to position [454, 0]
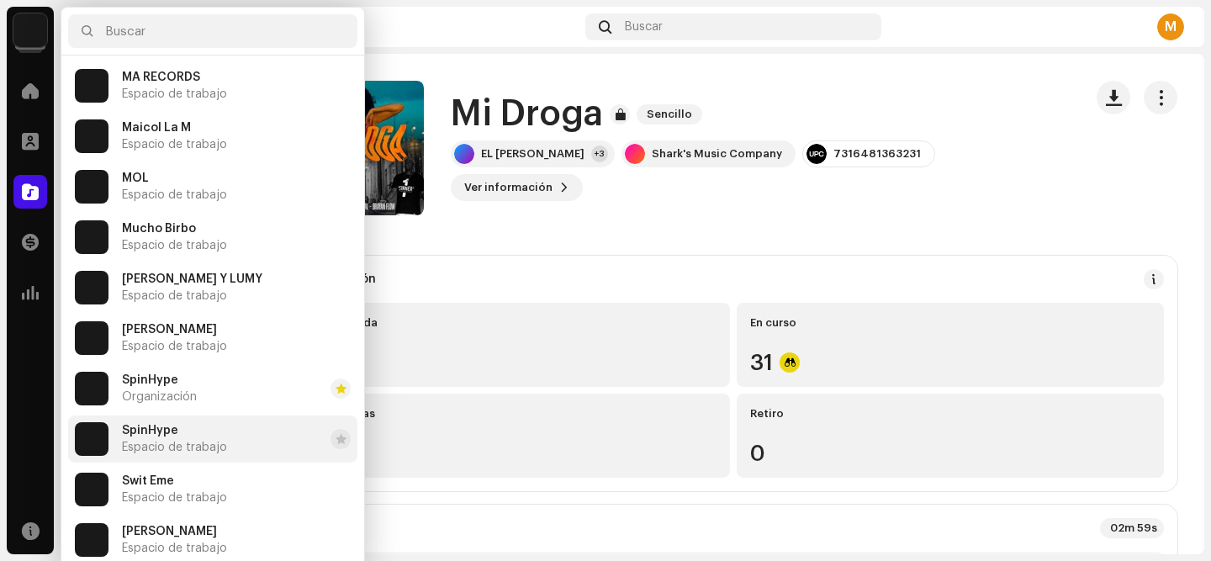
click at [155, 436] on span "SpinHype" at bounding box center [150, 430] width 56 height 13
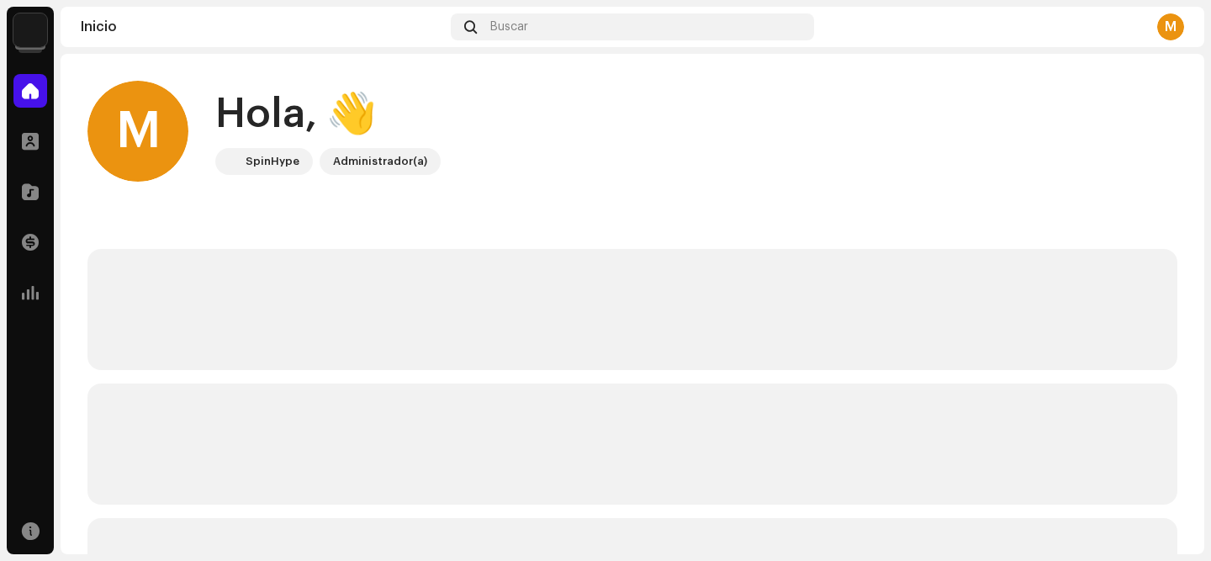
click at [28, 29] on img at bounding box center [30, 30] width 34 height 34
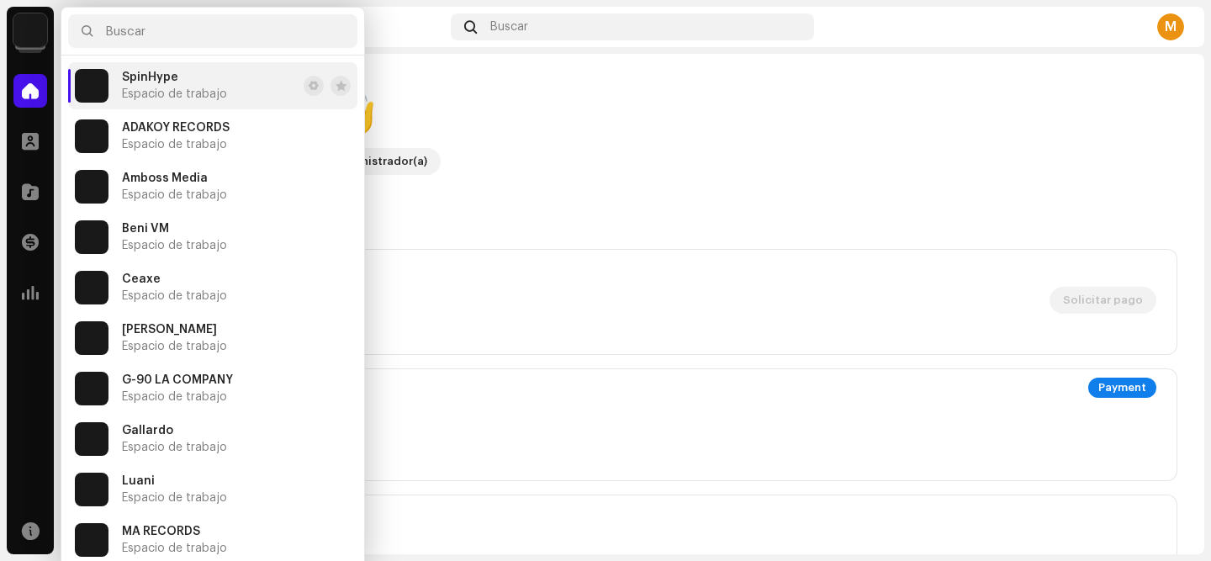
click at [606, 182] on home-user "M Hola, 👋 SpinHype Administrador(a)" at bounding box center [632, 145] width 1090 height 128
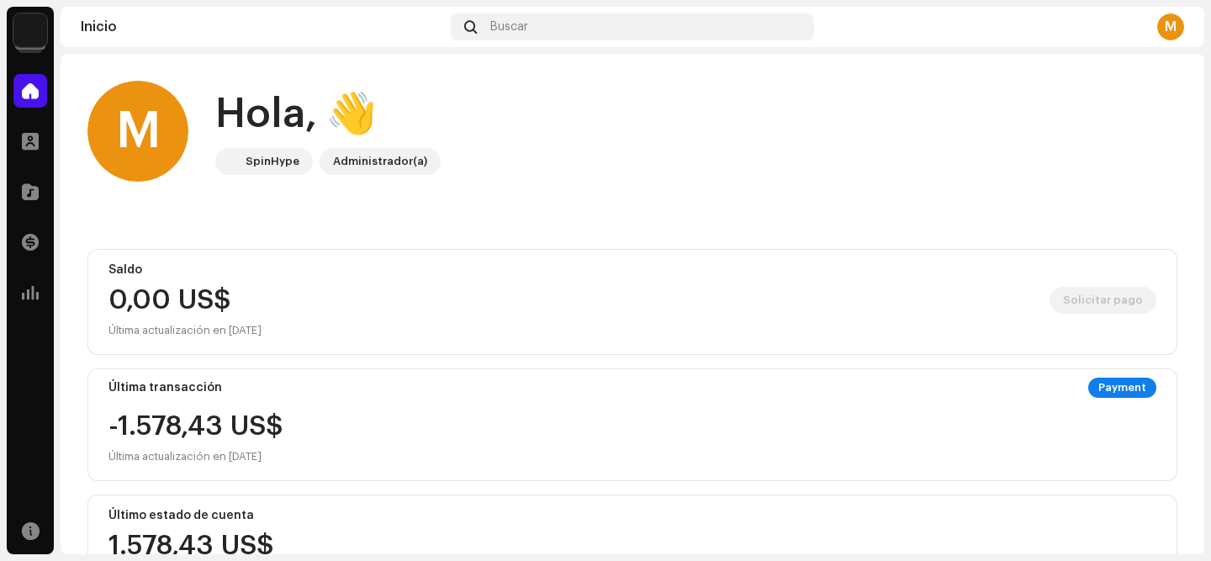
click at [55, 189] on div "SpinHype Inicio Perfil Catálogo Transacciones Estadísticas Recursos Inicio Busc…" at bounding box center [605, 280] width 1211 height 561
click at [34, 189] on span at bounding box center [30, 191] width 17 height 13
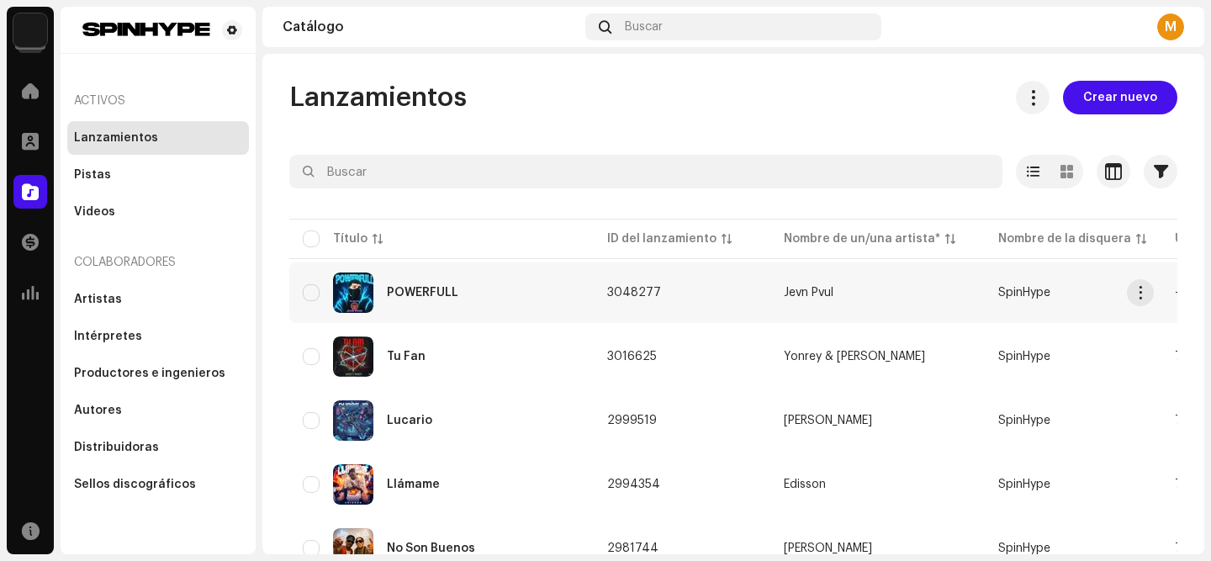
click at [432, 294] on div "POWERFULL" at bounding box center [422, 293] width 71 height 12
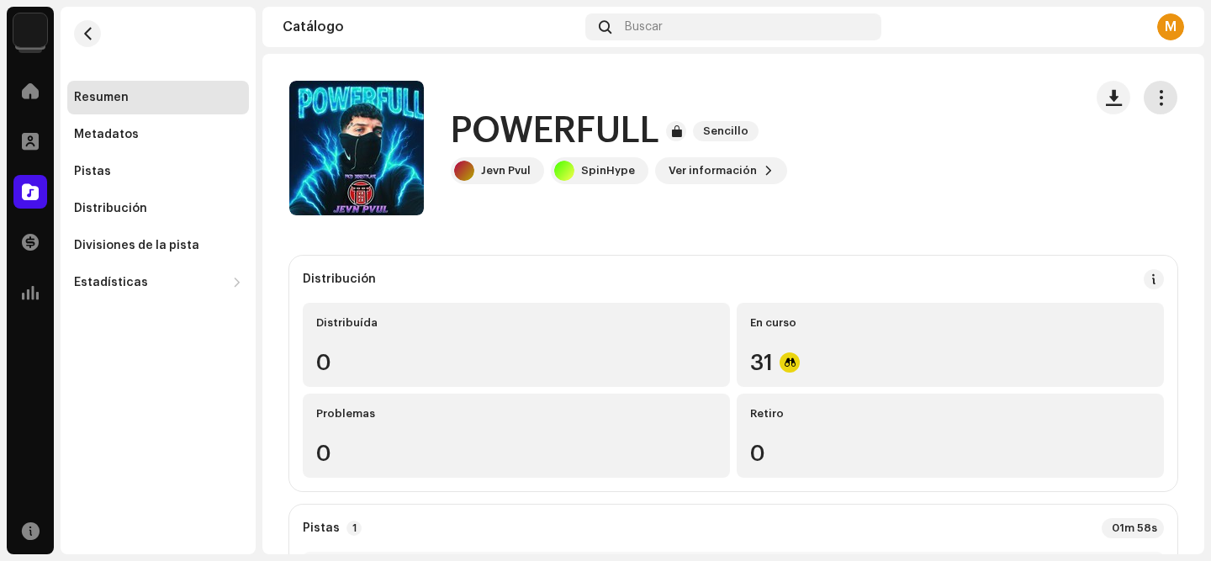
click at [1153, 103] on span "button" at bounding box center [1161, 97] width 16 height 13
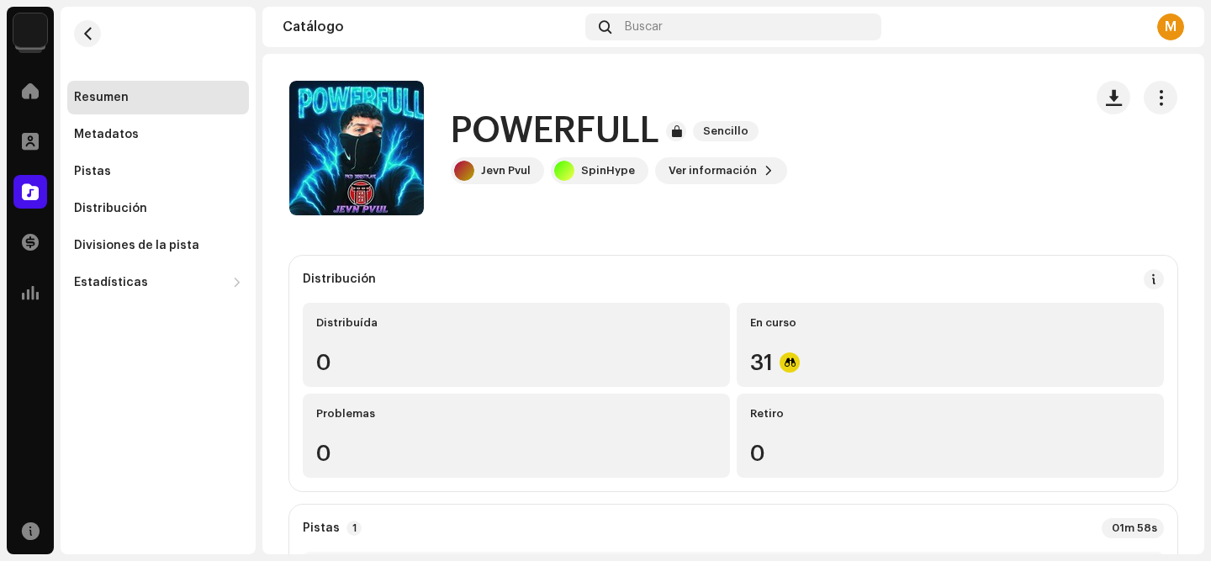
click at [30, 38] on img at bounding box center [30, 30] width 34 height 34
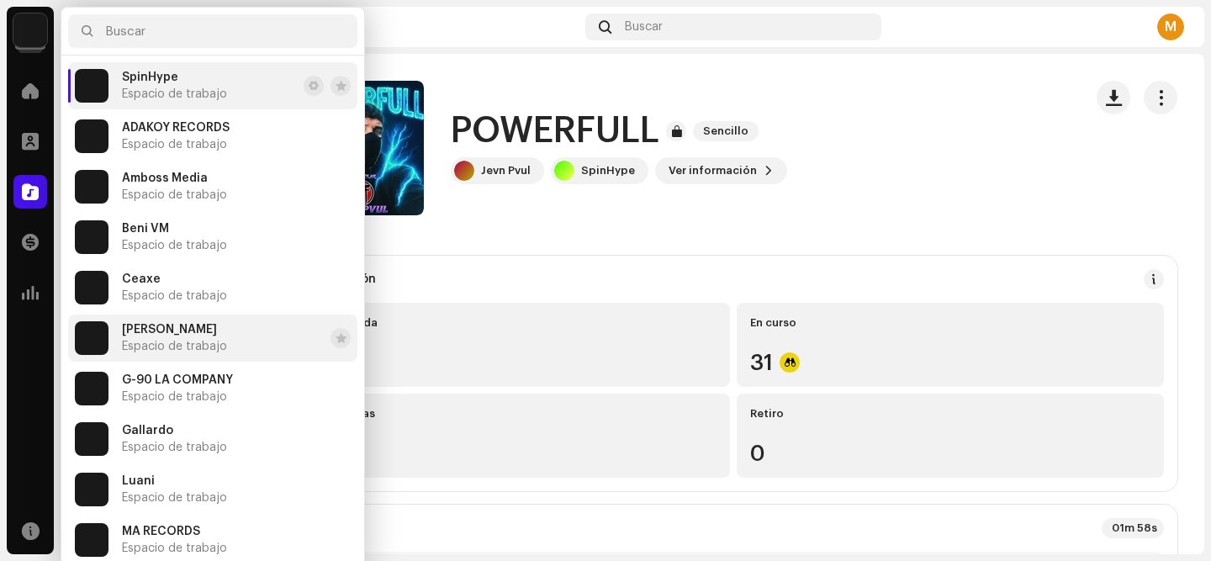
scroll to position [454, 0]
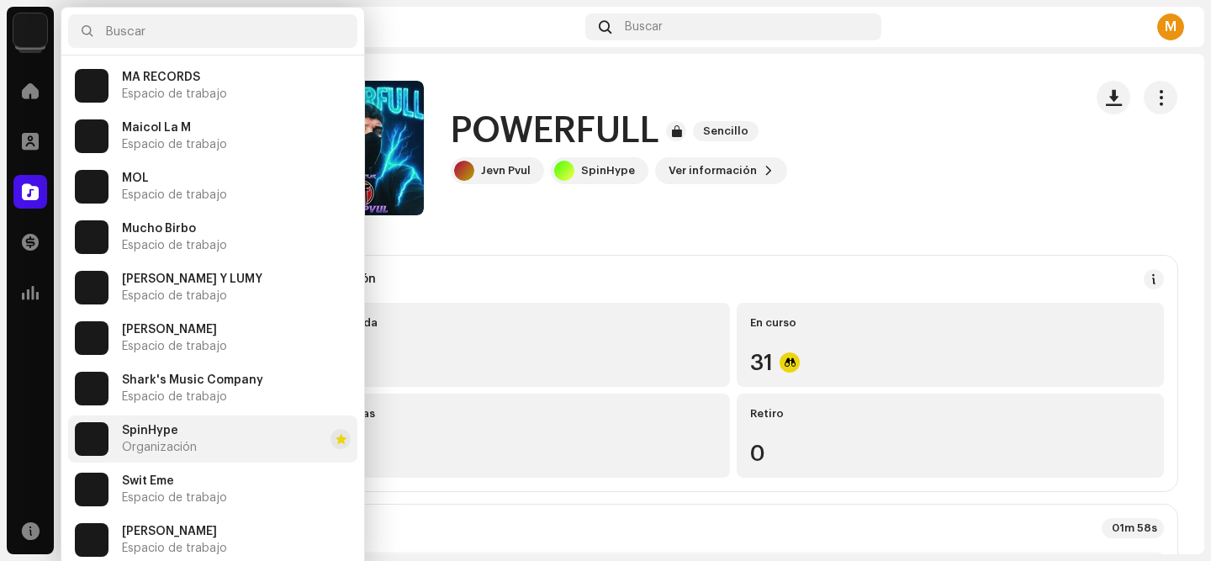
click at [163, 439] on div "SpinHype Organización" at bounding box center [159, 439] width 75 height 30
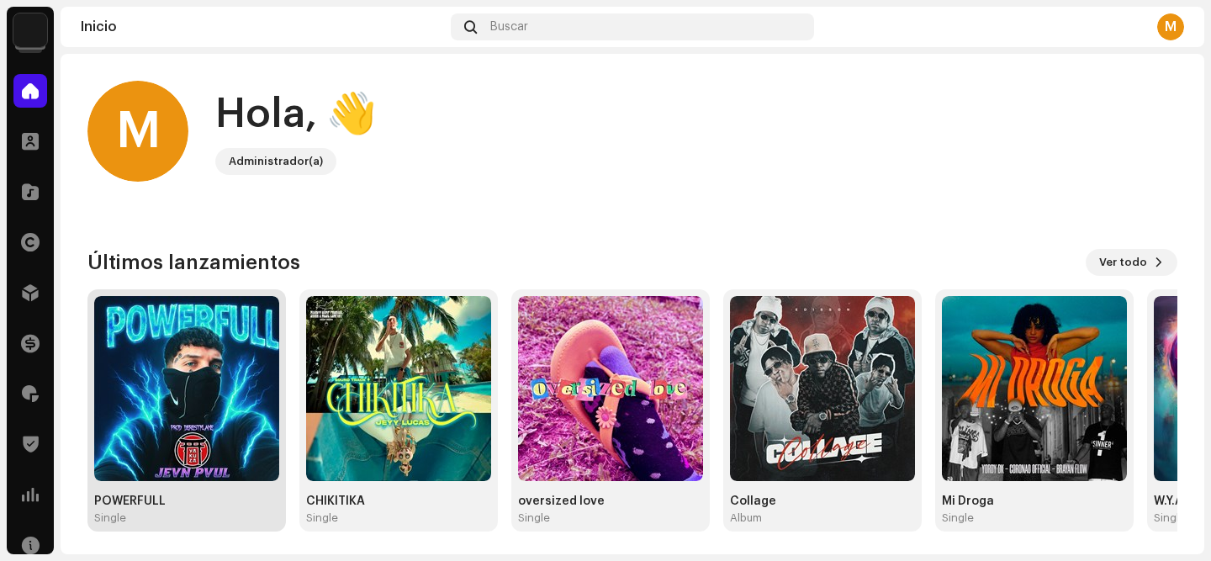
click at [196, 365] on img at bounding box center [186, 388] width 185 height 185
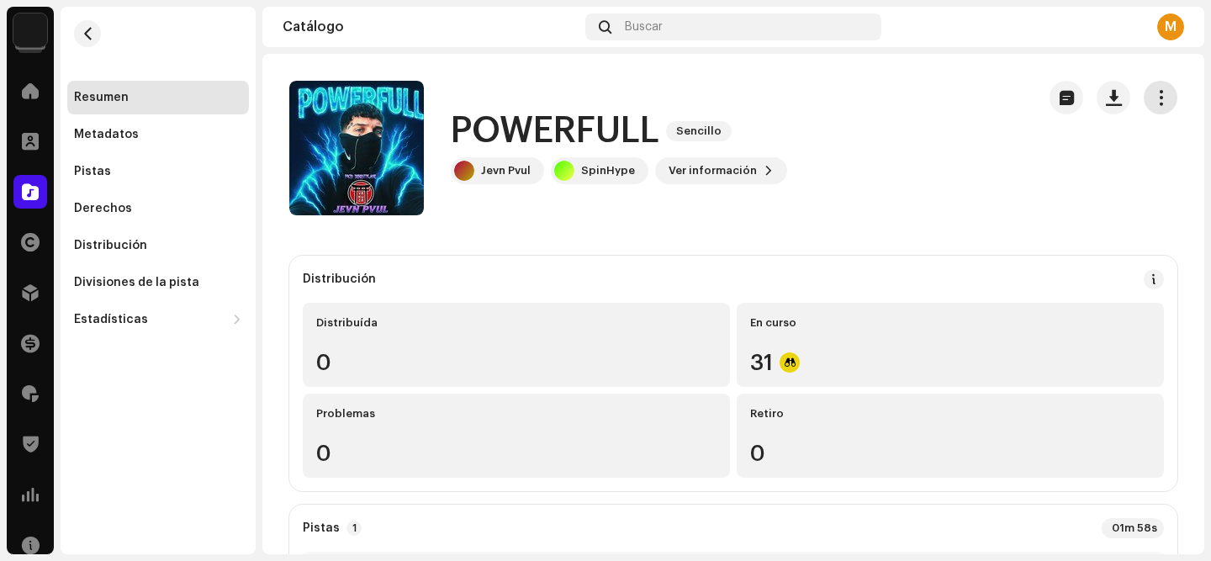
click at [1161, 95] on button "button" at bounding box center [1161, 98] width 34 height 34
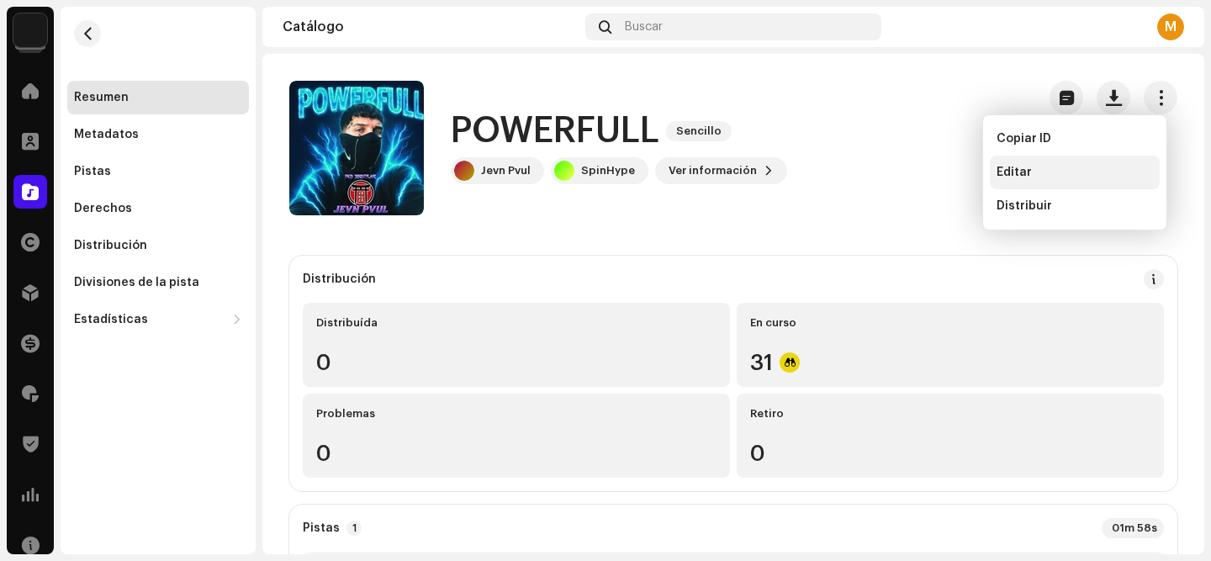
click at [1055, 180] on div "Editar" at bounding box center [1075, 173] width 170 height 34
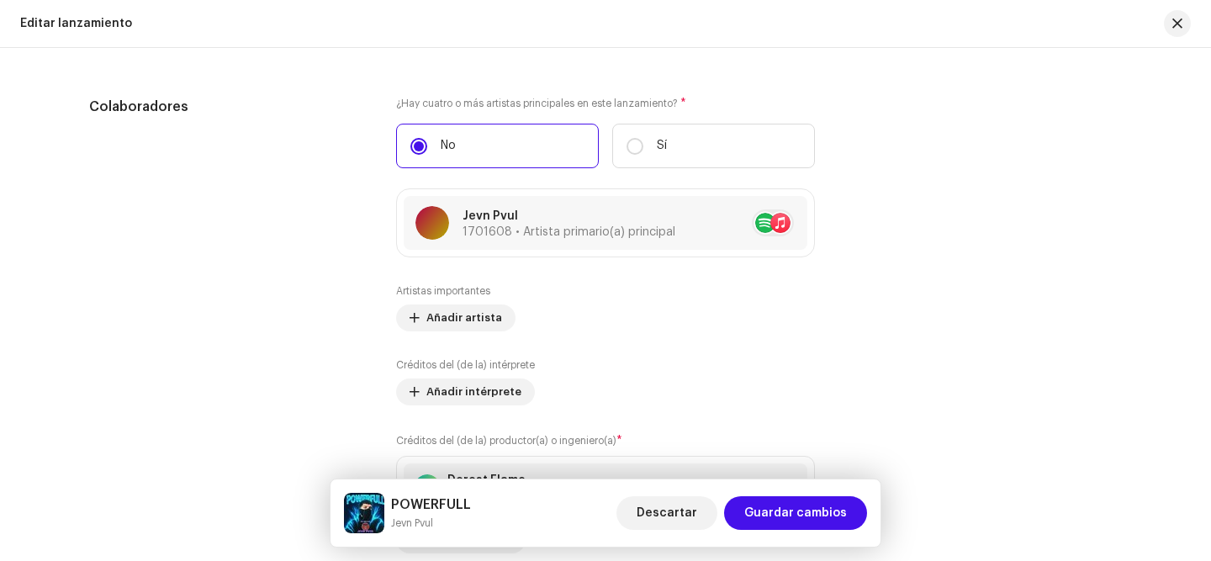
scroll to position [1997, 0]
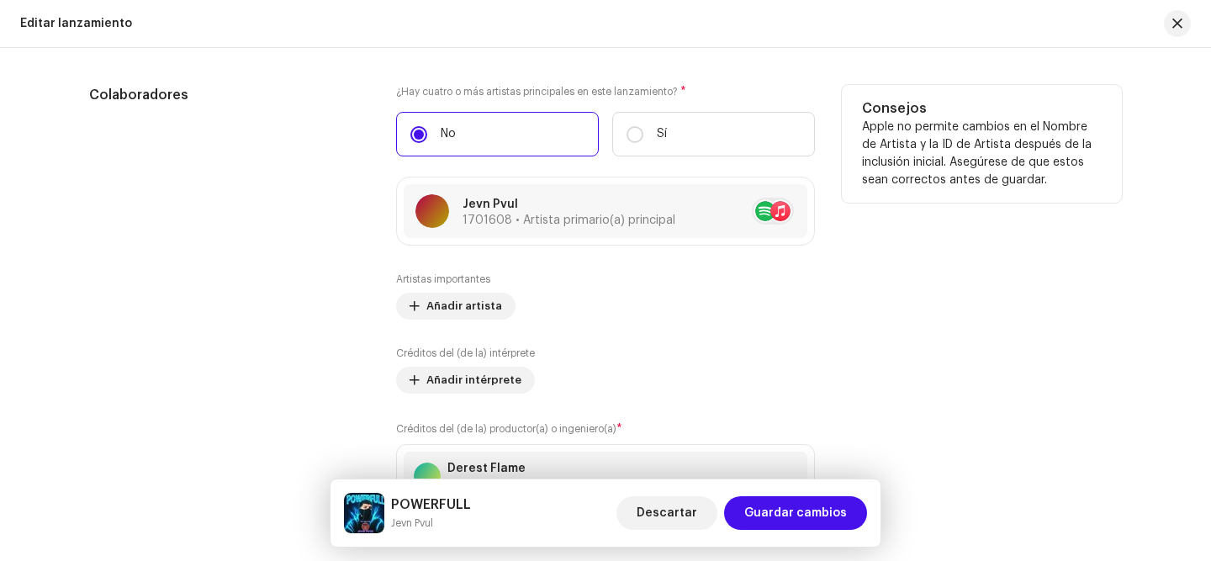
click at [462, 294] on div "Artistas importantes Añadir artista" at bounding box center [605, 295] width 419 height 47
click at [460, 299] on span "Añadir artista" at bounding box center [464, 306] width 76 height 34
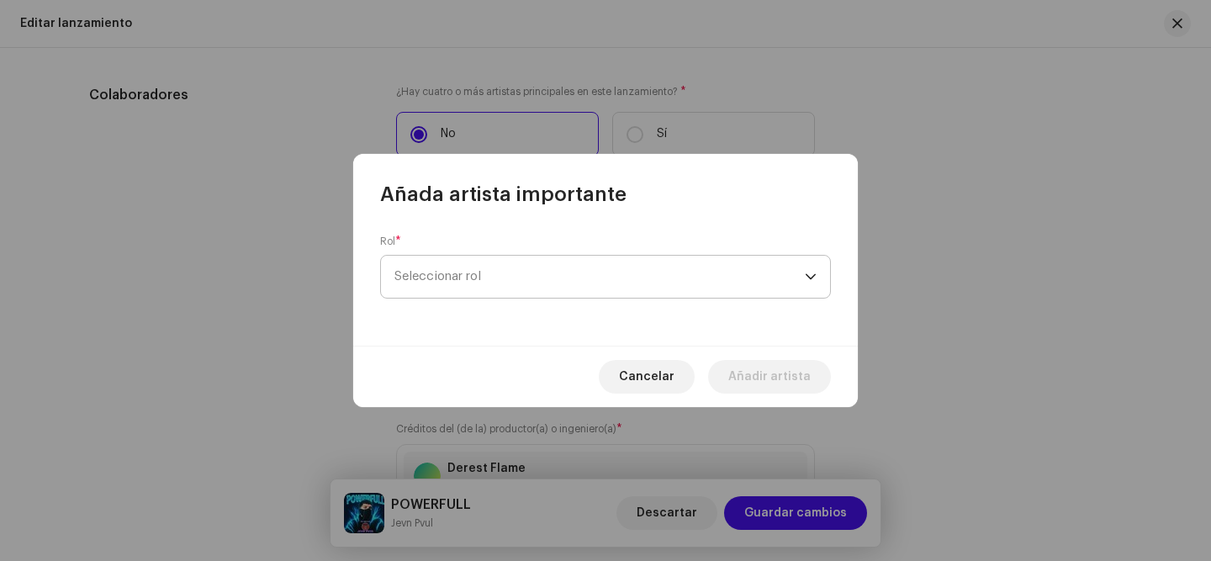
click at [463, 292] on span "Seleccionar rol" at bounding box center [599, 277] width 410 height 42
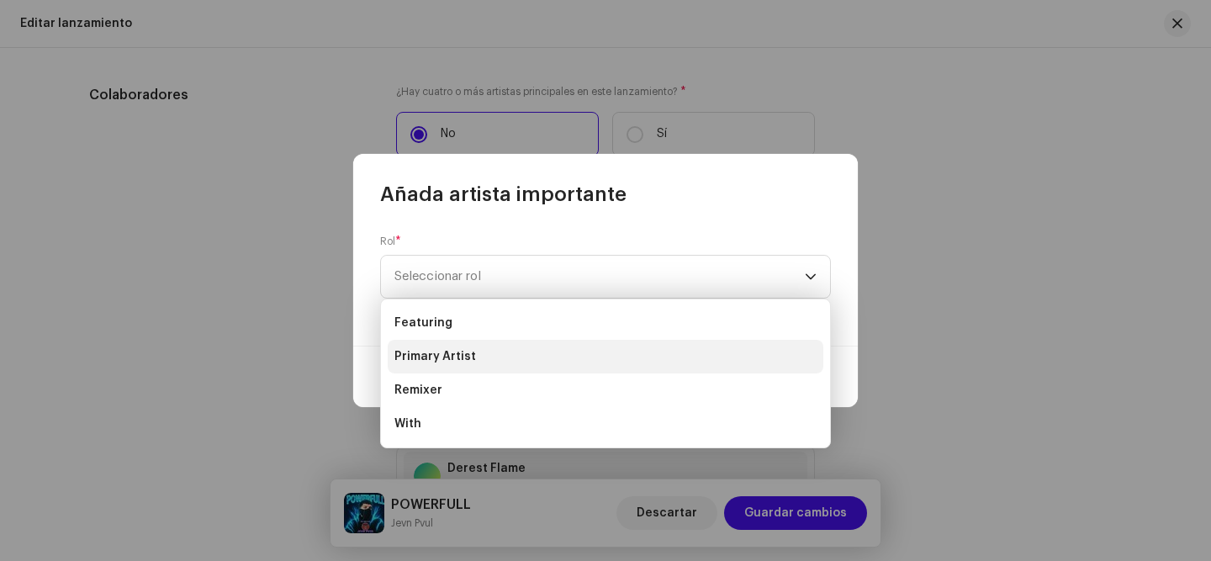
click at [473, 352] on li "Primary Artist" at bounding box center [606, 357] width 436 height 34
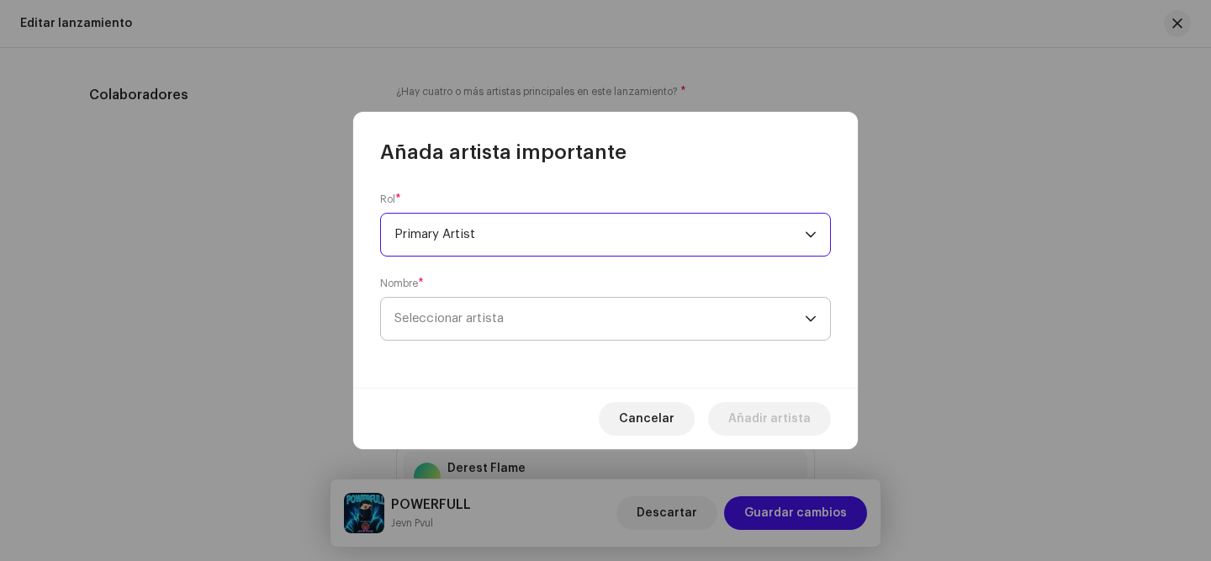
click at [483, 331] on span "Seleccionar artista" at bounding box center [599, 319] width 410 height 42
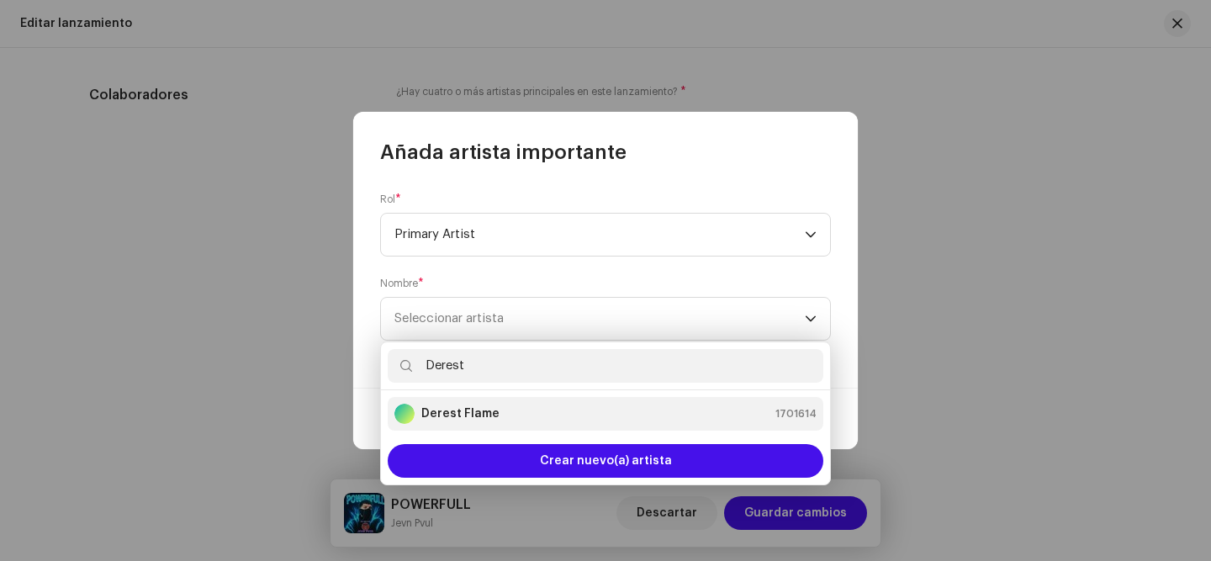
type input "Derest"
click at [449, 409] on strong "Derest Flame" at bounding box center [460, 413] width 78 height 17
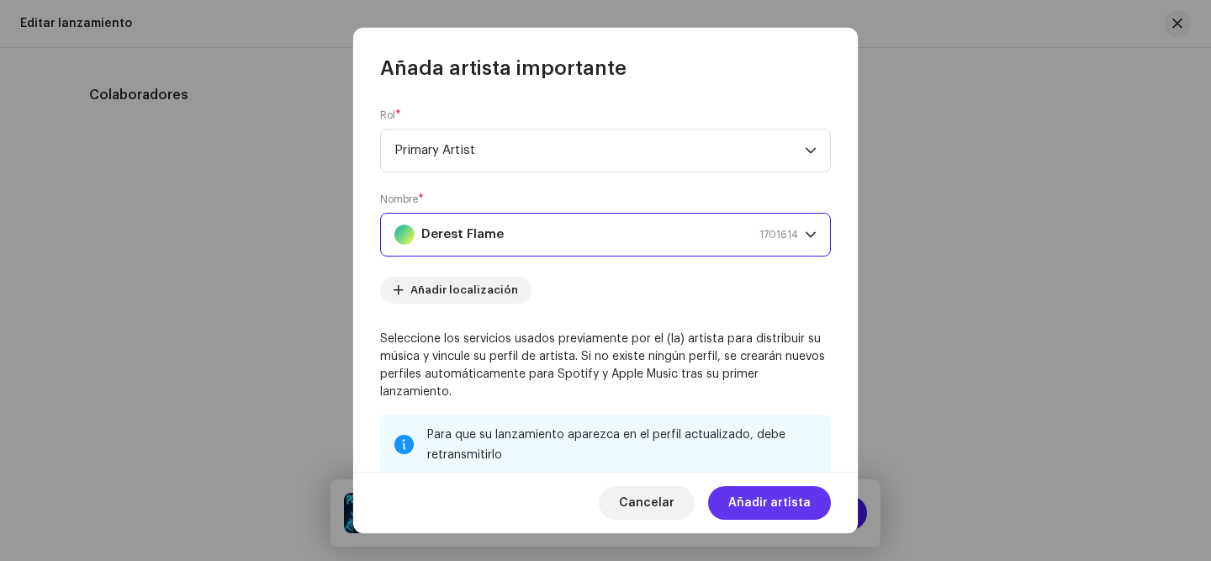
click at [775, 516] on span "Añadir artista" at bounding box center [769, 503] width 82 height 34
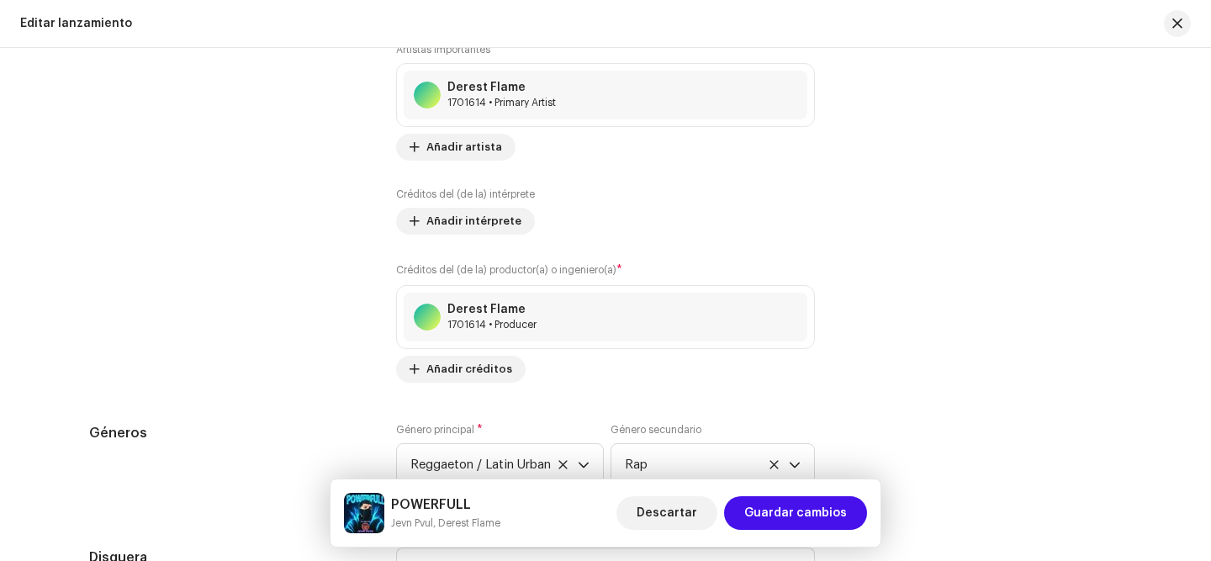
scroll to position [2231, 0]
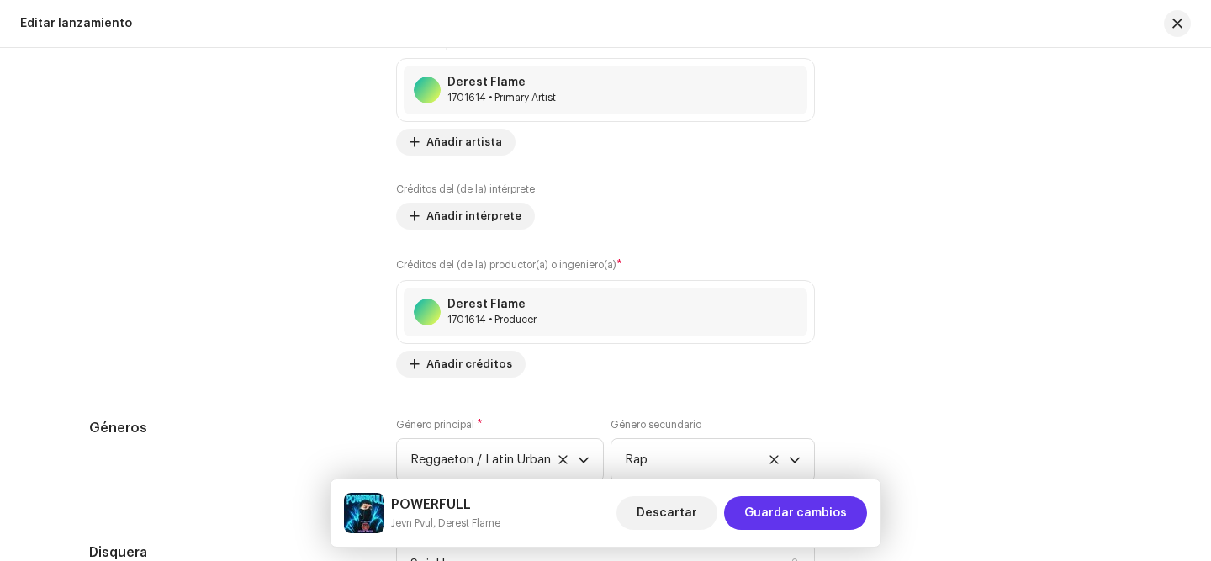
click at [782, 504] on span "Guardar cambios" at bounding box center [795, 513] width 103 height 34
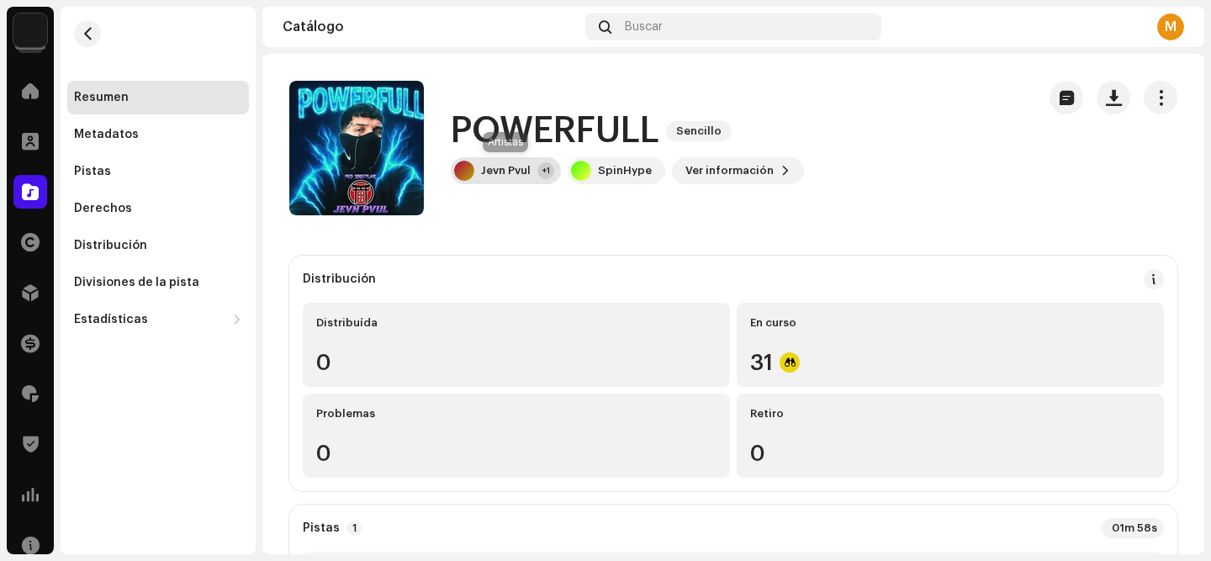
click at [537, 172] on div "+1" at bounding box center [545, 170] width 17 height 17
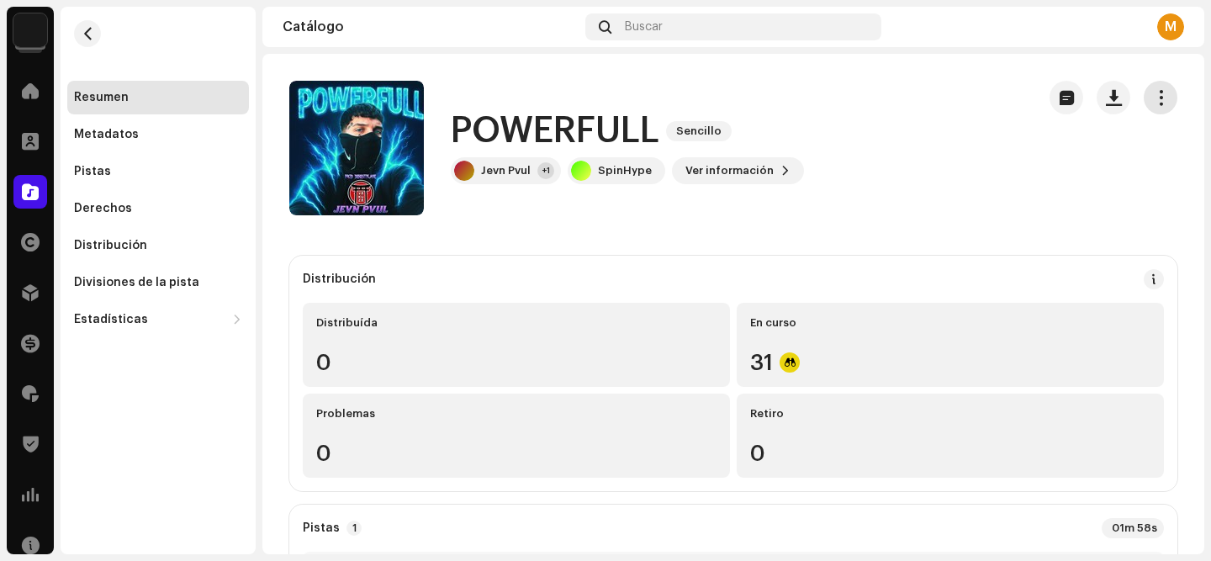
click at [1153, 97] on span "button" at bounding box center [1161, 97] width 16 height 13
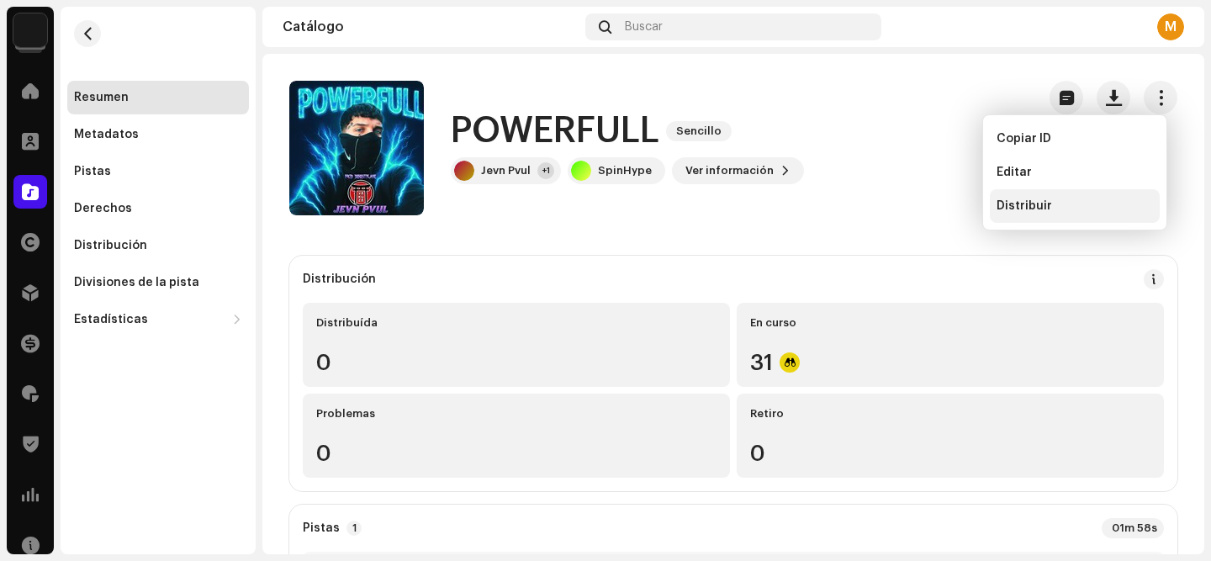
click at [1045, 212] on div "Distribuir" at bounding box center [1075, 206] width 170 height 34
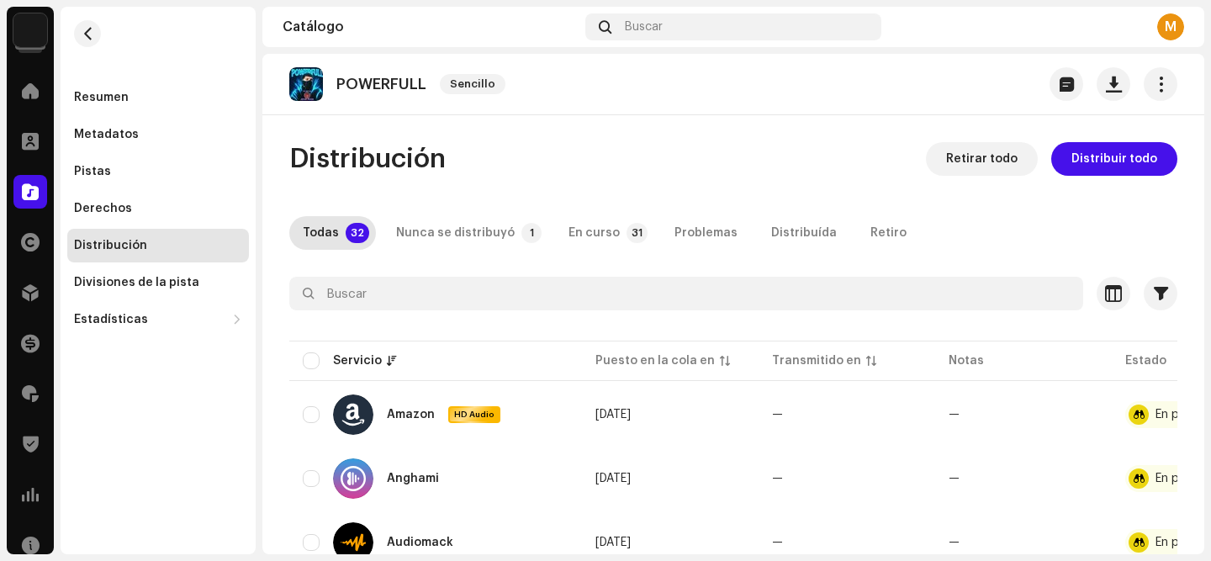
click at [1124, 164] on span "Distribuir todo" at bounding box center [1114, 159] width 86 height 34
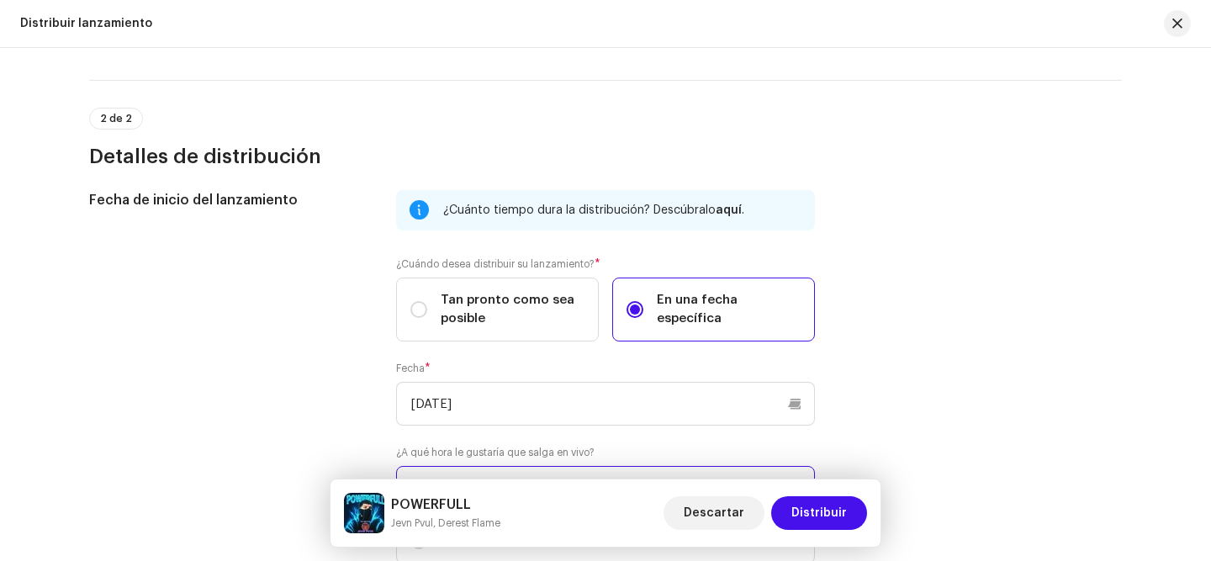
scroll to position [605, 0]
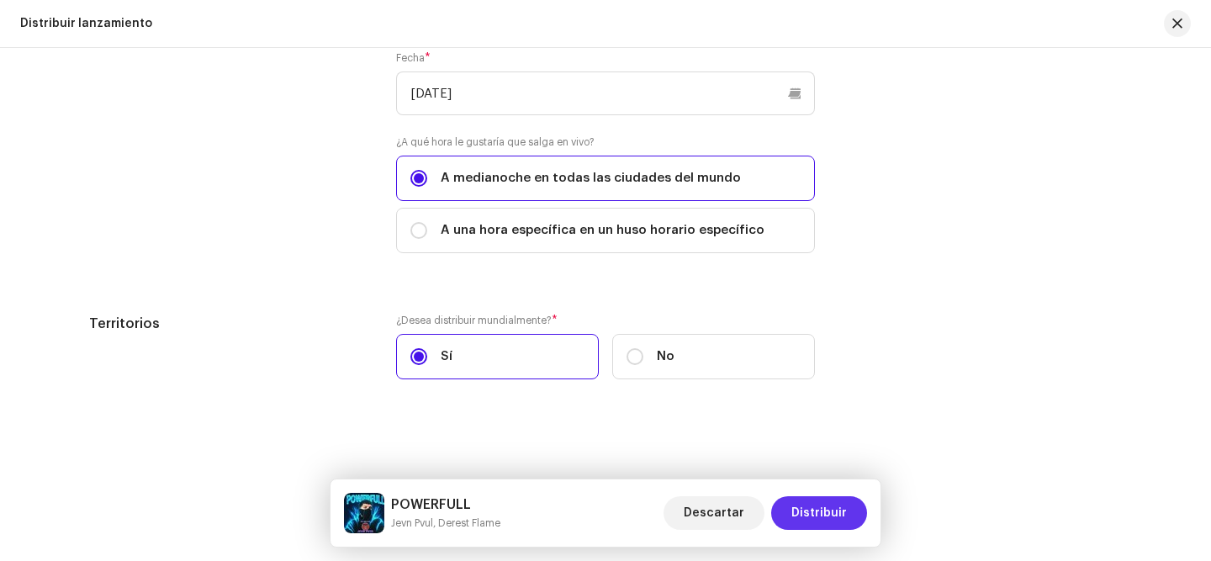
click at [821, 520] on span "Distribuir" at bounding box center [819, 513] width 56 height 34
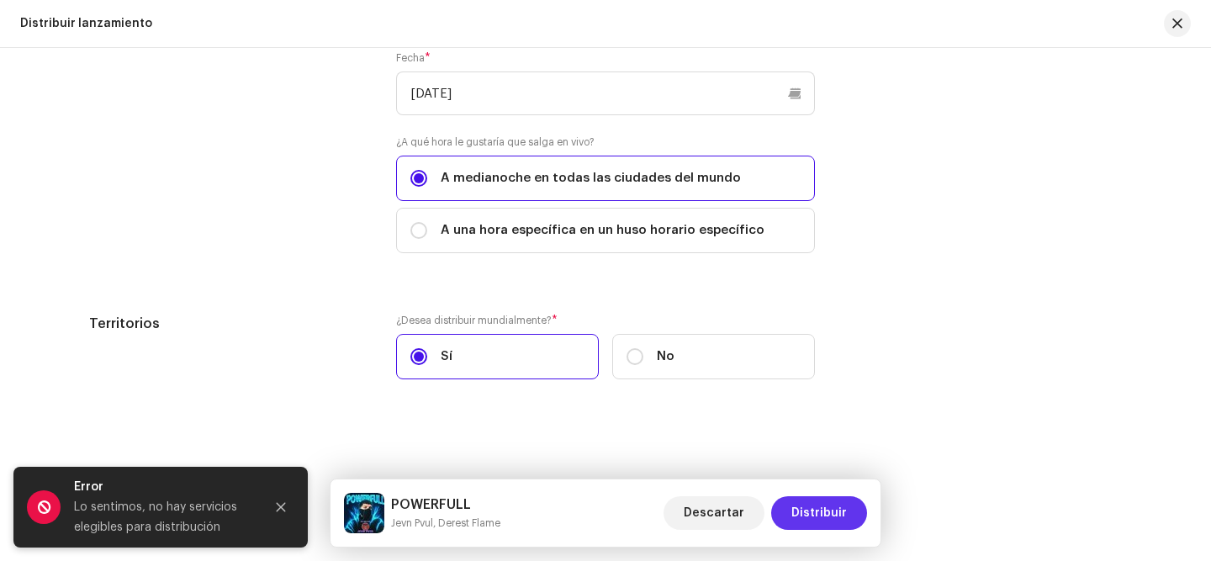
click at [821, 520] on span "Distribuir" at bounding box center [819, 513] width 56 height 34
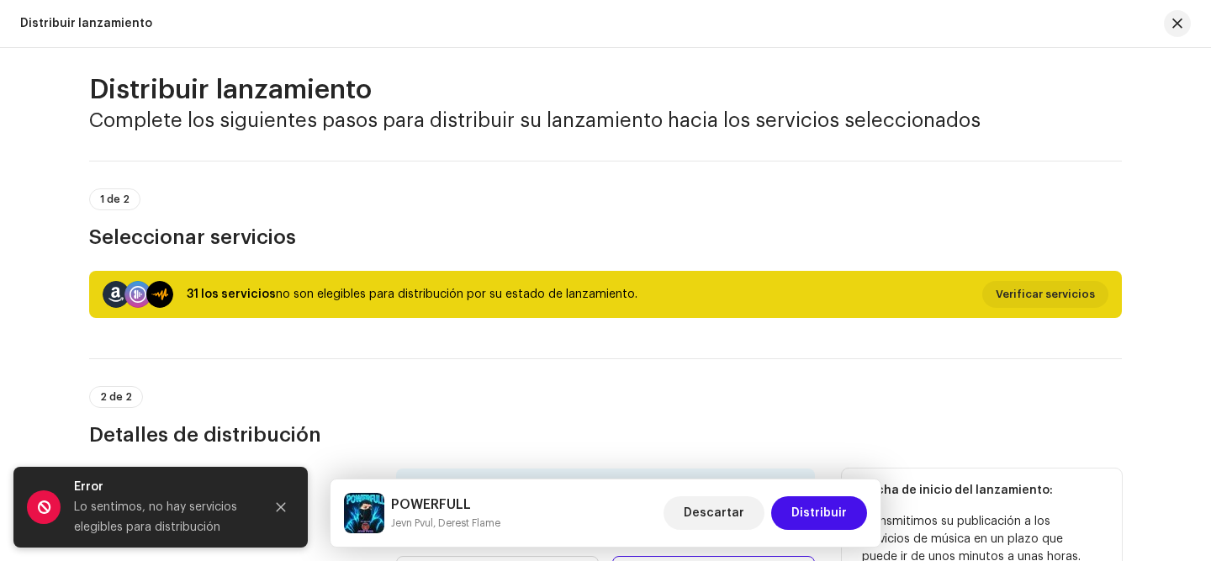
scroll to position [0, 0]
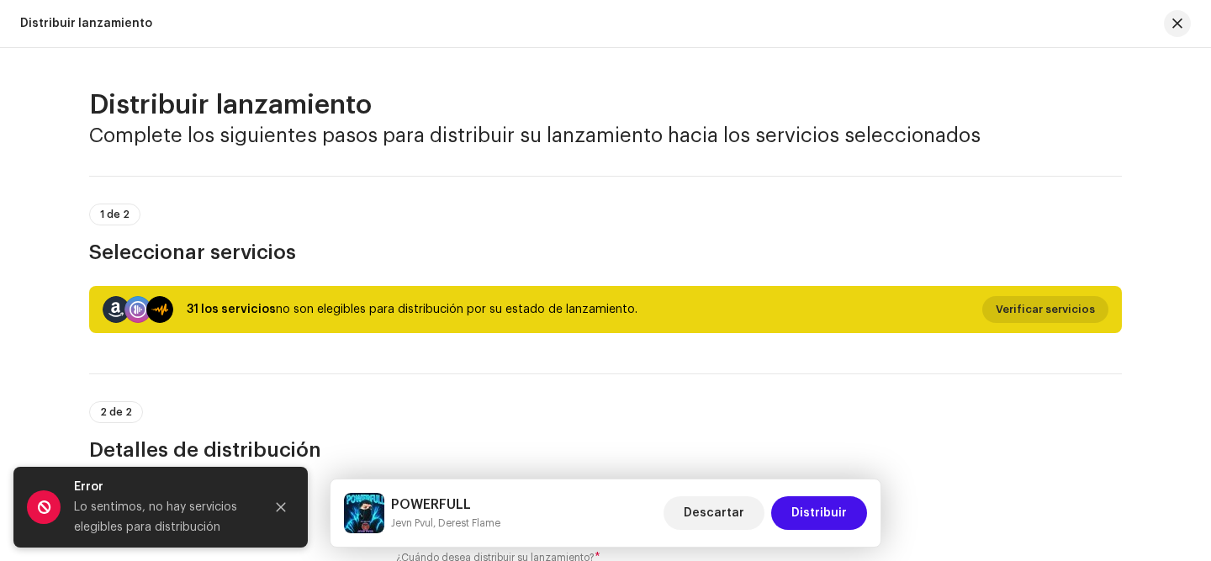
click at [1030, 306] on span "Verificar servicios" at bounding box center [1045, 310] width 99 height 34
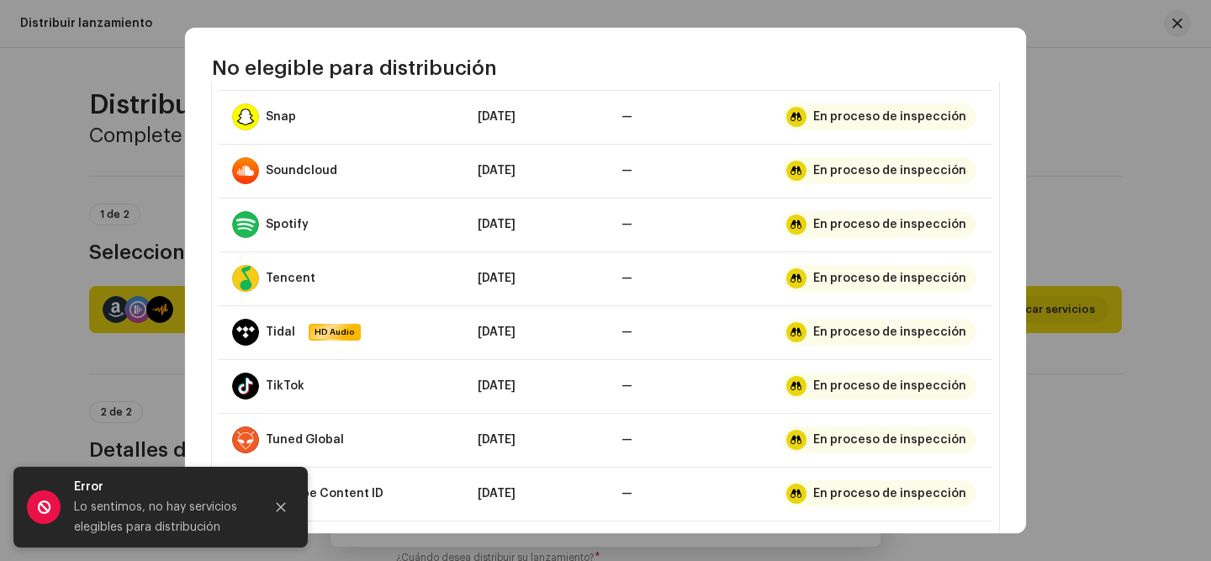
scroll to position [1318, 0]
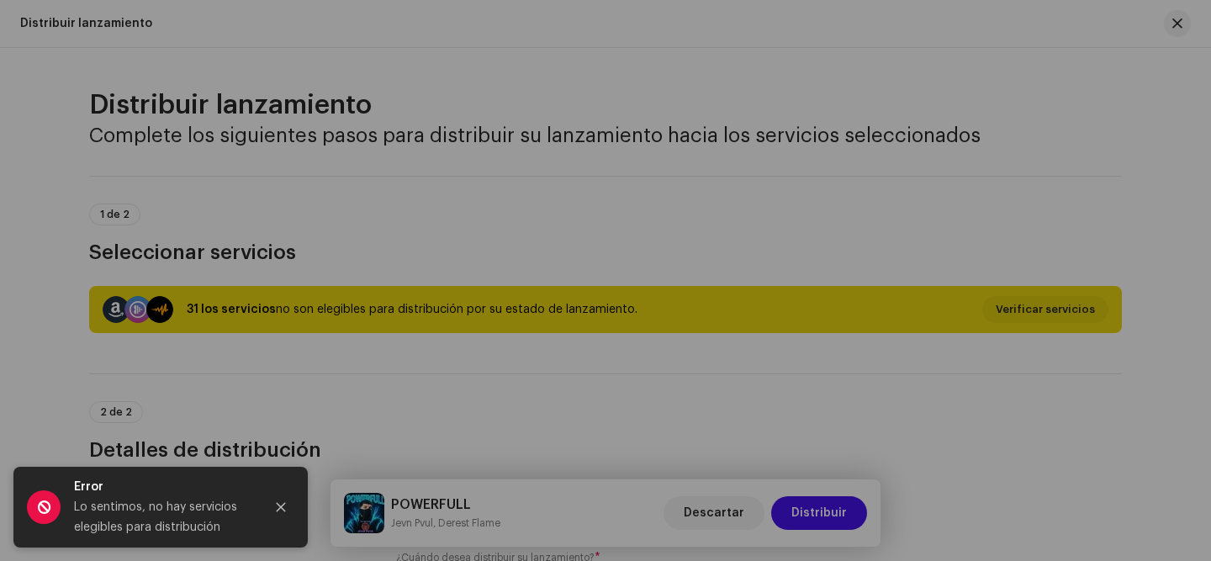
click at [1090, 165] on div "No elegible para distribución Servicio Últimos pendientes Últimas transmisiones…" at bounding box center [605, 280] width 1211 height 561
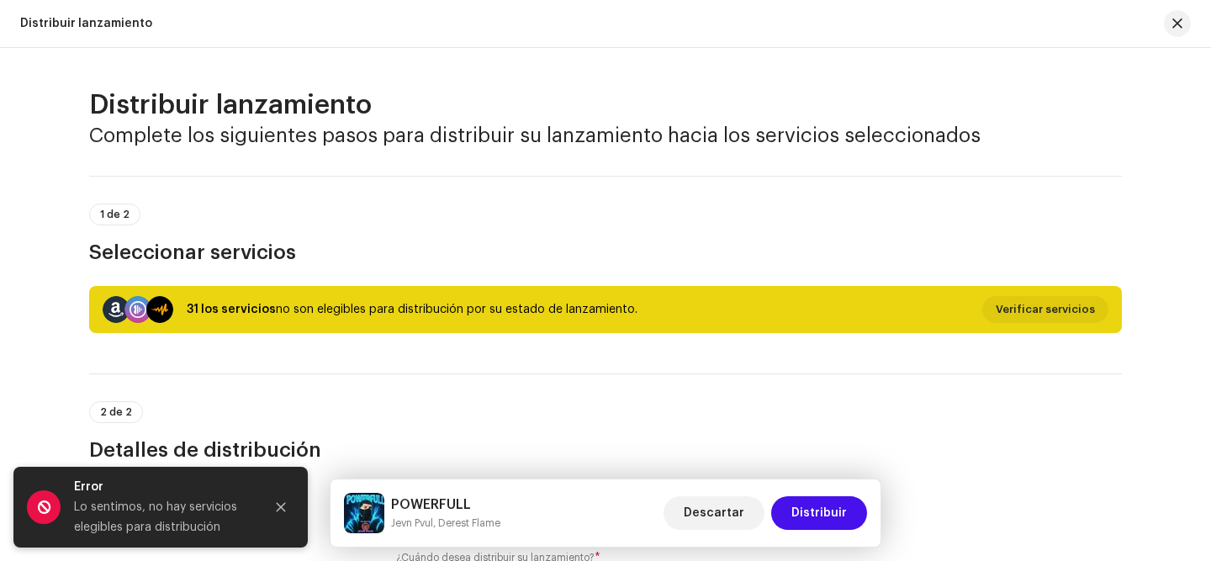
click at [84, 19] on div "Distribuir lanzamiento" at bounding box center [86, 23] width 132 height 13
click at [1185, 21] on button "button" at bounding box center [1177, 23] width 27 height 27
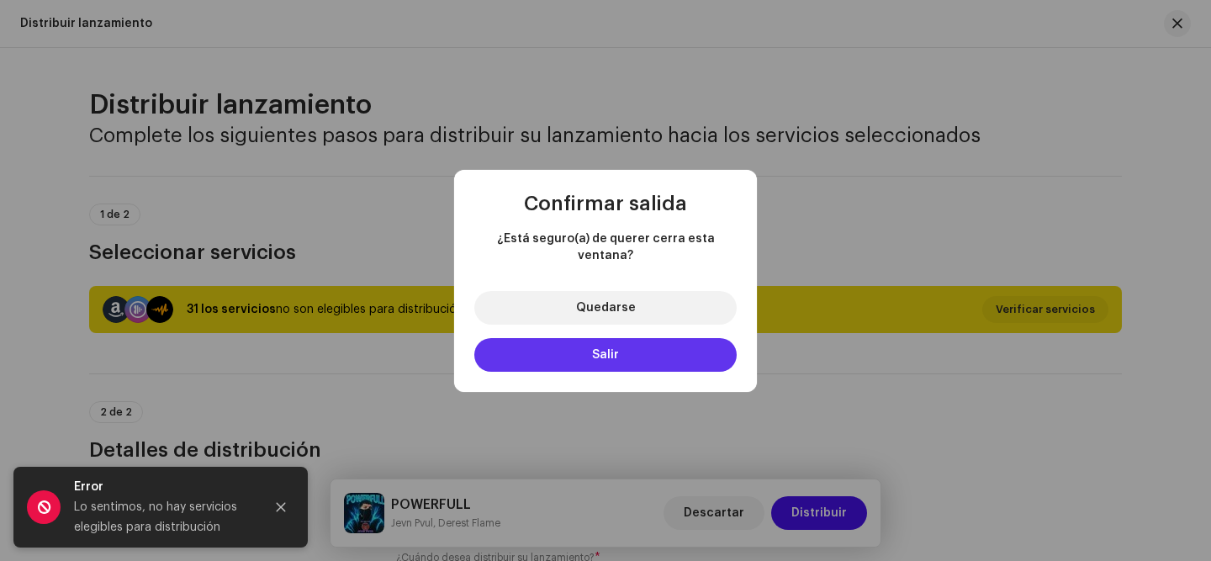
click at [632, 338] on button "Salir" at bounding box center [605, 355] width 262 height 34
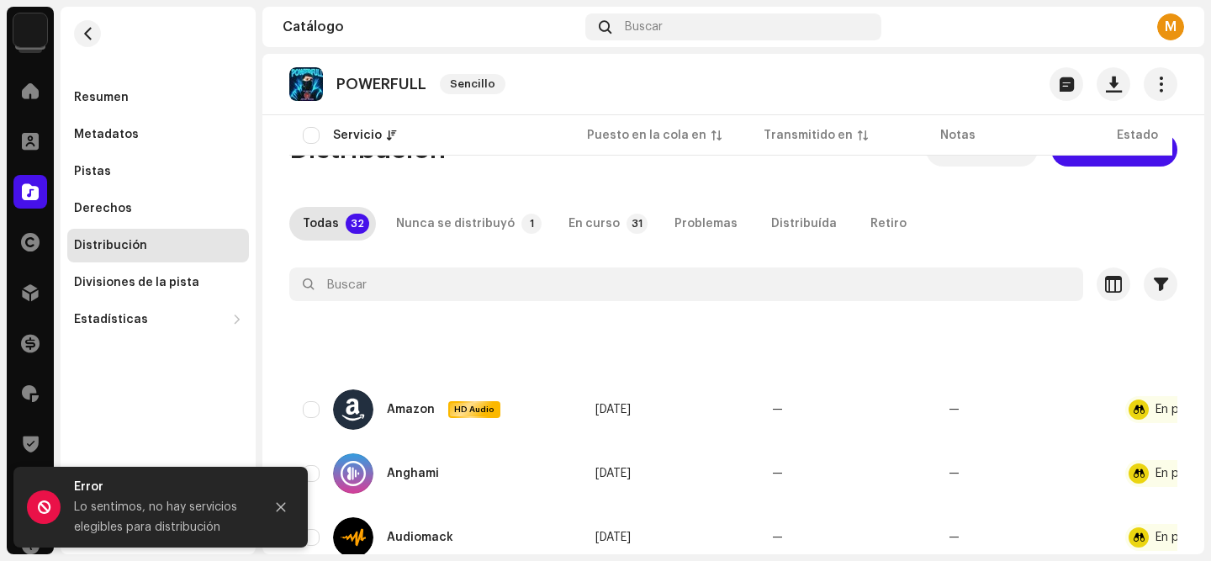
scroll to position [0, 0]
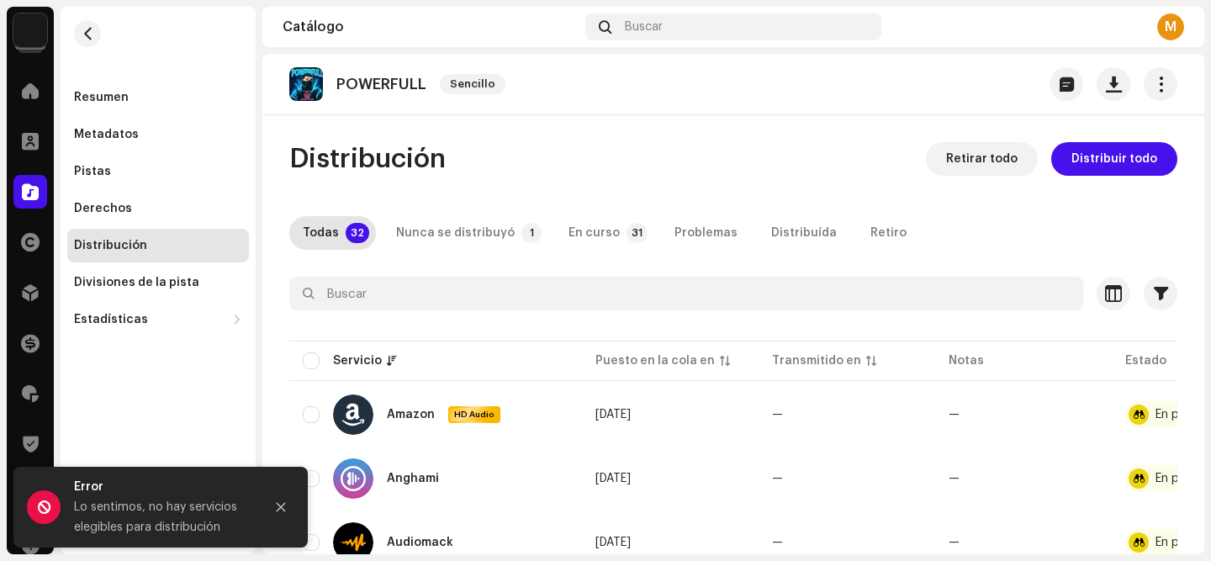
click at [29, 42] on img at bounding box center [30, 30] width 34 height 34
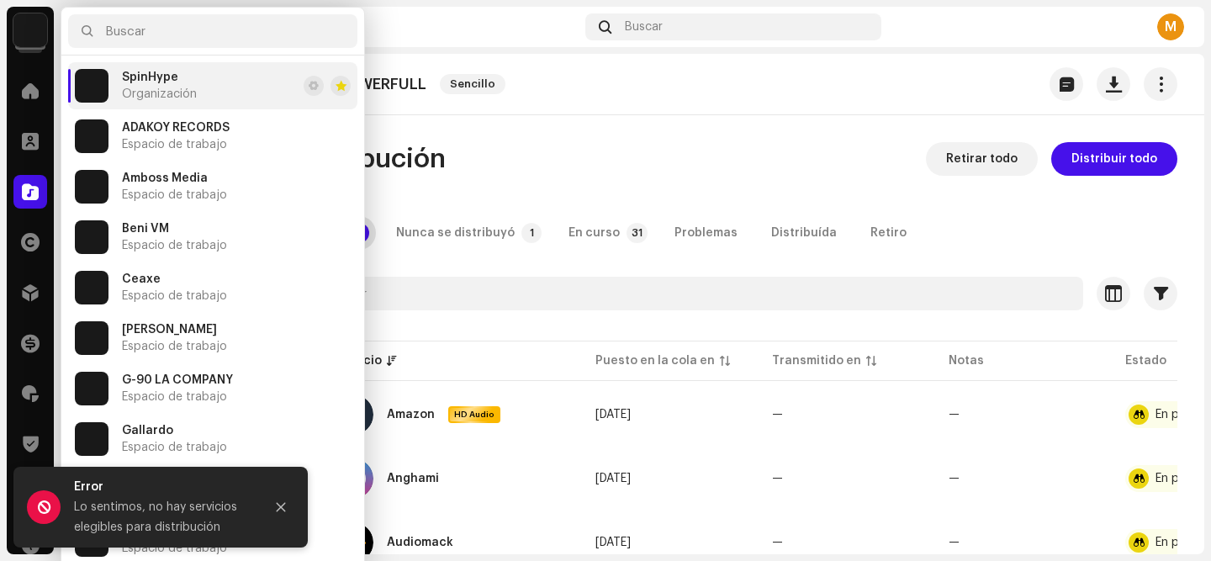
click at [29, 43] on img at bounding box center [30, 30] width 34 height 34
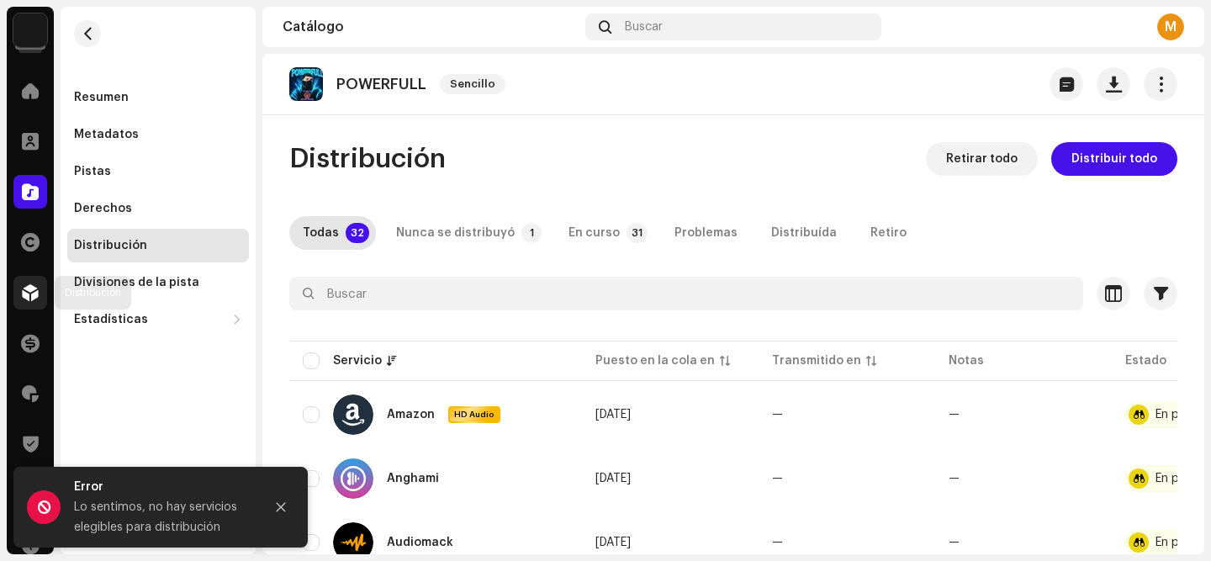
click at [34, 302] on div at bounding box center [30, 293] width 34 height 34
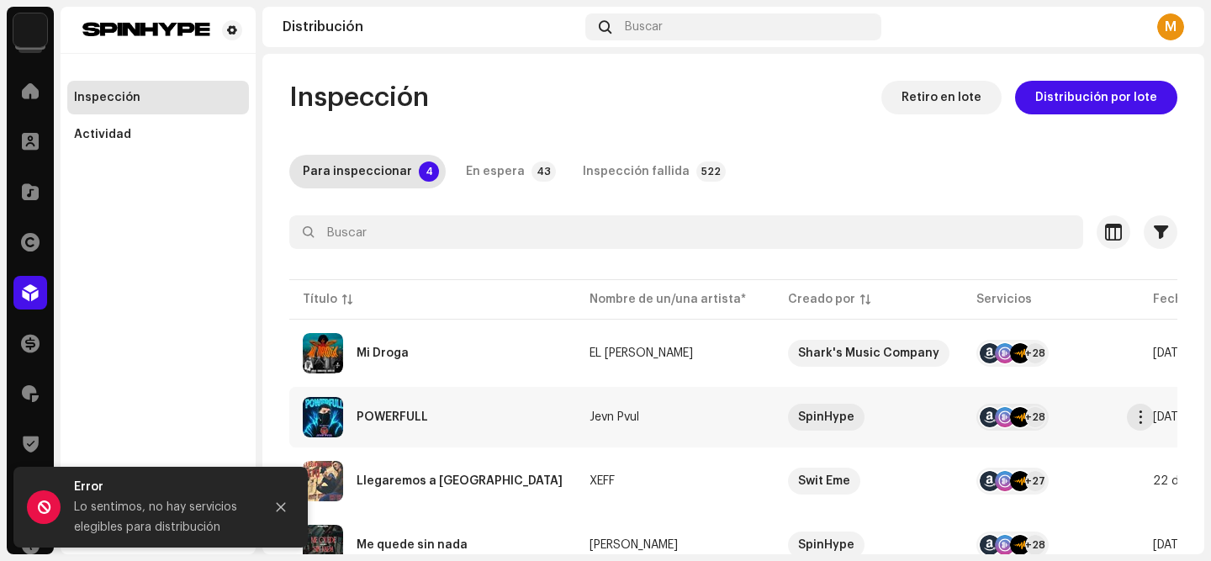
click at [384, 415] on div "POWERFULL" at bounding box center [392, 417] width 71 height 12
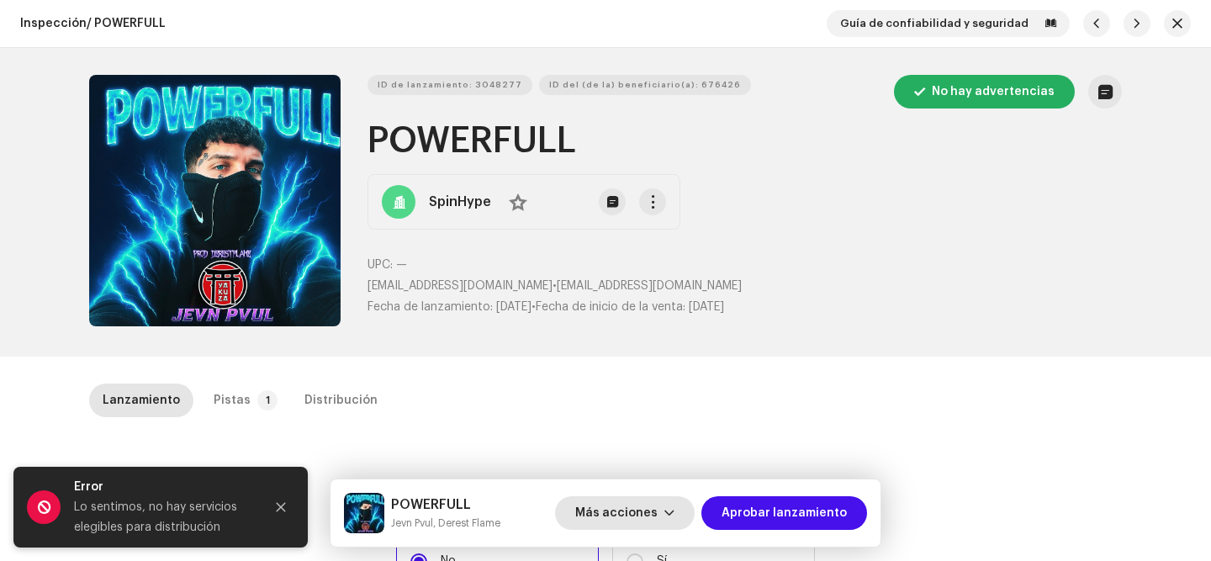
click at [640, 512] on span "Más acciones" at bounding box center [616, 513] width 82 height 34
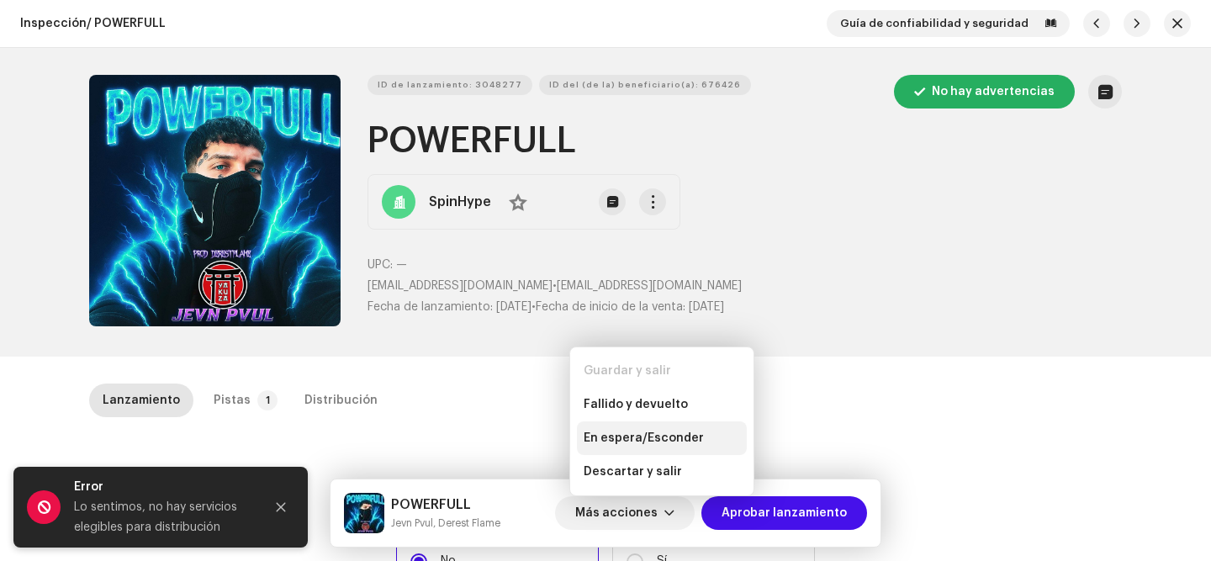
click at [682, 442] on span "En espera/Esconder" at bounding box center [644, 437] width 120 height 13
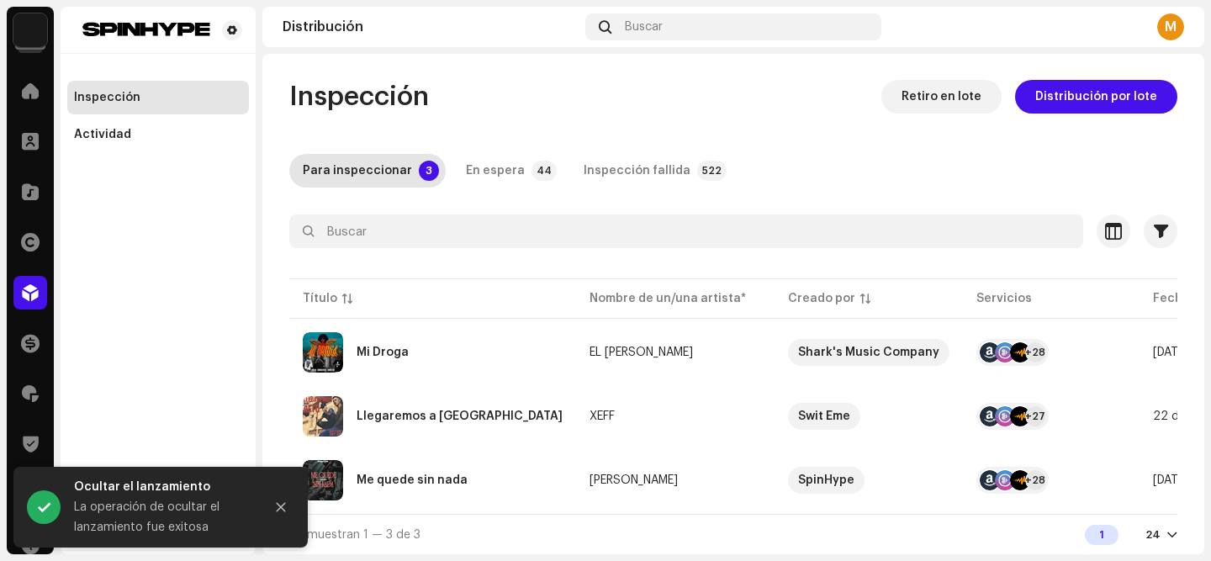
scroll to position [7, 0]
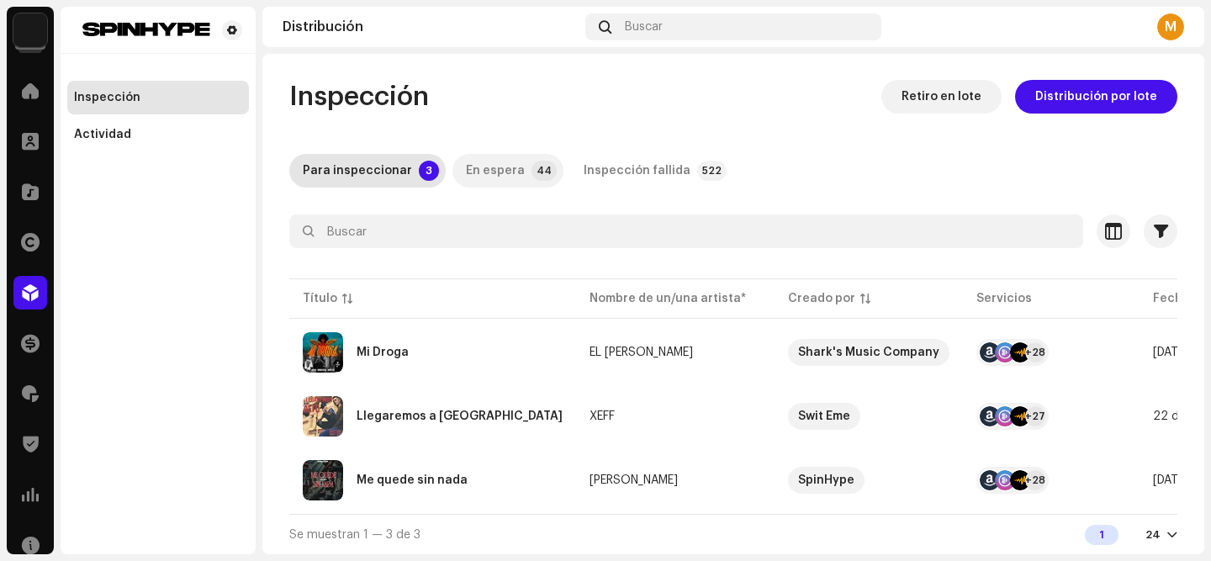
click at [481, 158] on div "En espera" at bounding box center [495, 171] width 59 height 34
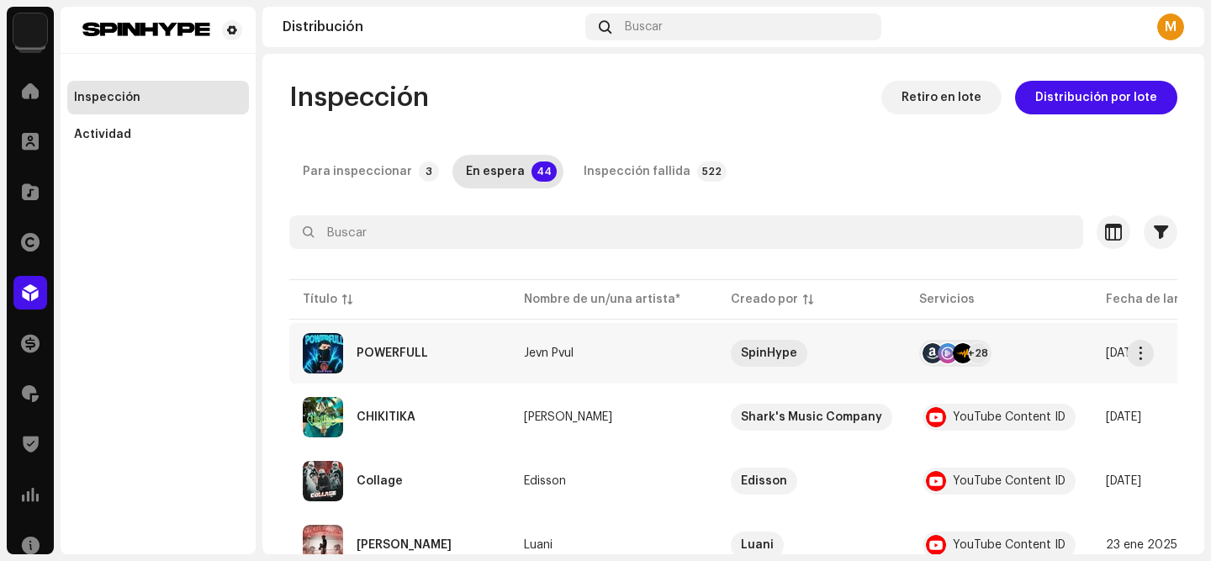
click at [370, 346] on div "POWERFULL" at bounding box center [400, 353] width 194 height 40
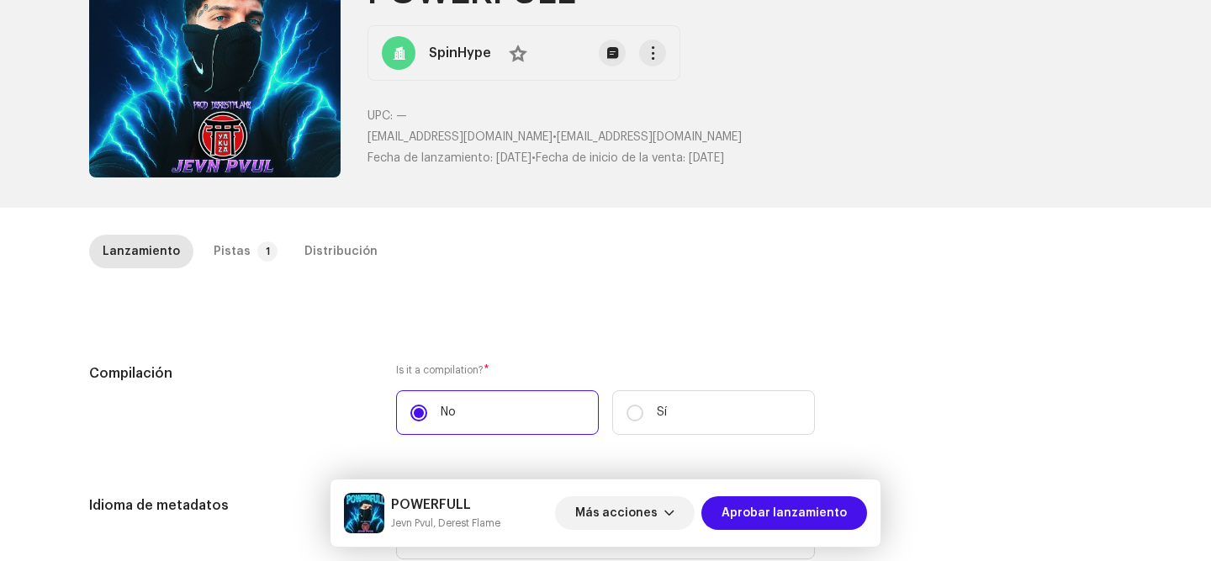
scroll to position [168, 0]
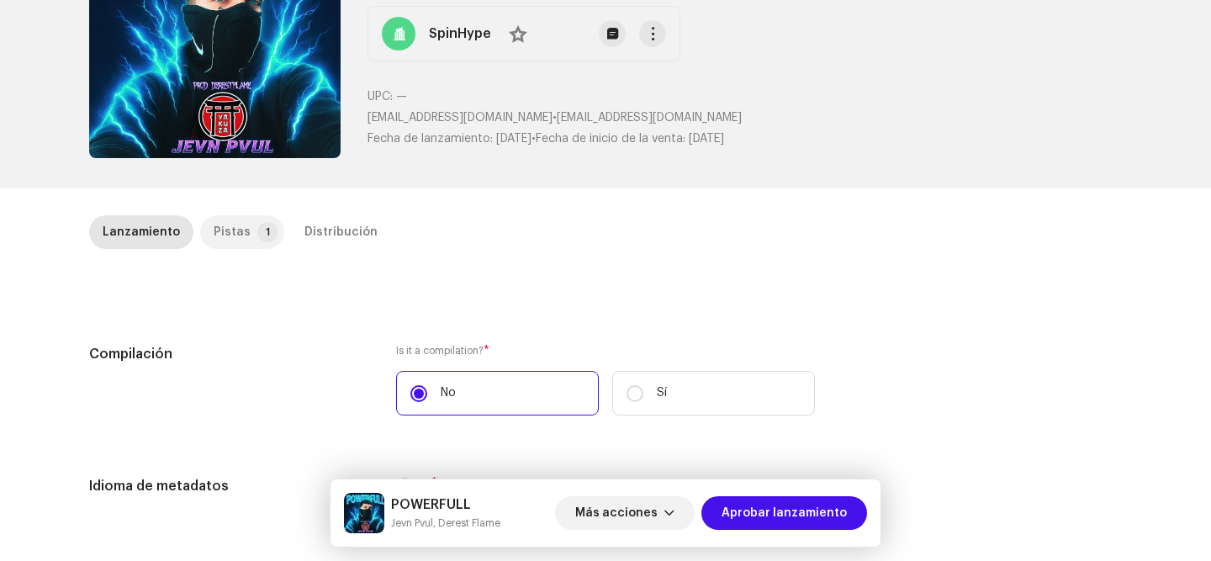
click at [223, 230] on div "Pistas" at bounding box center [232, 232] width 37 height 34
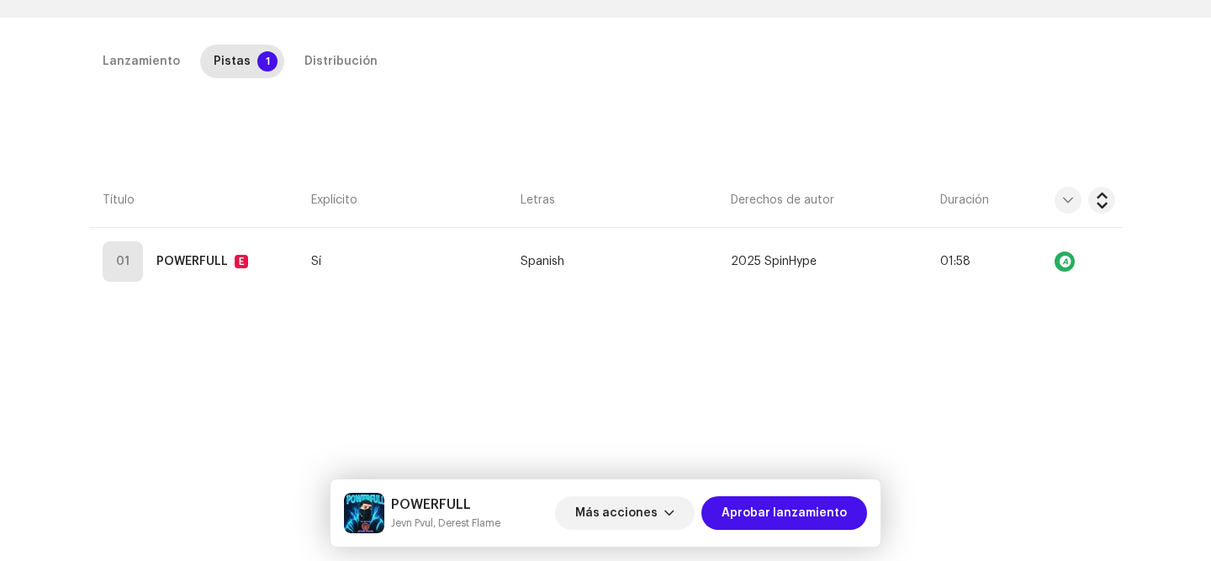
scroll to position [384, 0]
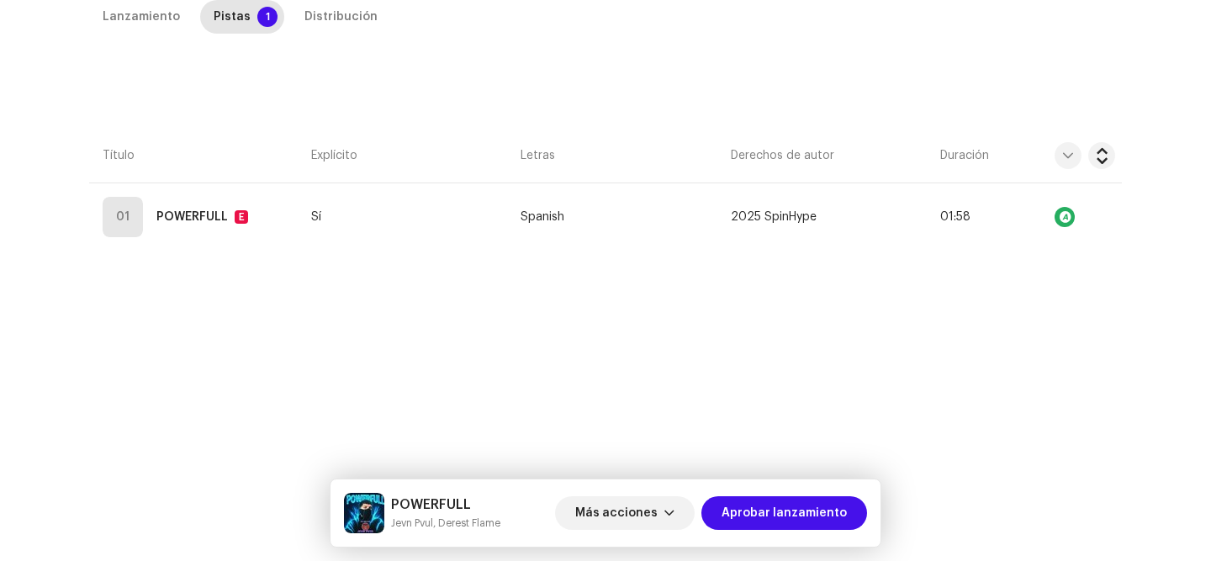
click at [480, 151] on div "Explícito" at bounding box center [409, 155] width 196 height 17
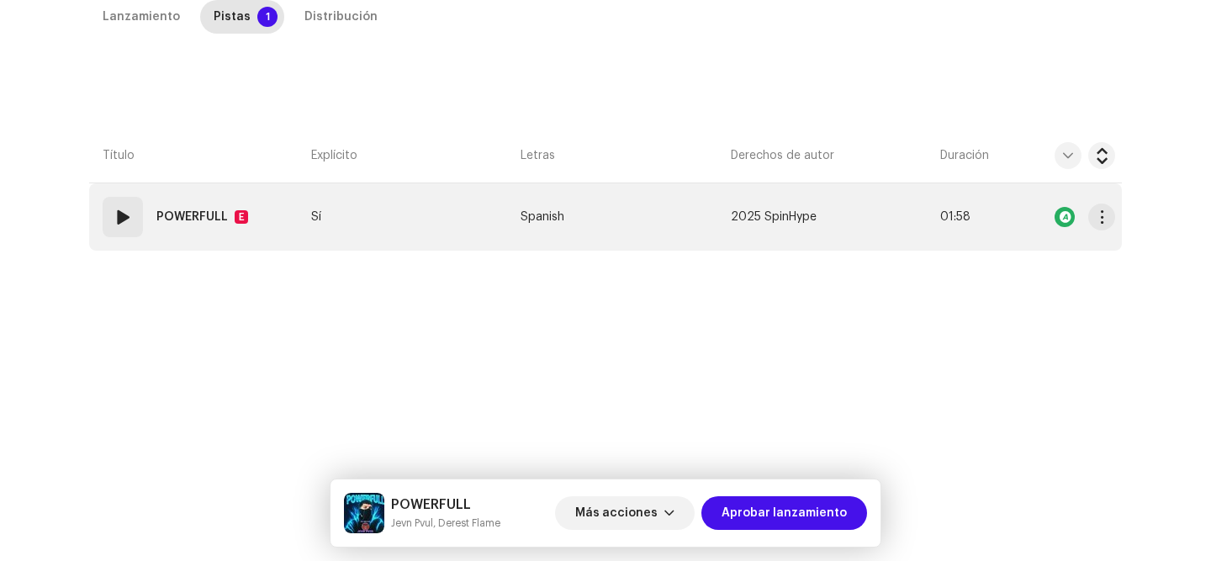
click at [480, 212] on td "Sí" at bounding box center [408, 216] width 209 height 67
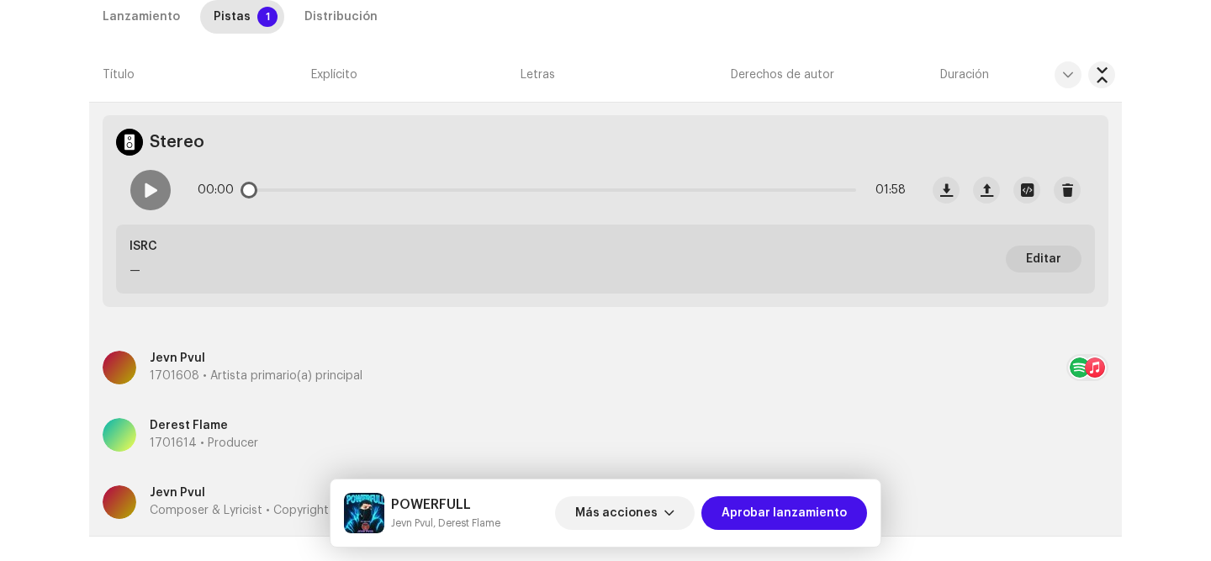
scroll to position [629, 0]
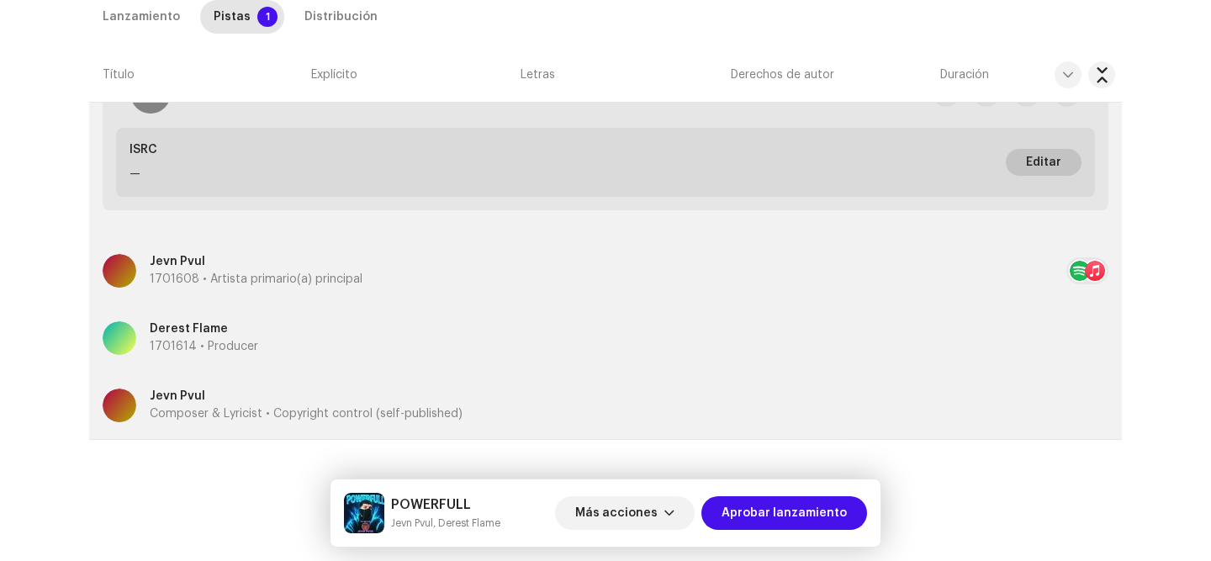
click at [1030, 158] on span "Editar" at bounding box center [1043, 162] width 35 height 34
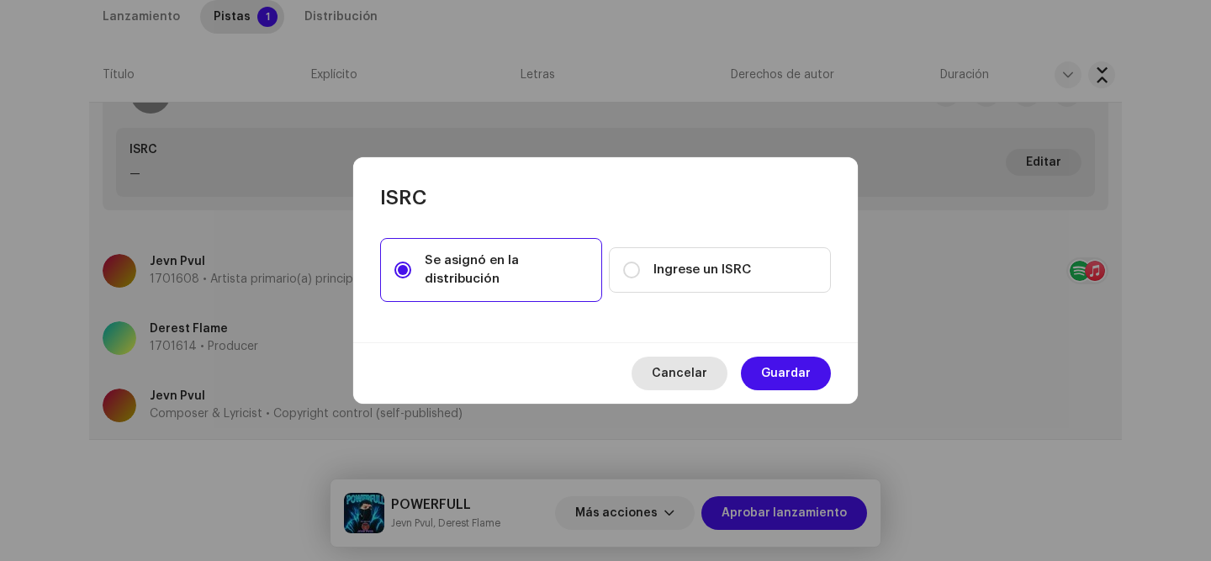
click at [691, 374] on span "Cancelar" at bounding box center [680, 374] width 56 height 34
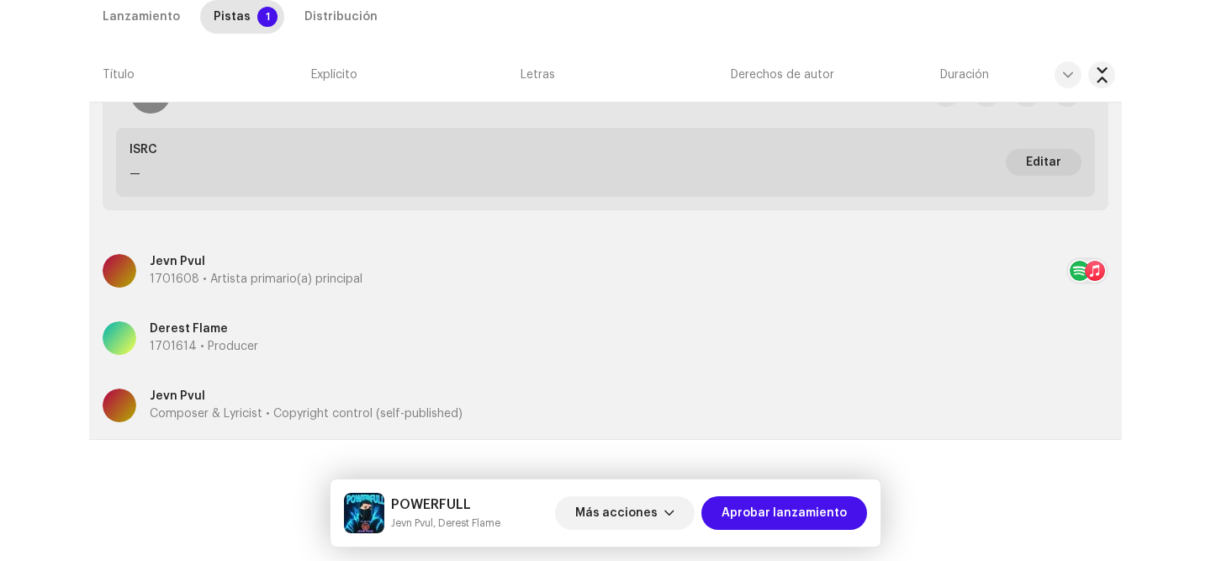
scroll to position [0, 0]
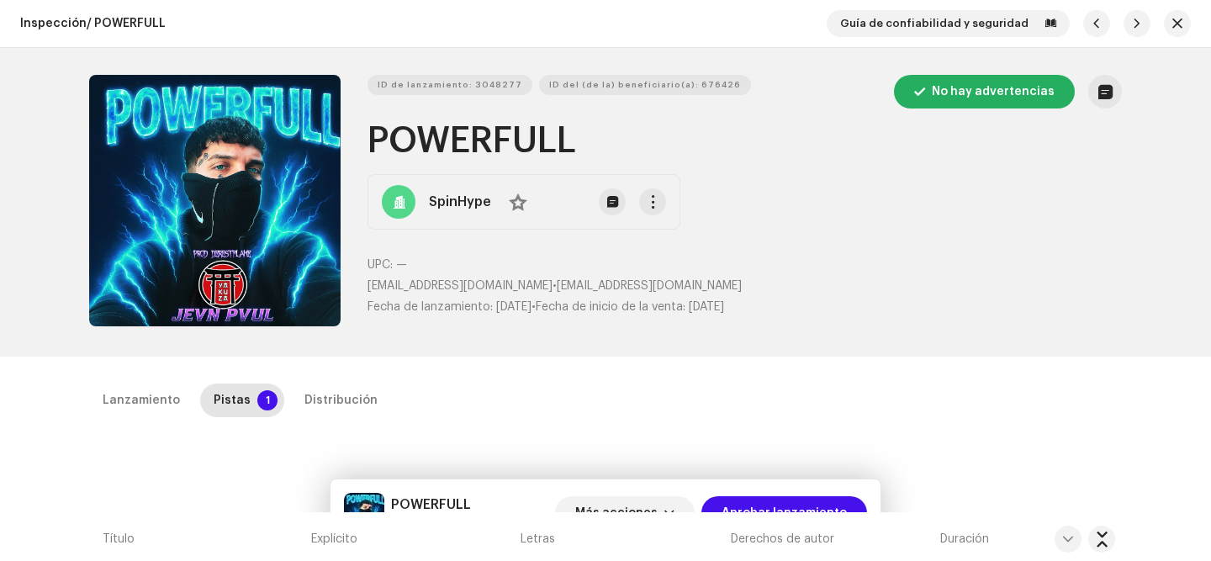
click at [1183, 27] on div "Guía de confiabilidad y seguridad" at bounding box center [1009, 23] width 364 height 27
click at [1175, 24] on span "button" at bounding box center [1177, 23] width 10 height 13
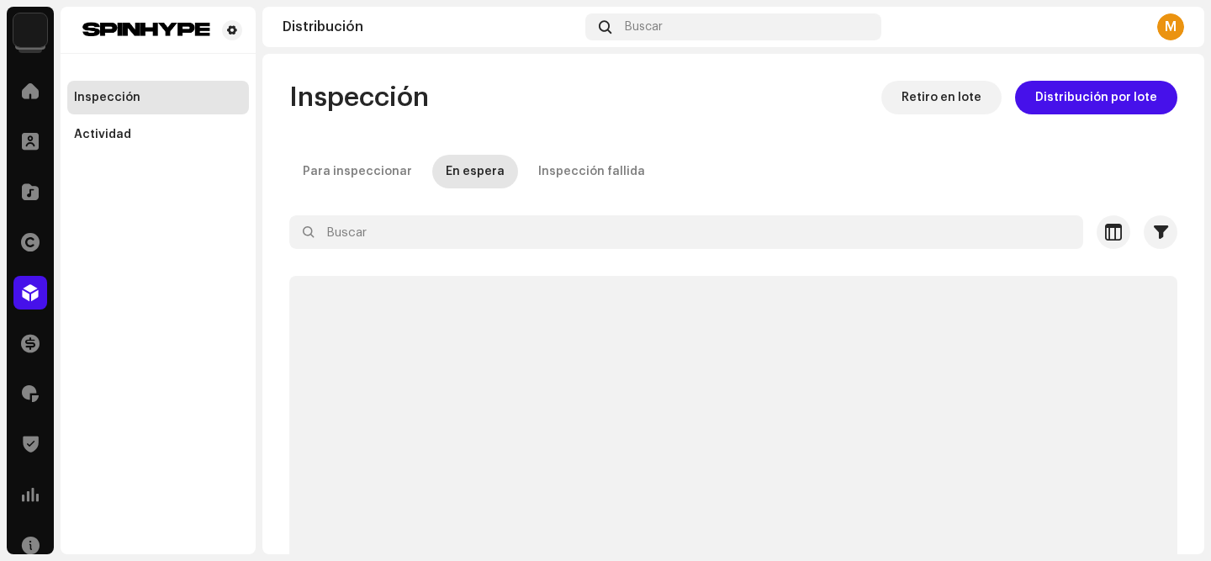
click at [29, 45] on img at bounding box center [30, 30] width 34 height 34
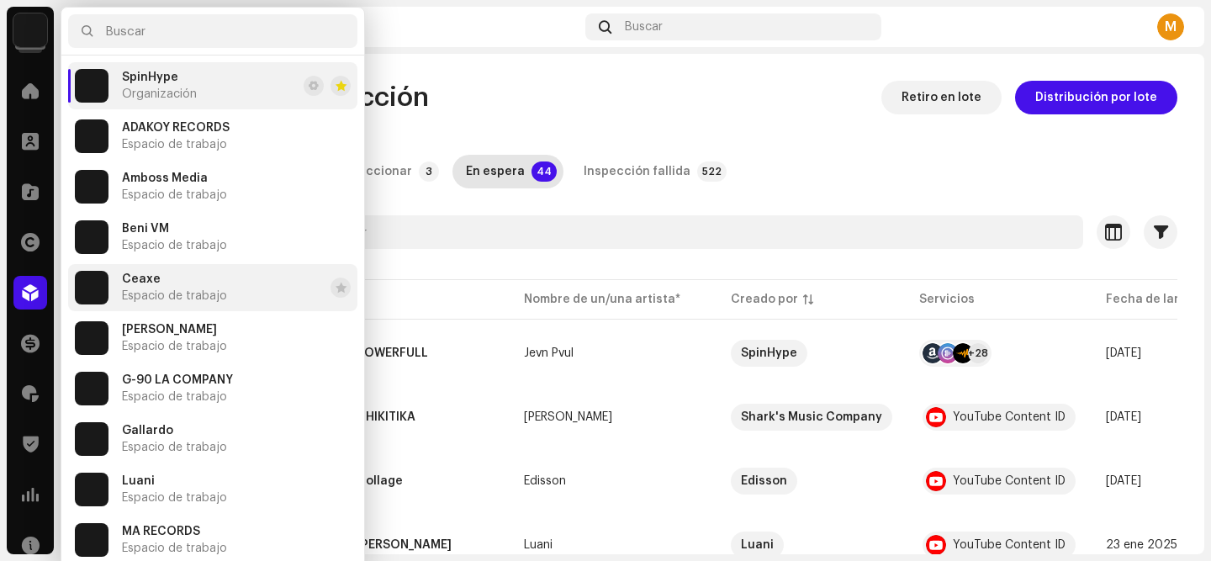
scroll to position [454, 0]
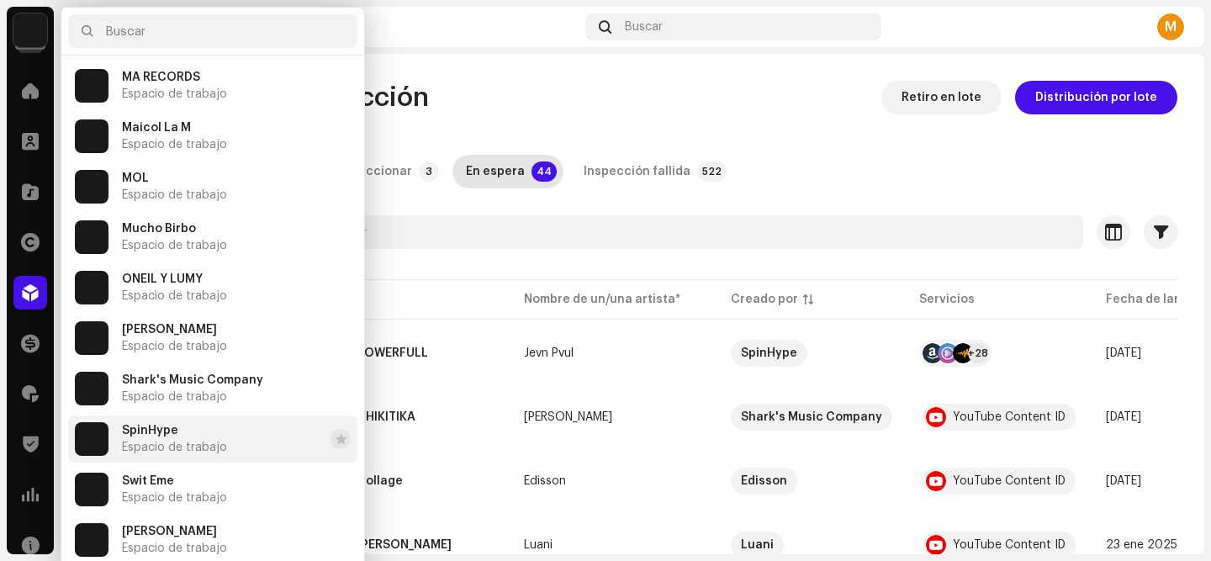
click at [178, 441] on span "Espacio de trabajo" at bounding box center [174, 447] width 105 height 13
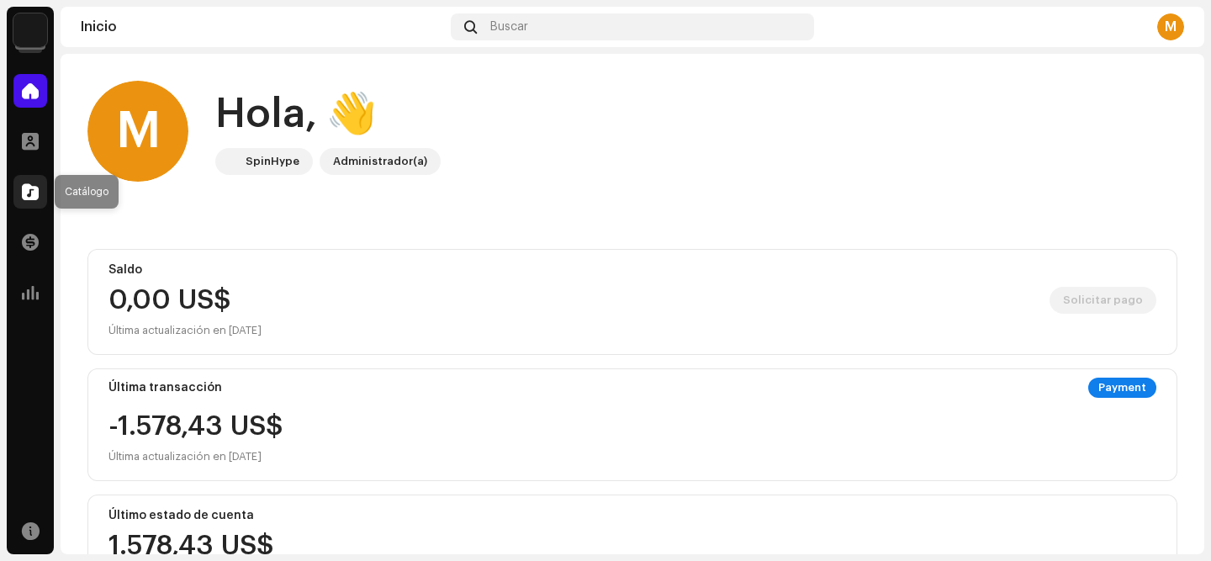
click at [25, 191] on span at bounding box center [30, 191] width 17 height 13
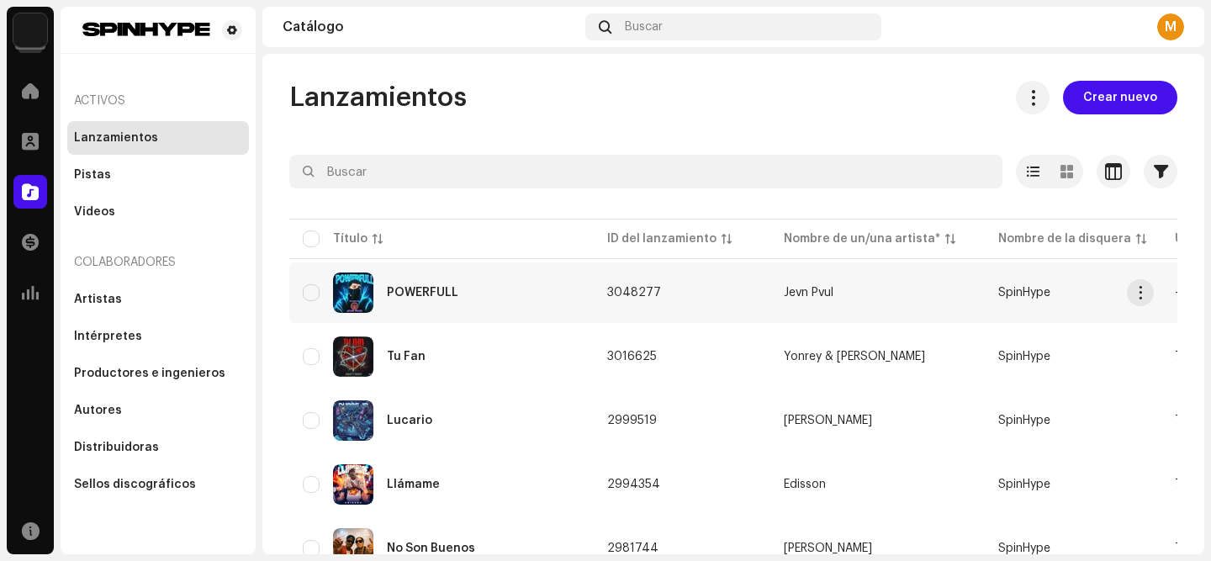
click at [412, 294] on div "POWERFULL" at bounding box center [422, 293] width 71 height 12
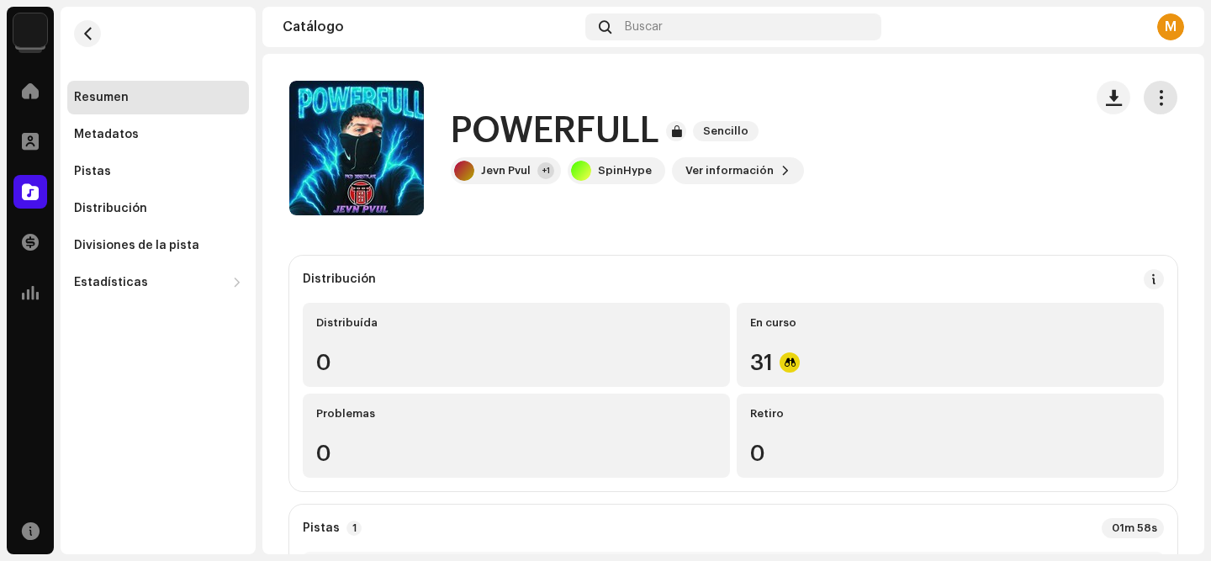
click at [1156, 108] on button "button" at bounding box center [1161, 98] width 34 height 34
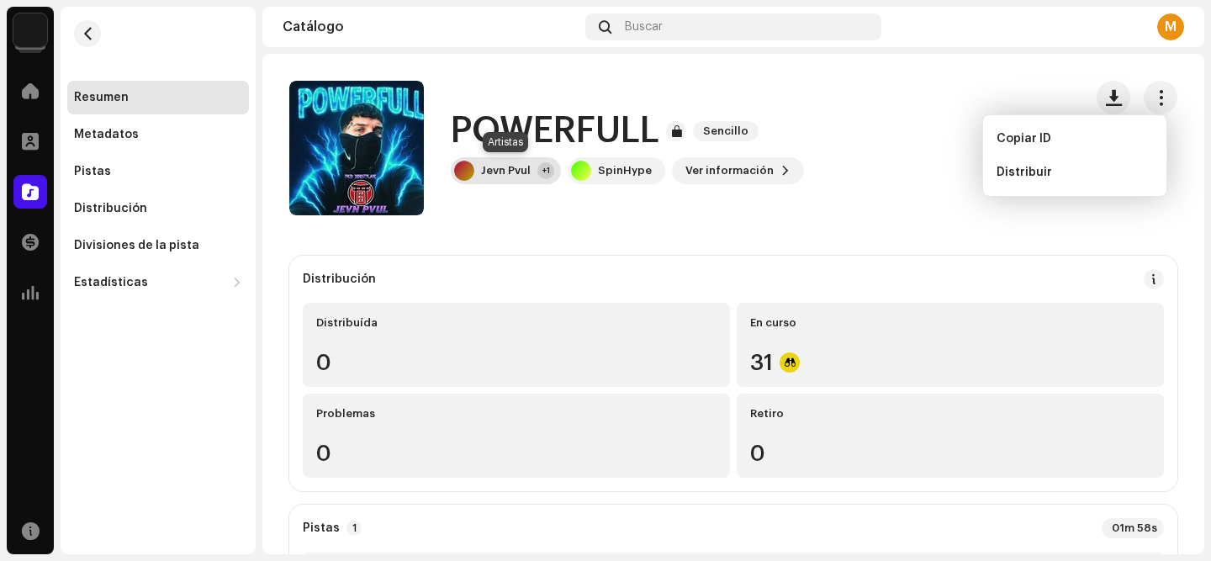
click at [531, 174] on div "Jevn Pvul +1" at bounding box center [506, 170] width 110 height 27
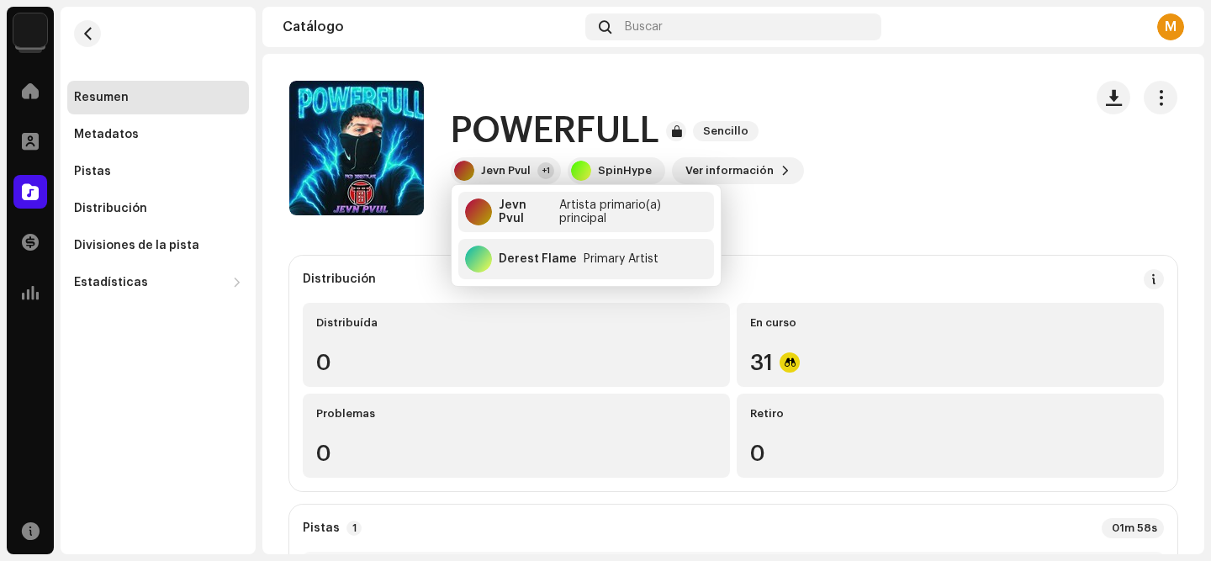
click at [958, 186] on div "POWERFULL Sencillo Jevn Pvul +1 SpinHype Ver información" at bounding box center [679, 148] width 780 height 135
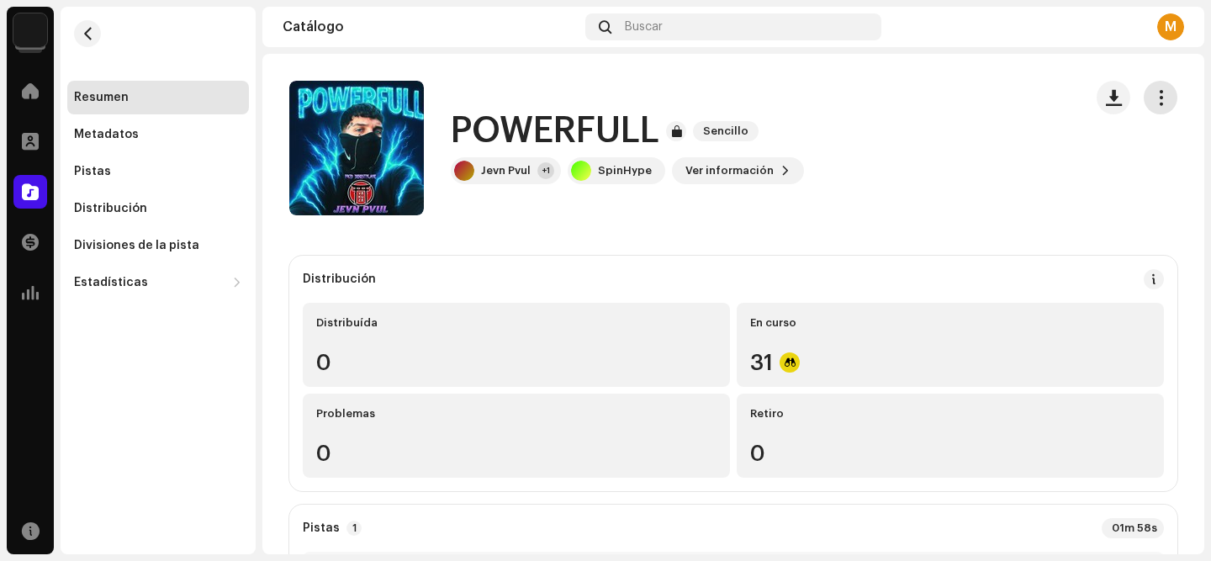
click at [1153, 99] on span "button" at bounding box center [1161, 97] width 16 height 13
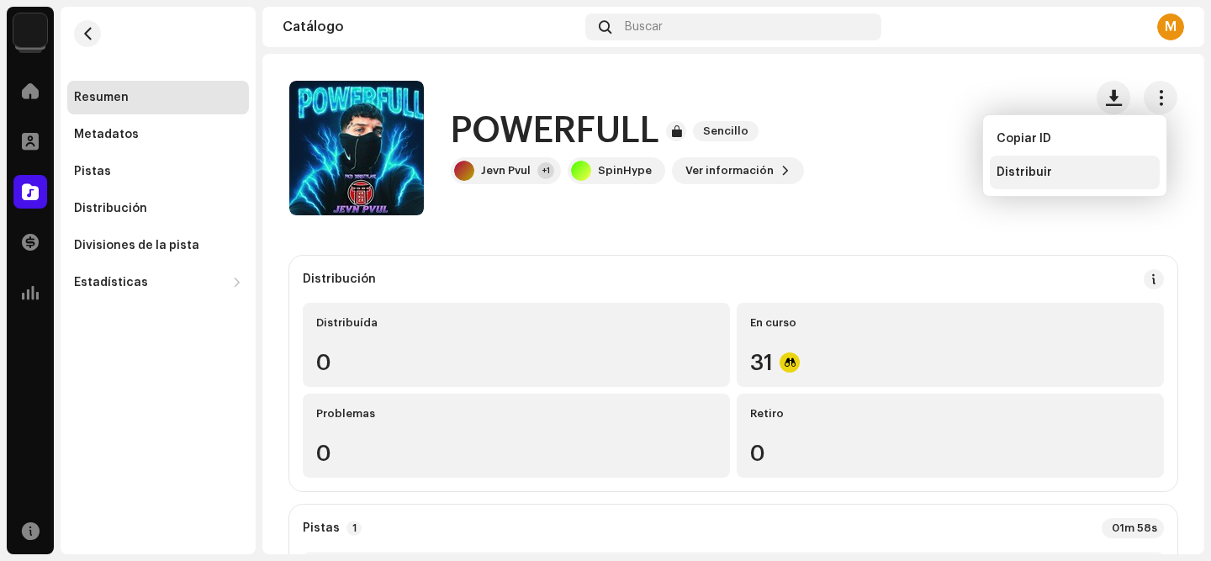
click at [1070, 169] on div "Distribuir" at bounding box center [1075, 172] width 156 height 13
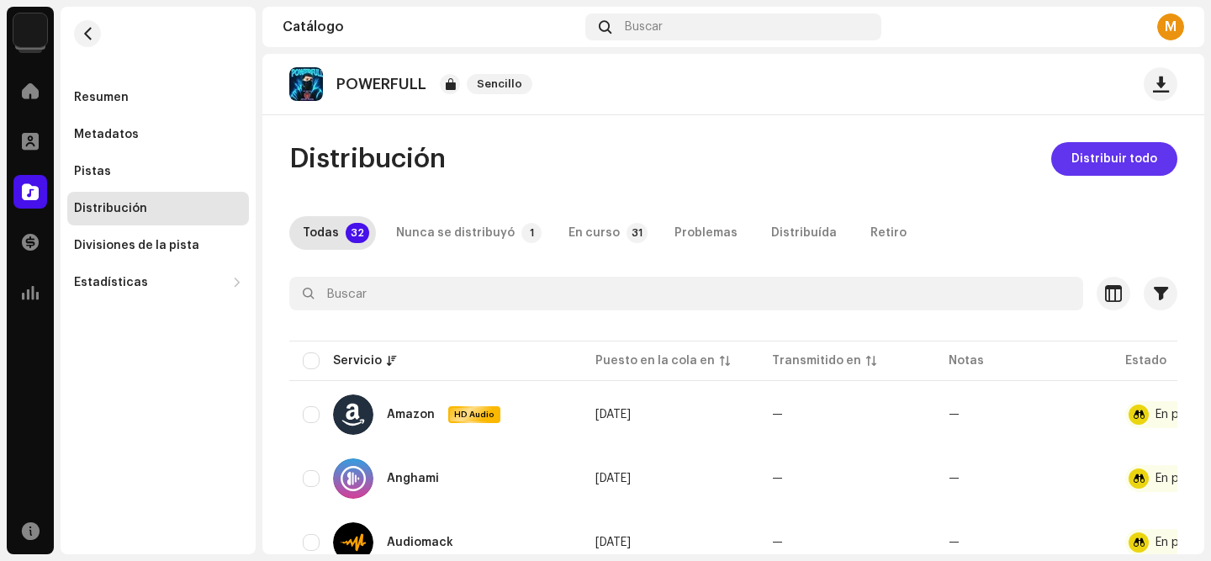
click at [1082, 151] on span "Distribuir todo" at bounding box center [1114, 159] width 86 height 34
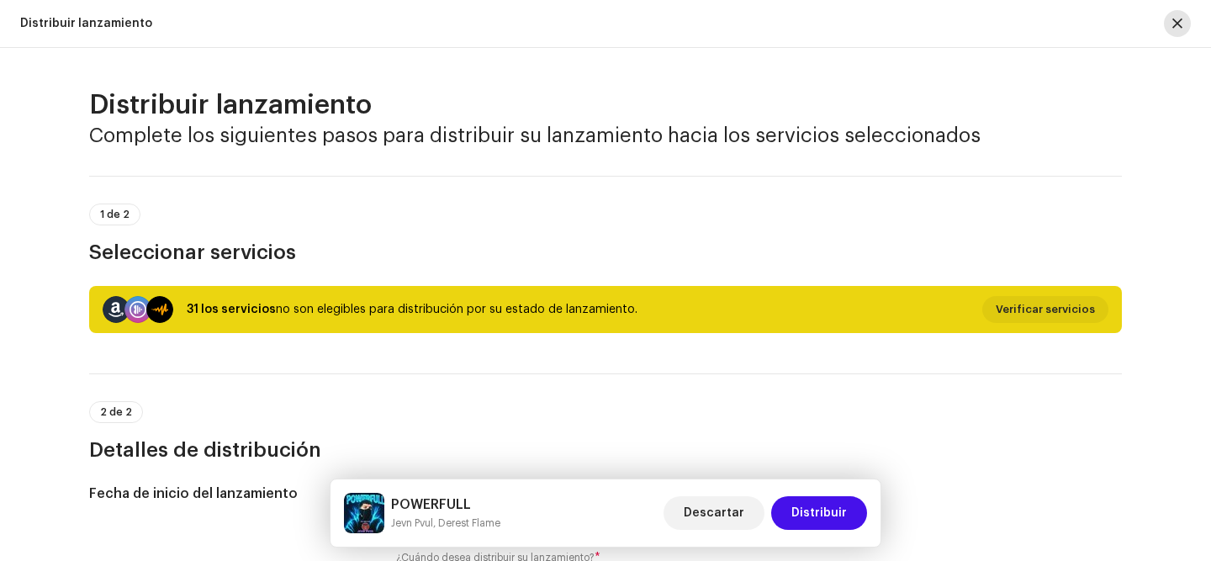
click at [1183, 30] on button "button" at bounding box center [1177, 23] width 27 height 27
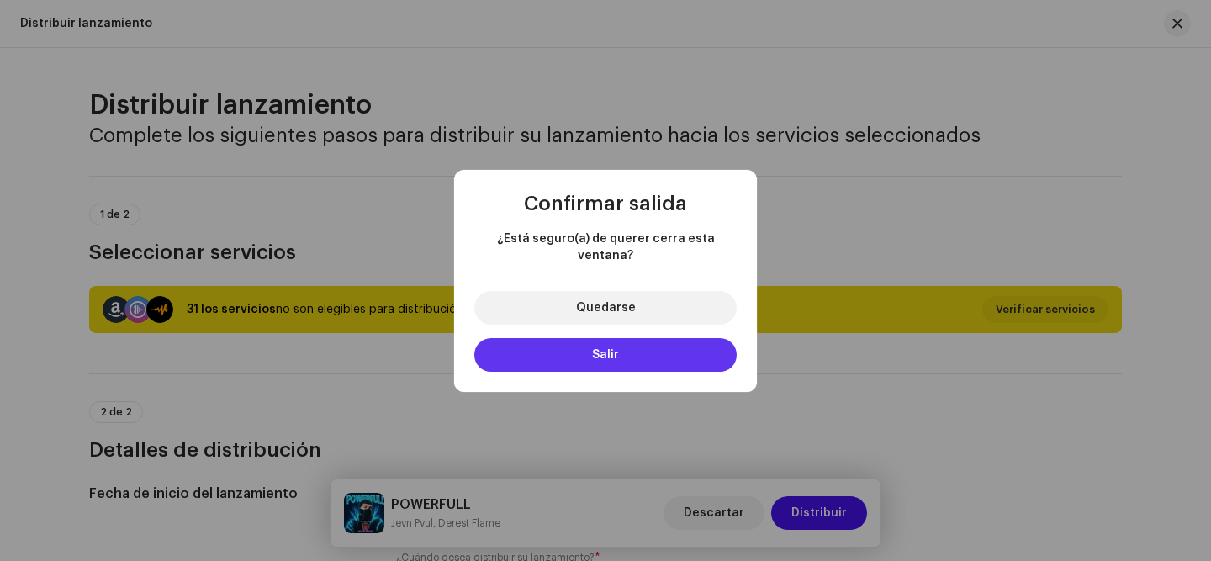
click at [606, 349] on span "Salir" at bounding box center [605, 355] width 27 height 12
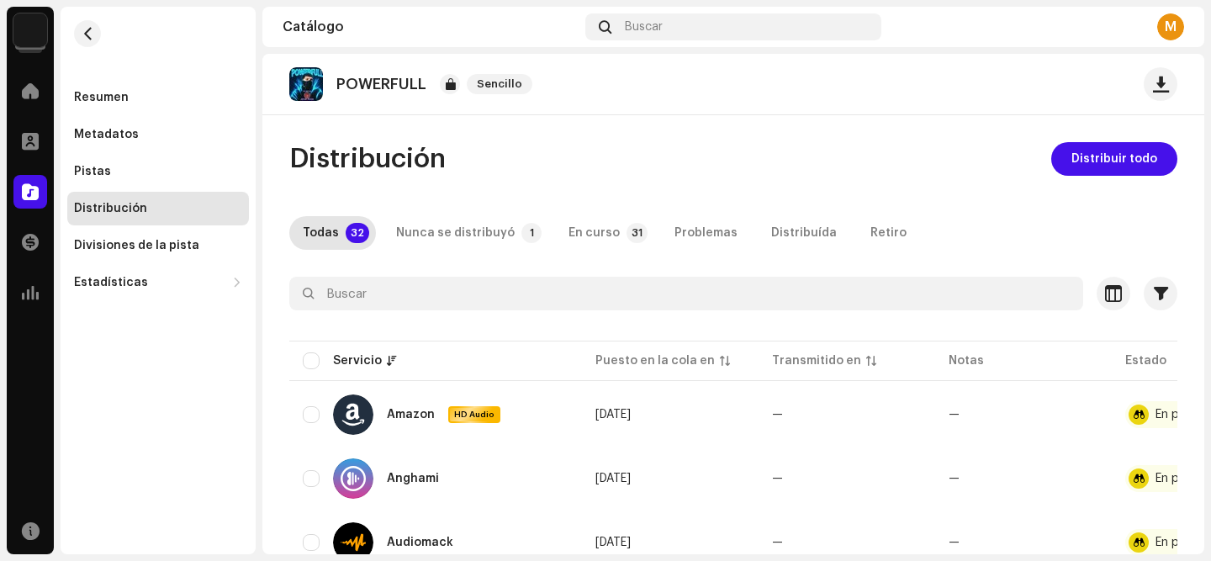
click at [26, 19] on img at bounding box center [30, 30] width 34 height 34
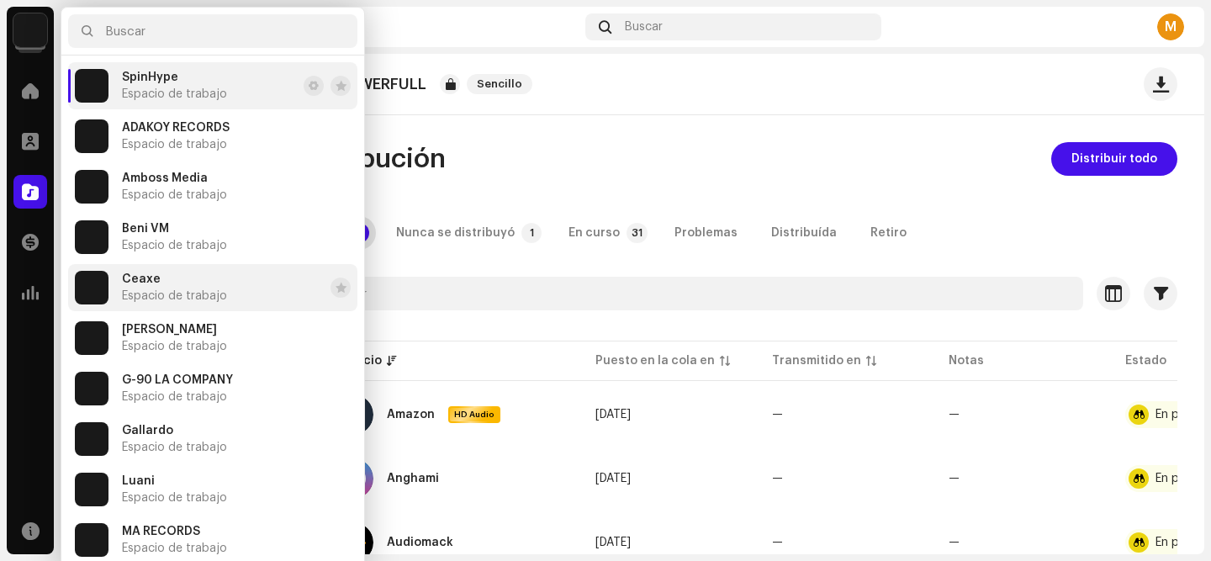
scroll to position [454, 0]
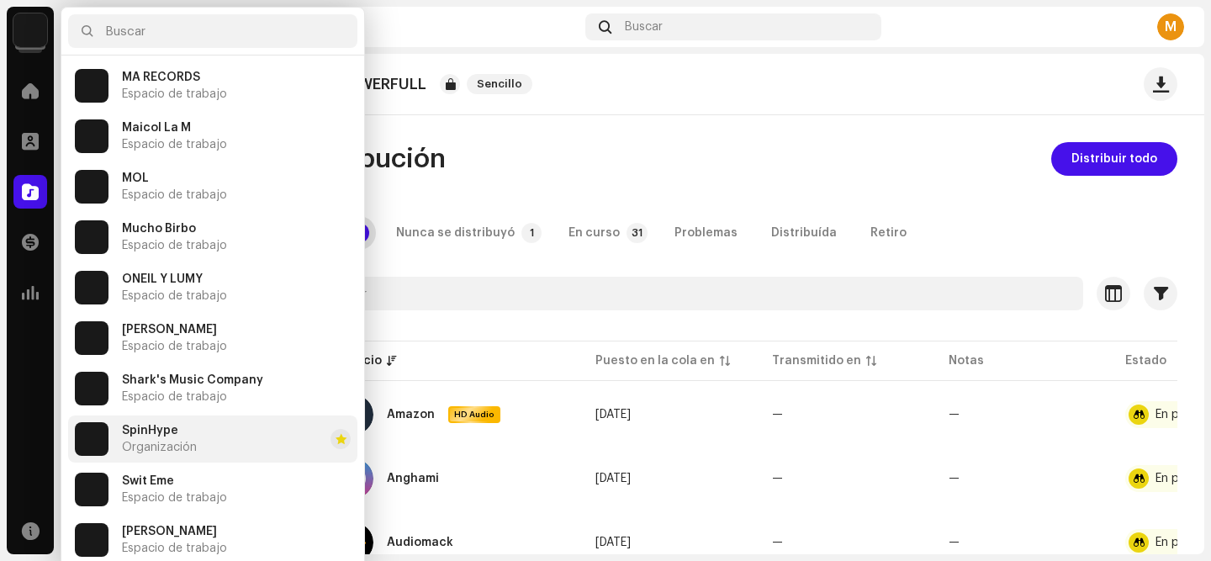
click at [189, 447] on span "Organización" at bounding box center [159, 447] width 75 height 13
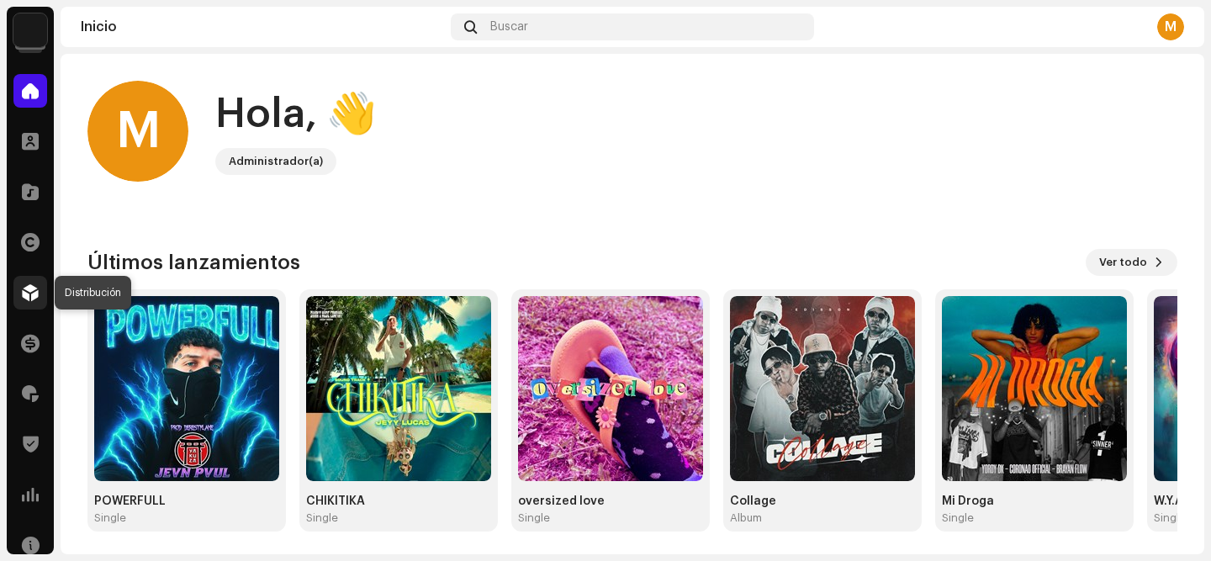
click at [39, 299] on div at bounding box center [30, 293] width 34 height 34
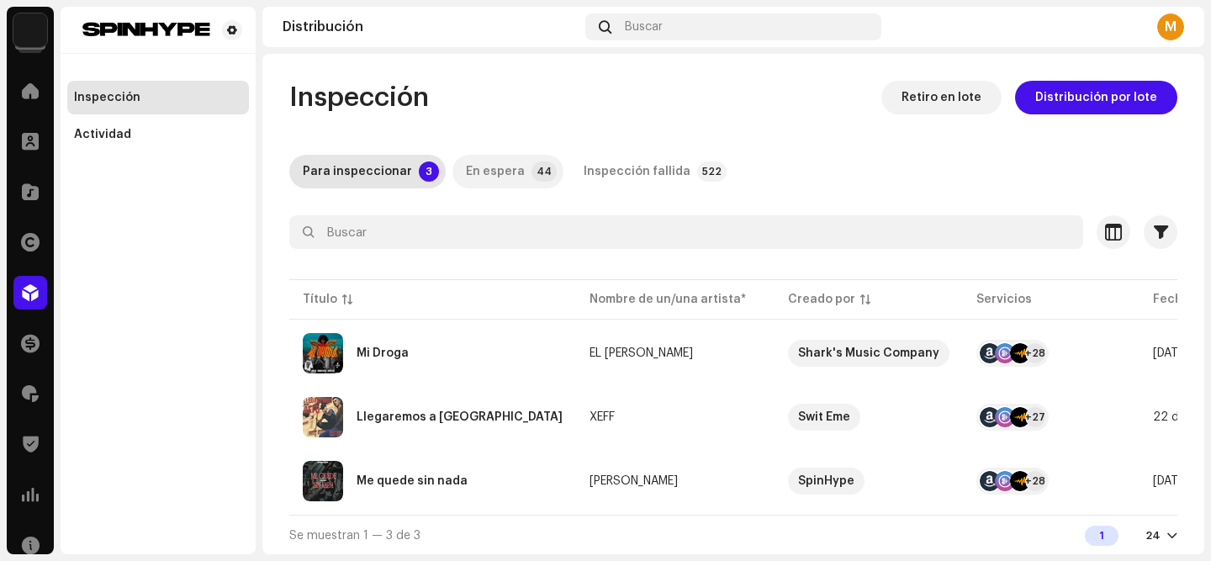
click at [503, 173] on div "En espera" at bounding box center [495, 172] width 59 height 34
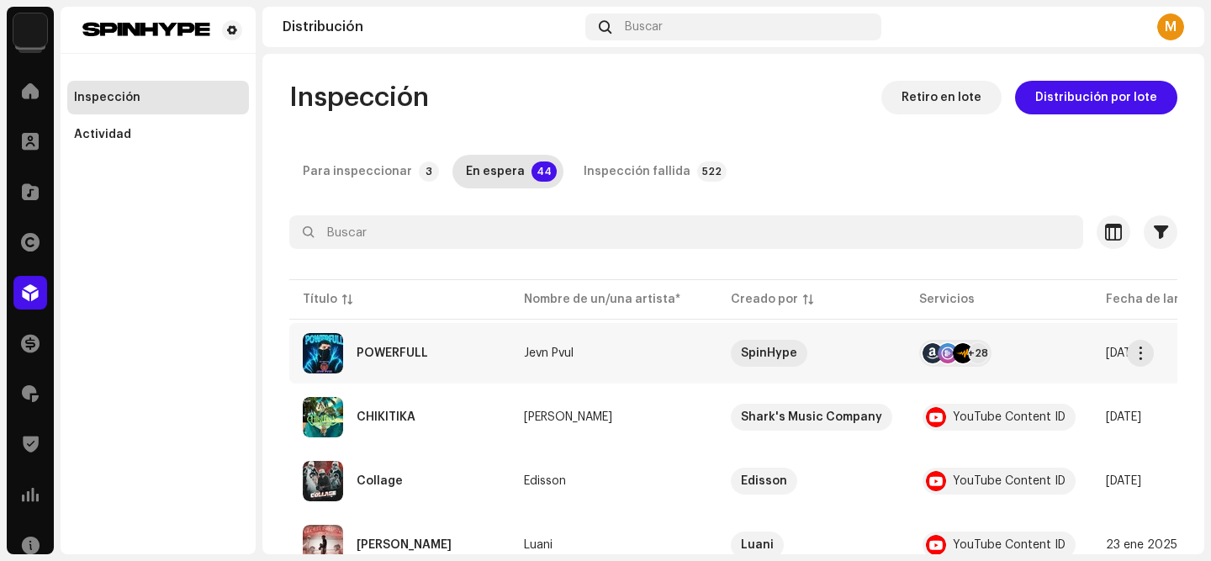
click at [394, 338] on div "POWERFULL" at bounding box center [400, 353] width 194 height 40
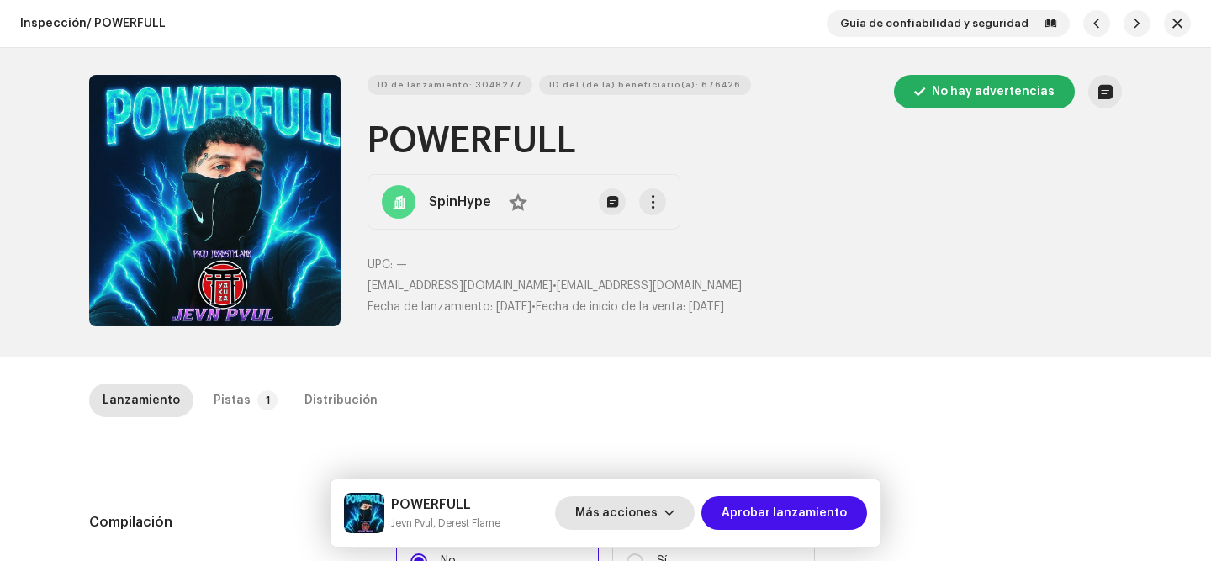
click at [603, 502] on span "Más acciones" at bounding box center [616, 513] width 82 height 34
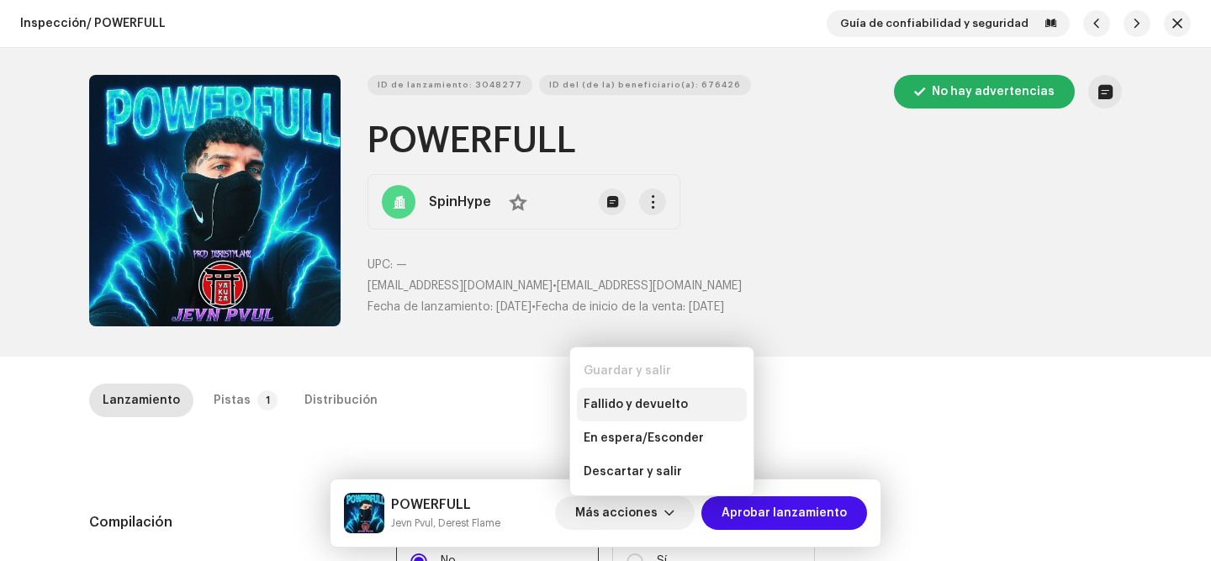
click at [643, 401] on span "Fallido y devuelto" at bounding box center [636, 404] width 104 height 13
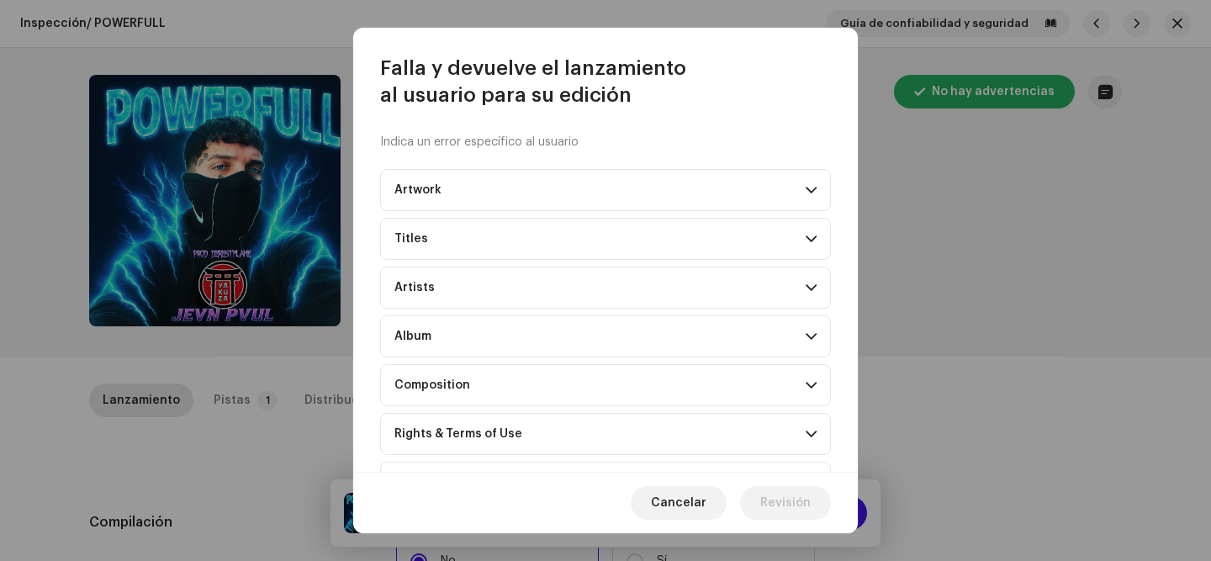
scroll to position [151, 0]
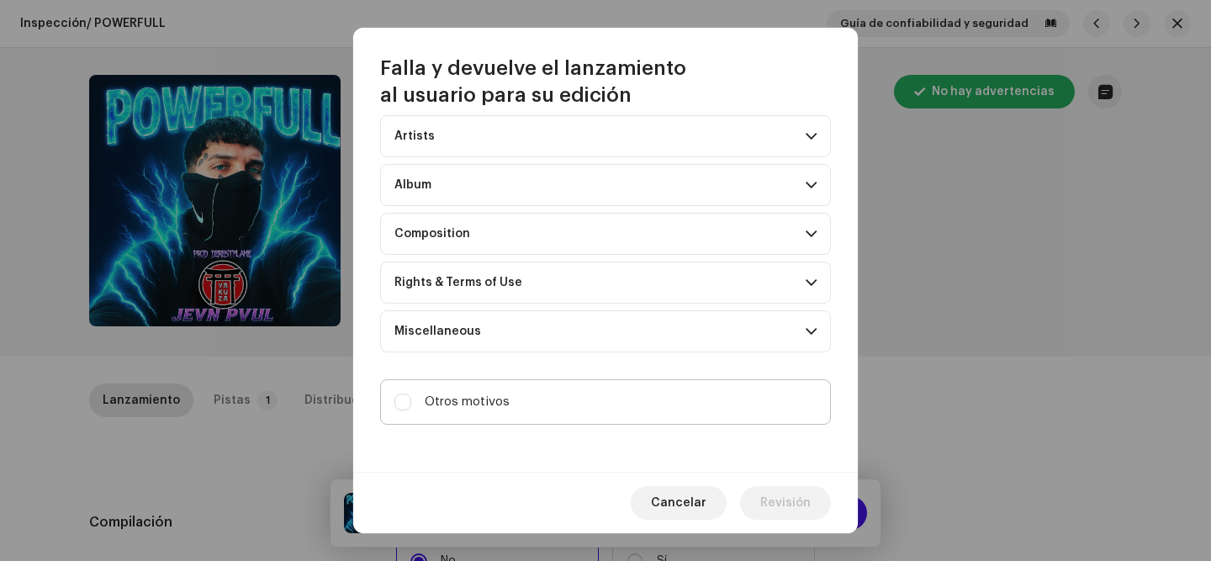
click at [534, 398] on label "Otros motivos" at bounding box center [605, 401] width 451 height 45
click at [411, 398] on input "Otros motivos" at bounding box center [402, 402] width 17 height 17
checkbox input "true"
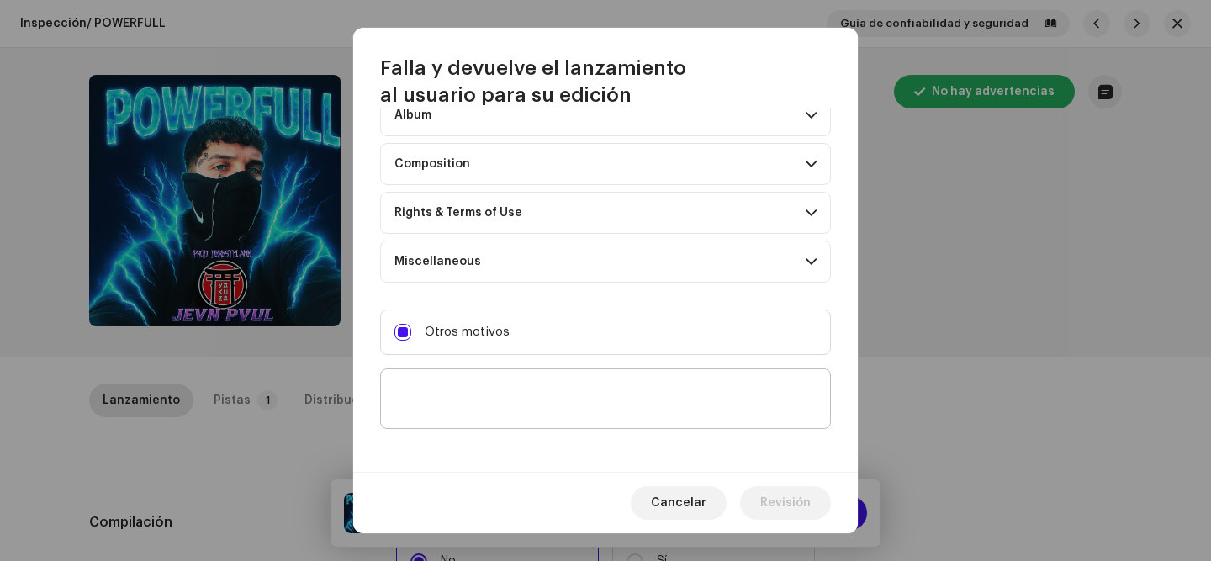
scroll to position [229, 0]
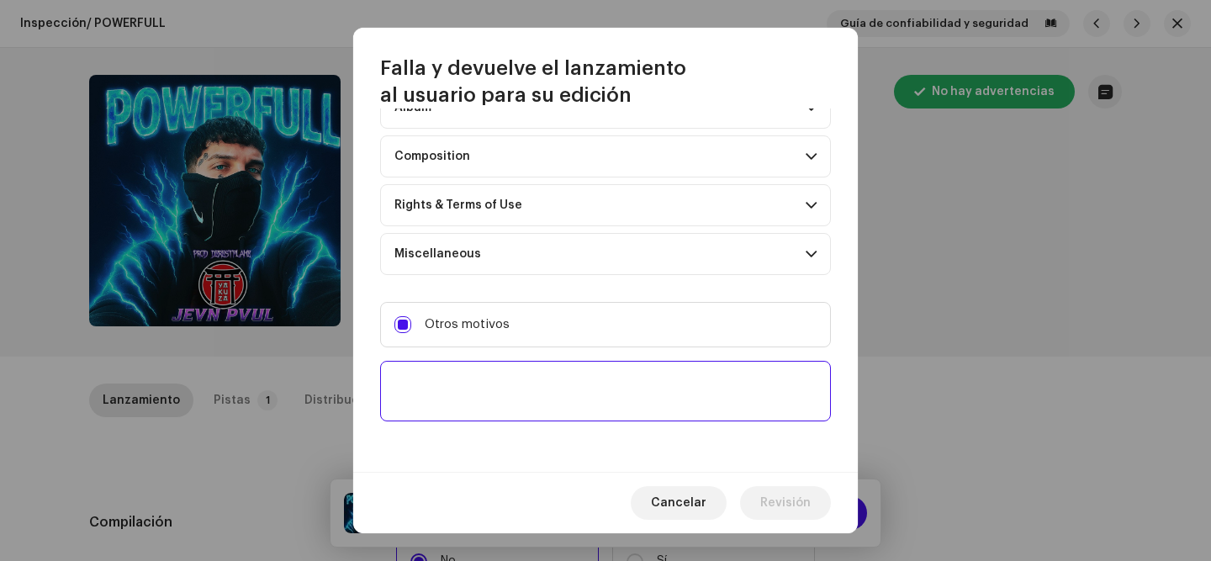
click at [647, 399] on textarea at bounding box center [605, 391] width 451 height 61
type textarea ","
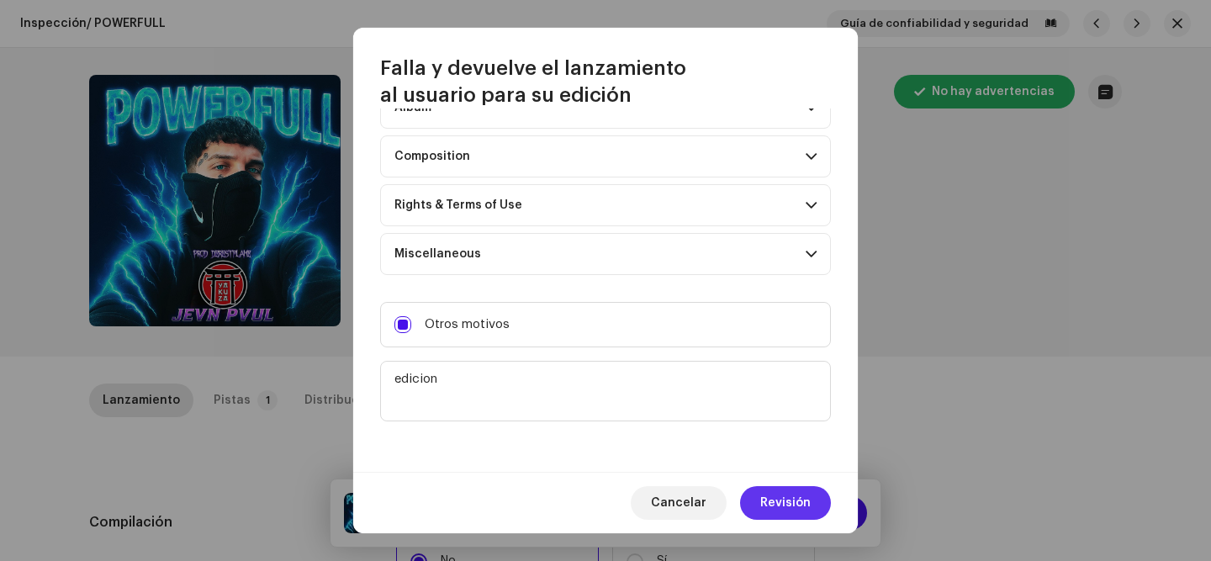
type textarea "edicion"
click at [787, 508] on span "Revisión" at bounding box center [785, 503] width 50 height 34
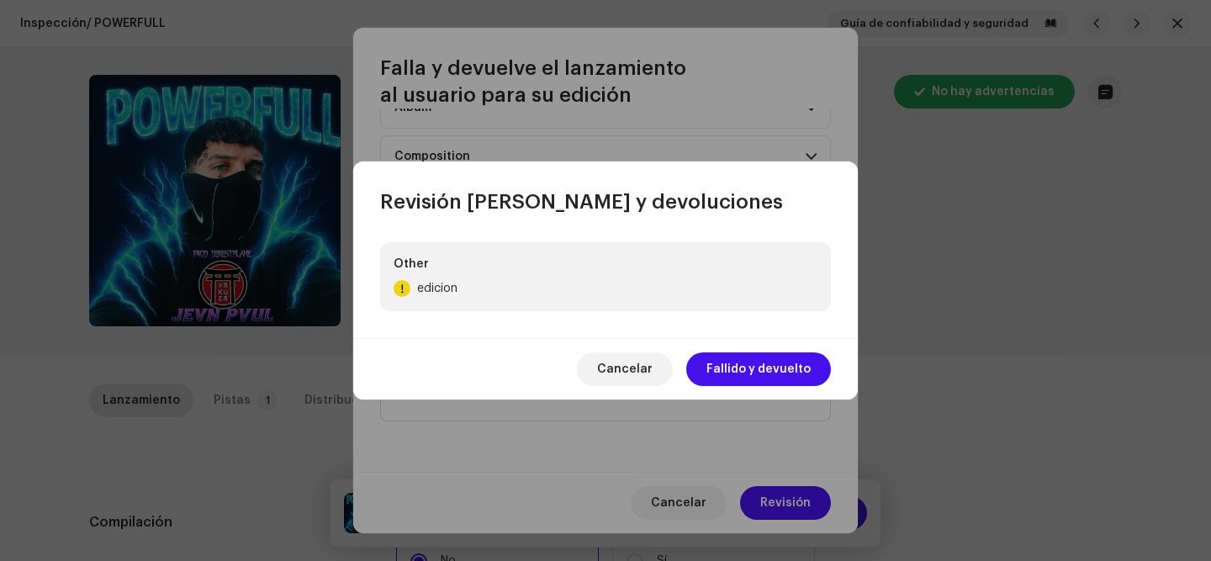
click at [750, 386] on div "Cancelar Fallido y devuelto" at bounding box center [605, 368] width 505 height 61
click at [749, 368] on span "Fallido y devuelto" at bounding box center [758, 369] width 104 height 34
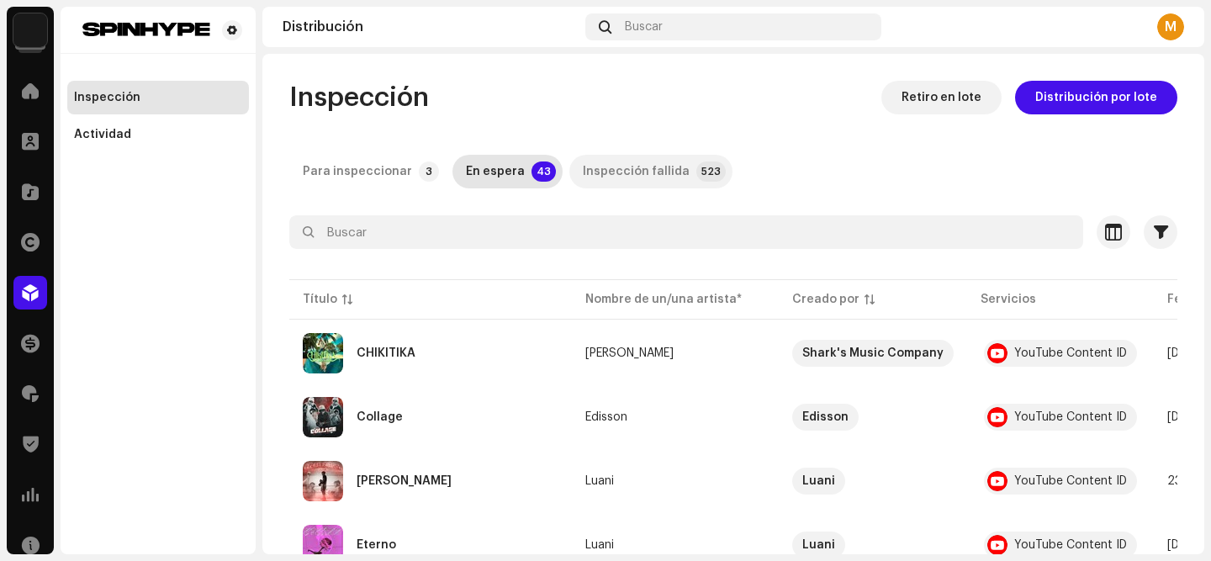
click at [618, 167] on div "Inspección fallida" at bounding box center [636, 172] width 107 height 34
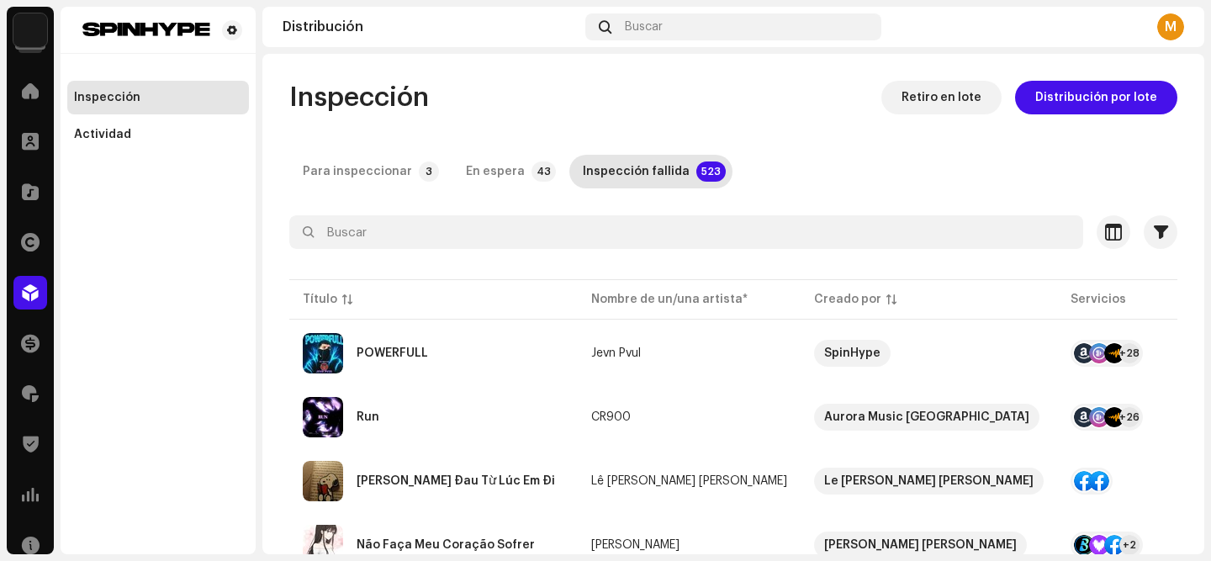
click at [36, 31] on img at bounding box center [30, 30] width 34 height 34
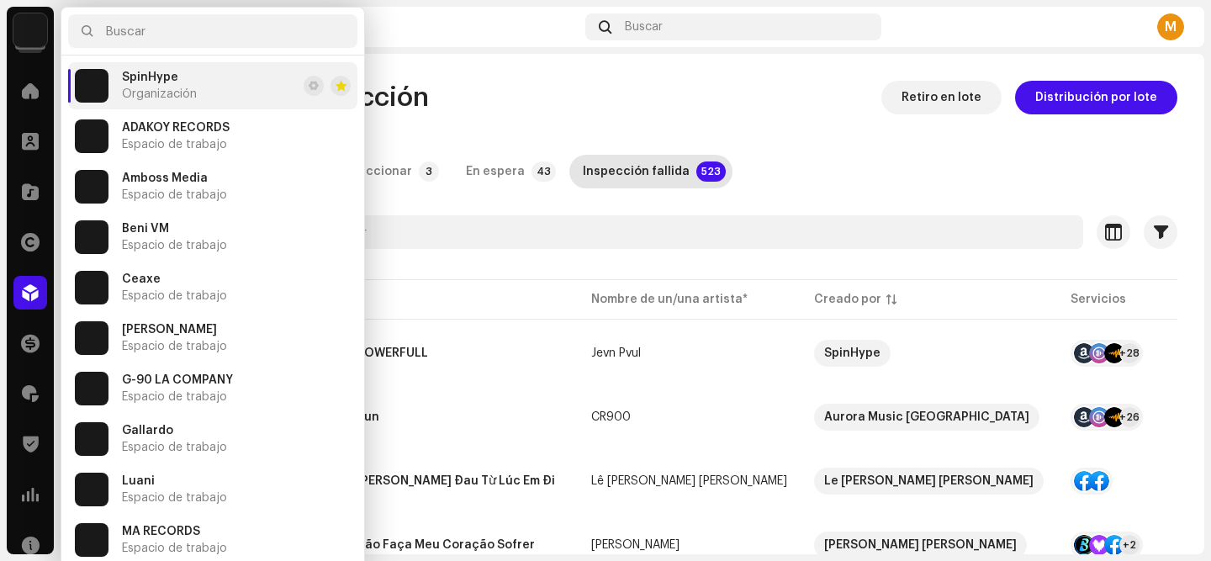
scroll to position [454, 0]
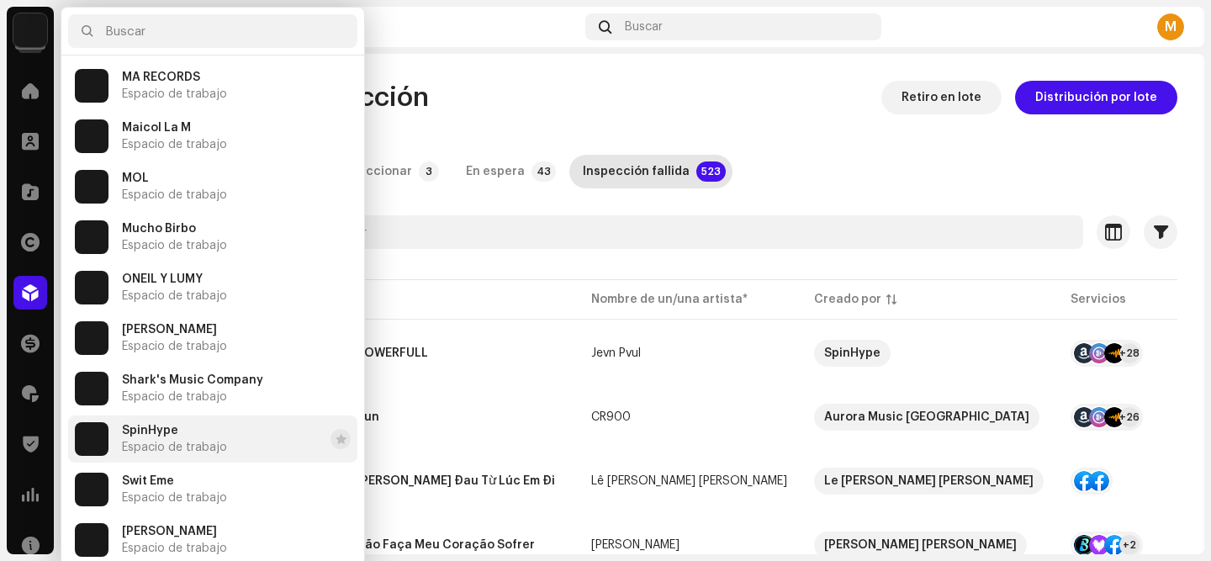
click at [147, 418] on li "SpinHype Espacio de trabajo" at bounding box center [212, 438] width 289 height 47
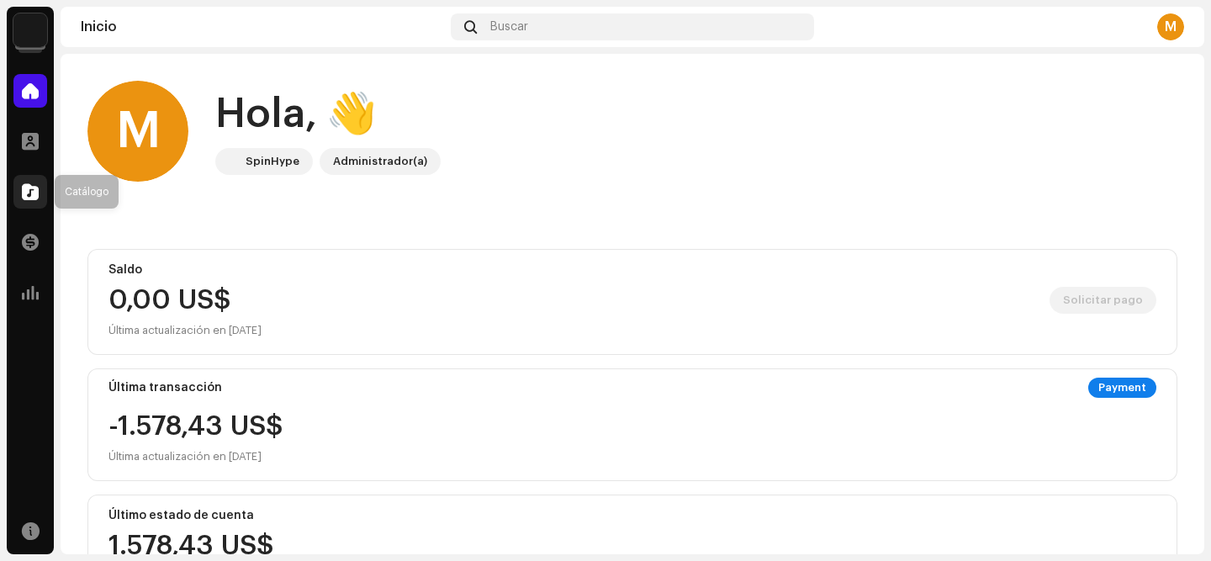
click at [32, 179] on div at bounding box center [30, 192] width 34 height 34
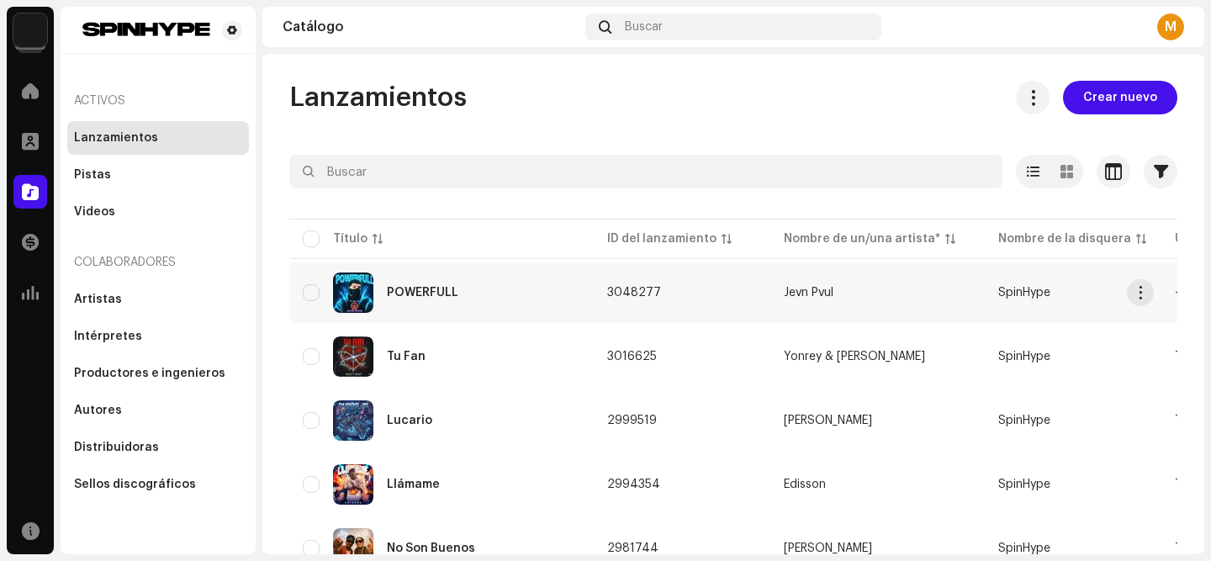
click at [417, 298] on div "POWERFULL" at bounding box center [422, 293] width 71 height 12
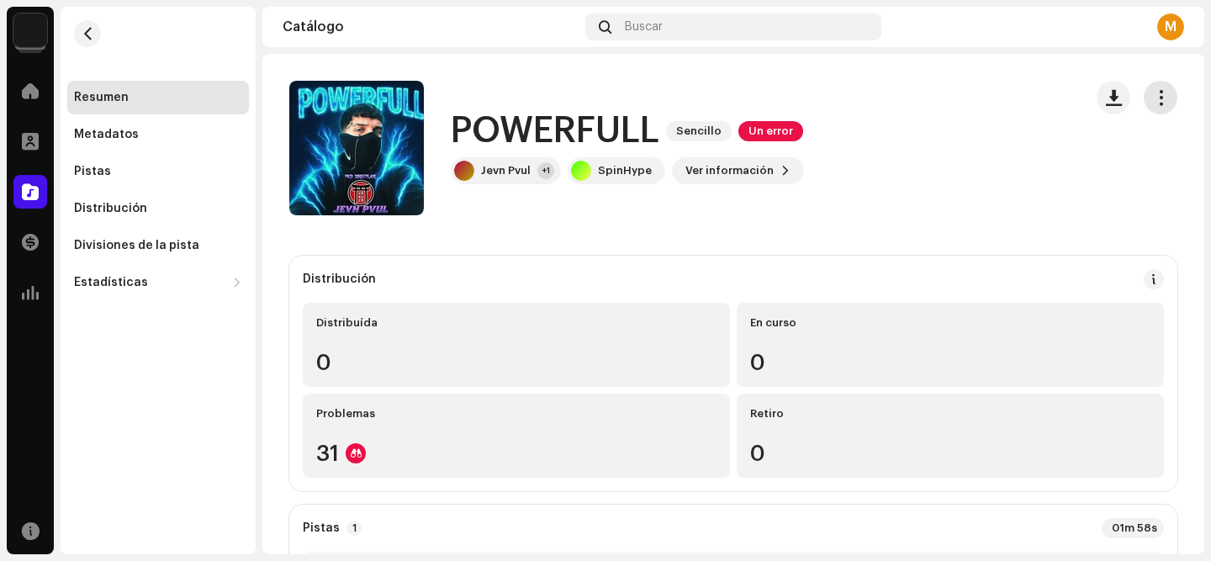
click at [1154, 99] on span "button" at bounding box center [1161, 97] width 16 height 13
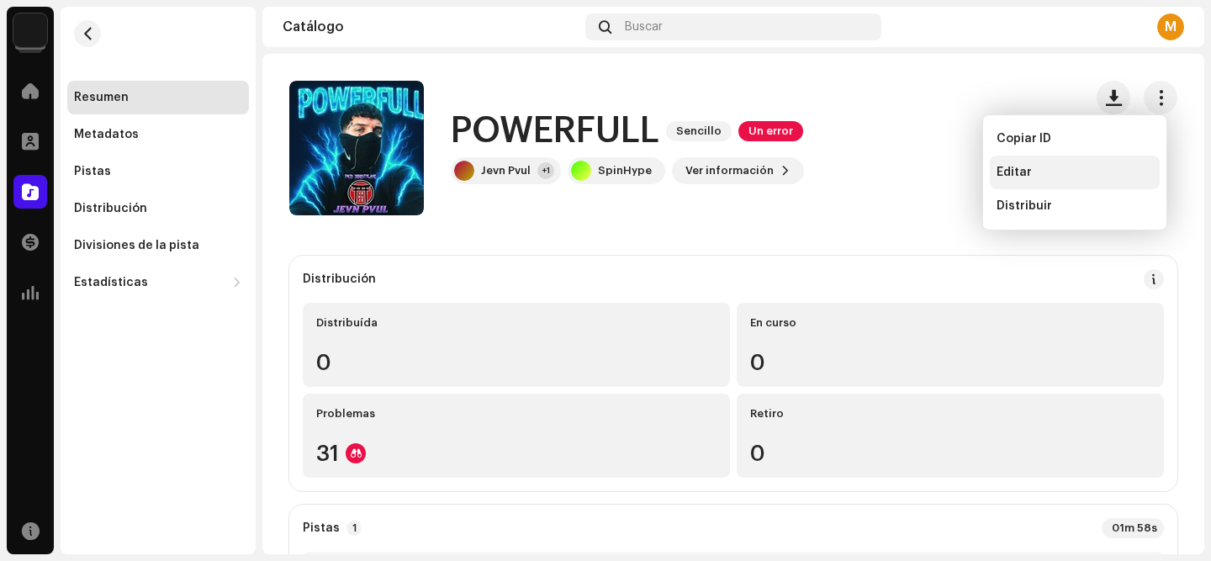
click at [1038, 172] on div "Editar" at bounding box center [1075, 172] width 156 height 13
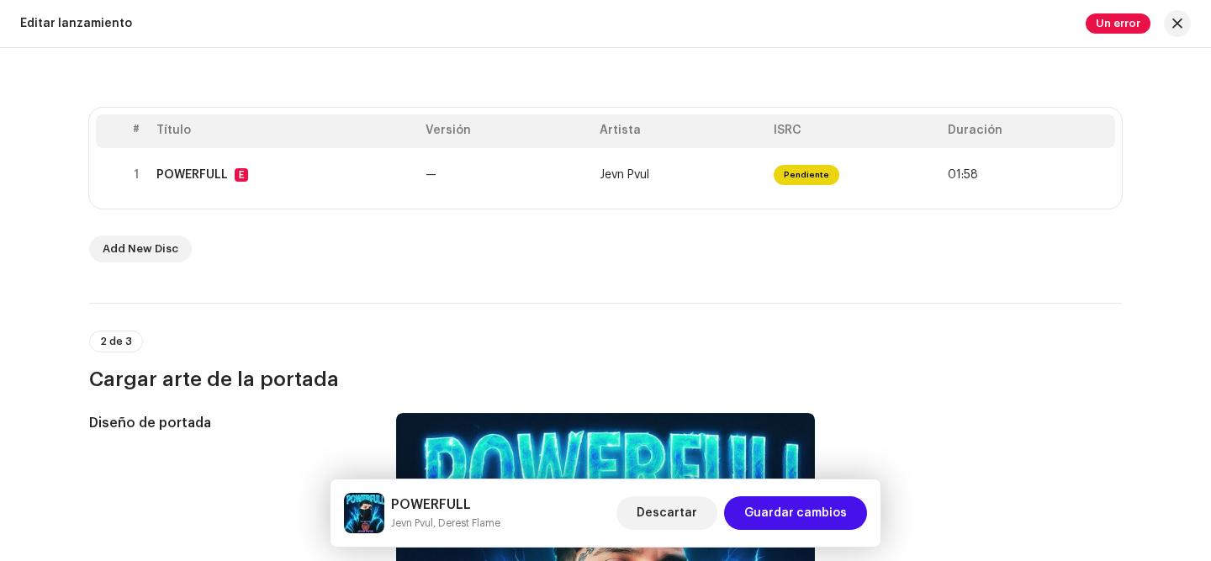
scroll to position [303, 0]
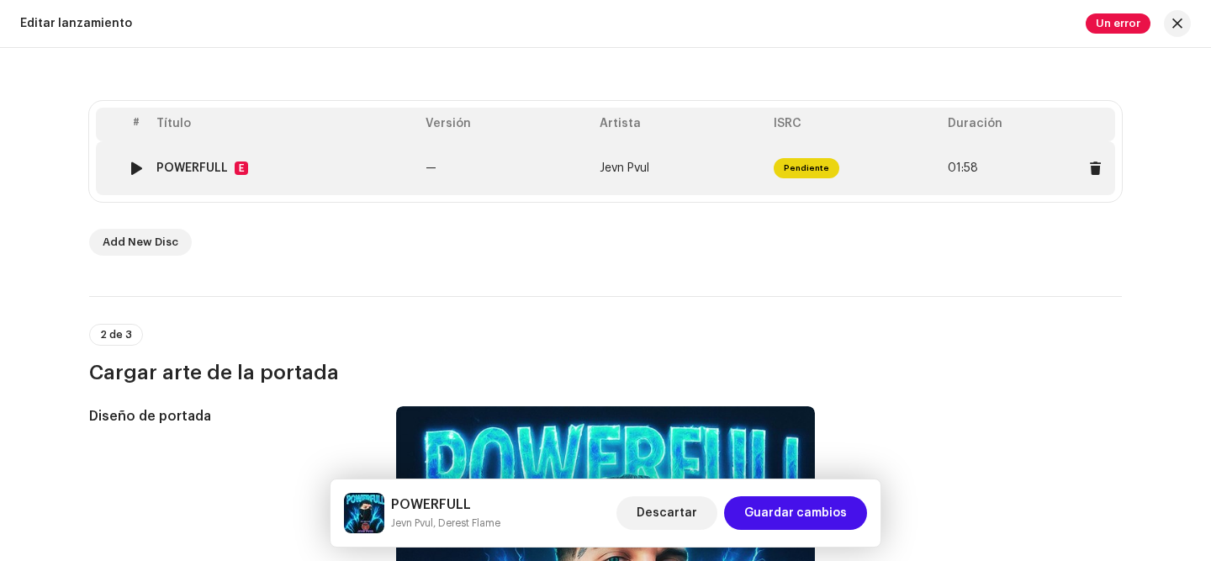
click at [617, 176] on td "Jevn Pvul" at bounding box center [680, 168] width 174 height 54
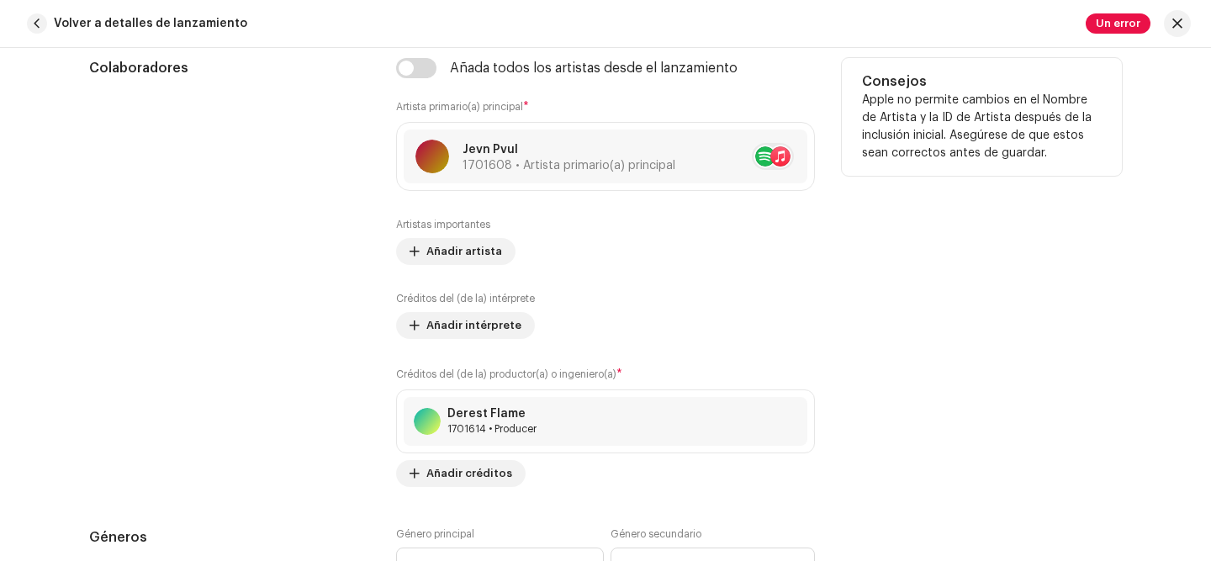
scroll to position [1083, 0]
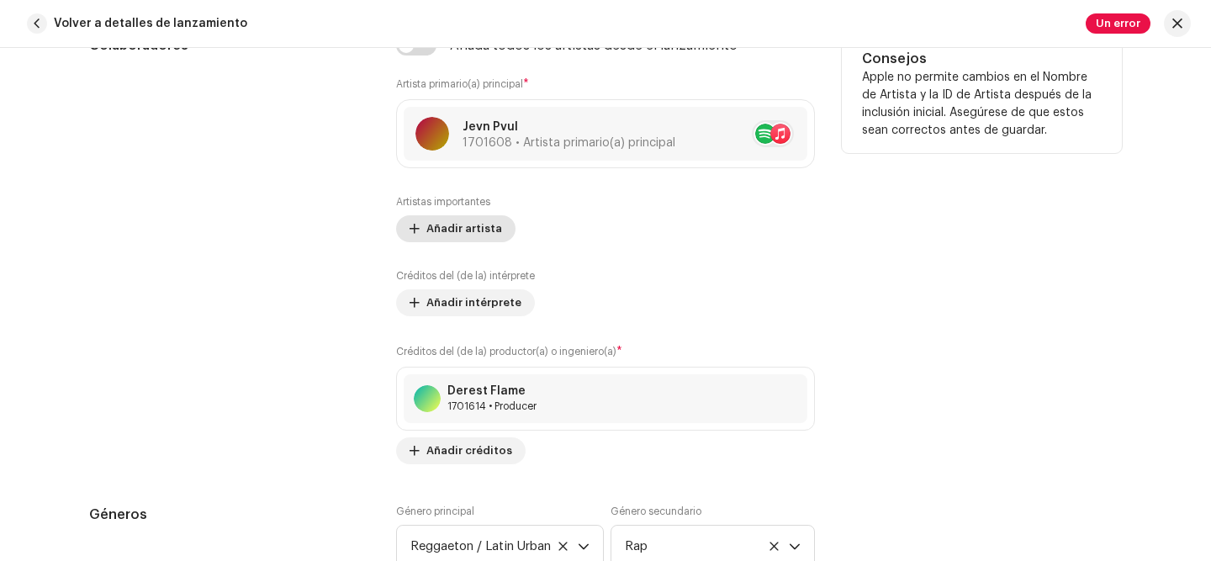
click at [443, 225] on span "Añadir artista" at bounding box center [464, 229] width 76 height 34
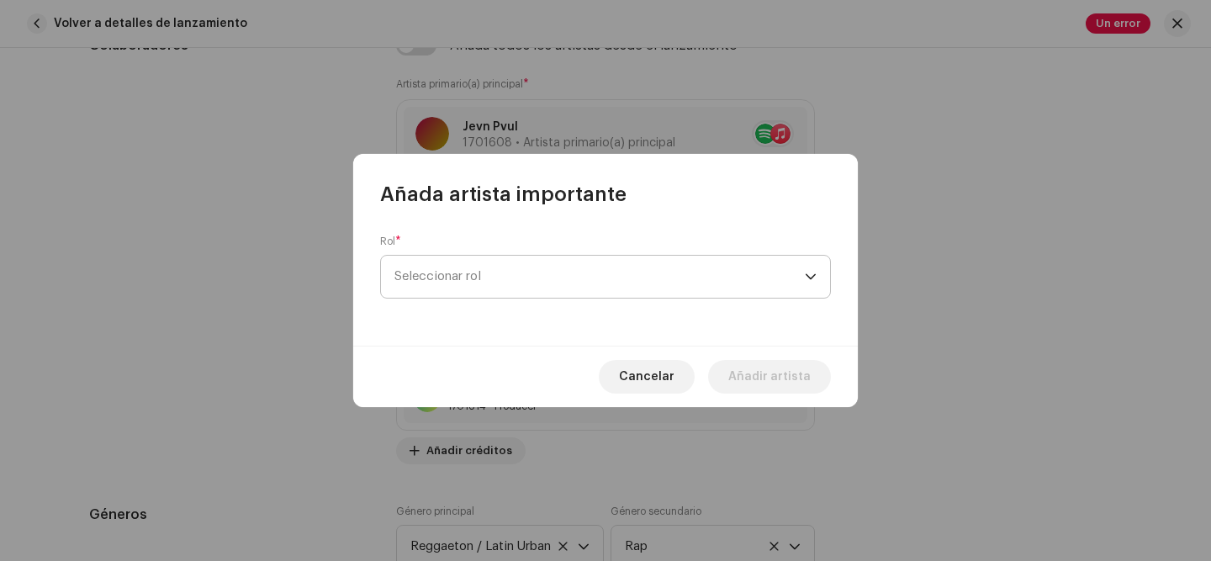
click at [463, 271] on span "Seleccionar rol" at bounding box center [599, 277] width 410 height 42
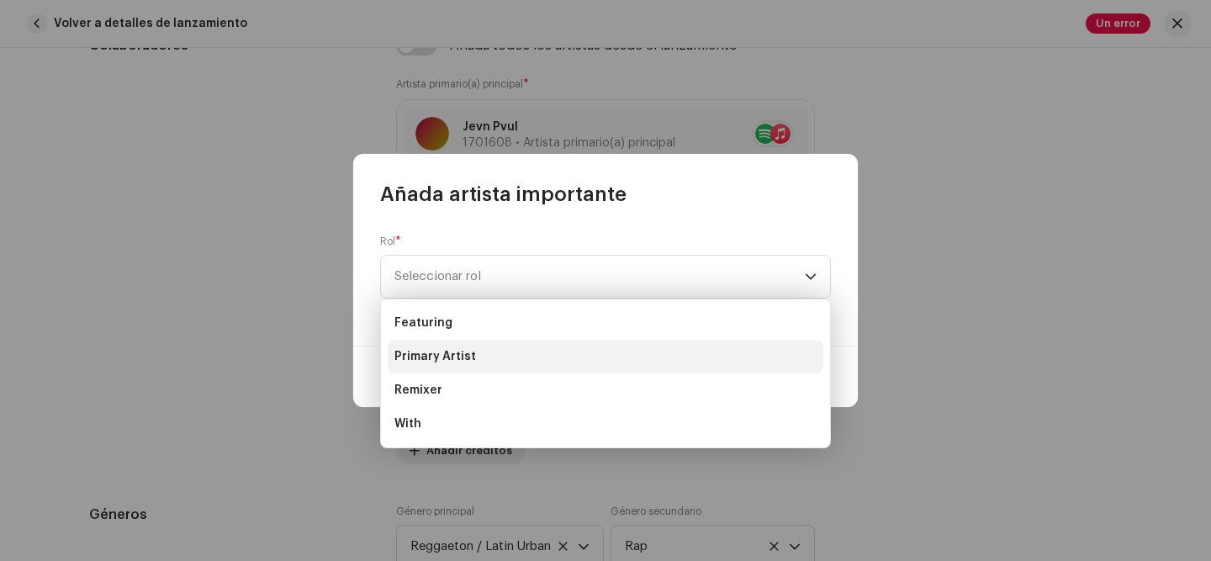
click at [482, 351] on li "Primary Artist" at bounding box center [606, 357] width 436 height 34
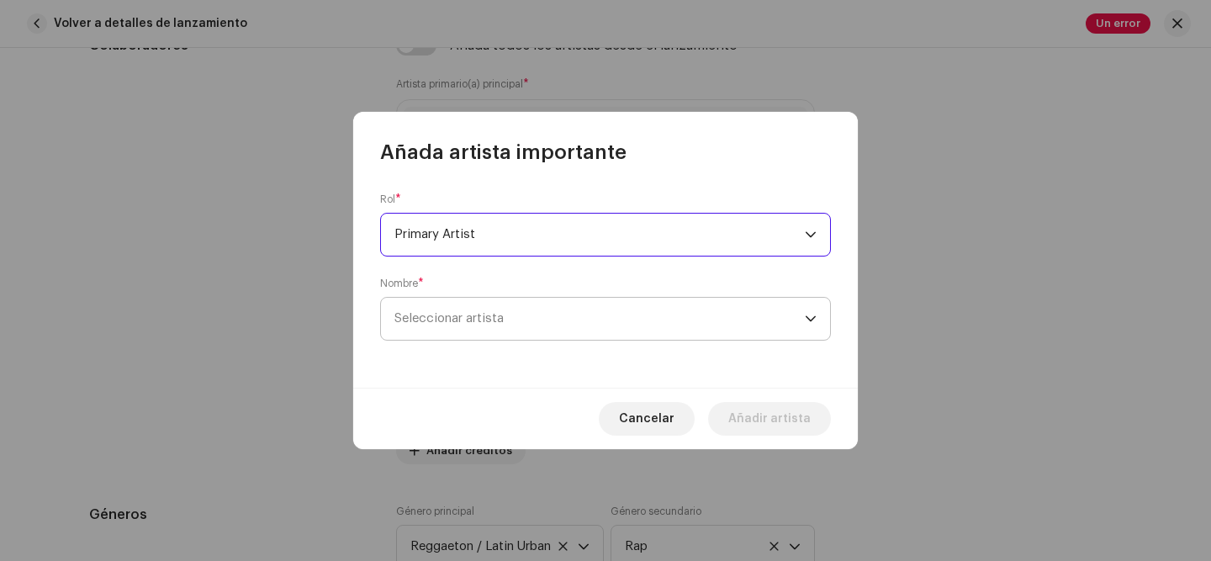
click at [504, 323] on span "Seleccionar artista" at bounding box center [448, 318] width 109 height 13
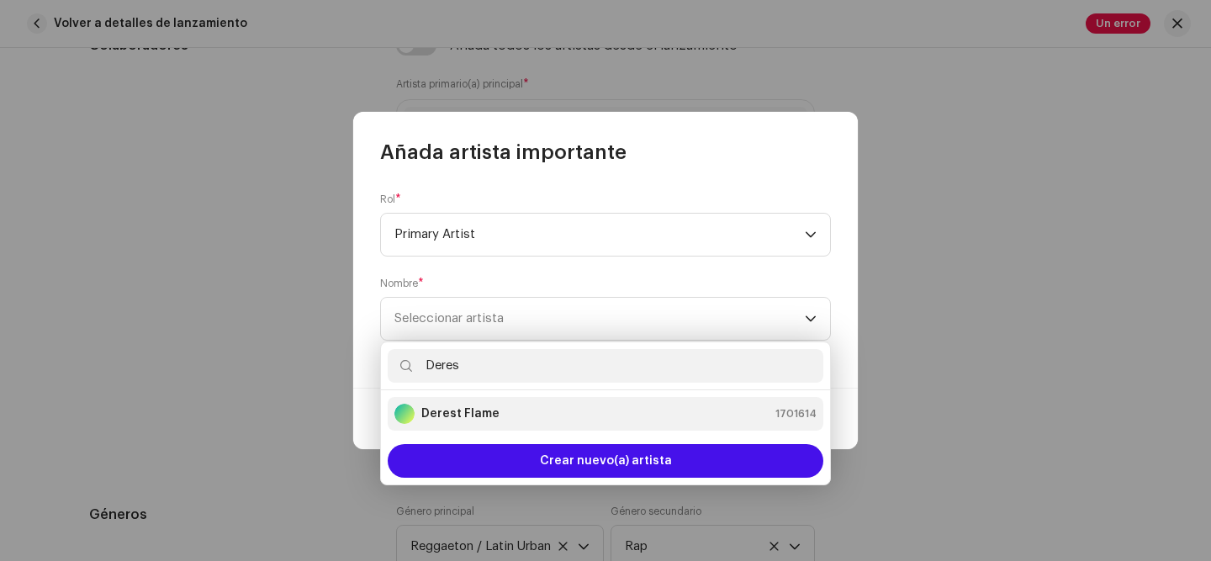
type input "Deres"
click at [481, 410] on strong "Derest Flame" at bounding box center [460, 413] width 78 height 17
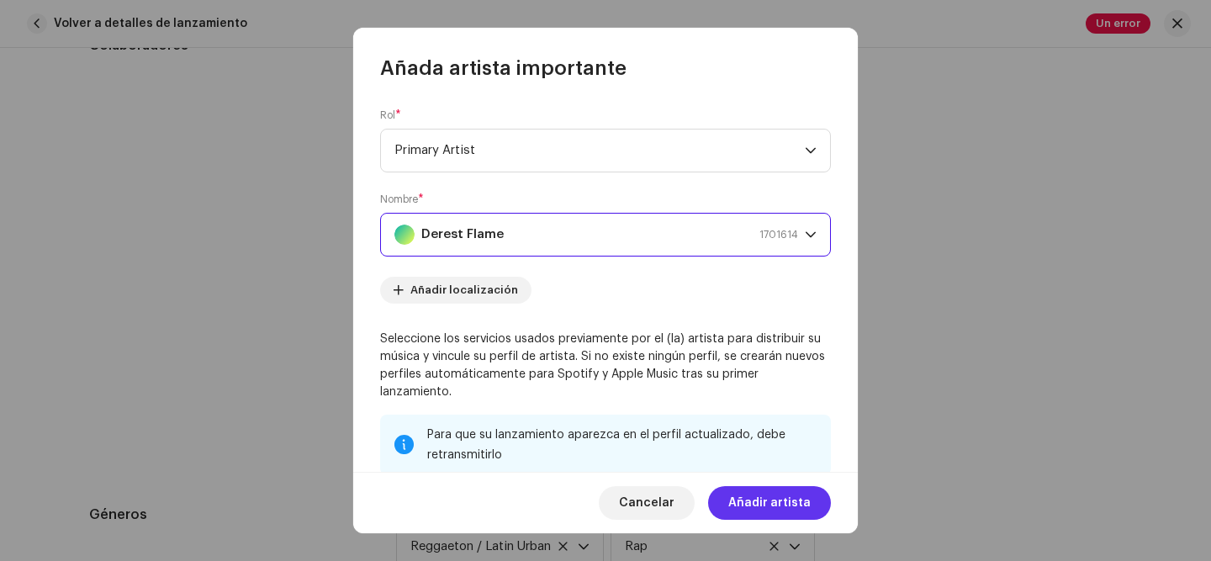
click at [753, 498] on span "Añadir artista" at bounding box center [769, 503] width 82 height 34
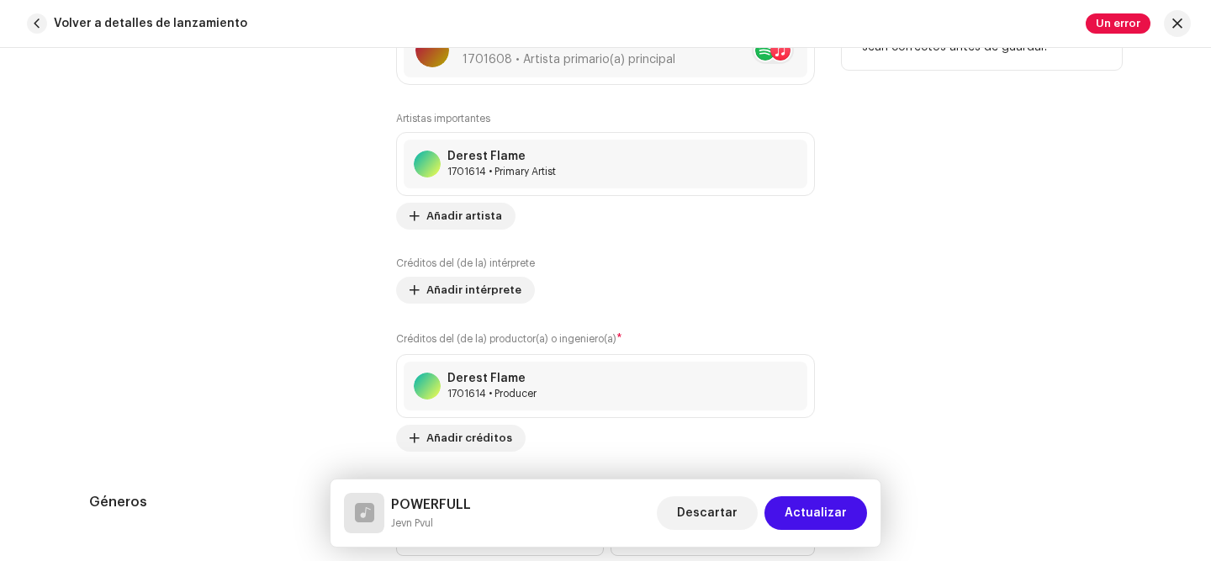
scroll to position [1192, 0]
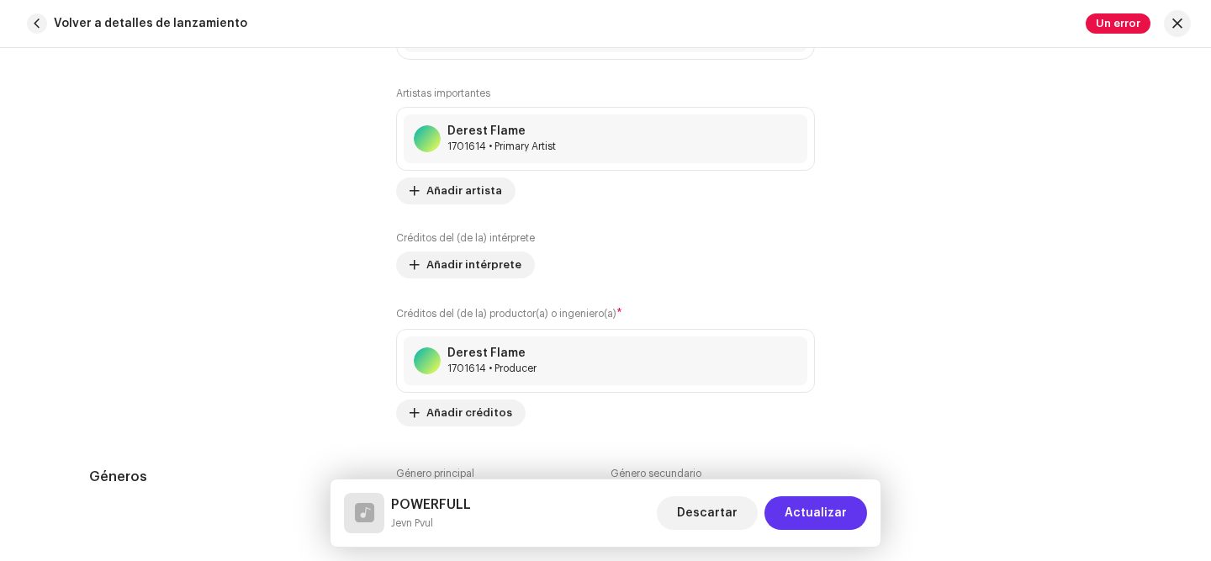
click at [780, 513] on button "Actualizar" at bounding box center [815, 513] width 103 height 34
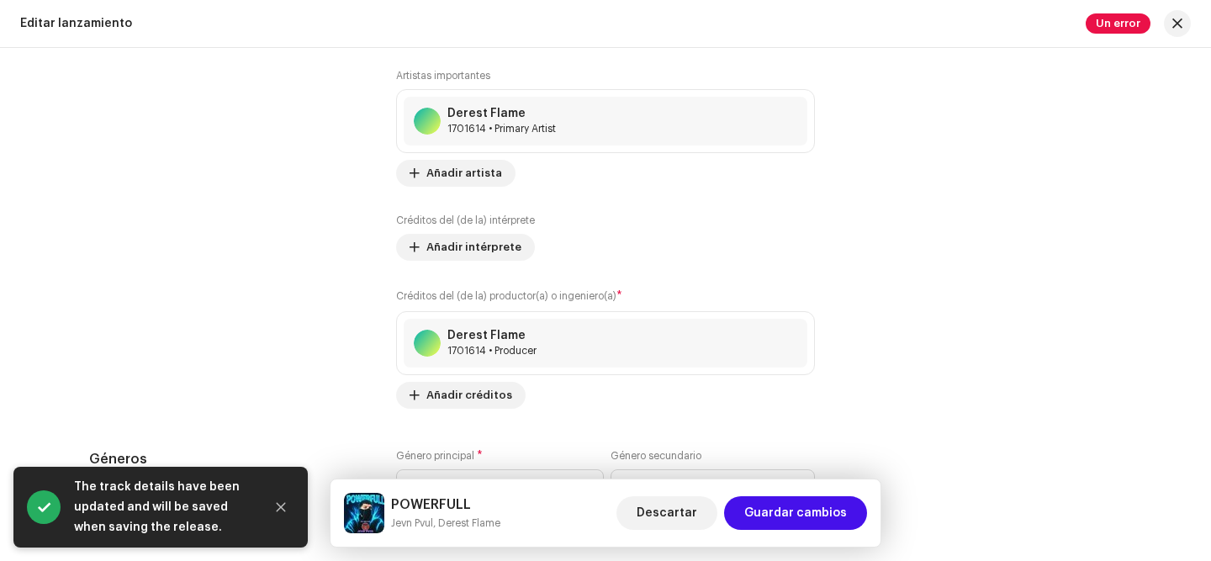
scroll to position [2201, 0]
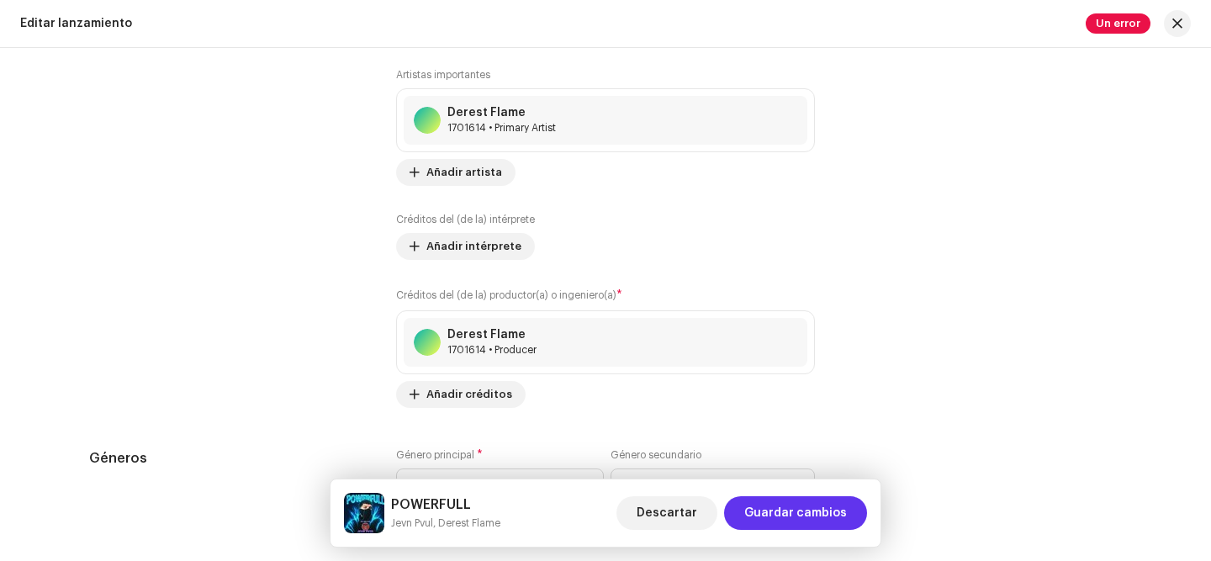
click at [784, 524] on span "Guardar cambios" at bounding box center [795, 513] width 103 height 34
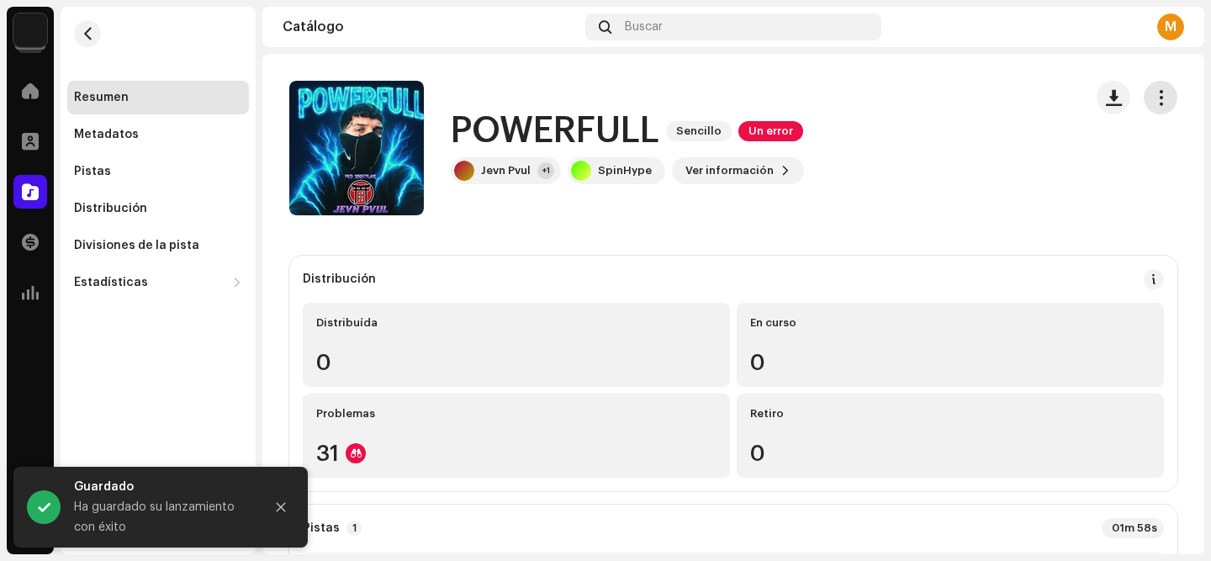
click at [1153, 101] on span "button" at bounding box center [1161, 97] width 16 height 13
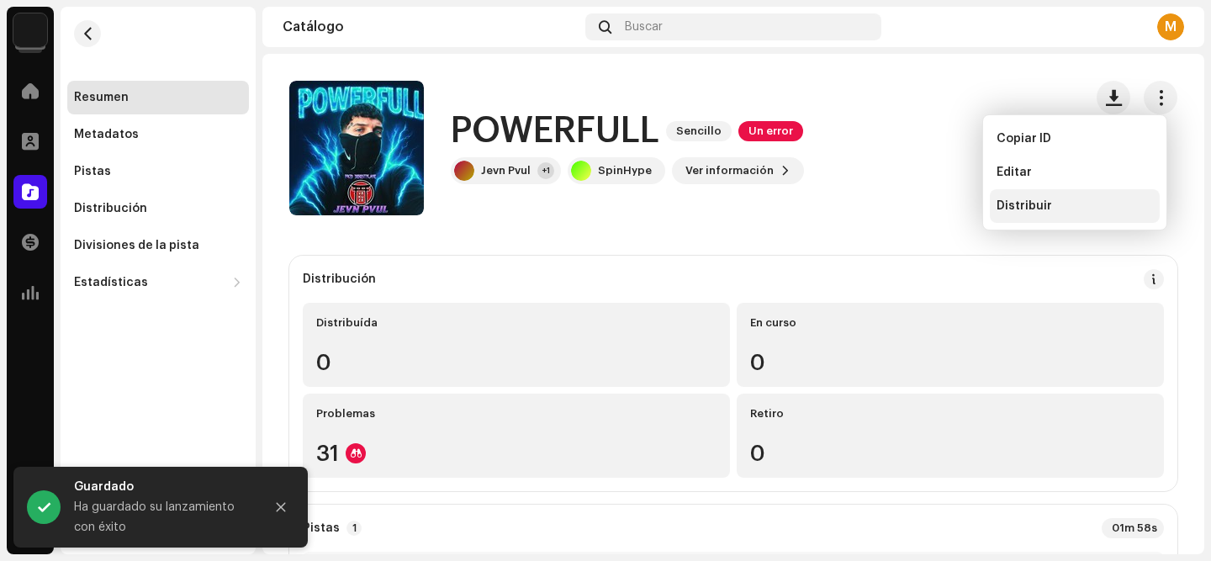
click at [1076, 207] on div "Distribuir" at bounding box center [1075, 205] width 156 height 13
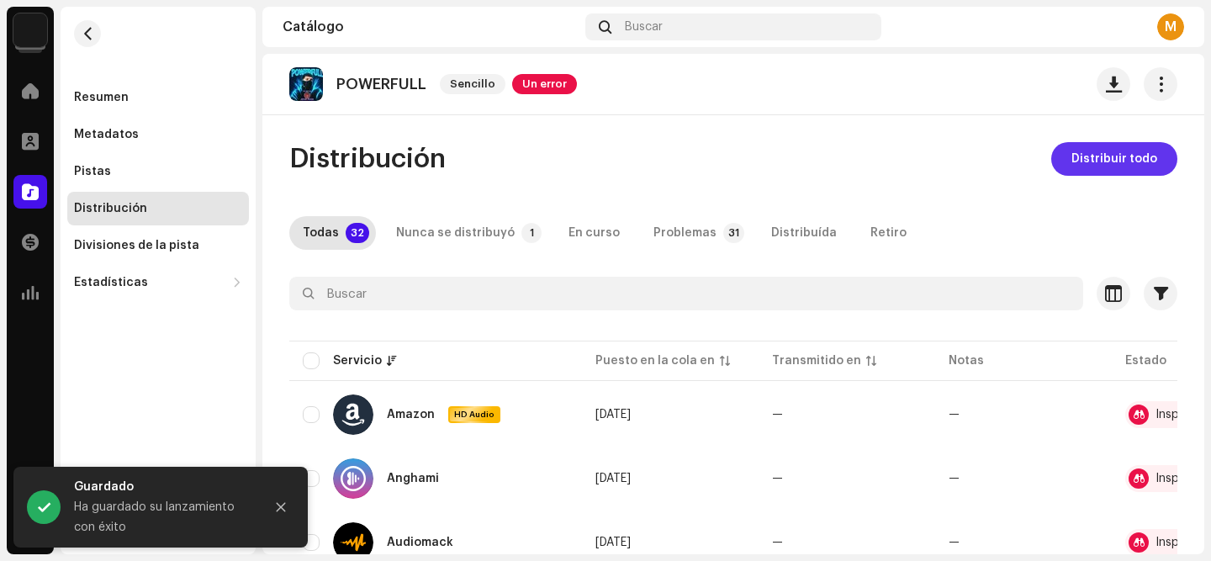
click at [1100, 159] on span "Distribuir todo" at bounding box center [1114, 159] width 86 height 34
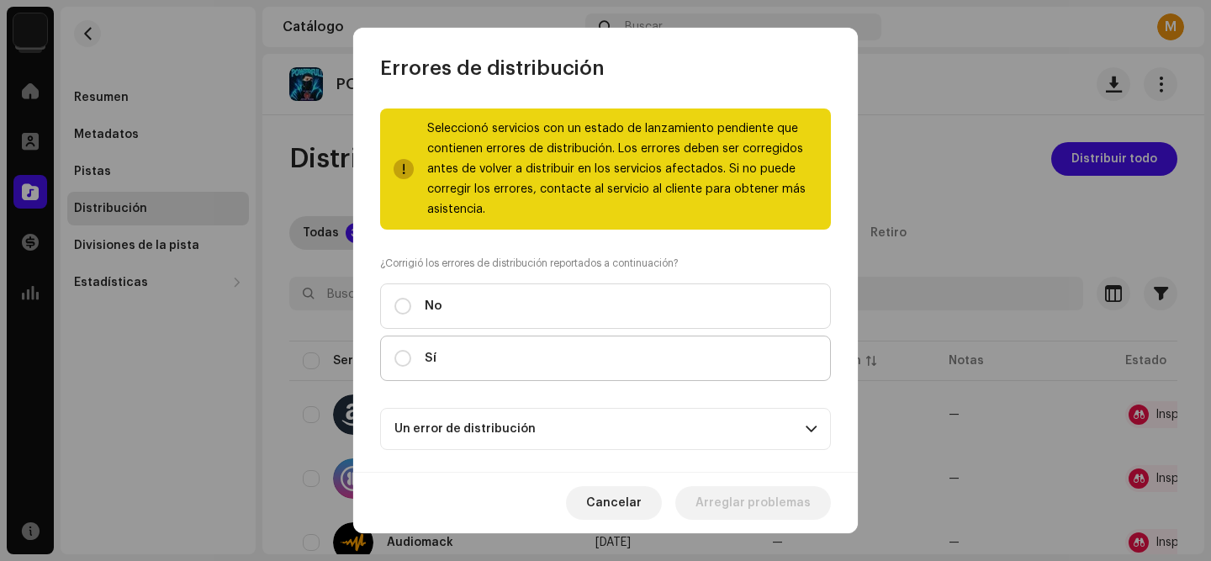
click at [636, 352] on label "Sí" at bounding box center [605, 358] width 451 height 45
click at [411, 352] on input "Sí" at bounding box center [402, 358] width 17 height 17
radio input "true"
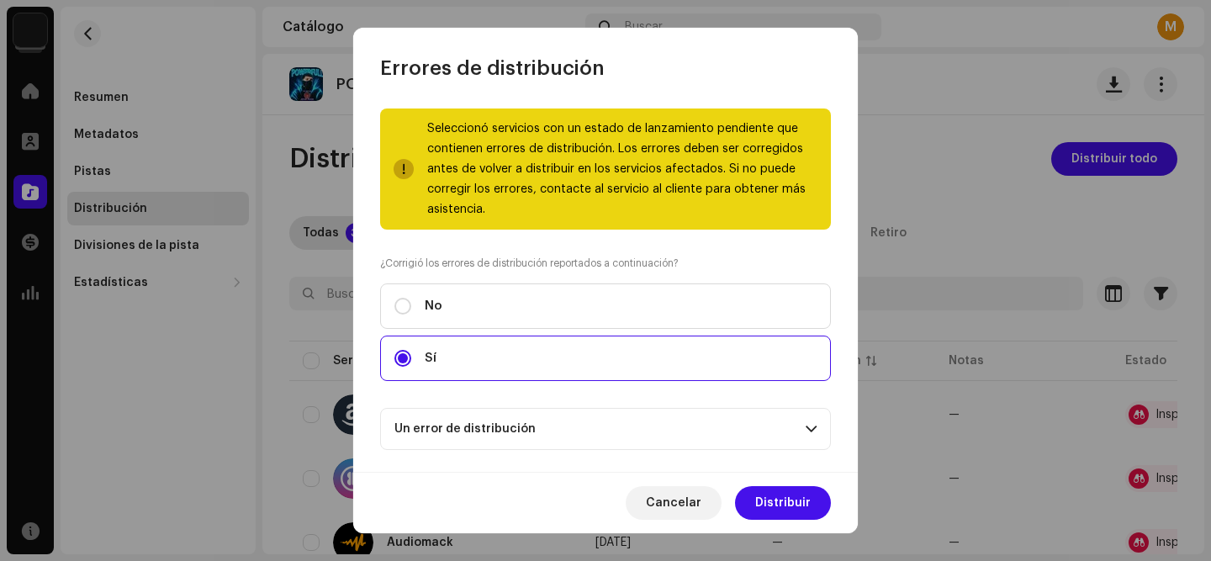
scroll to position [153, 0]
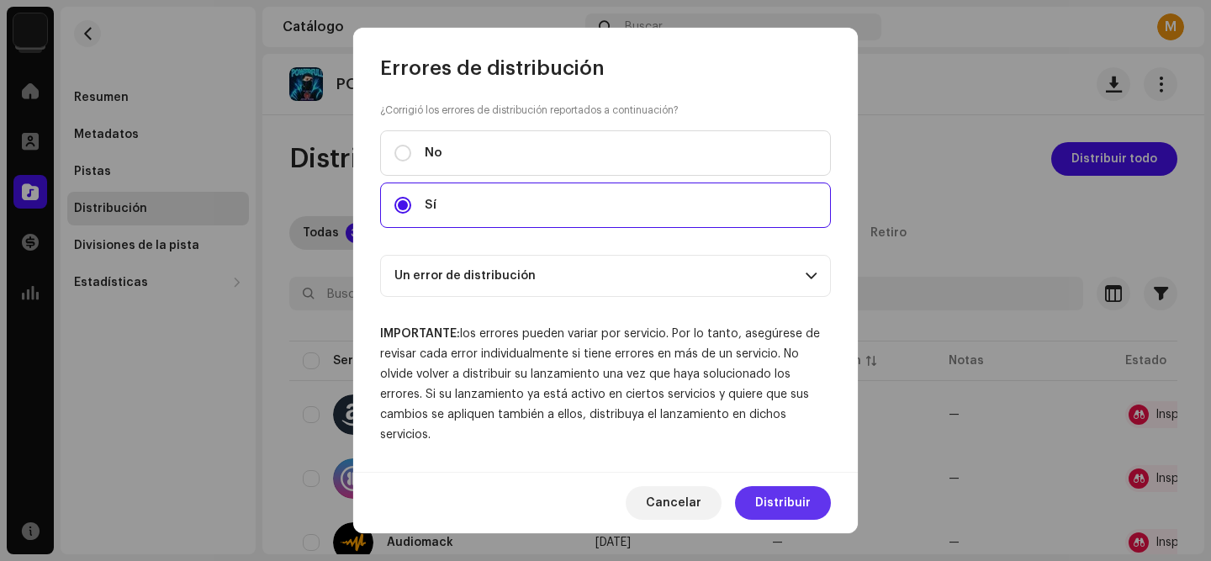
click at [813, 497] on button "Distribuir" at bounding box center [783, 503] width 96 height 34
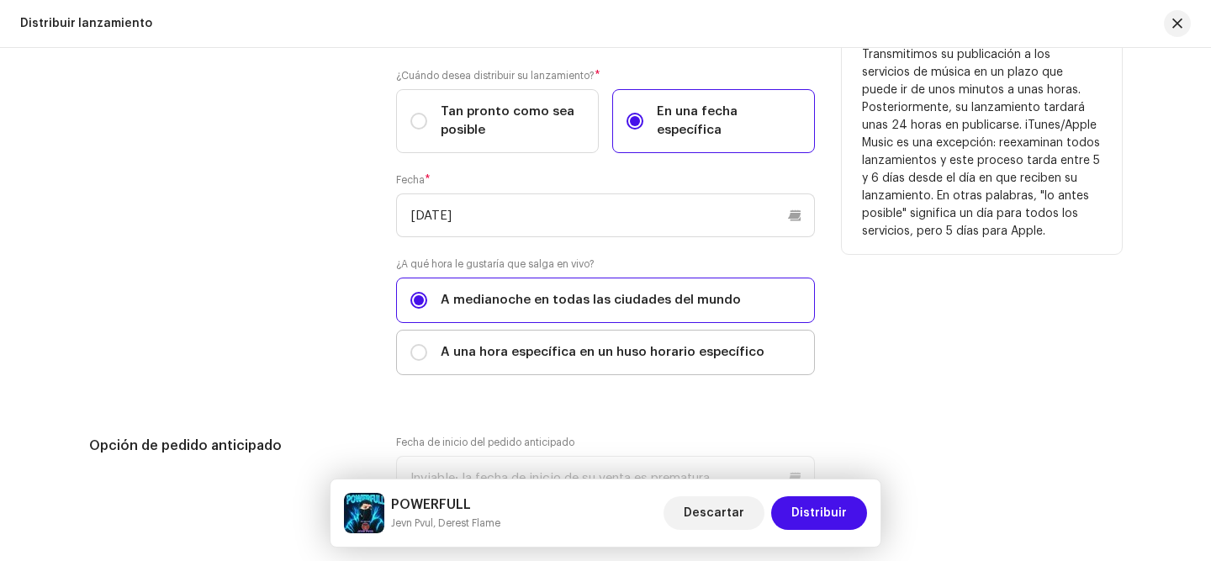
scroll to position [2986, 0]
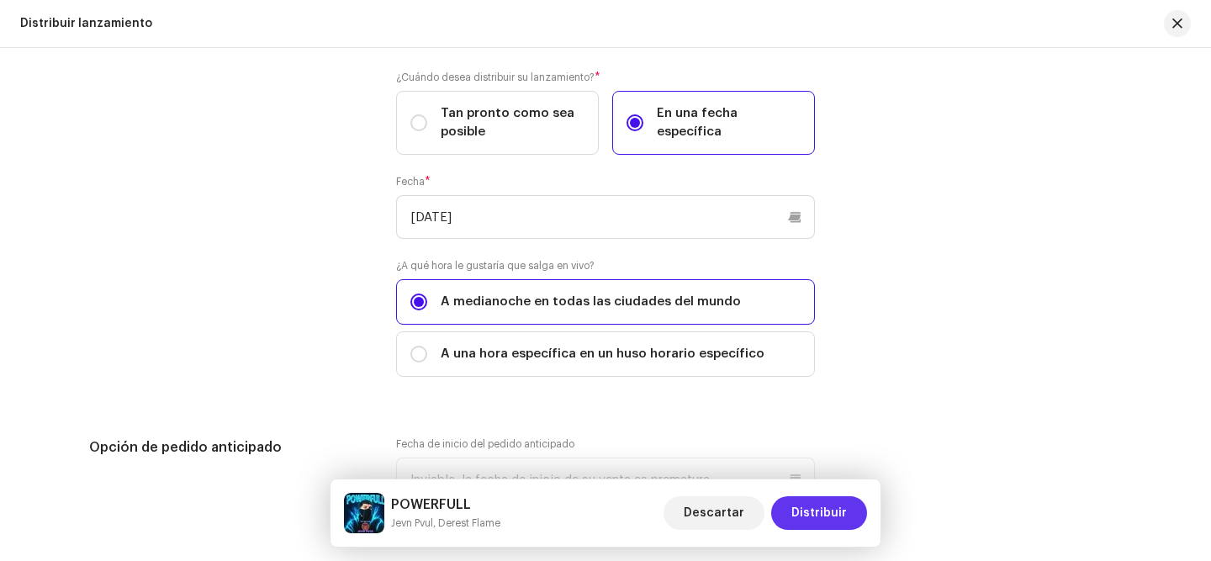
click at [797, 516] on span "Distribuir" at bounding box center [819, 513] width 56 height 34
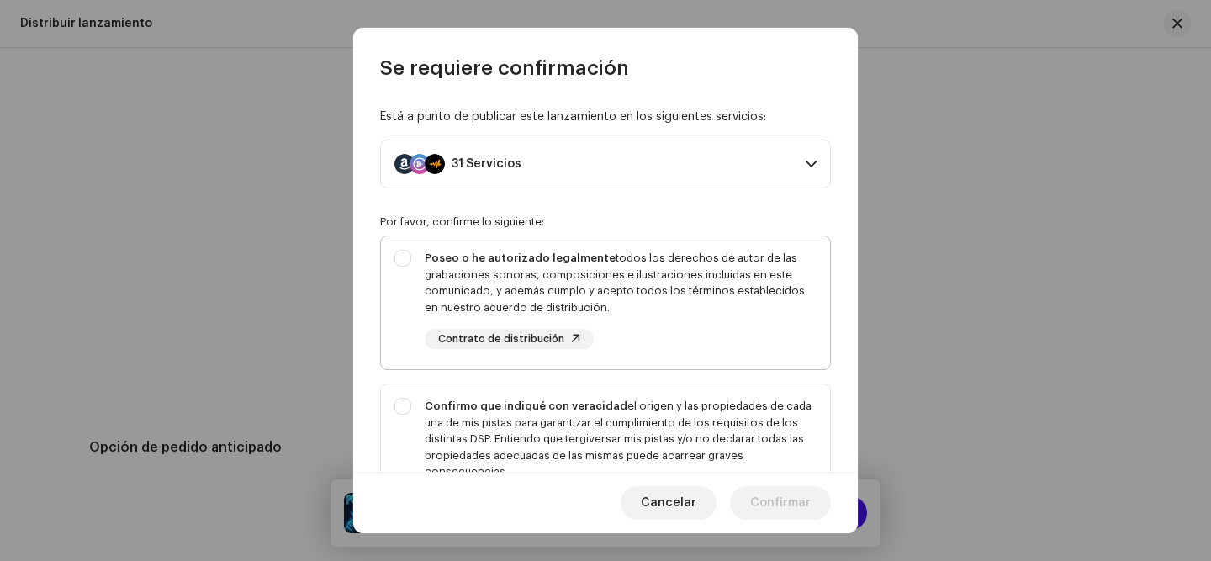
click at [688, 339] on div "Poseo o he autorizado legalmente todos los derechos de autor de las grabaciones…" at bounding box center [621, 299] width 392 height 99
checkbox input "true"
click at [658, 397] on div "Confirmo que indiqué con veracidad el origen y las propiedades de cada una de m…" at bounding box center [605, 455] width 449 height 143
checkbox input "true"
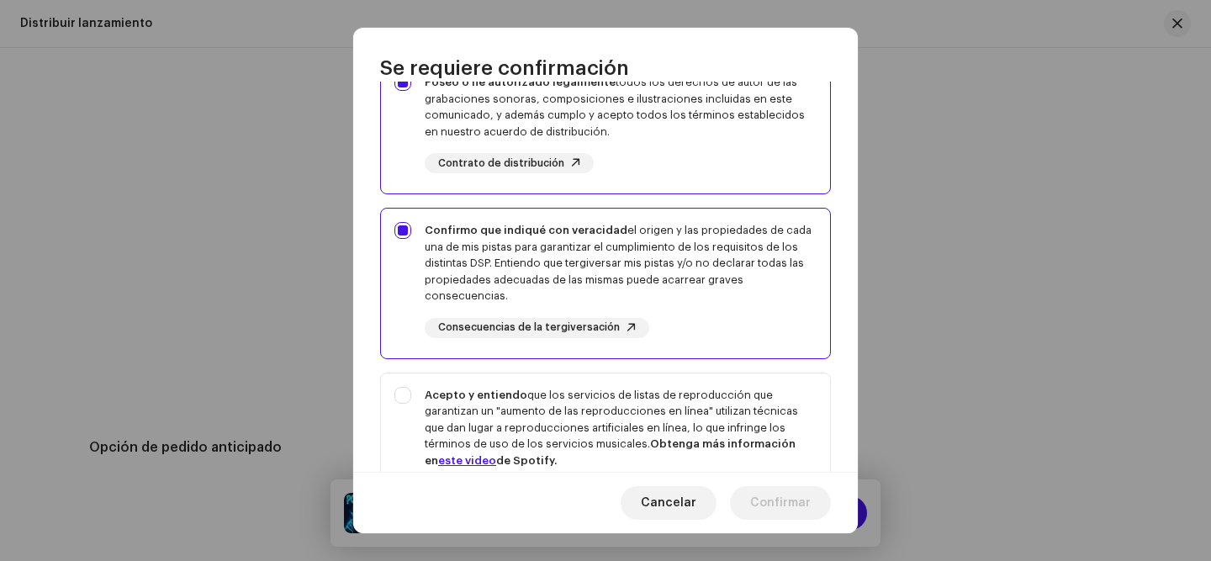
scroll to position [389, 0]
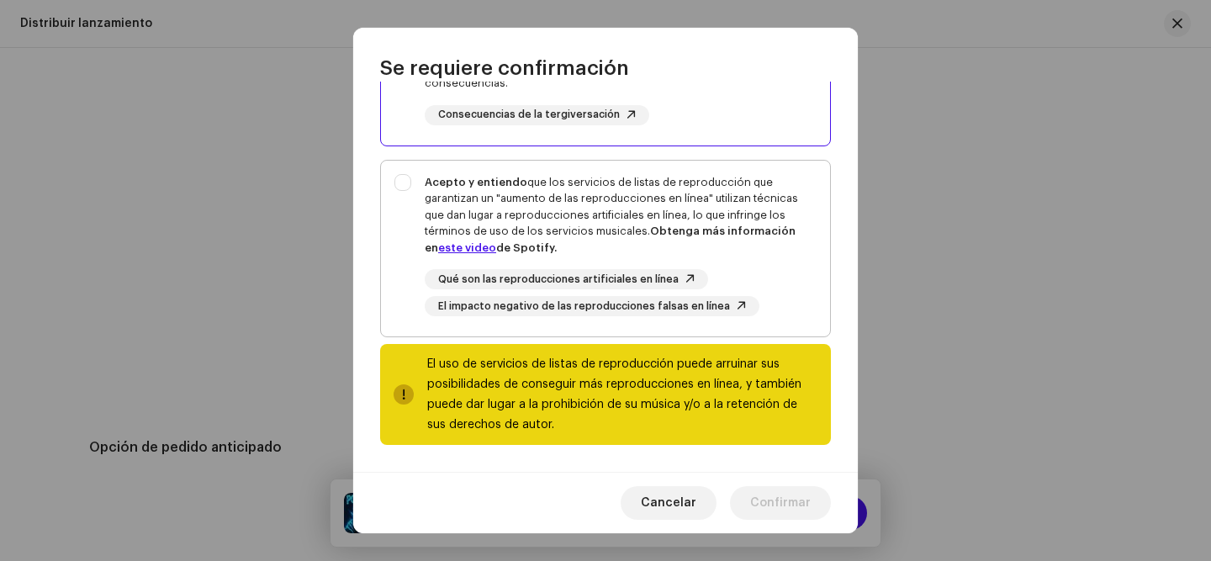
click at [618, 230] on div "Acepto y entiendo que los servicios de listas de reproducción que garantizan un…" at bounding box center [621, 215] width 392 height 82
checkbox input "true"
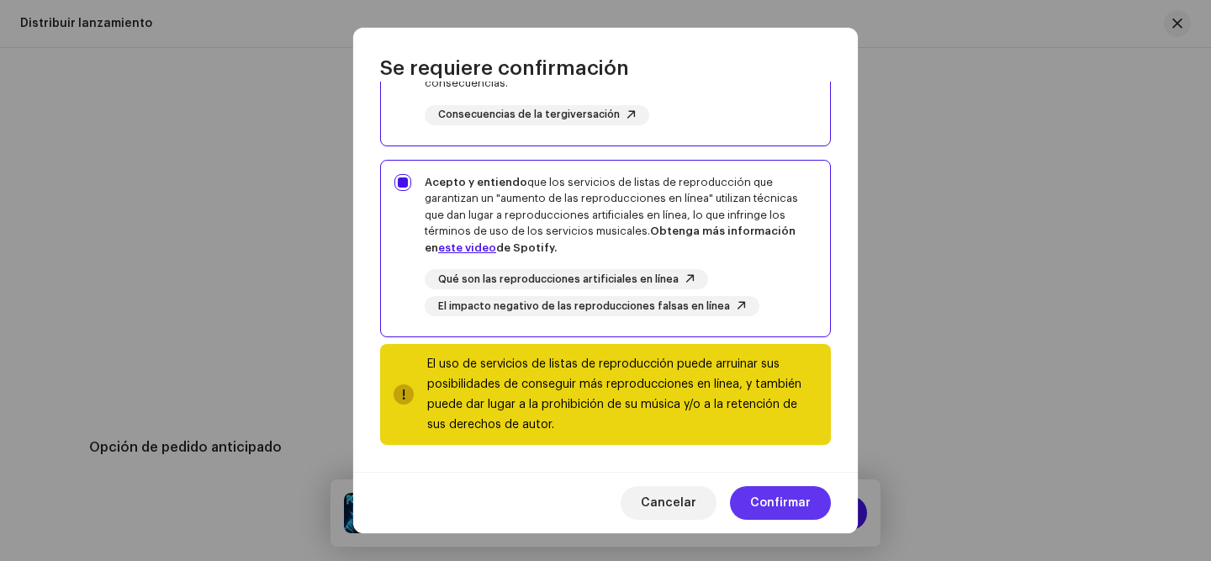
click at [775, 505] on span "Confirmar" at bounding box center [780, 503] width 61 height 34
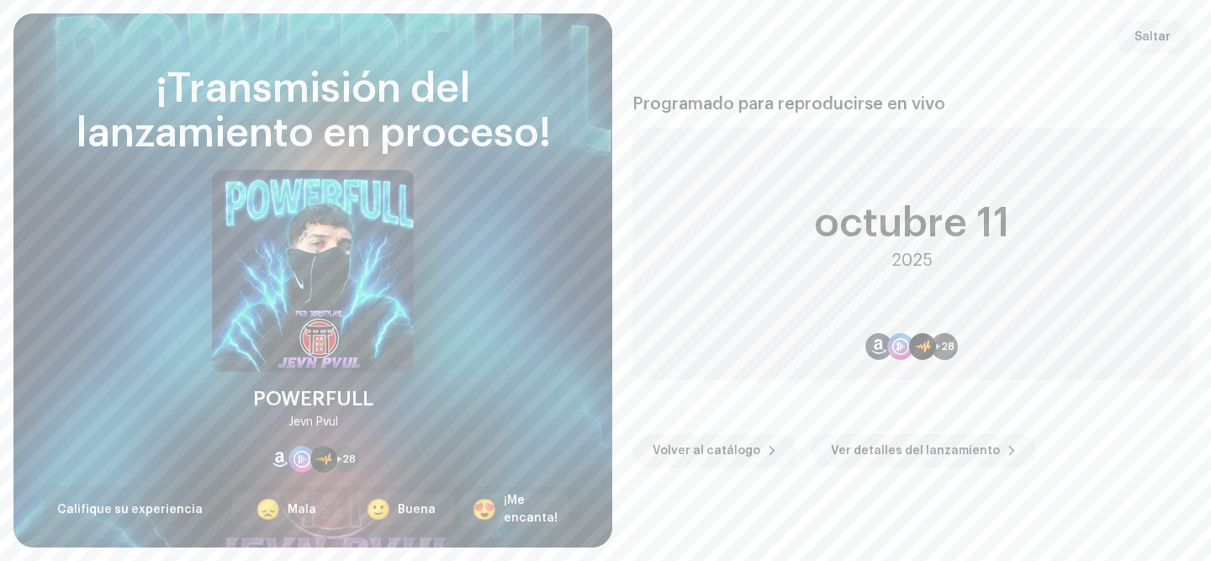
click at [733, 468] on div "Programado para reproducirse en vivo octubre 11 2025 +28 Volver al catálogo Ver…" at bounding box center [911, 281] width 558 height 494
click at [724, 445] on span "Volver al catálogo" at bounding box center [707, 451] width 108 height 34
